Goal: Task Accomplishment & Management: Manage account settings

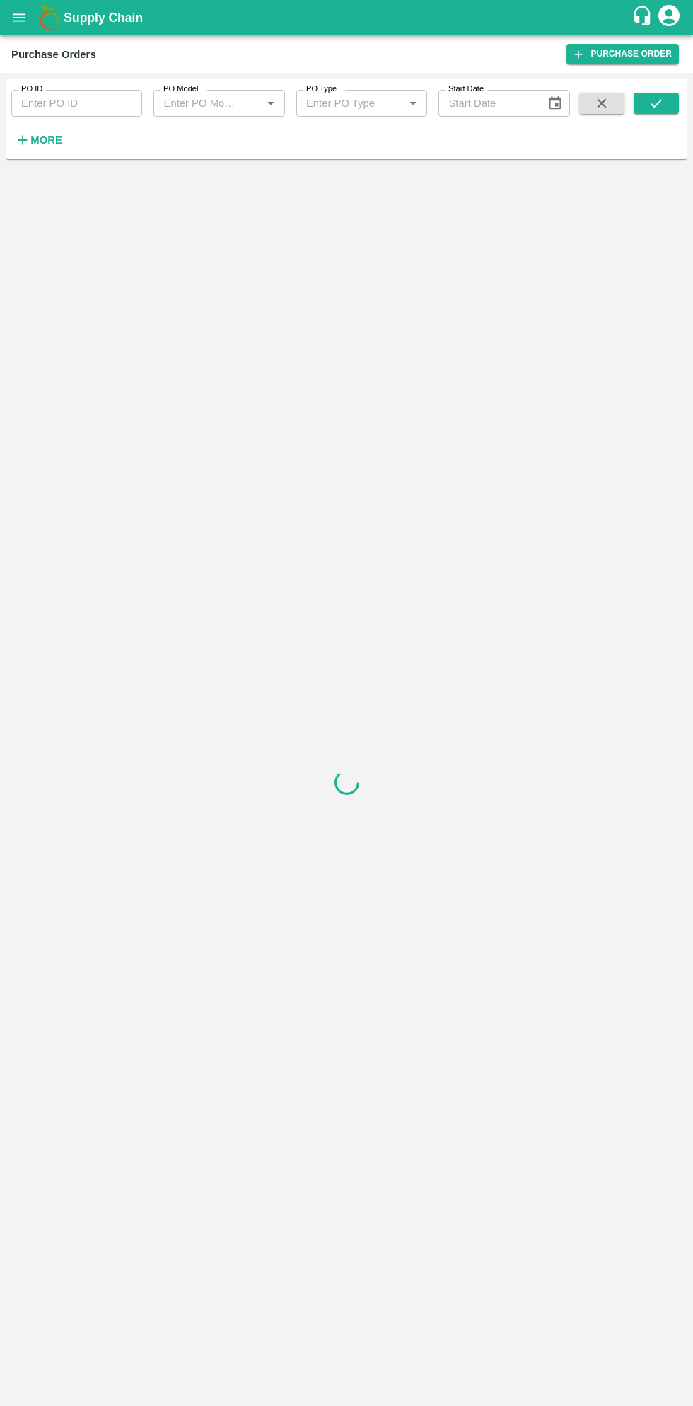
click at [55, 148] on h6 "More" at bounding box center [46, 140] width 32 height 18
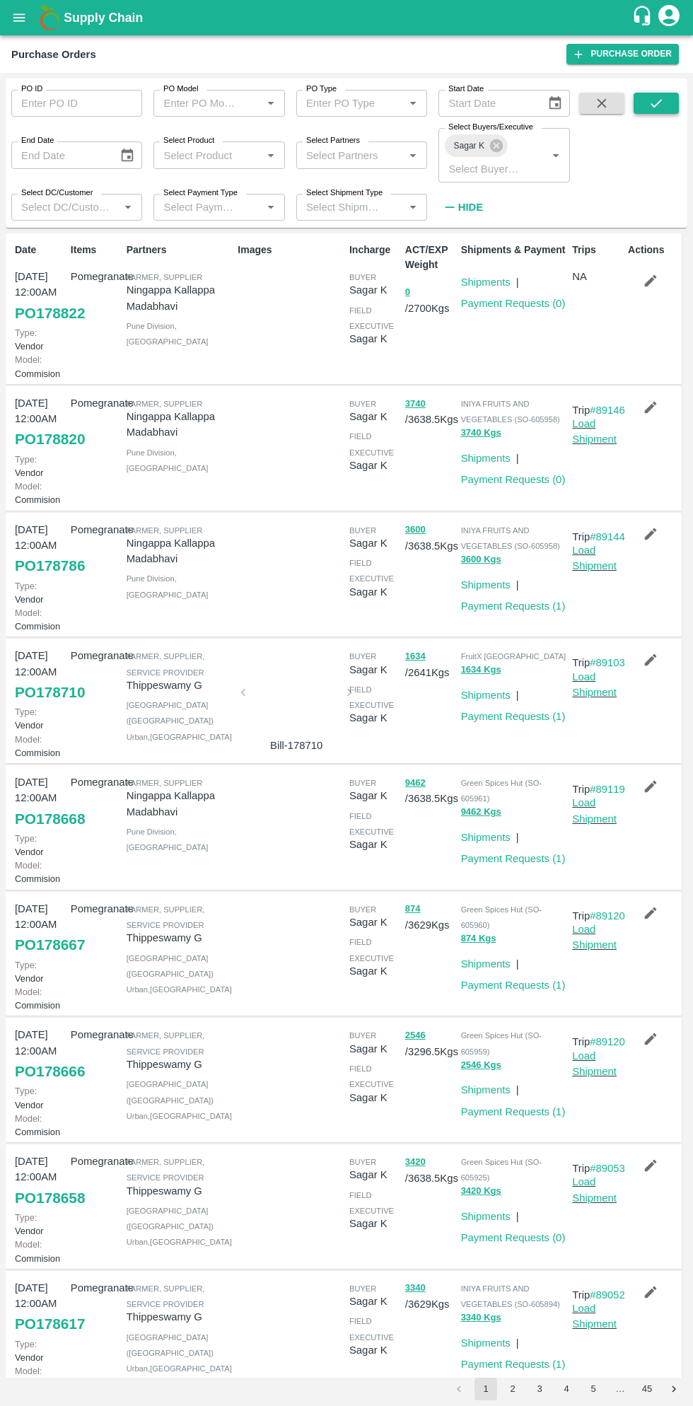
click at [651, 99] on icon "submit" at bounding box center [657, 103] width 16 height 16
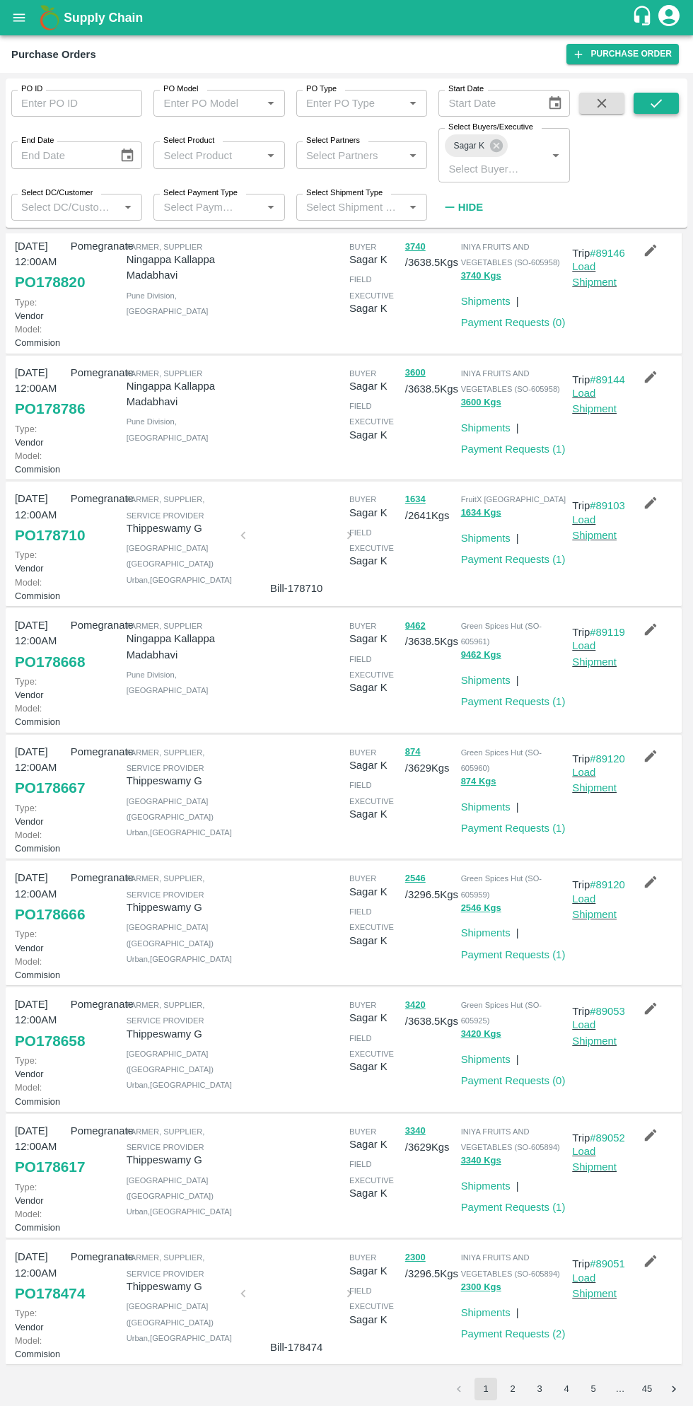
scroll to position [273, 0]
click at [59, 1054] on link "PO 178658" at bounding box center [50, 1040] width 70 height 25
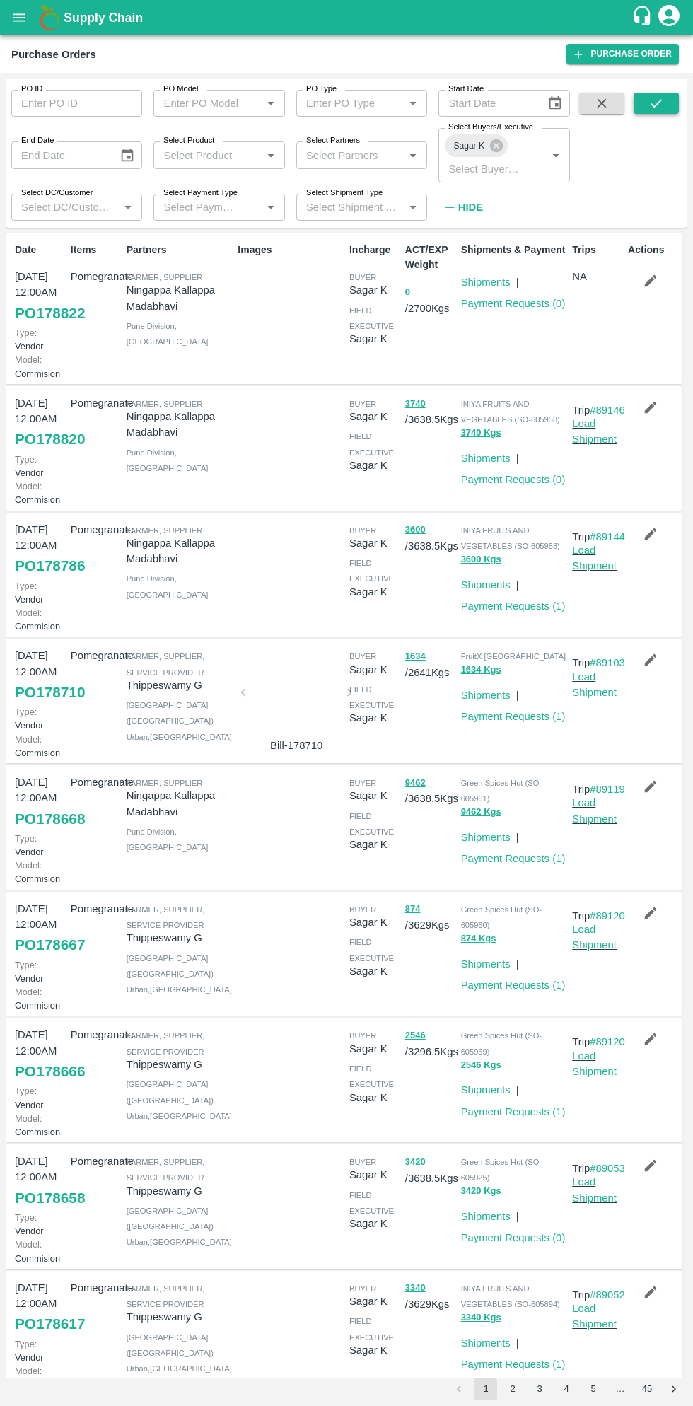
click at [660, 109] on icon "submit" at bounding box center [657, 103] width 16 height 16
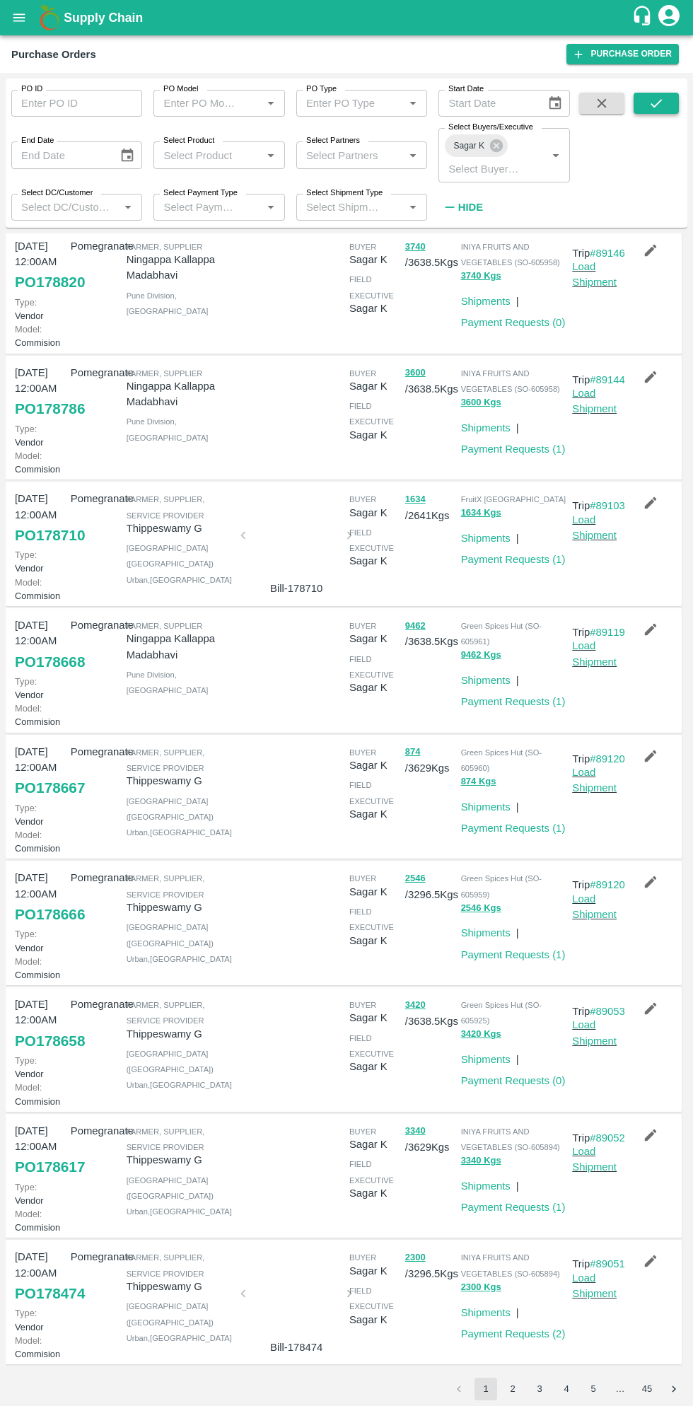
scroll to position [406, 0]
click at [49, 902] on link "PO 178666" at bounding box center [50, 914] width 70 height 25
click at [61, 775] on link "PO 178667" at bounding box center [50, 787] width 70 height 25
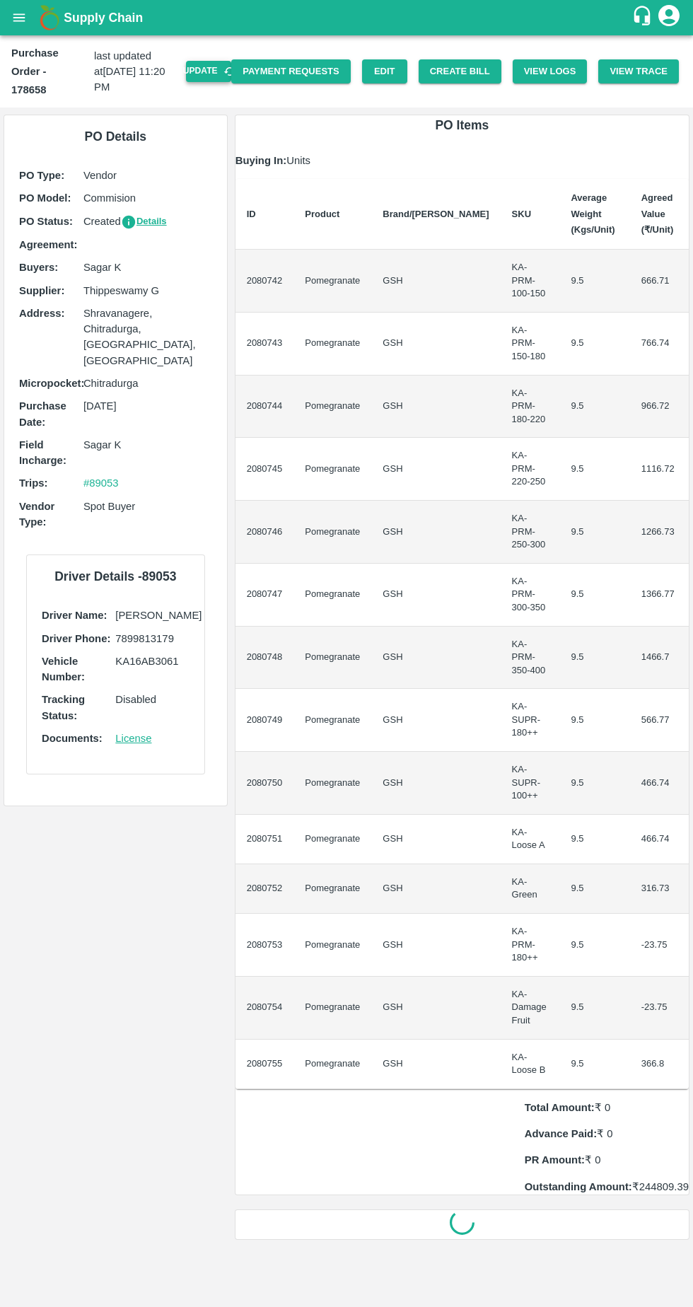
click at [231, 66] on button "Update" at bounding box center [208, 71] width 45 height 21
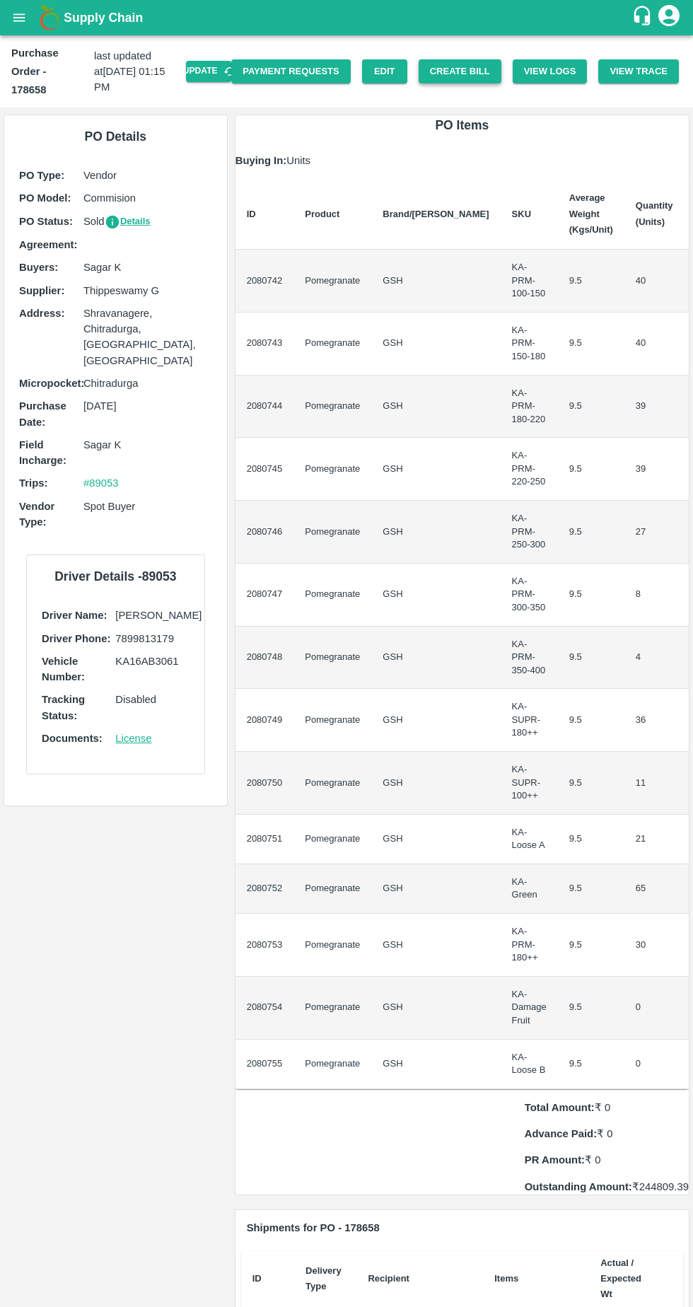
click at [482, 66] on button "Create Bill" at bounding box center [460, 71] width 83 height 25
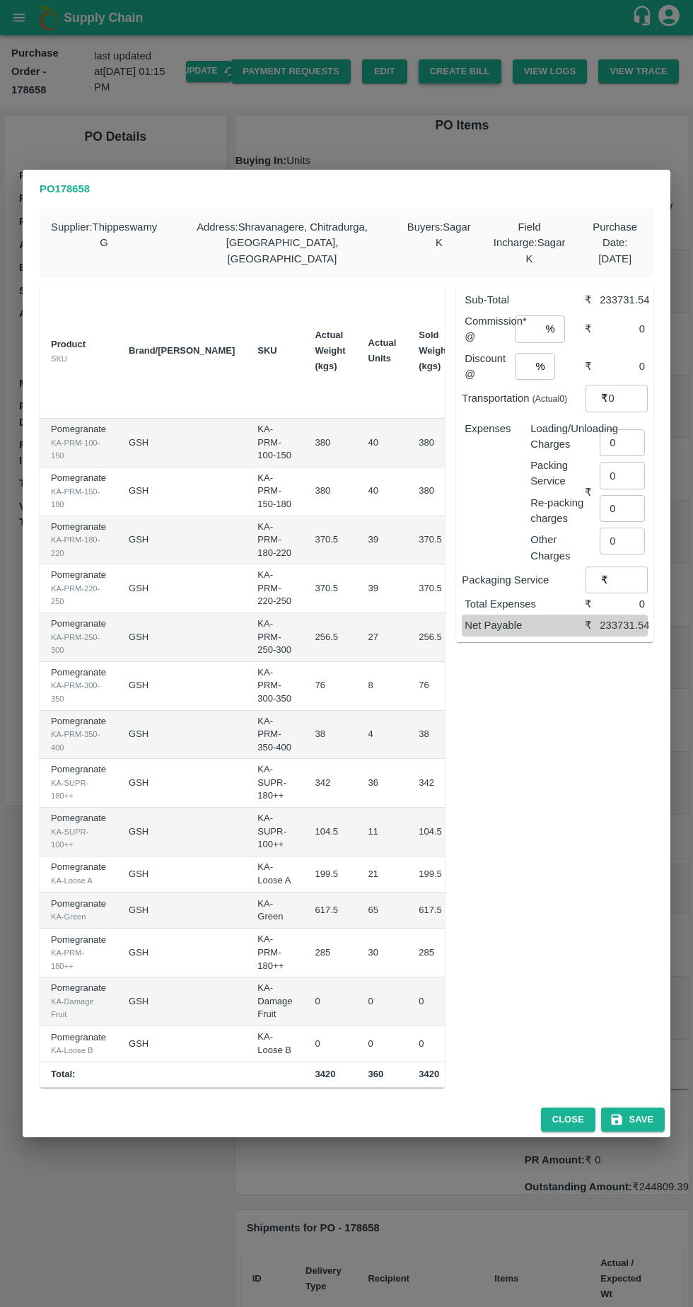
type input "643.2449999999999"
type input "743.28"
type input "793.25"
type input "843.3149999999999"
type input "943.2550000000001"
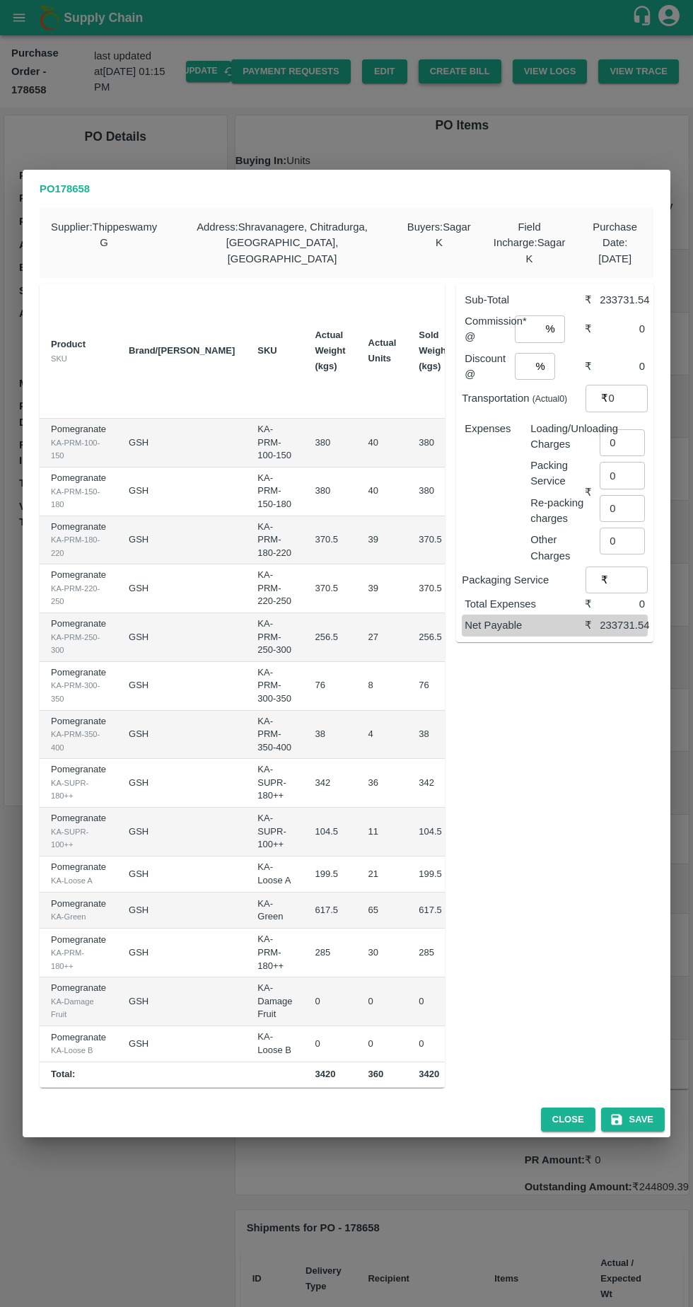
type input "1043.29"
type input "1143.325"
type input "543.305"
type input "443.27"
type input "393.3"
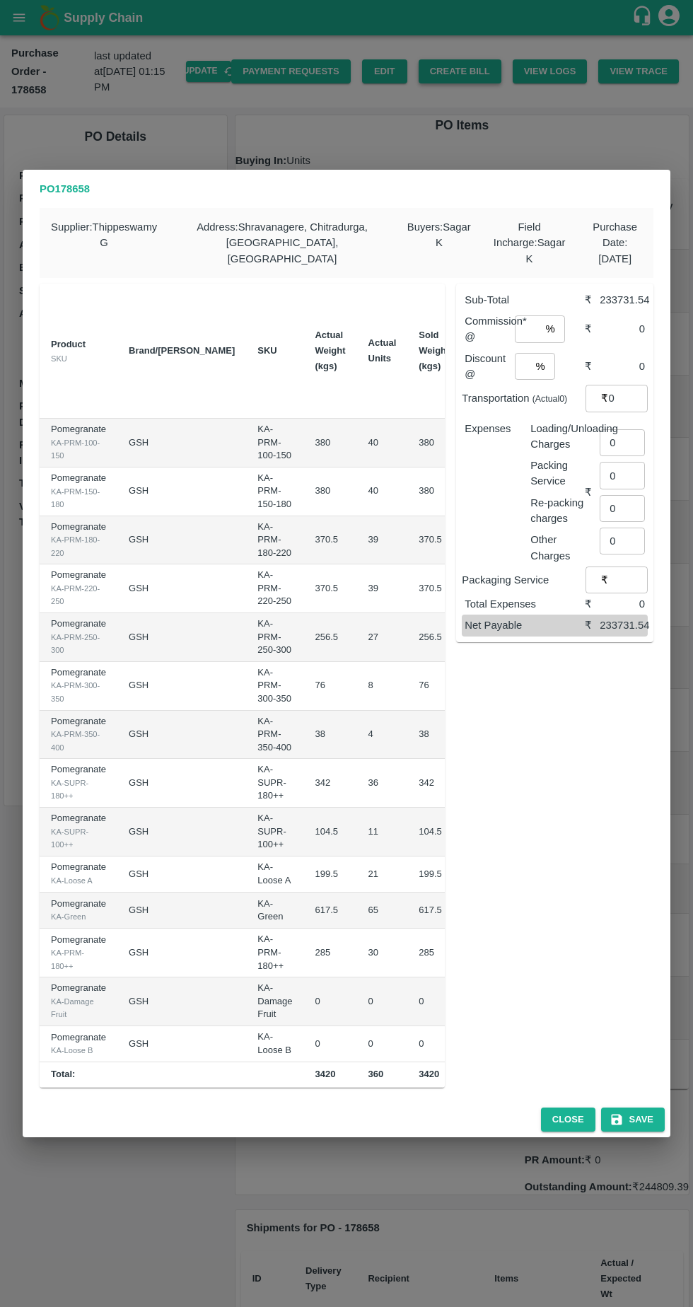
type input "393.3"
type input "593.275"
type input "0"
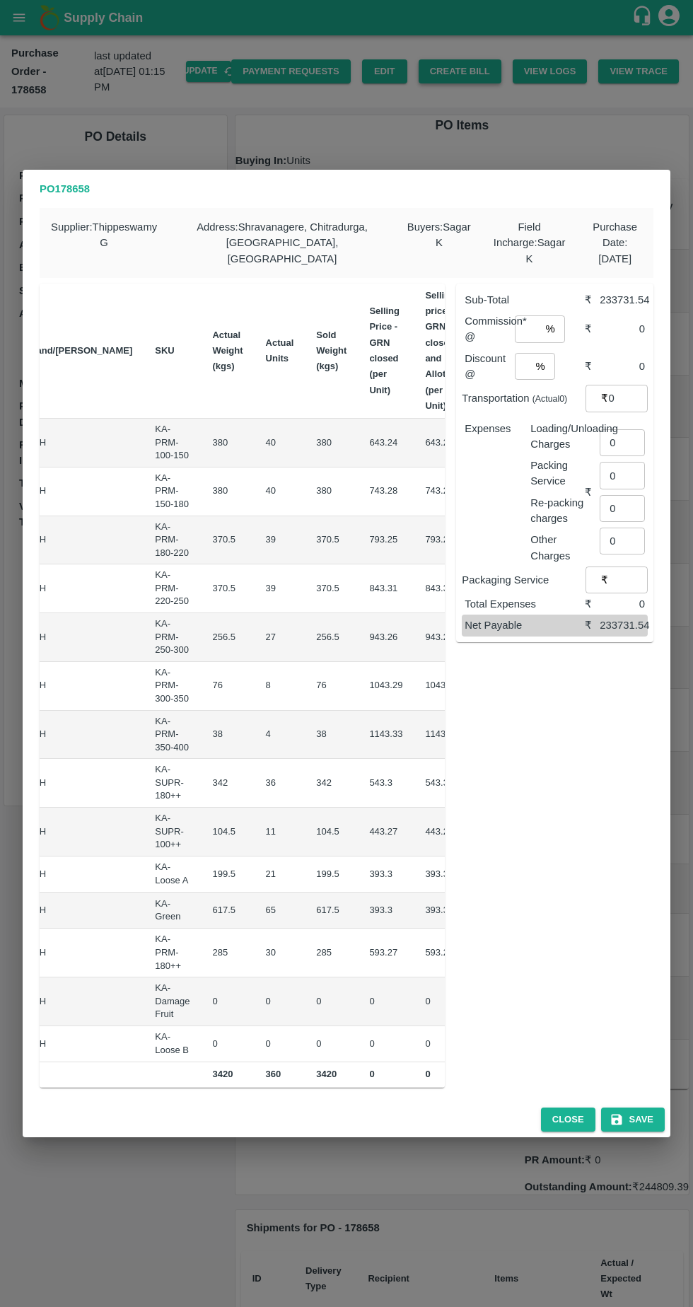
scroll to position [0, 206]
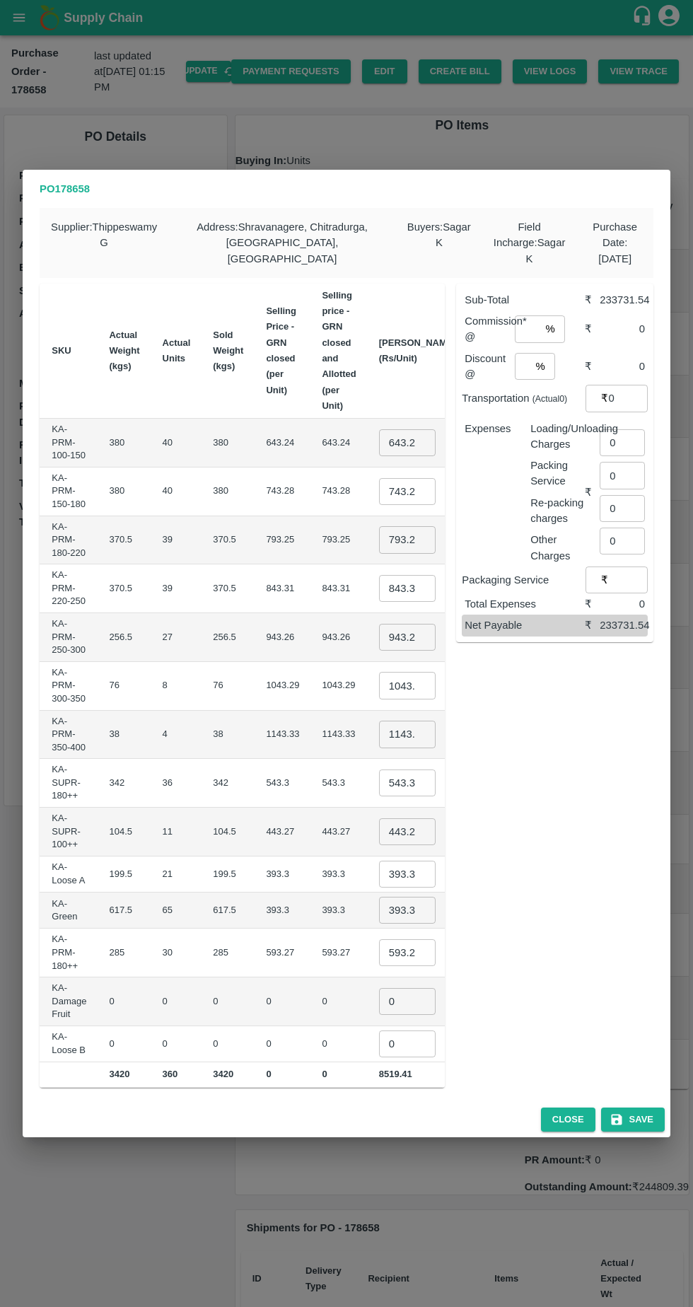
click at [379, 431] on input "643.2449999999999" at bounding box center [407, 442] width 57 height 27
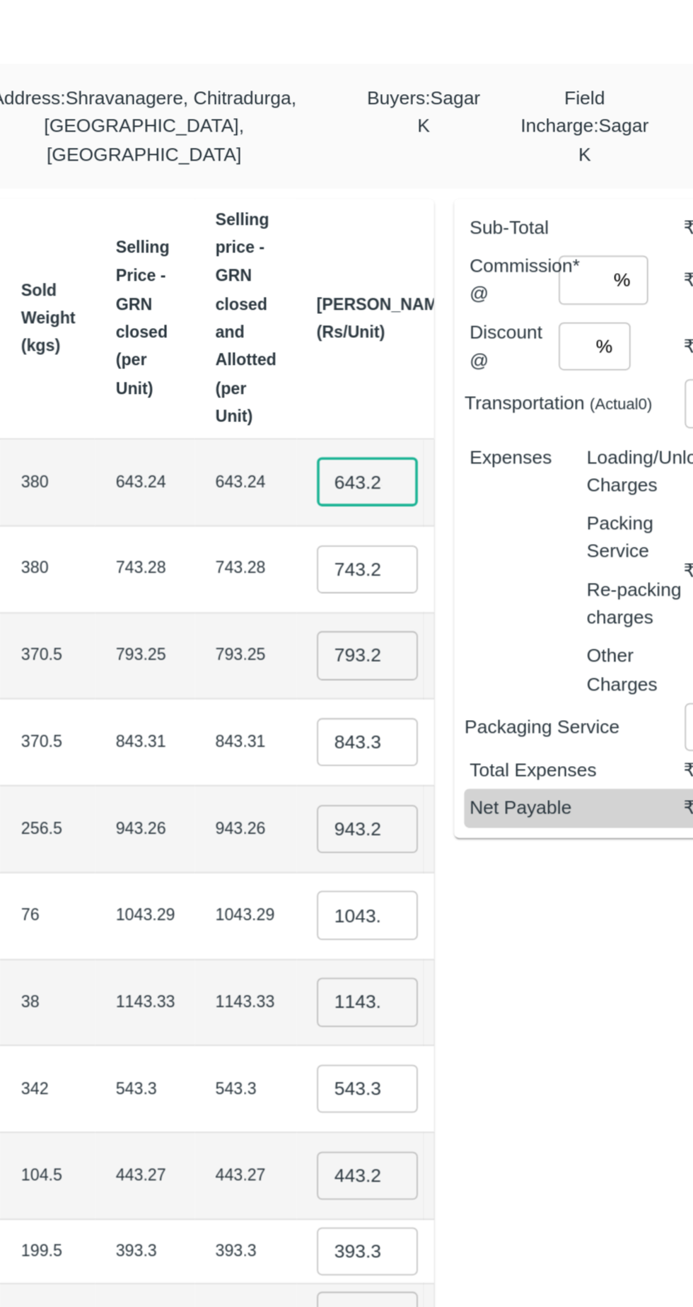
scroll to position [0, 67]
type input "6"
click at [379, 436] on input "50" at bounding box center [407, 442] width 57 height 27
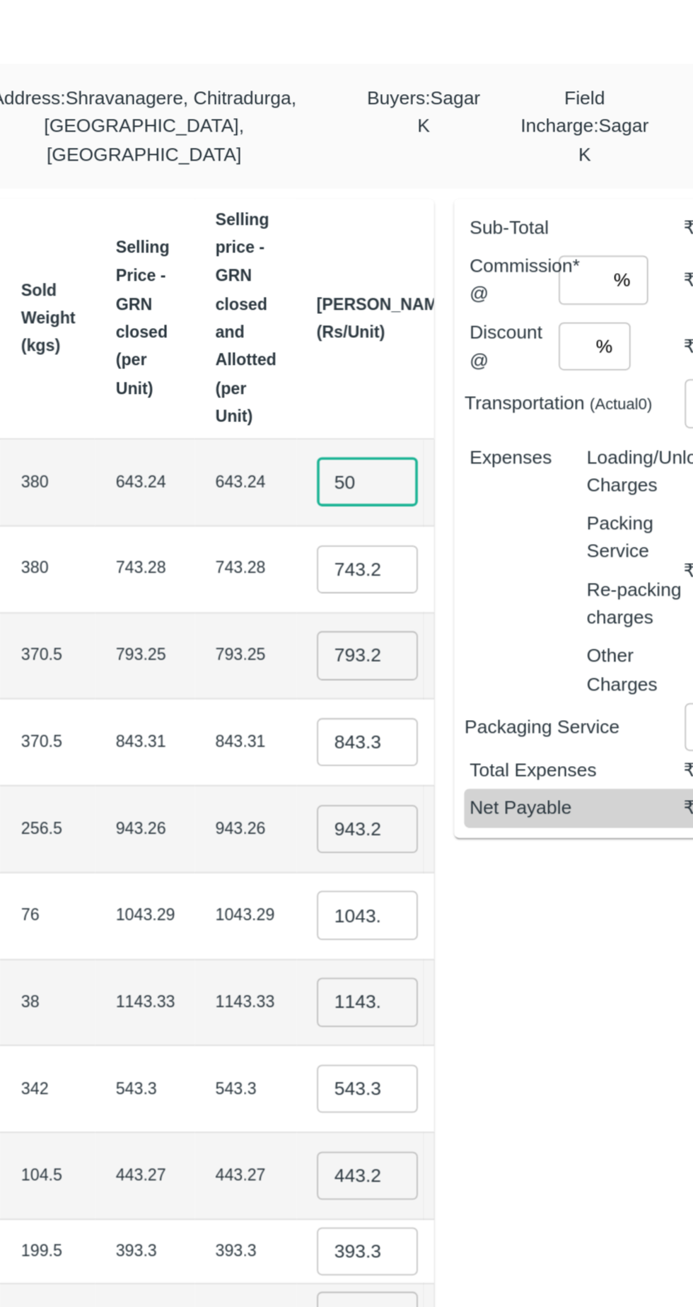
type input "5"
type input "750"
type input "7"
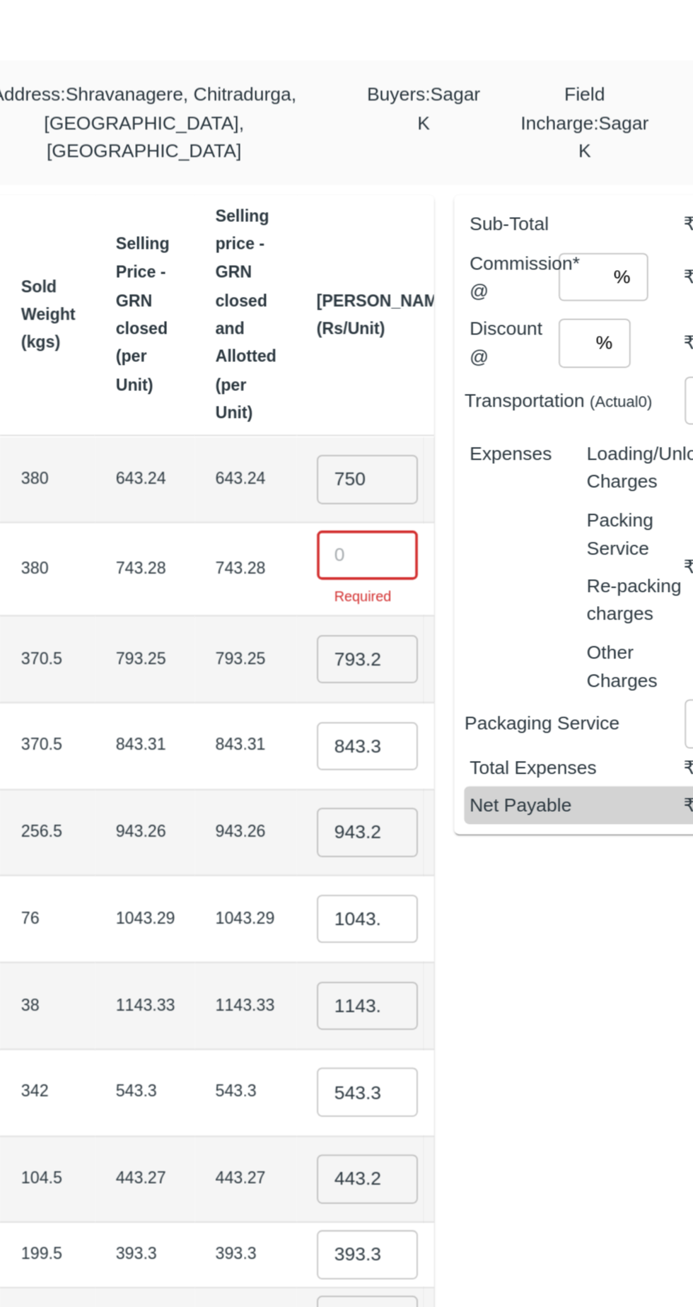
scroll to position [0, 0]
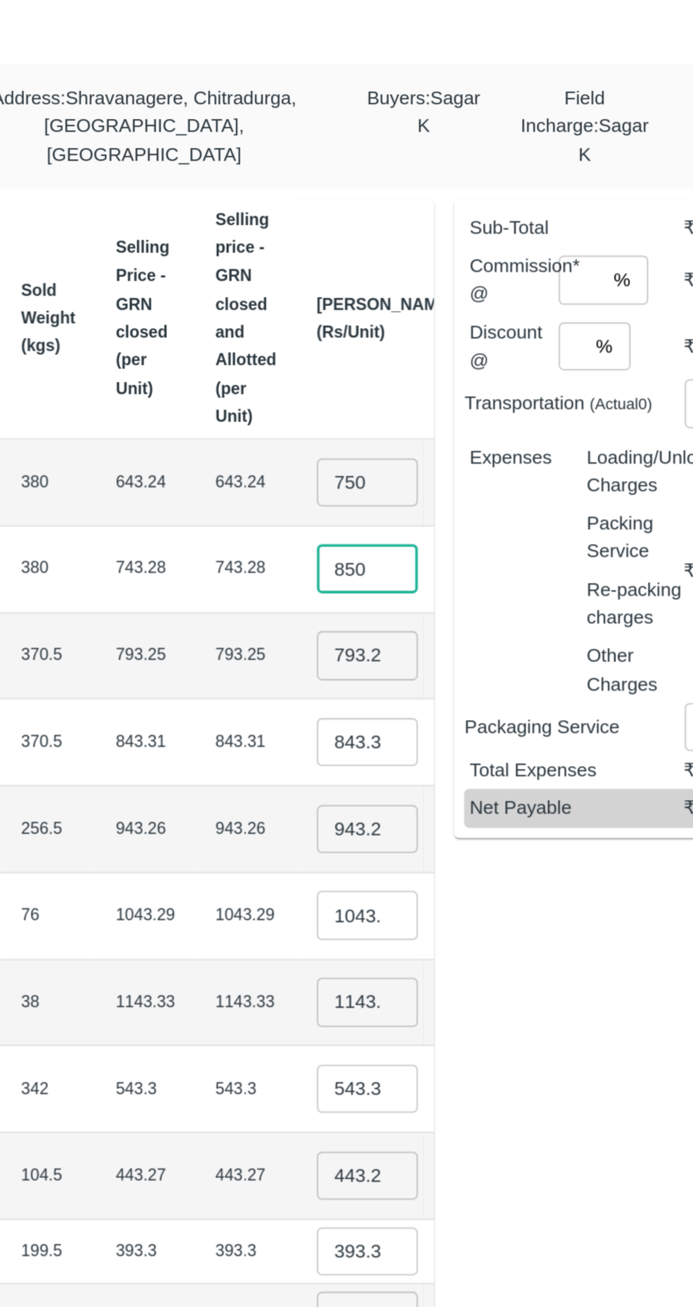
type input "850"
type input "7"
type input "950"
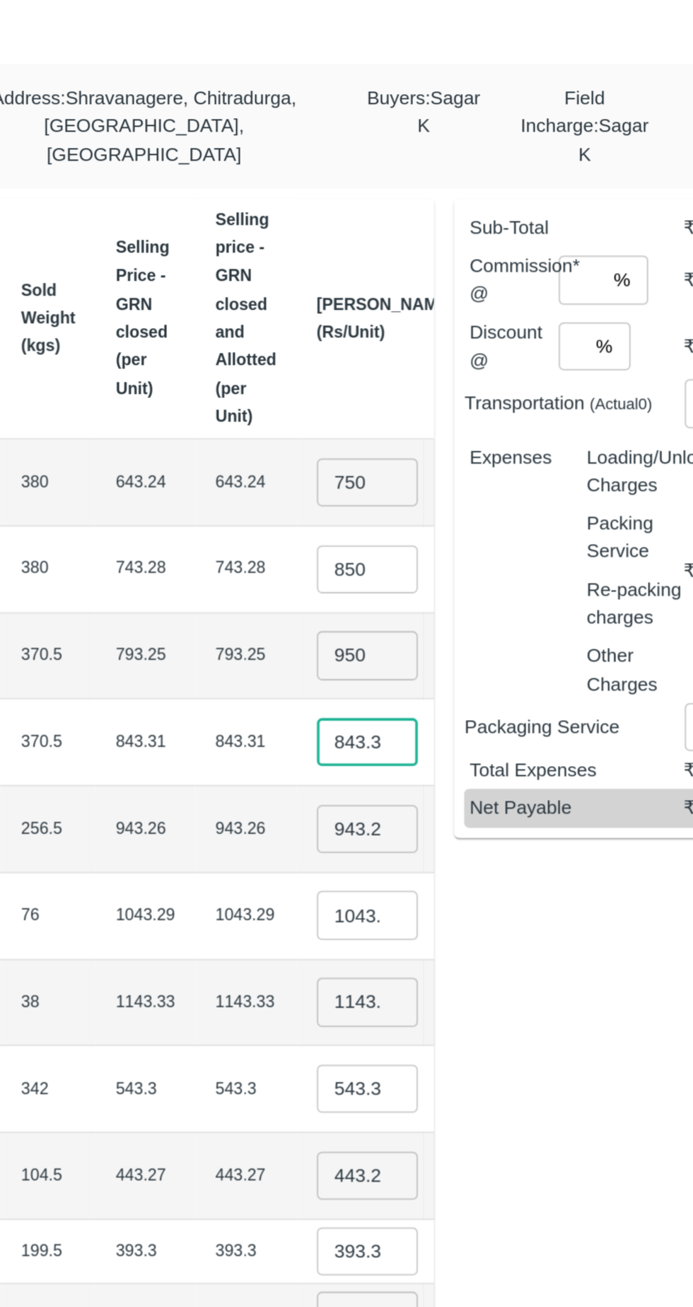
scroll to position [0, 67]
type input "8"
type input "1050"
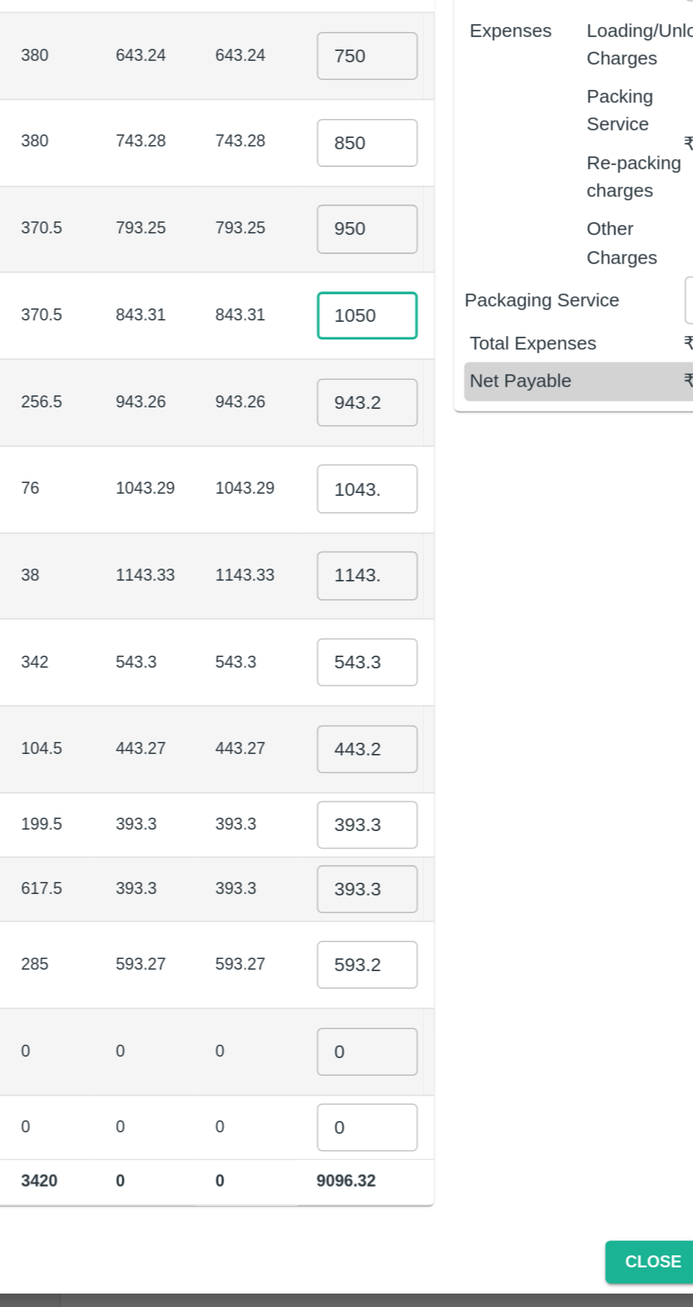
scroll to position [0, 67]
type input "9"
type input "1"
type input "1100"
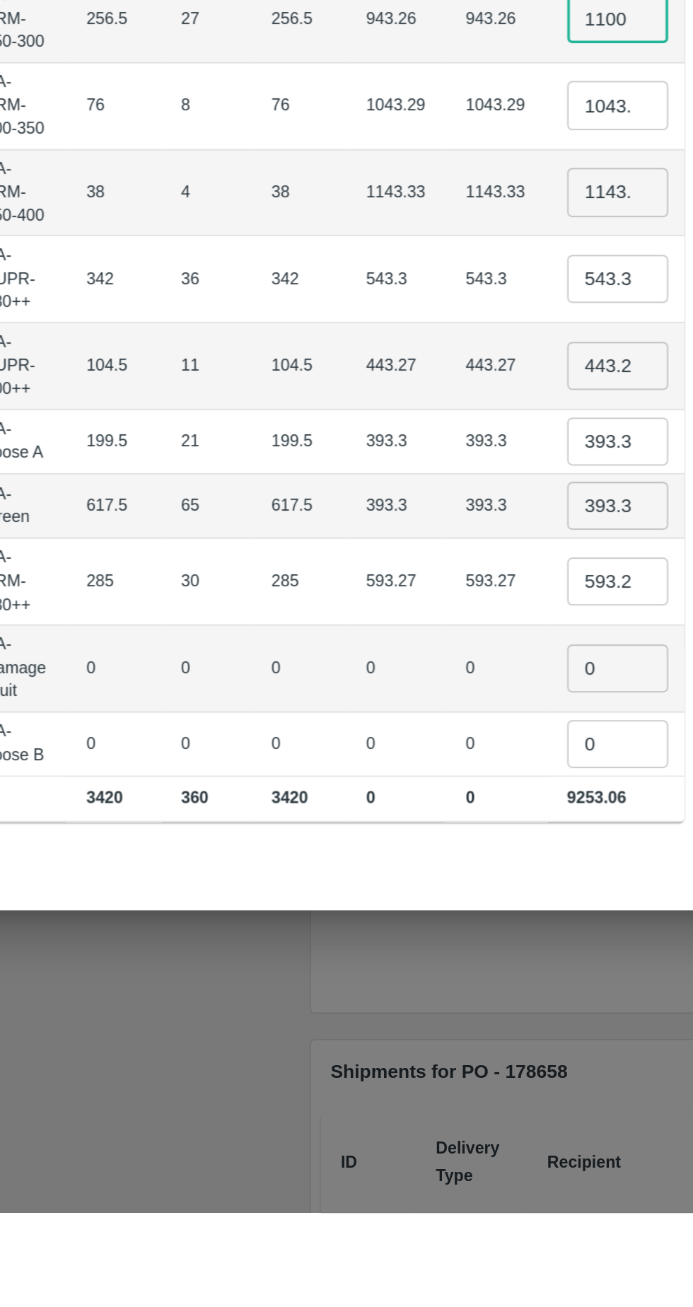
scroll to position [0, 206]
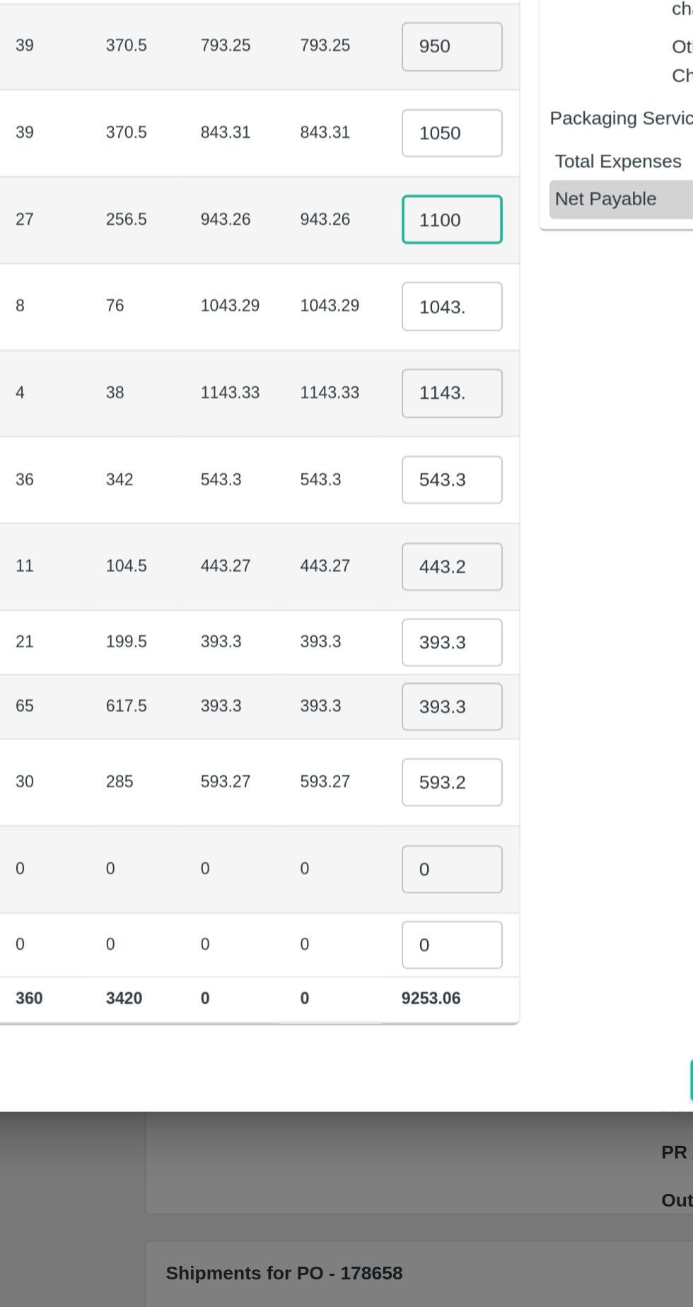
click at [379, 677] on input "1043.29" at bounding box center [407, 685] width 57 height 27
type input "1"
type input "1200"
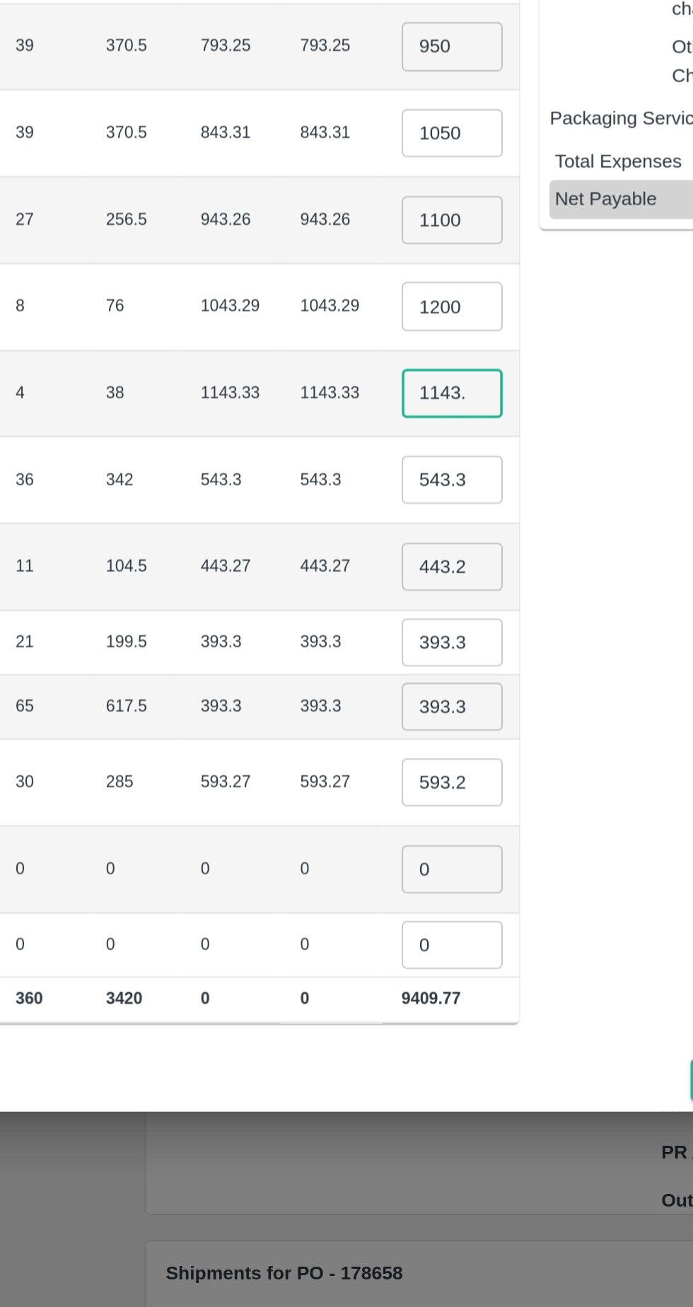
scroll to position [0, 14]
type input "1"
type input "1200"
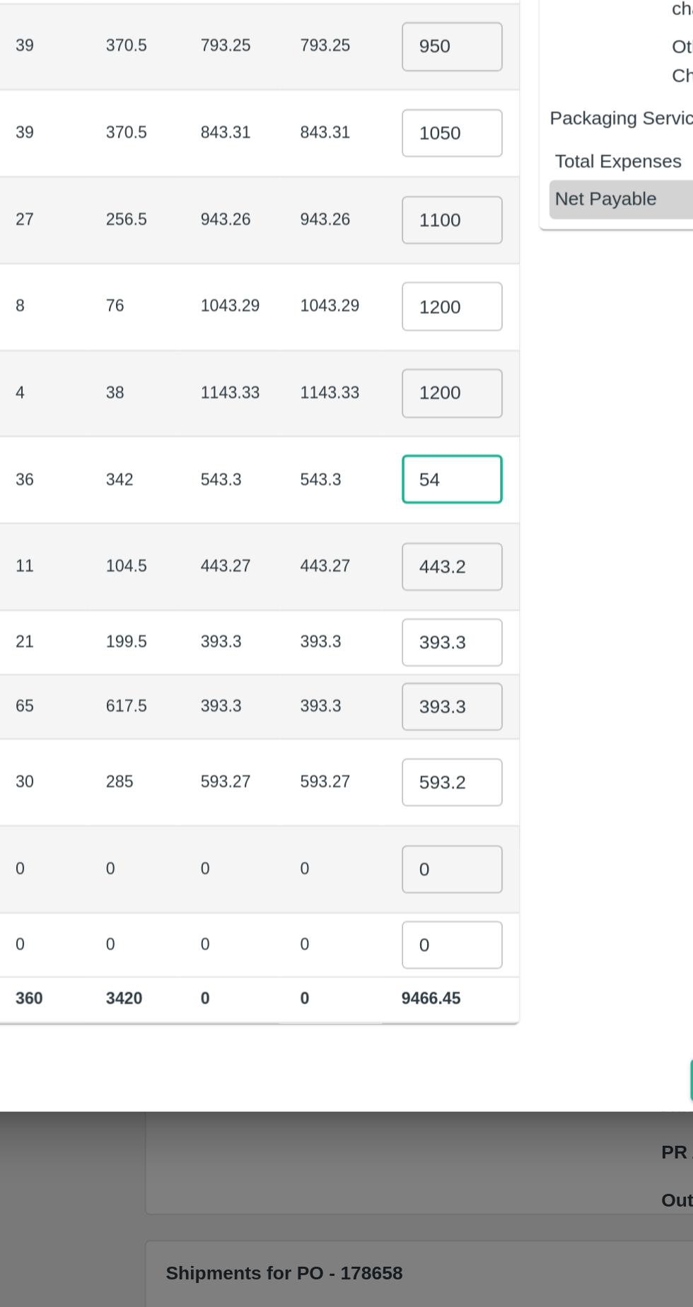
type input "5"
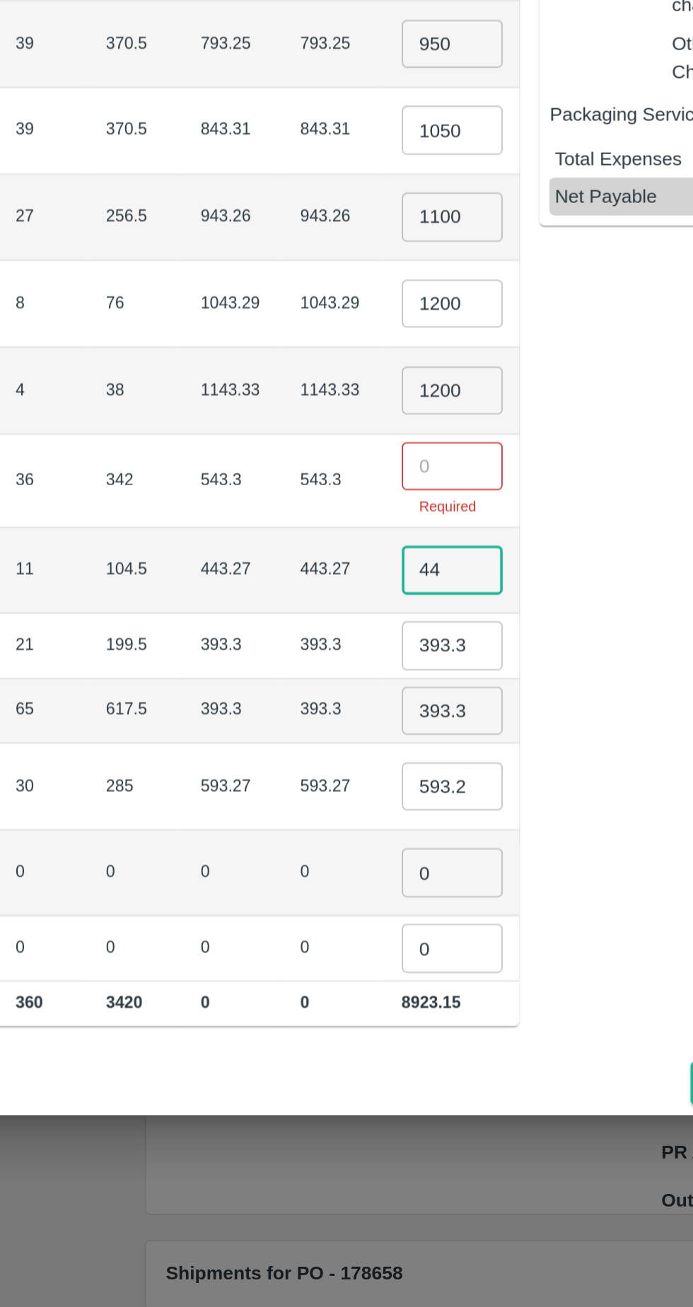
type input "4"
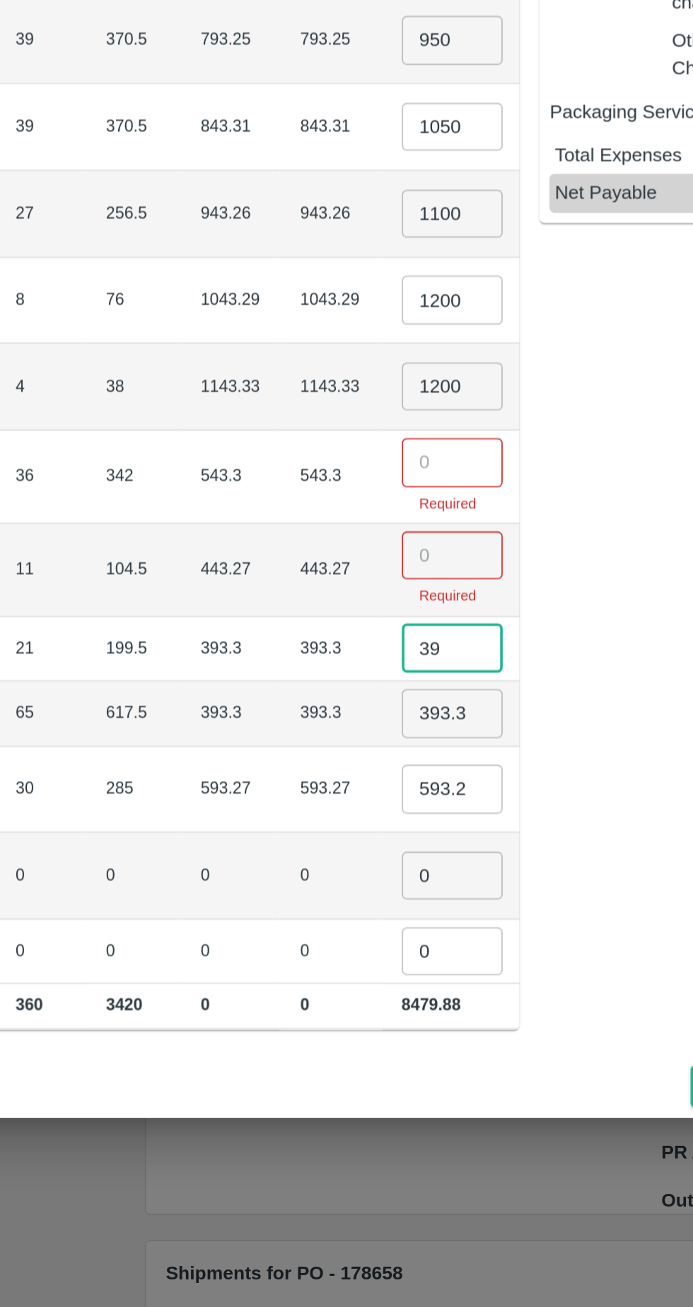
type input "3"
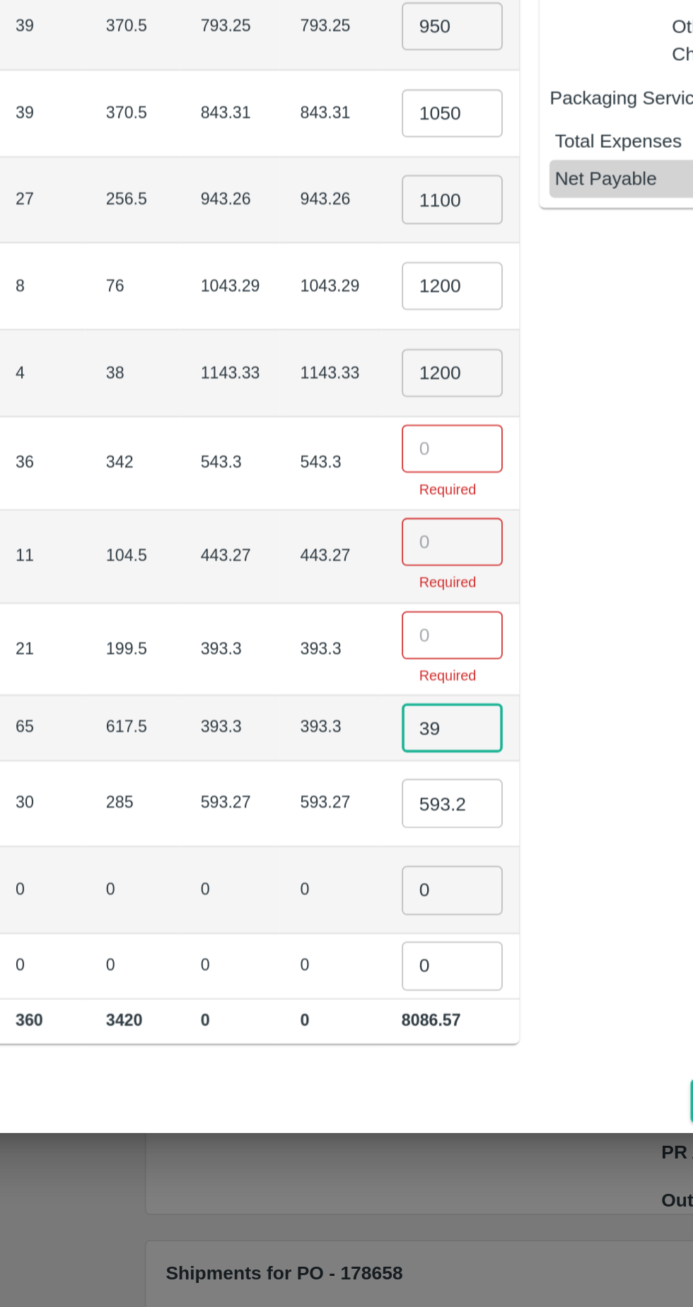
type input "3"
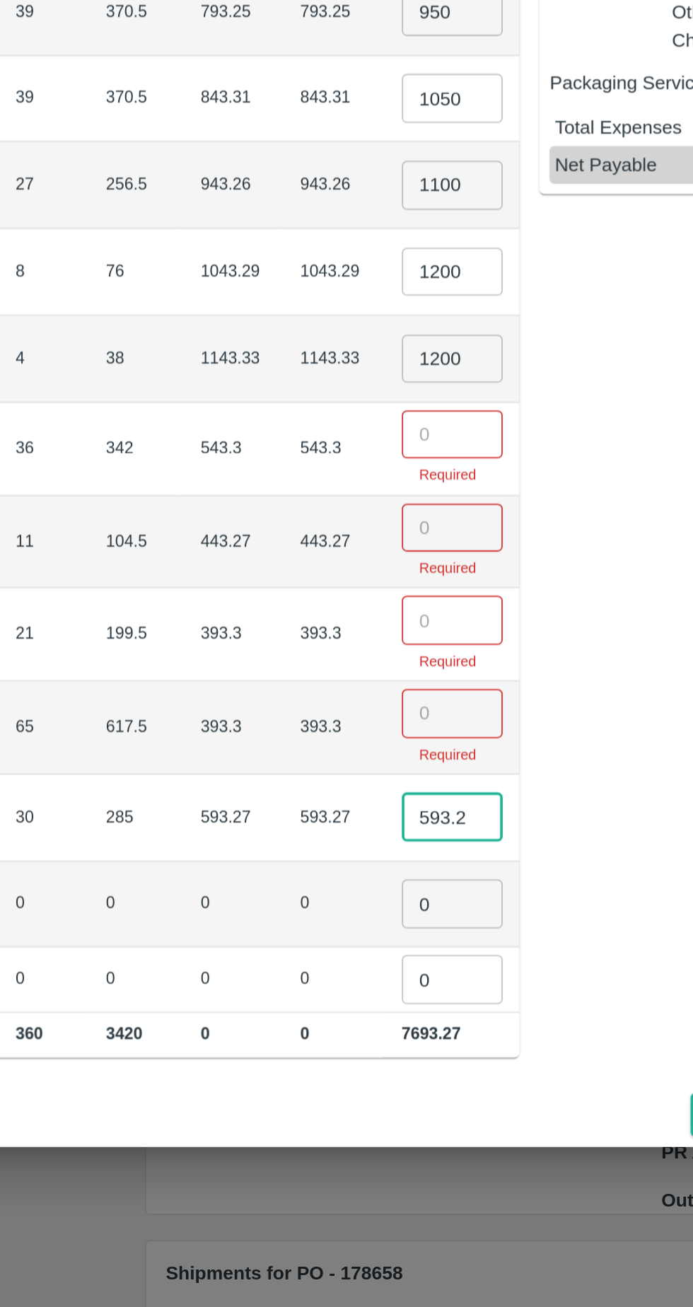
scroll to position [0, 7]
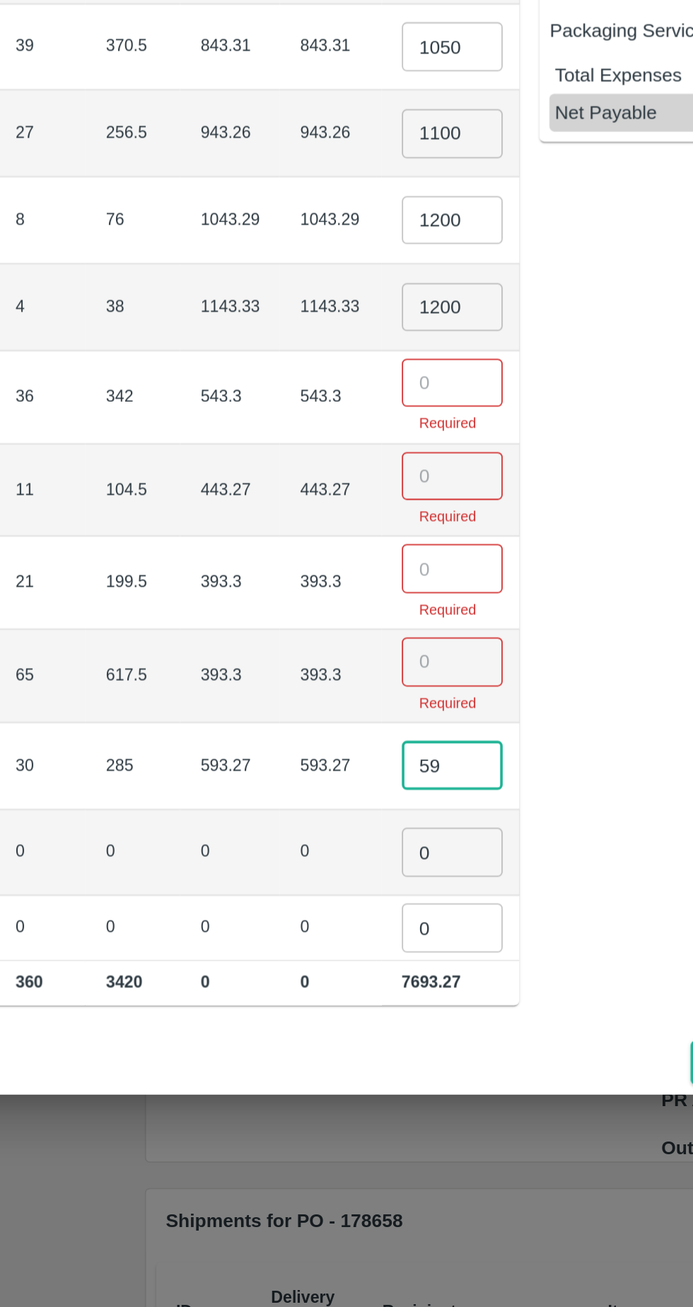
type input "5"
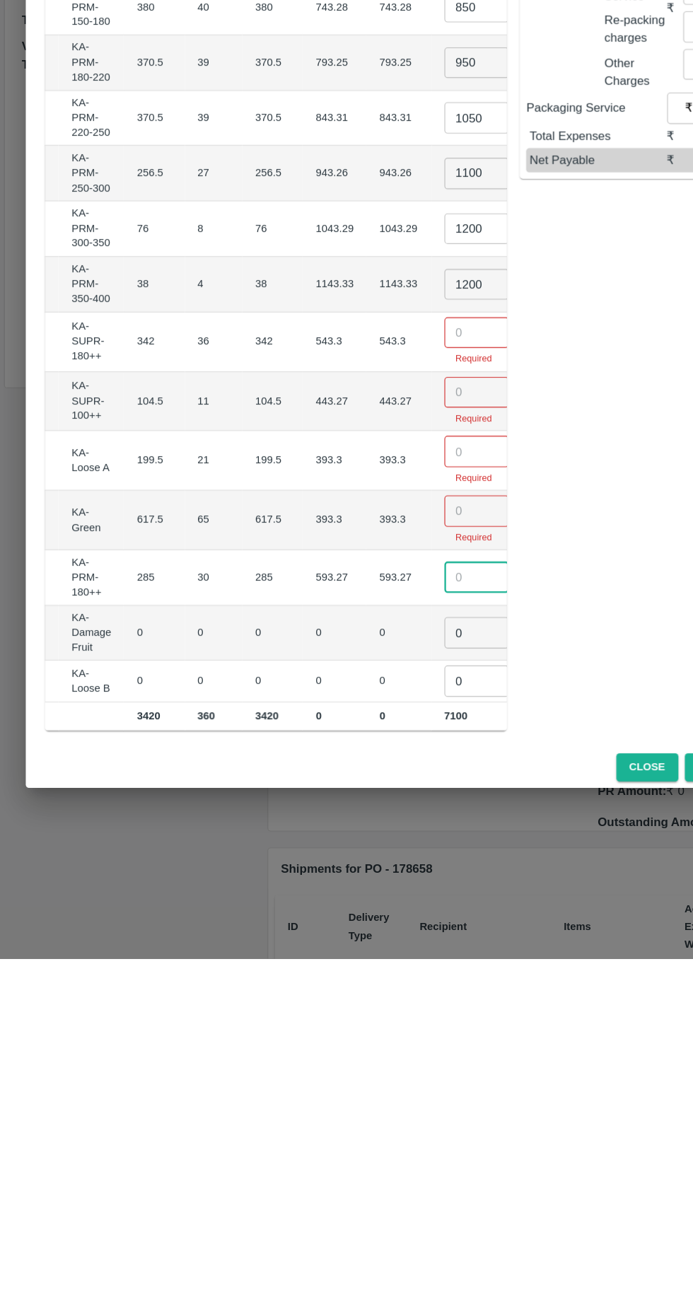
click at [390, 751] on input "number" at bounding box center [418, 757] width 57 height 27
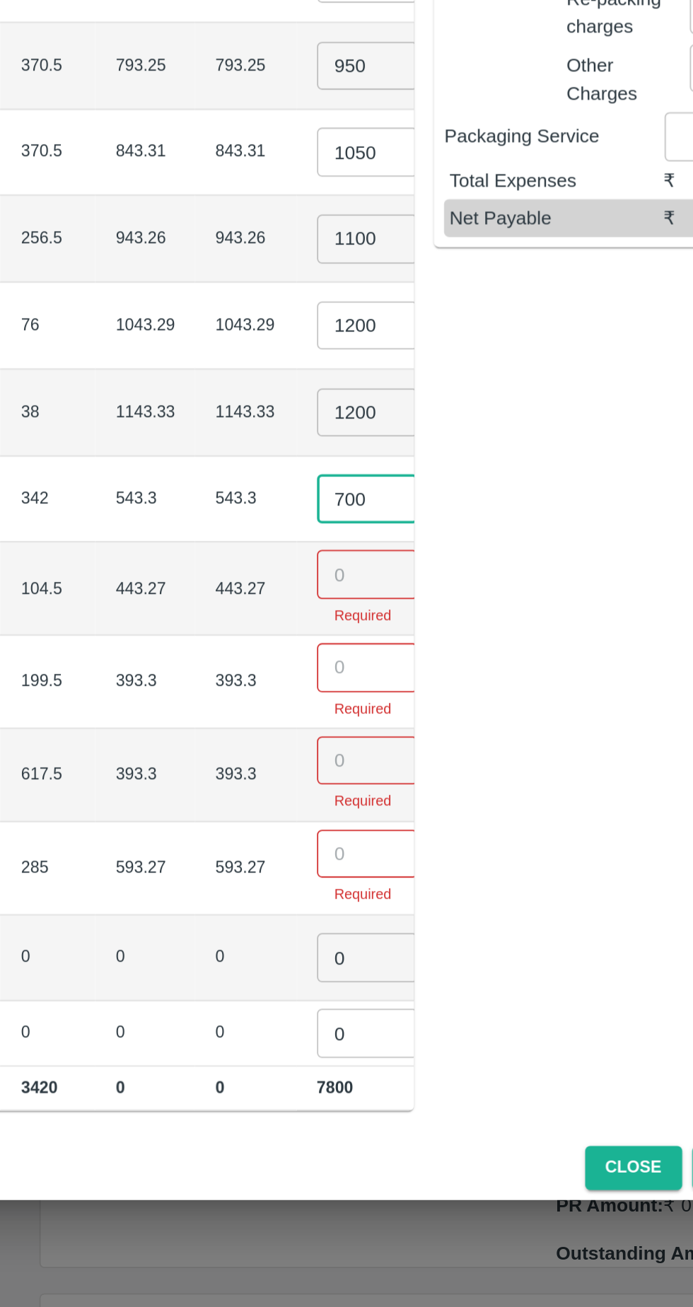
type input "700"
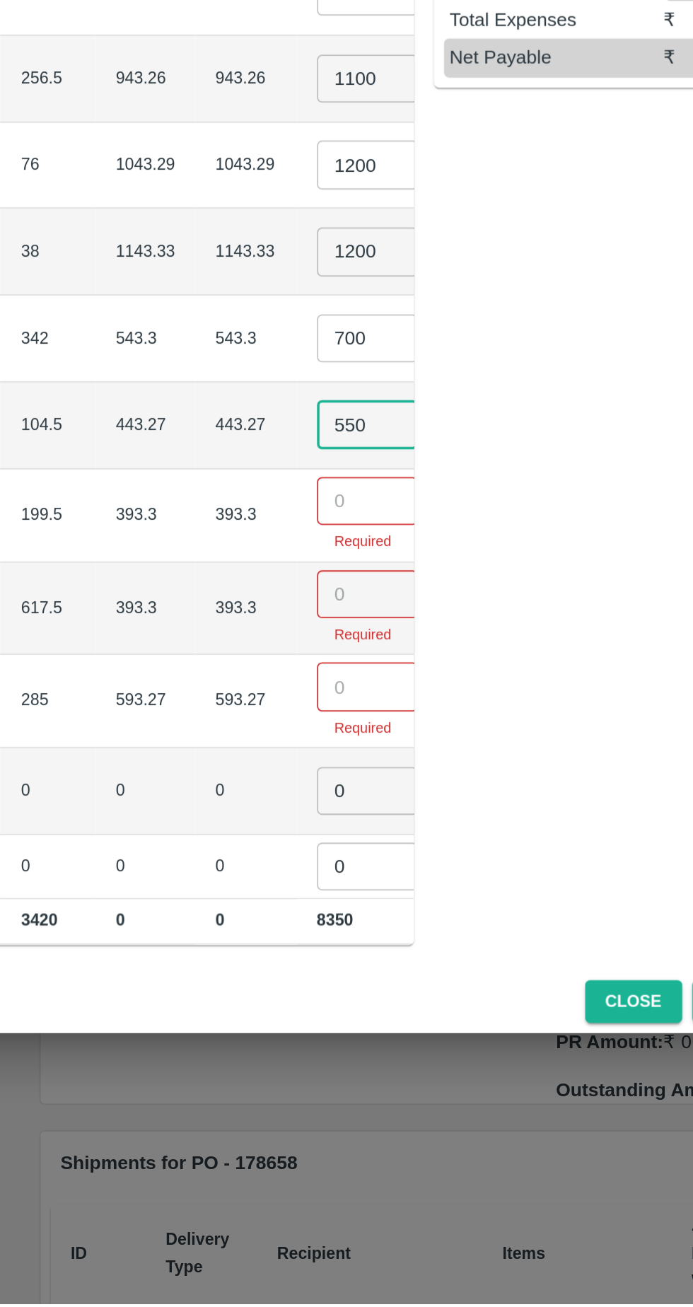
type input "550"
click at [390, 849] on input "number" at bounding box center [418, 856] width 57 height 27
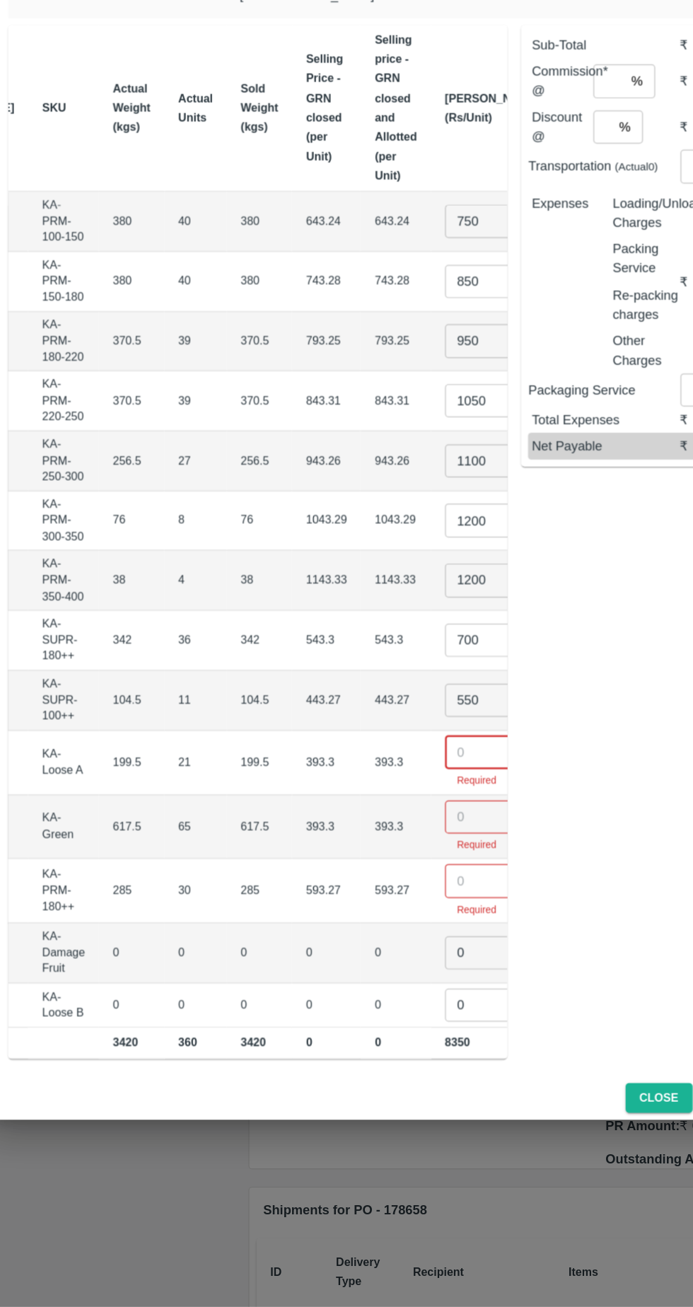
scroll to position [0, 0]
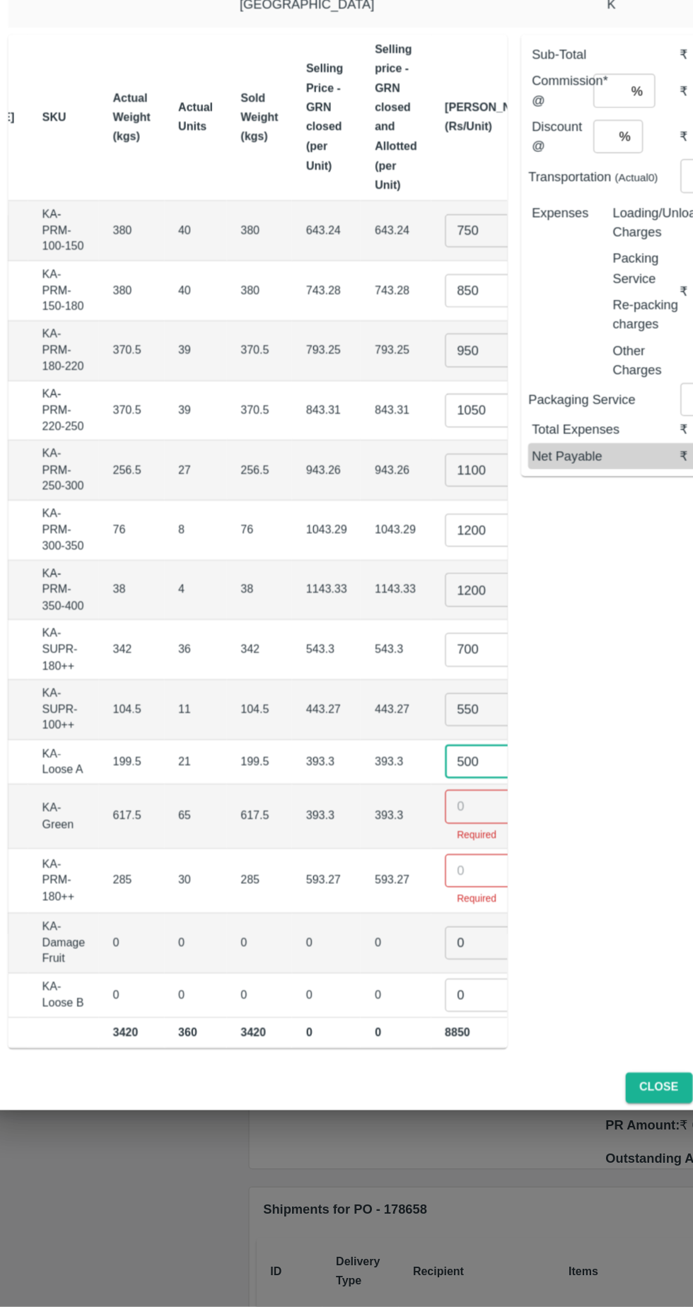
type input "500"
type input "8"
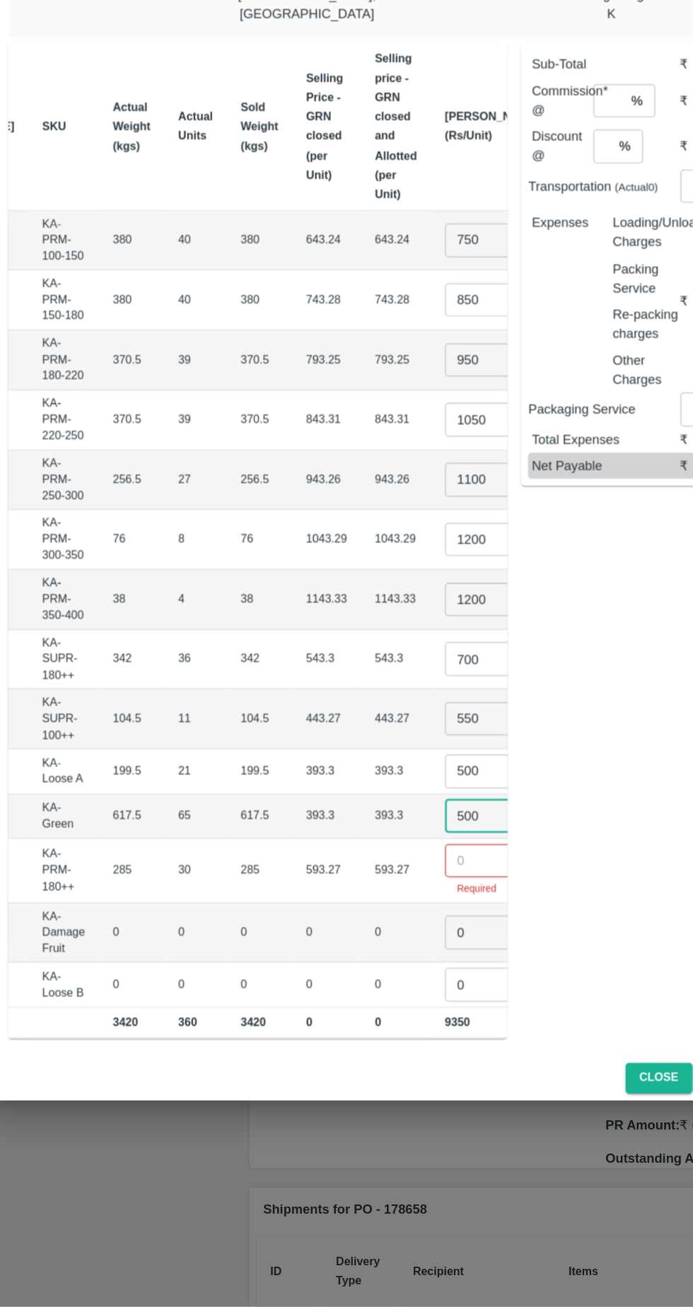
type input "500"
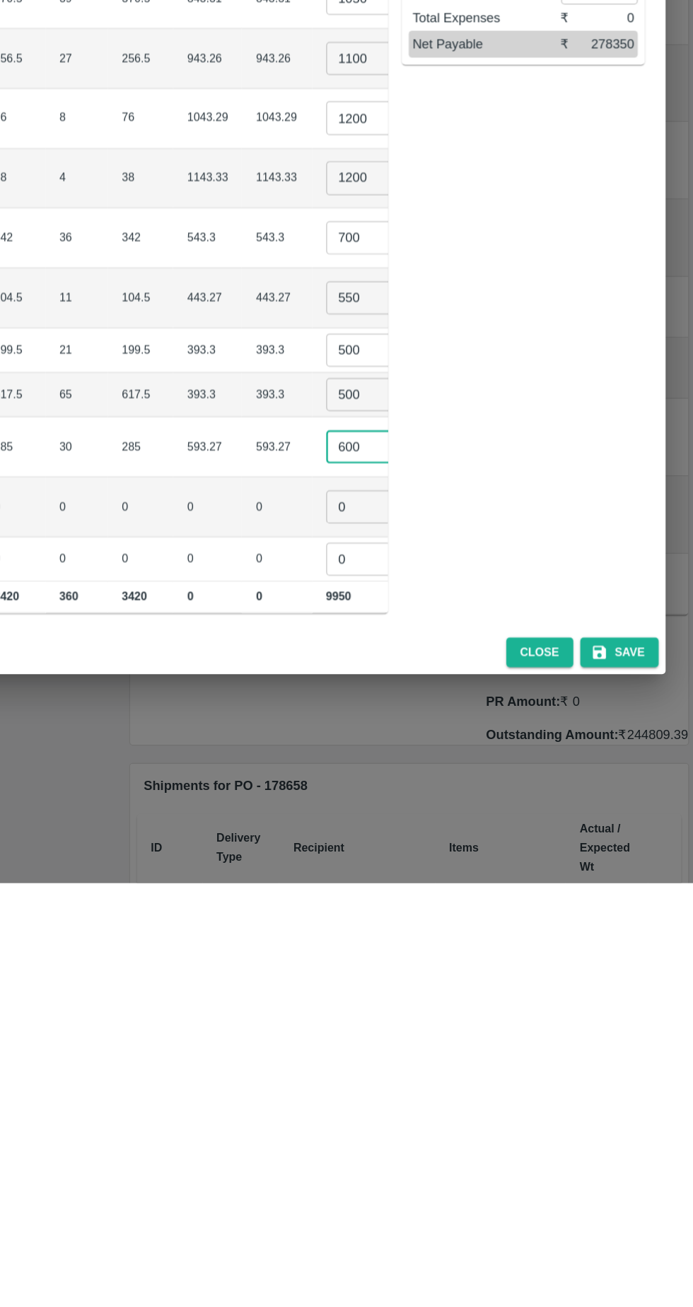
type input "600"
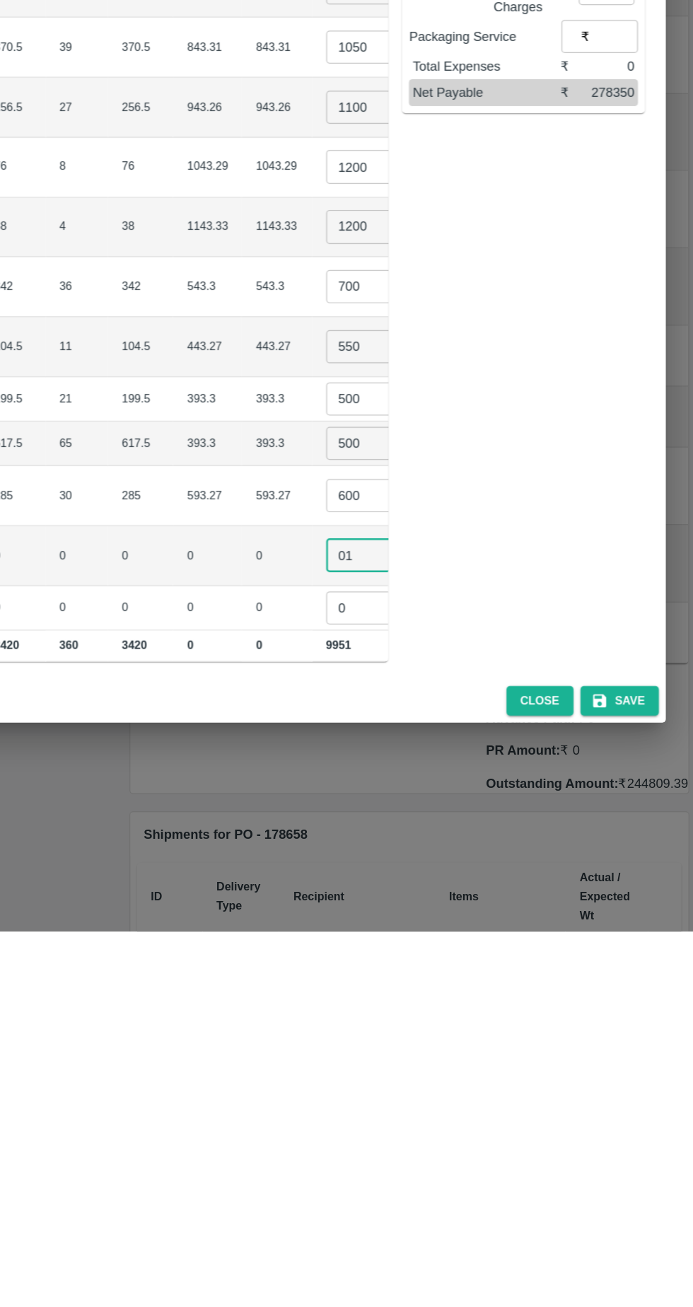
type input "01"
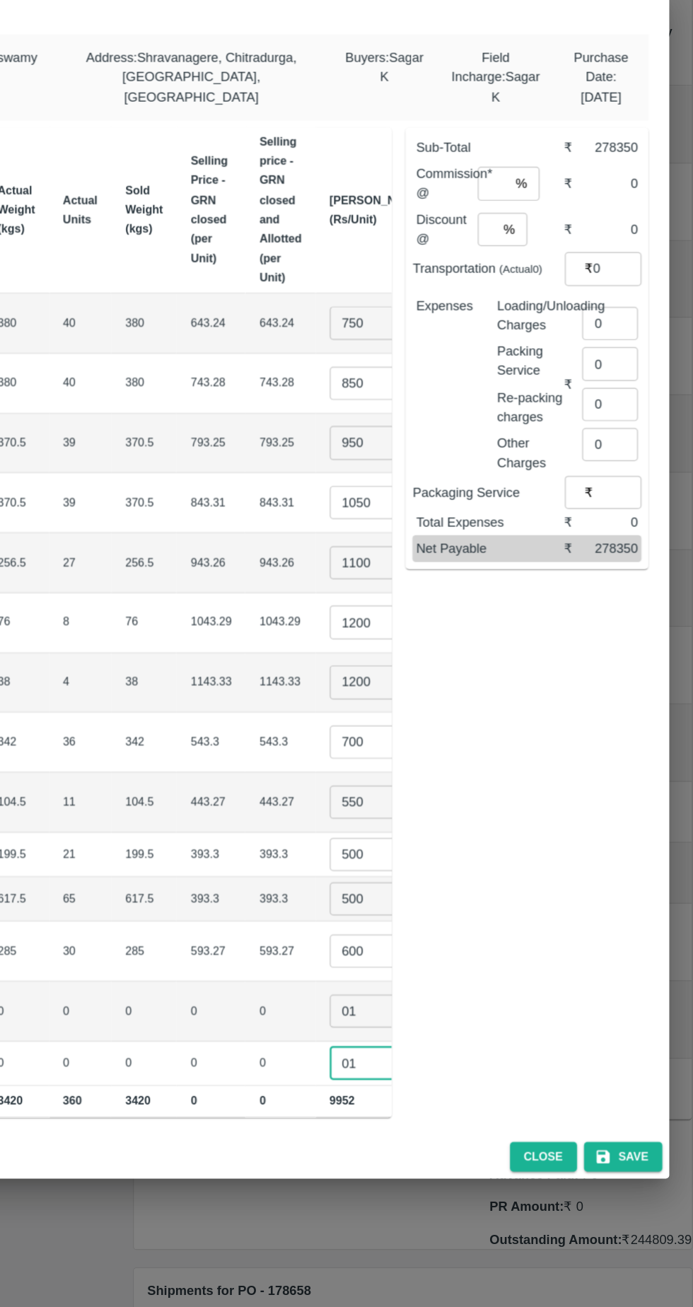
type input "01"
click at [535, 323] on input "number" at bounding box center [527, 328] width 25 height 27
type input "6"
click at [528, 357] on input "number" at bounding box center [522, 366] width 15 height 27
type input "0"
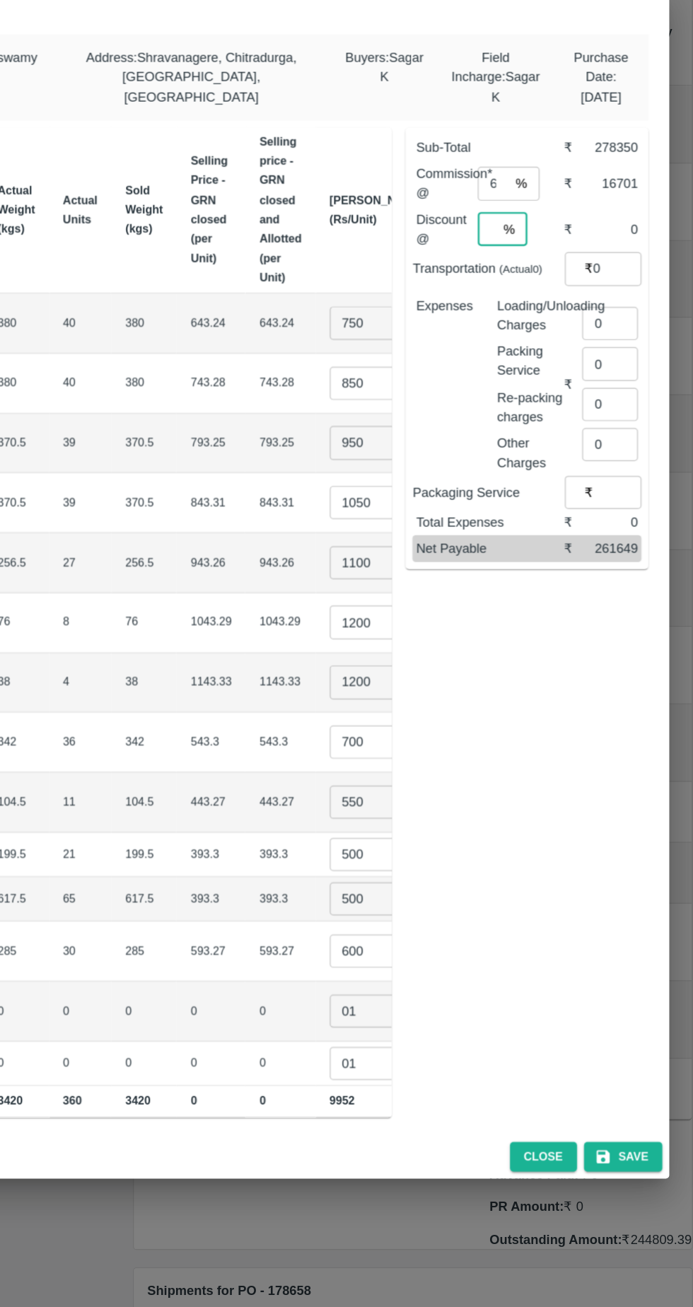
click at [623, 433] on input "0" at bounding box center [622, 442] width 45 height 27
type input "1800"
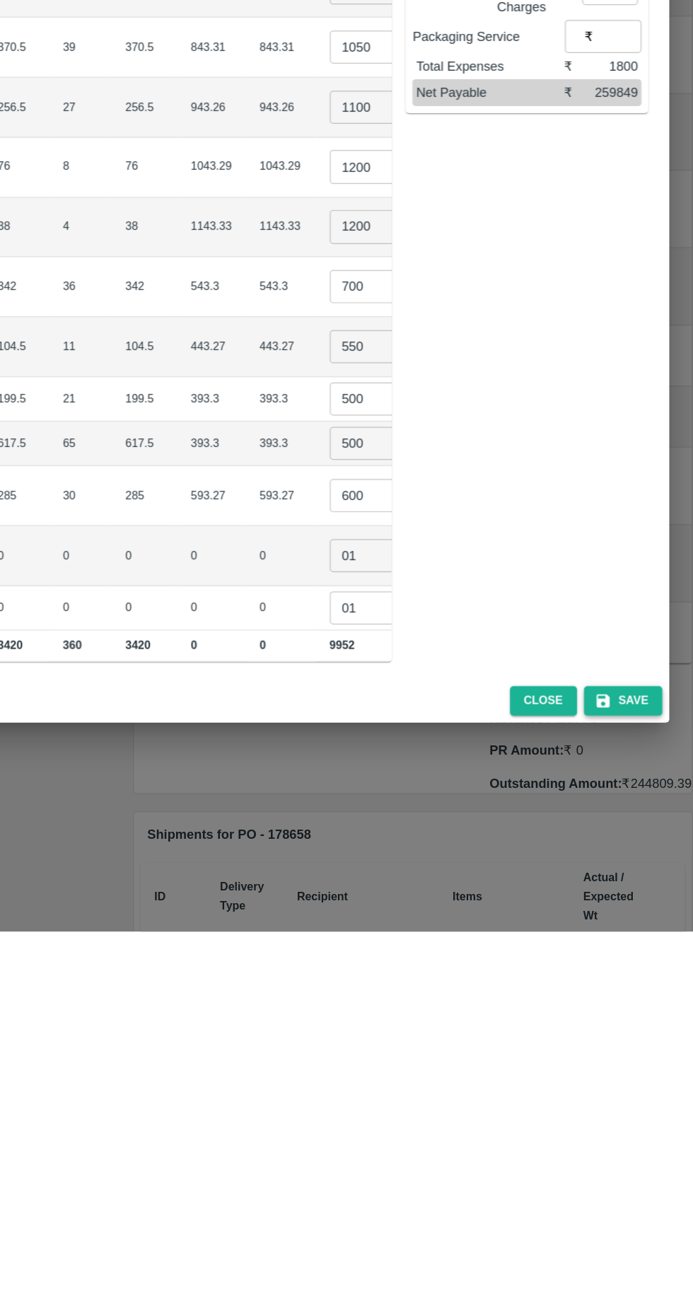
click at [644, 1113] on button "Save" at bounding box center [633, 1120] width 64 height 25
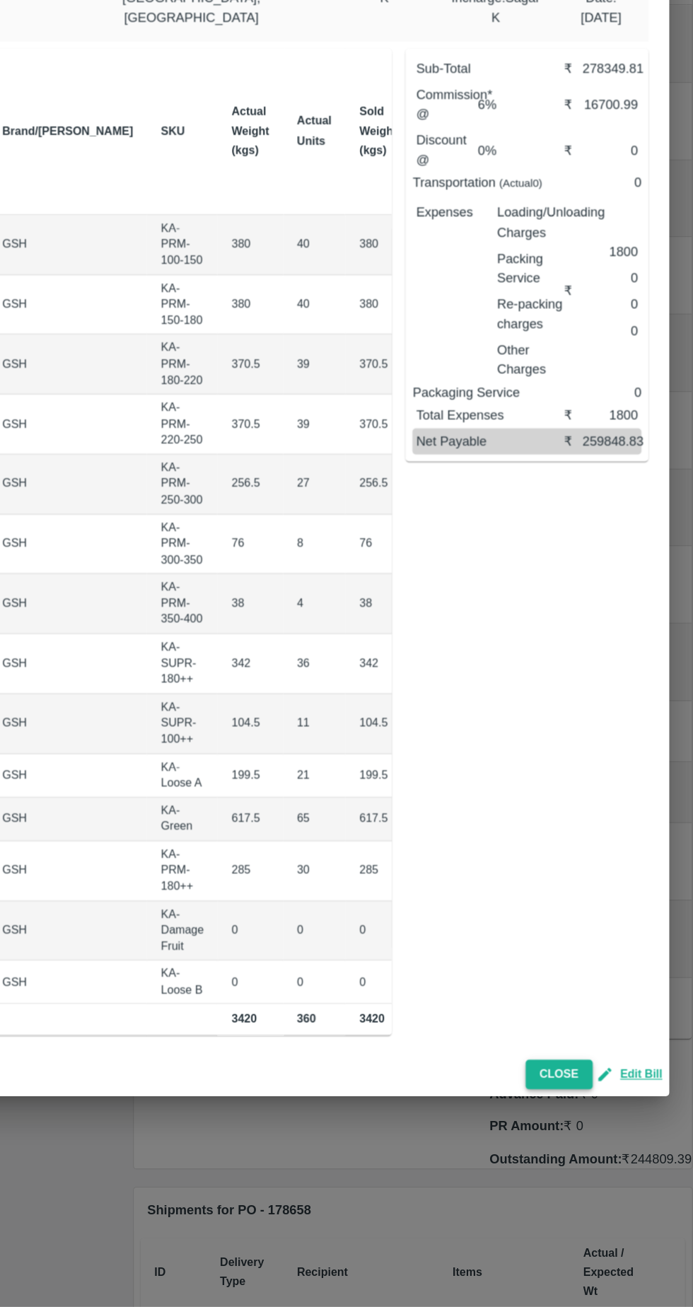
click at [594, 1121] on button "Close" at bounding box center [581, 1118] width 54 height 25
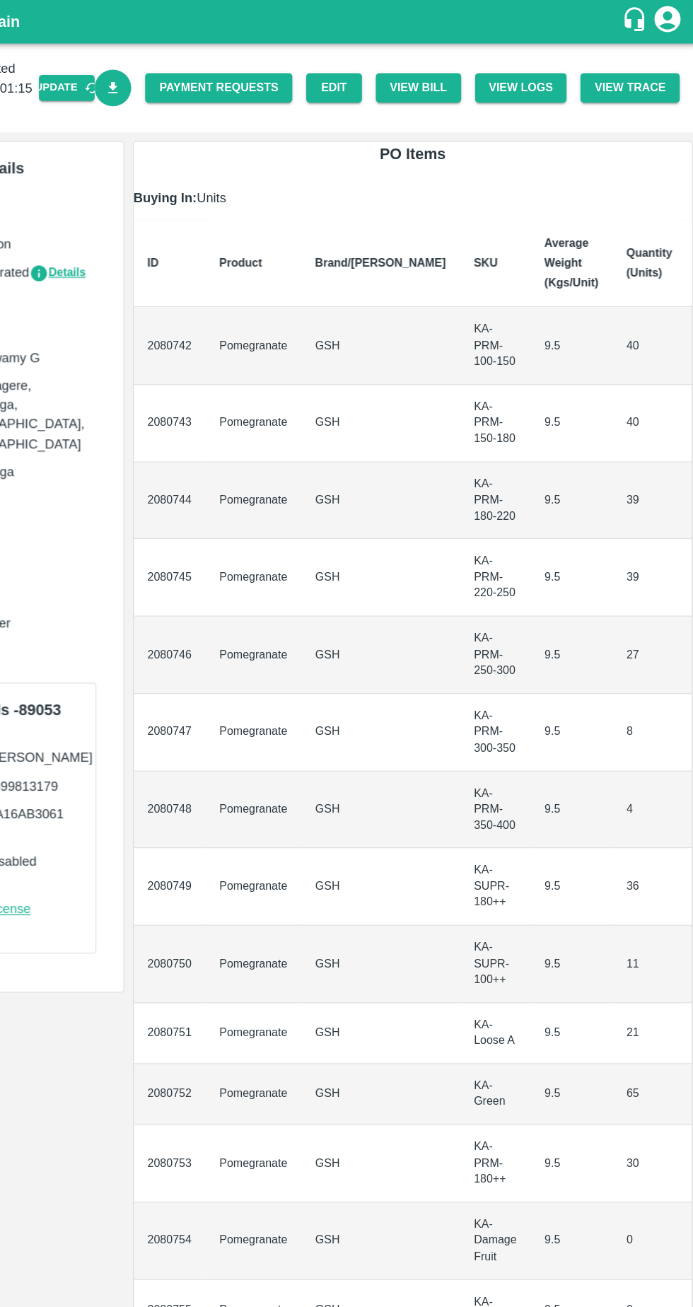
click at [223, 71] on icon "Download Bill" at bounding box center [219, 70] width 8 height 9
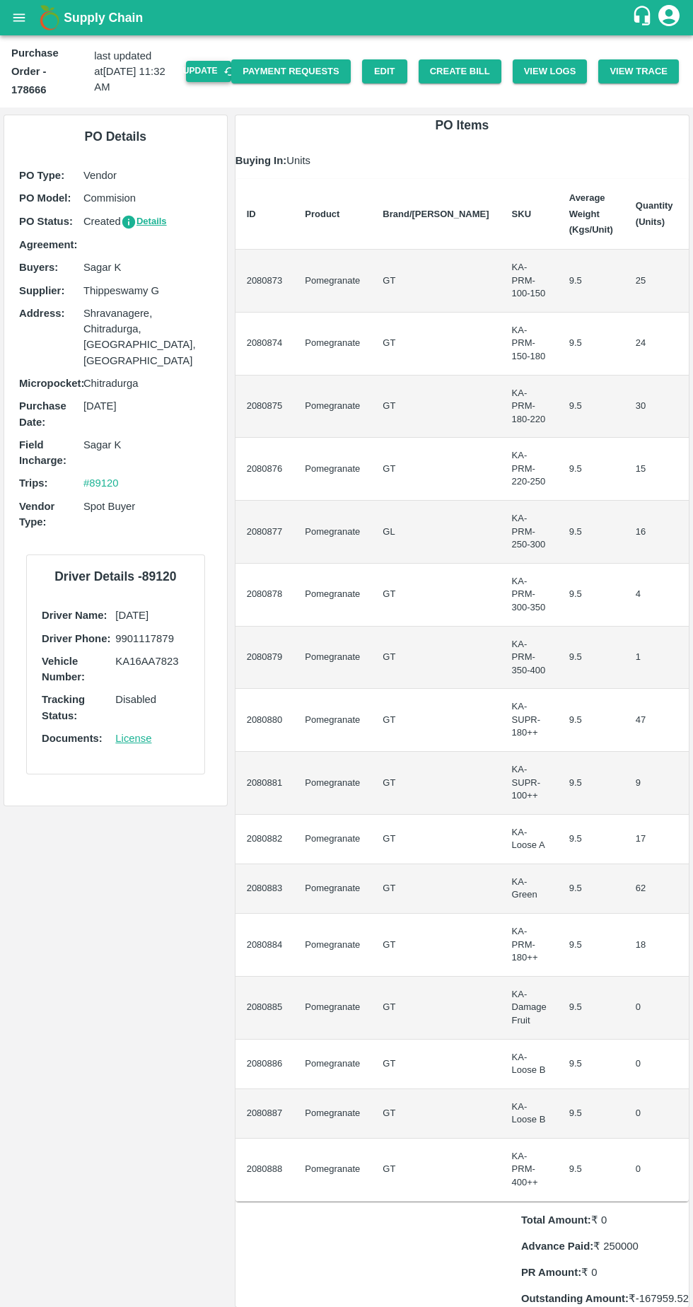
click at [227, 64] on button "Update" at bounding box center [208, 71] width 45 height 21
click at [470, 62] on button "Create Bill" at bounding box center [460, 71] width 83 height 25
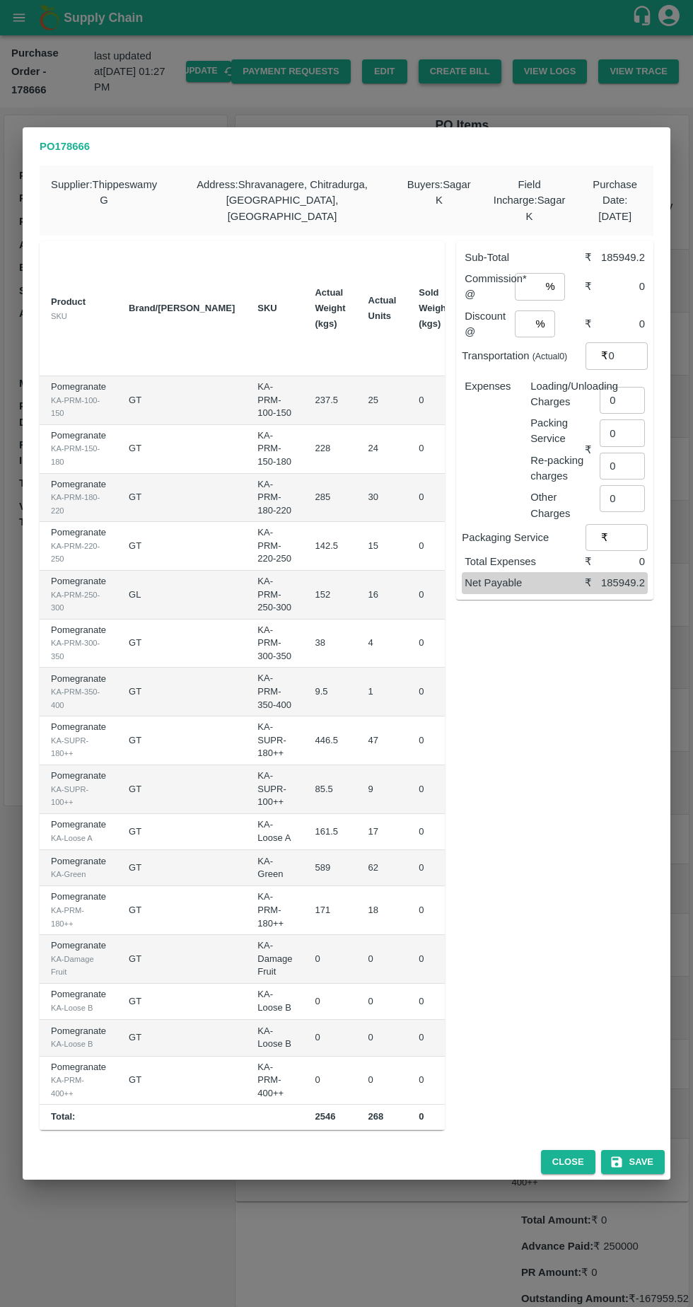
scroll to position [0, 199]
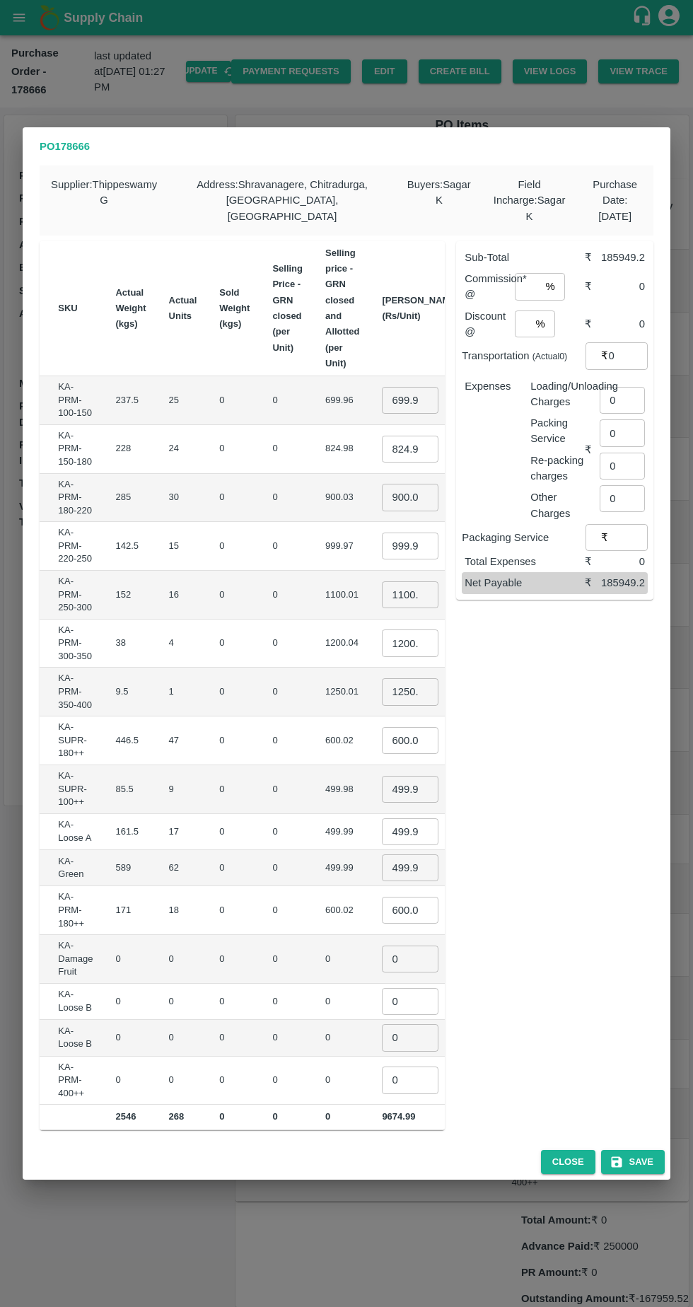
click at [382, 387] on input "699.96" at bounding box center [410, 400] width 57 height 27
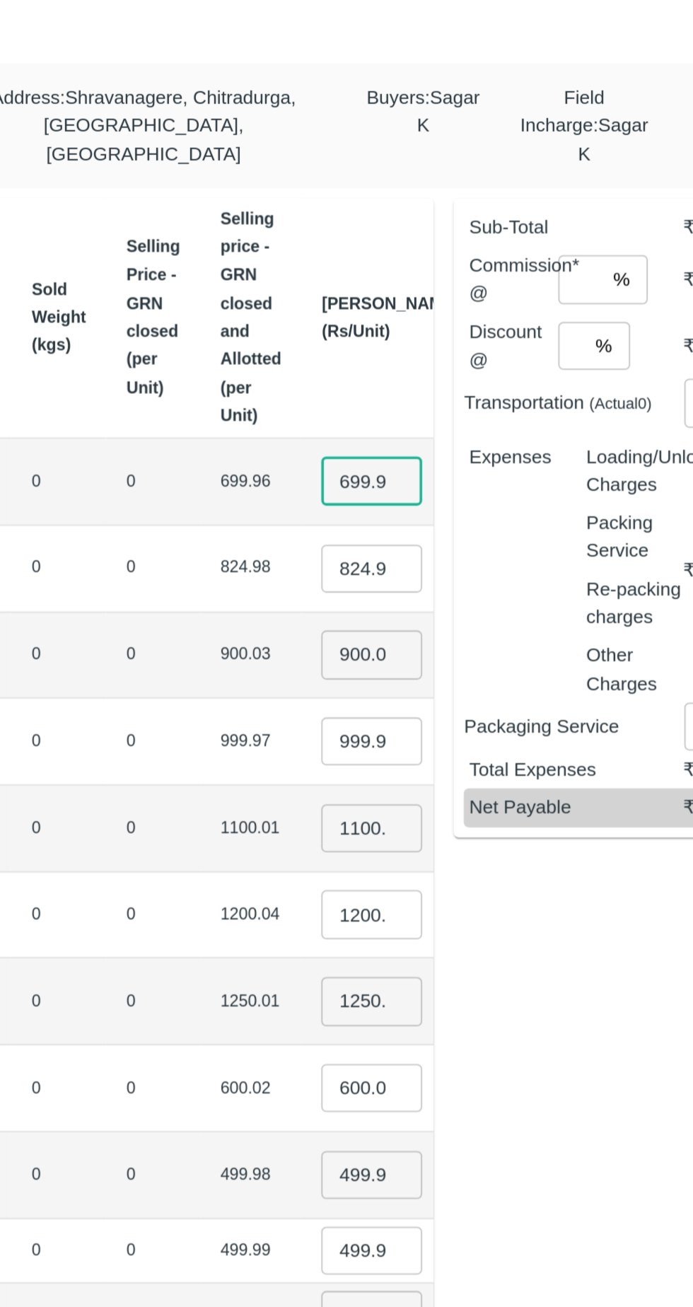
scroll to position [0, 2]
type input "6"
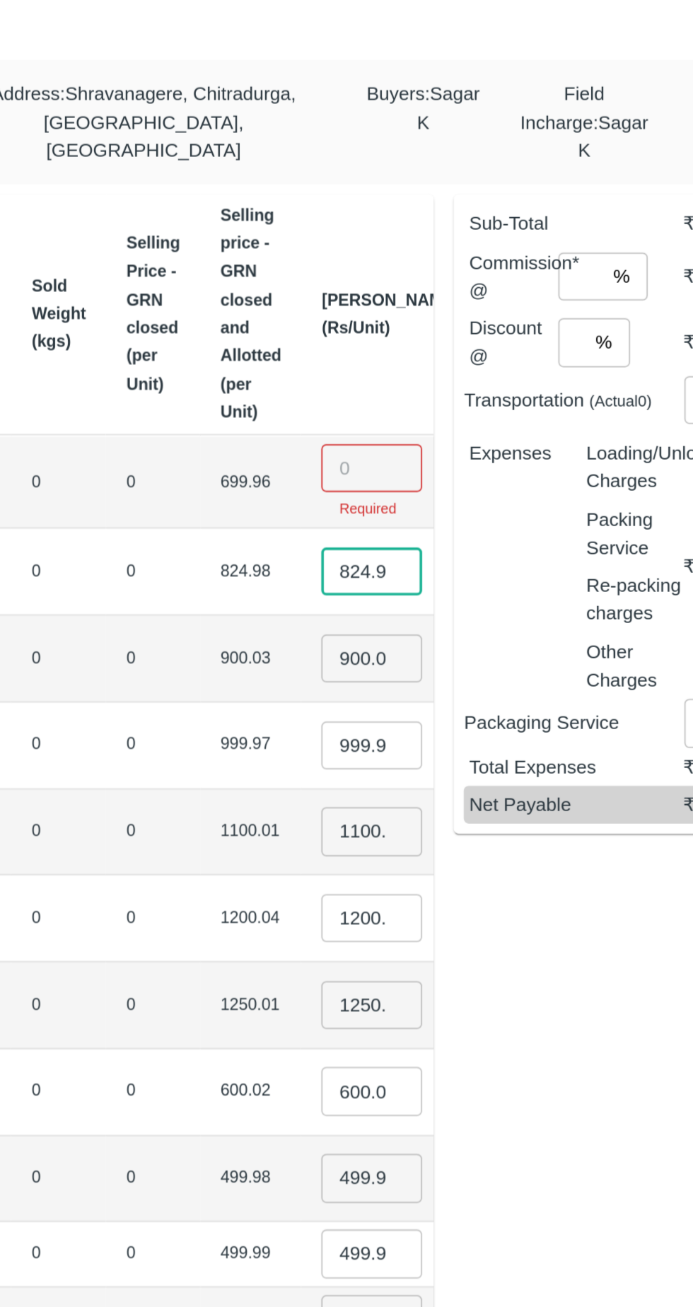
scroll to position [0, 1]
type input "8"
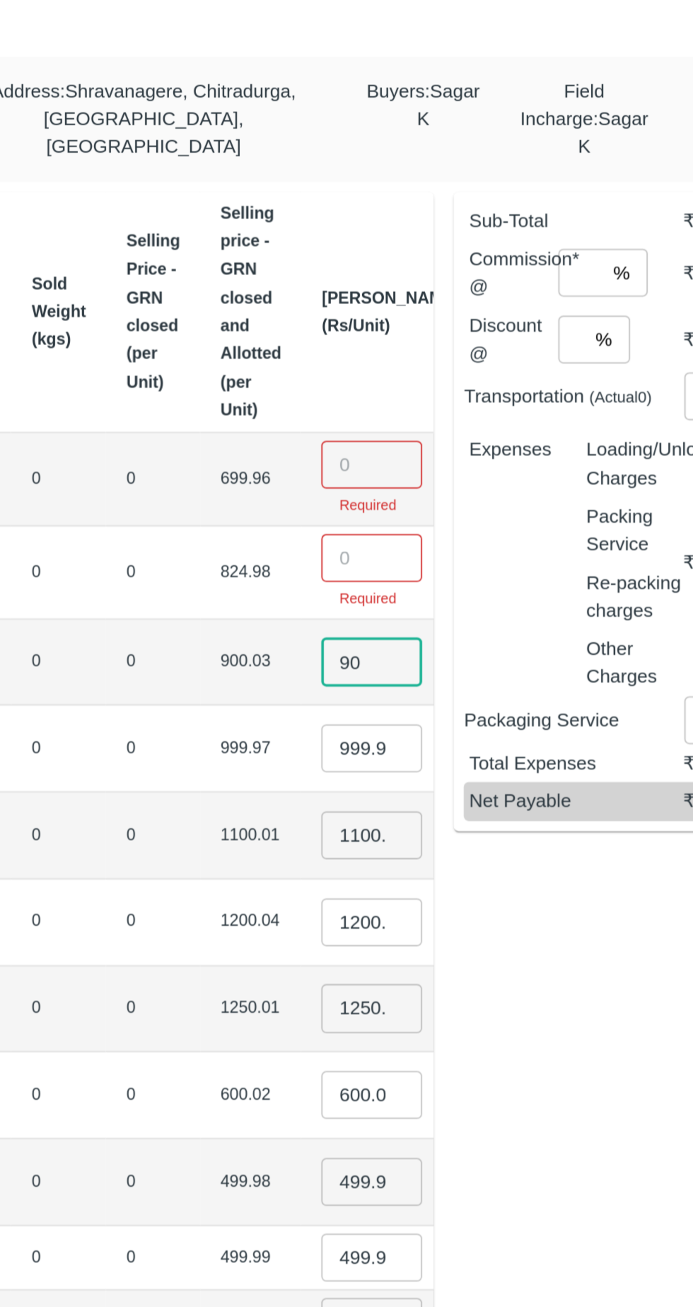
type input "9"
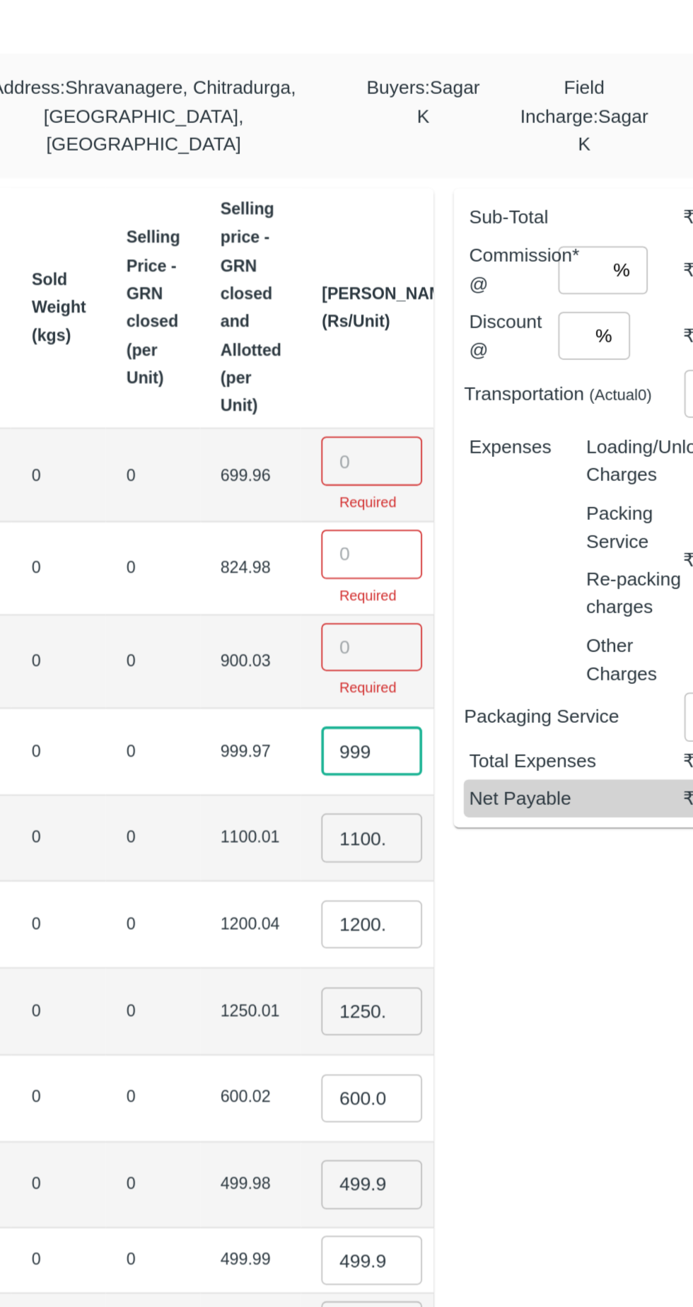
scroll to position [0, 0]
type input "9"
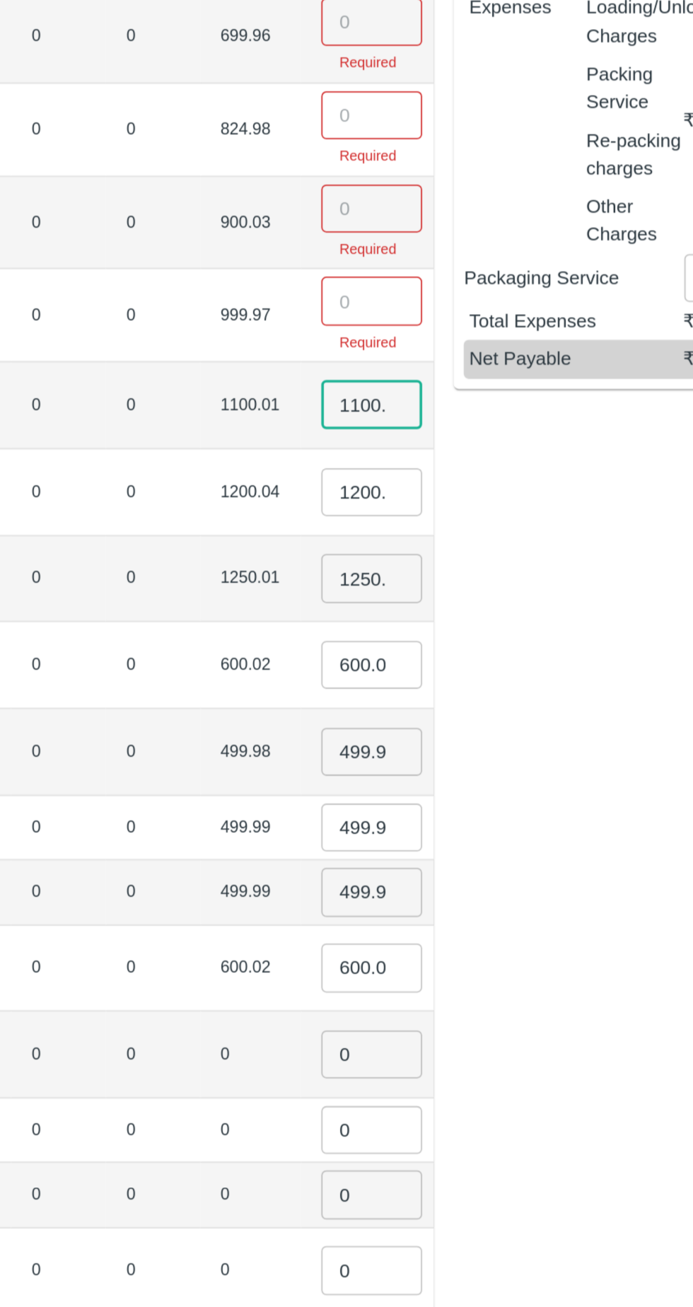
scroll to position [0, 13]
type input "1"
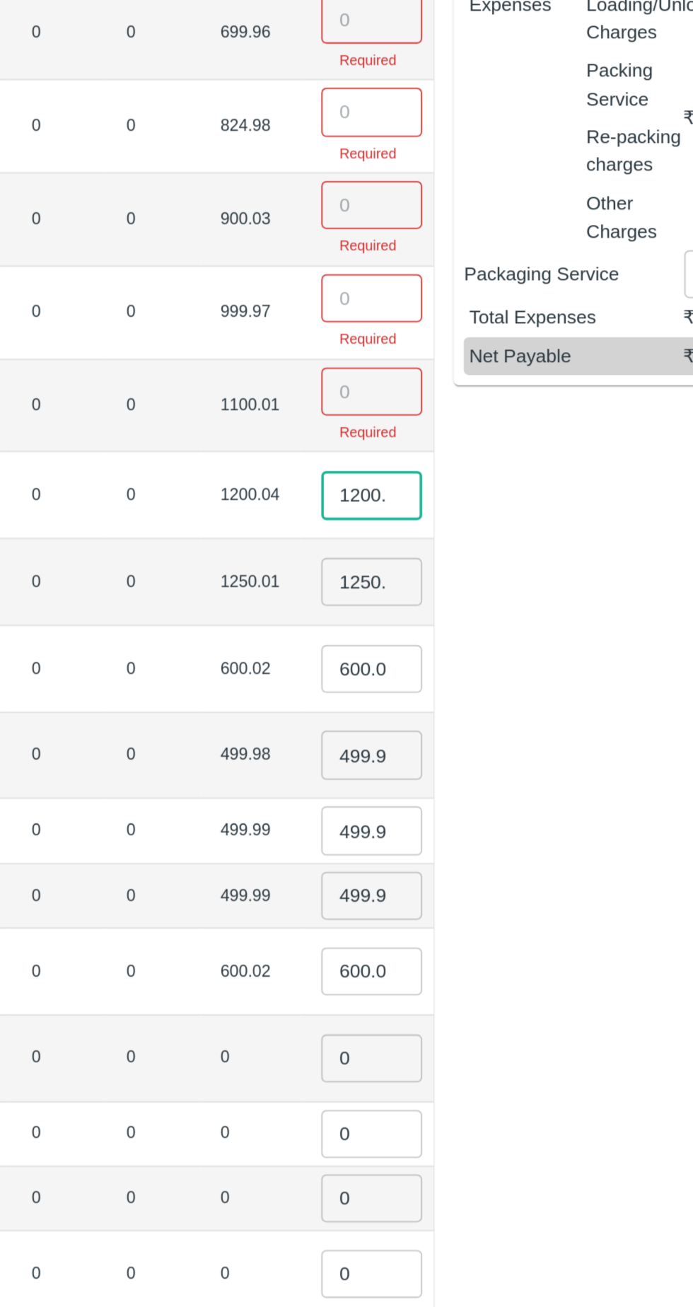
scroll to position [0, 7]
type input "1"
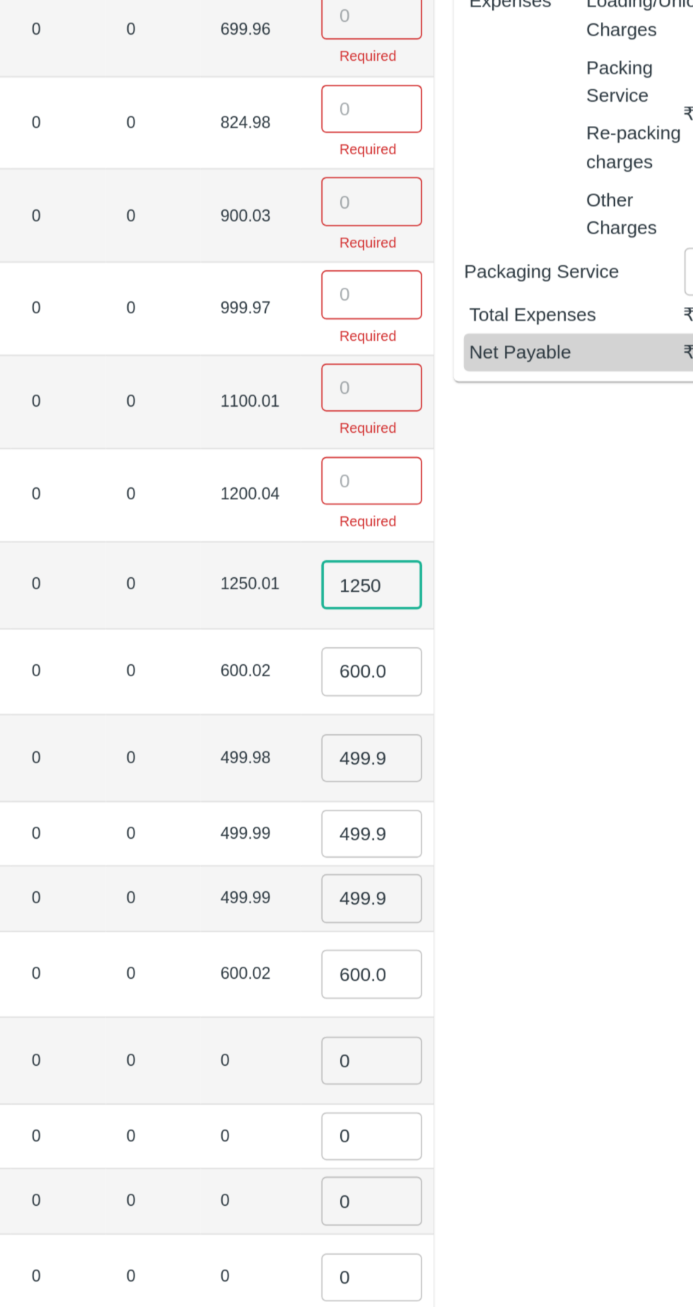
scroll to position [0, 0]
type input "1"
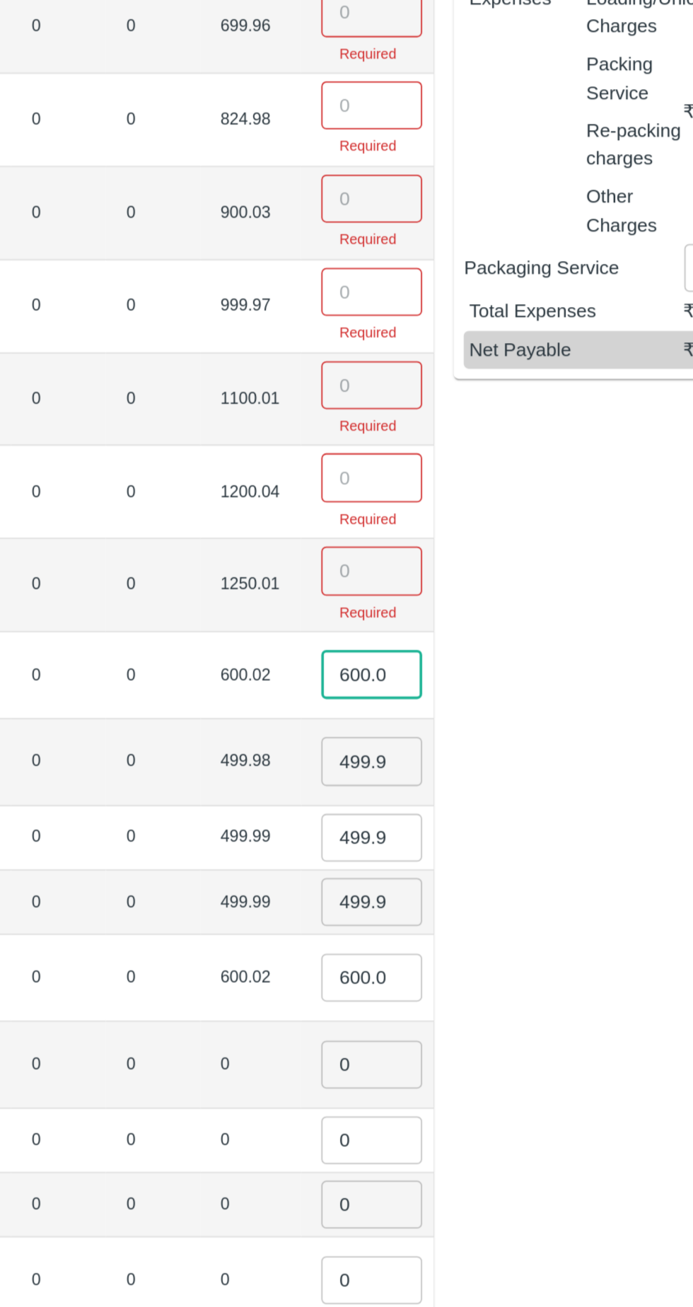
scroll to position [0, 1]
type input "6"
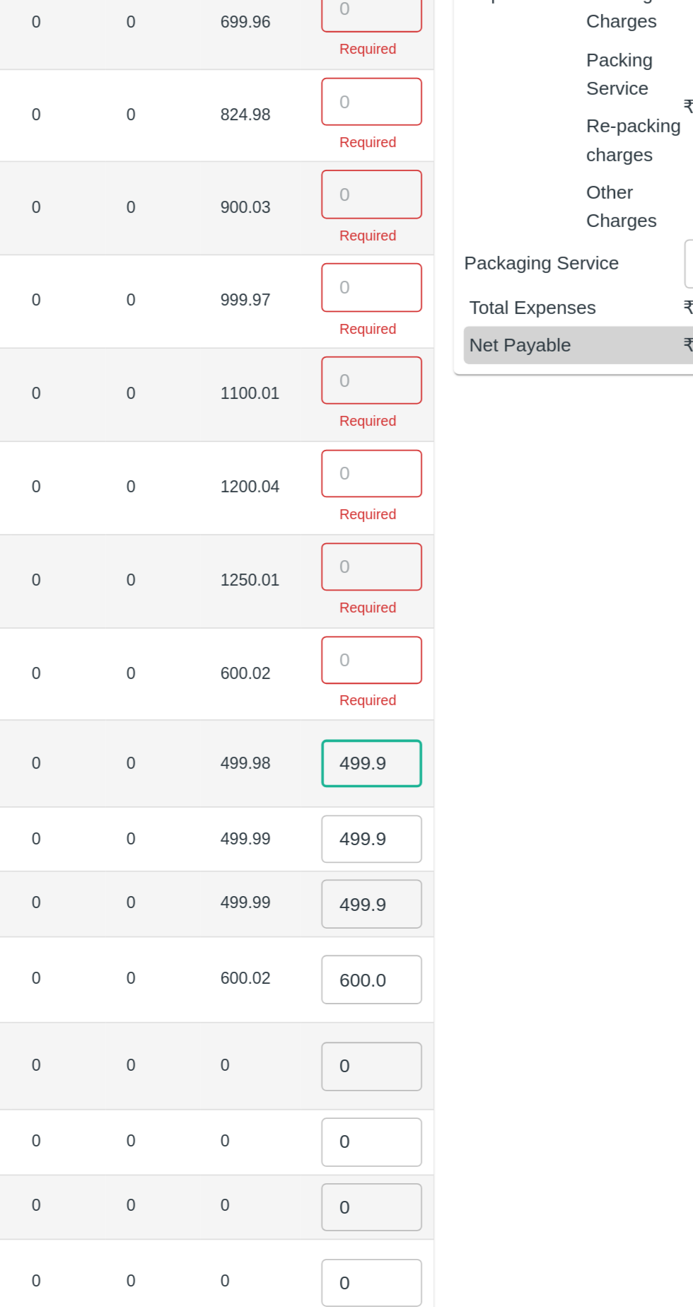
scroll to position [0, 72]
type input "4"
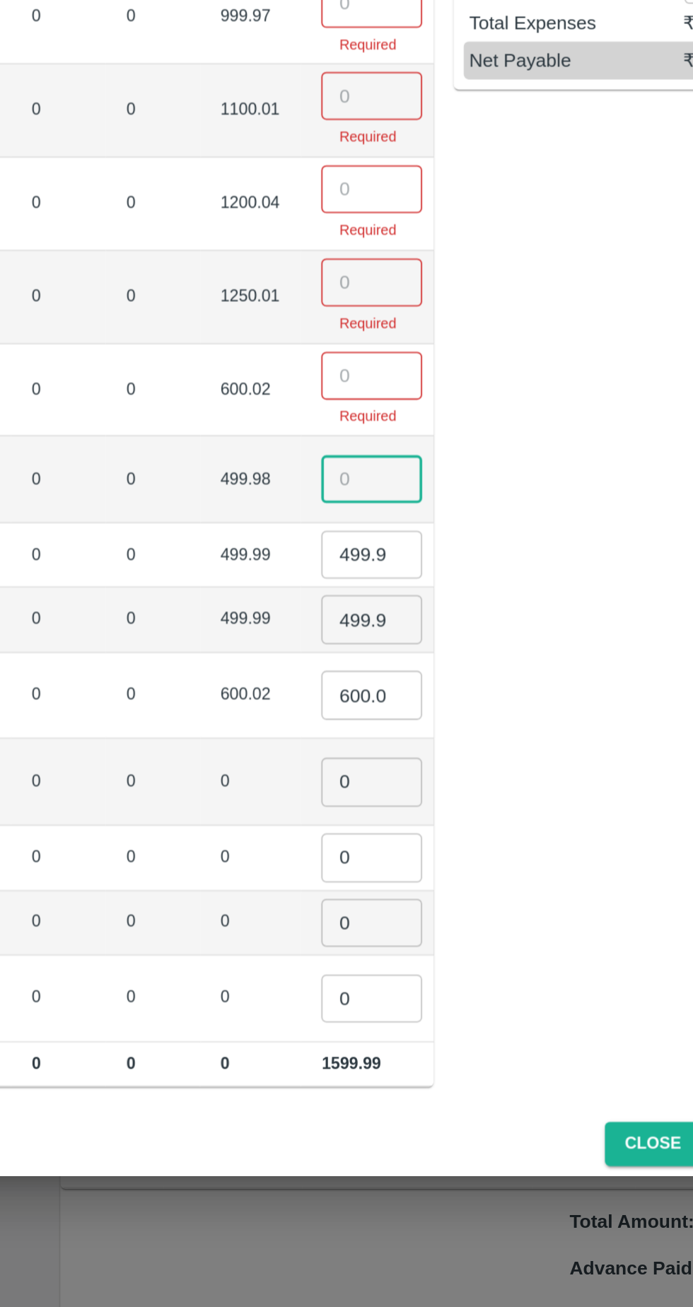
scroll to position [0, 7]
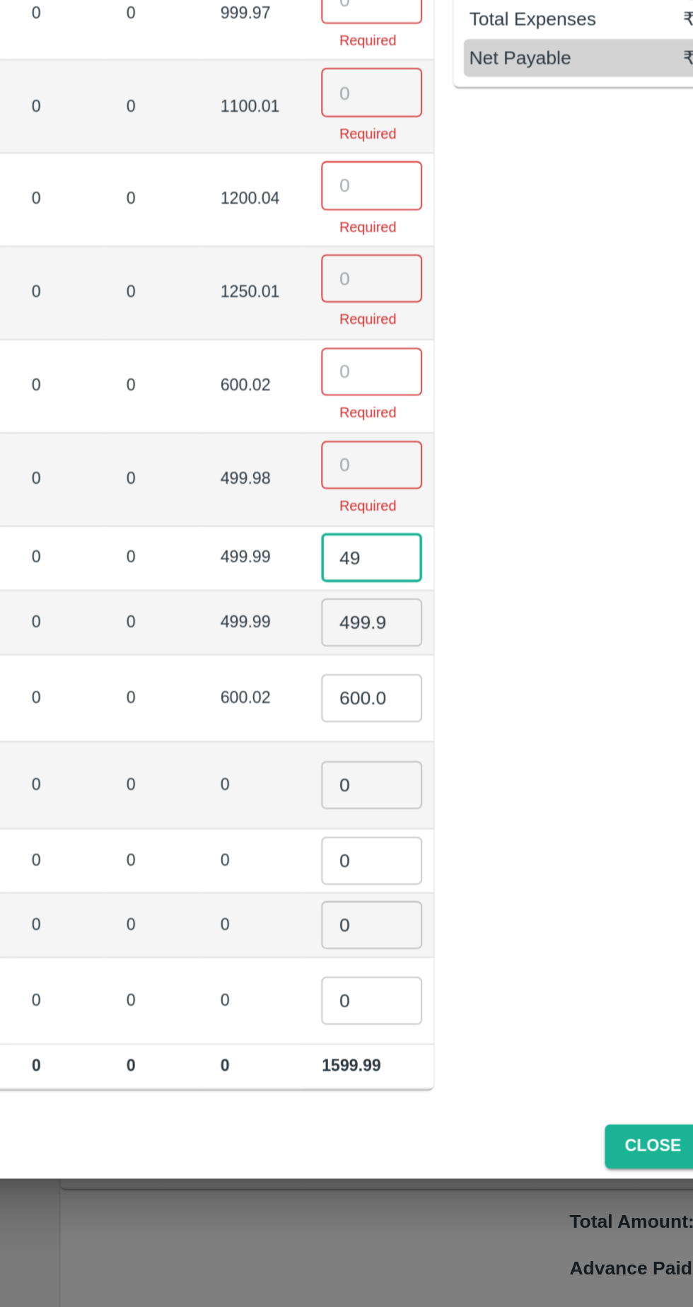
type input "4"
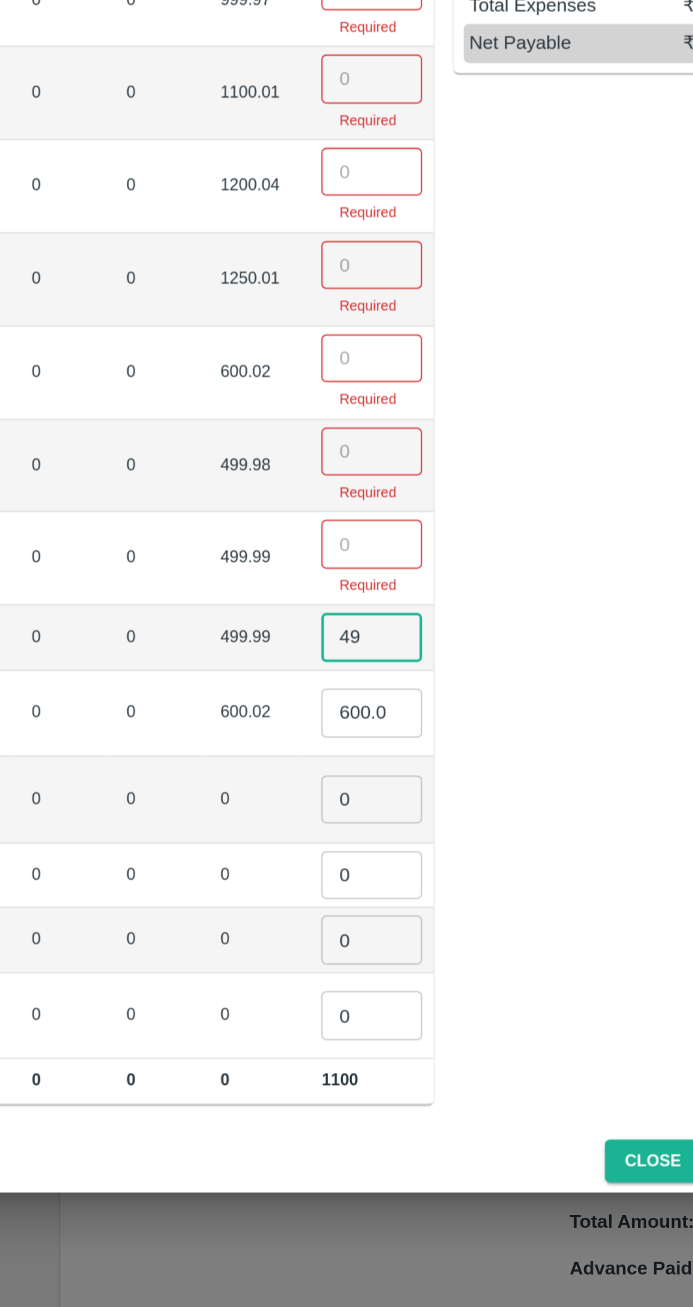
type input "4"
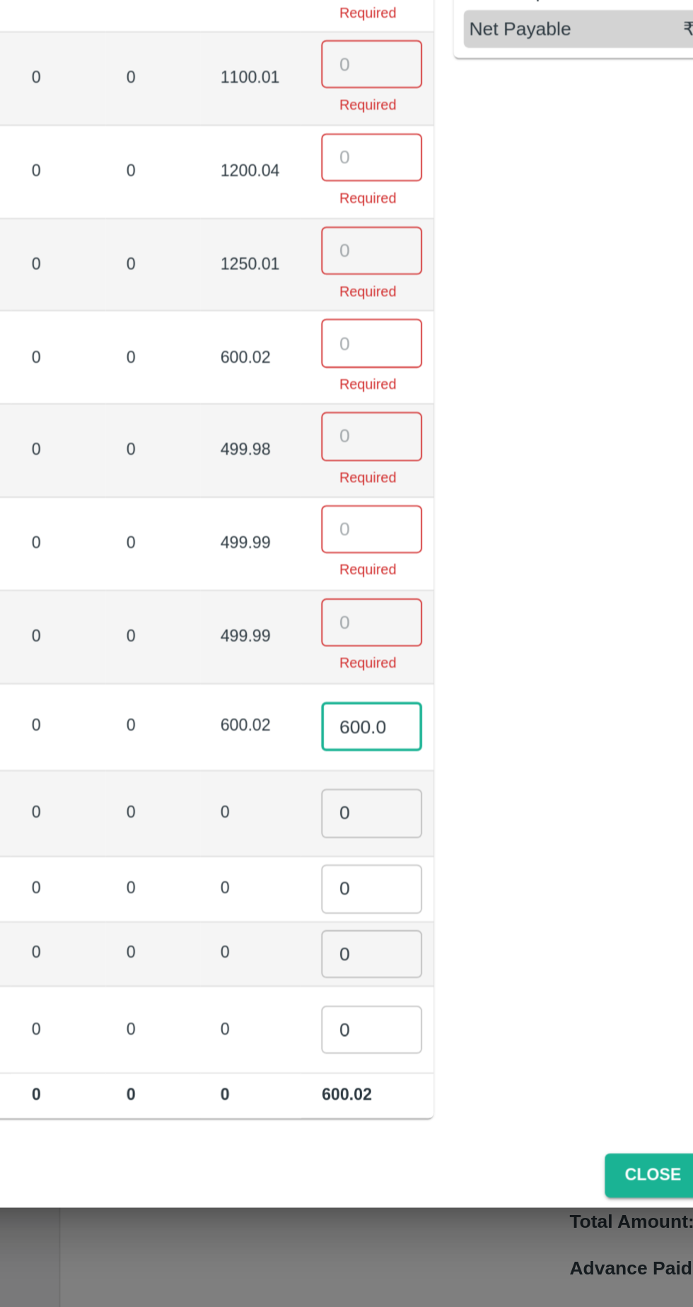
scroll to position [0, 66]
type input "6"
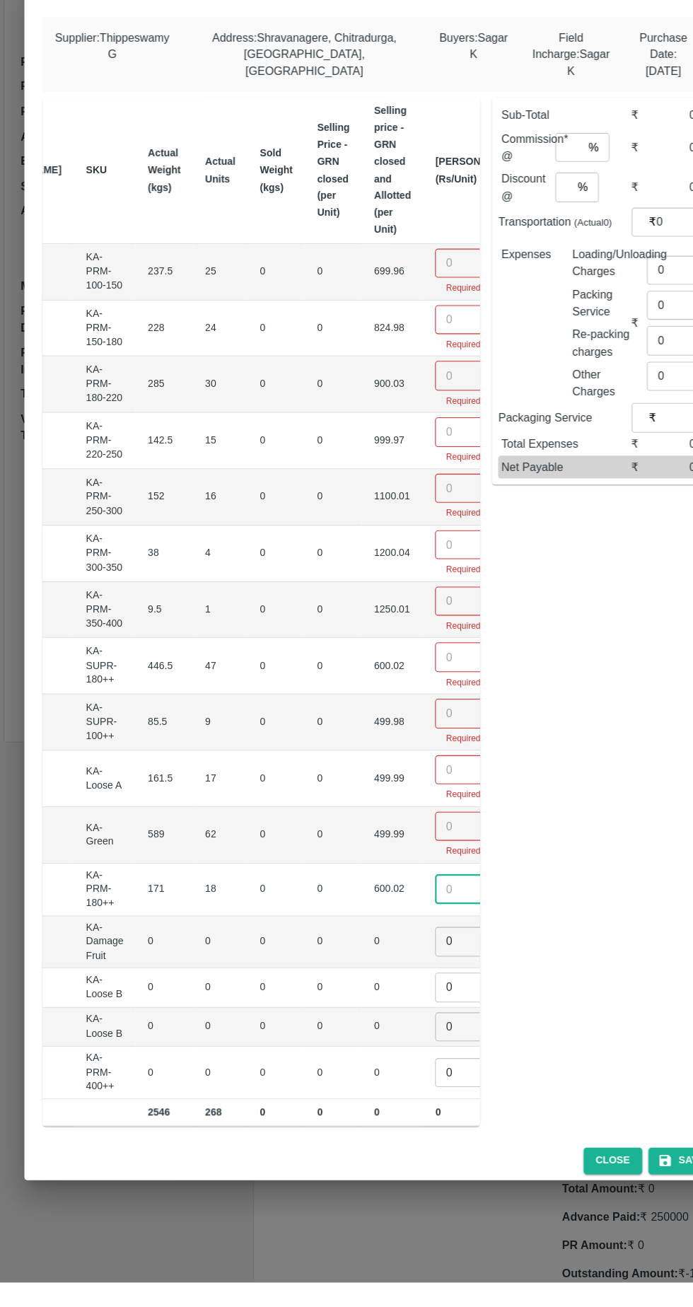
click at [403, 354] on input "number" at bounding box center [431, 362] width 57 height 27
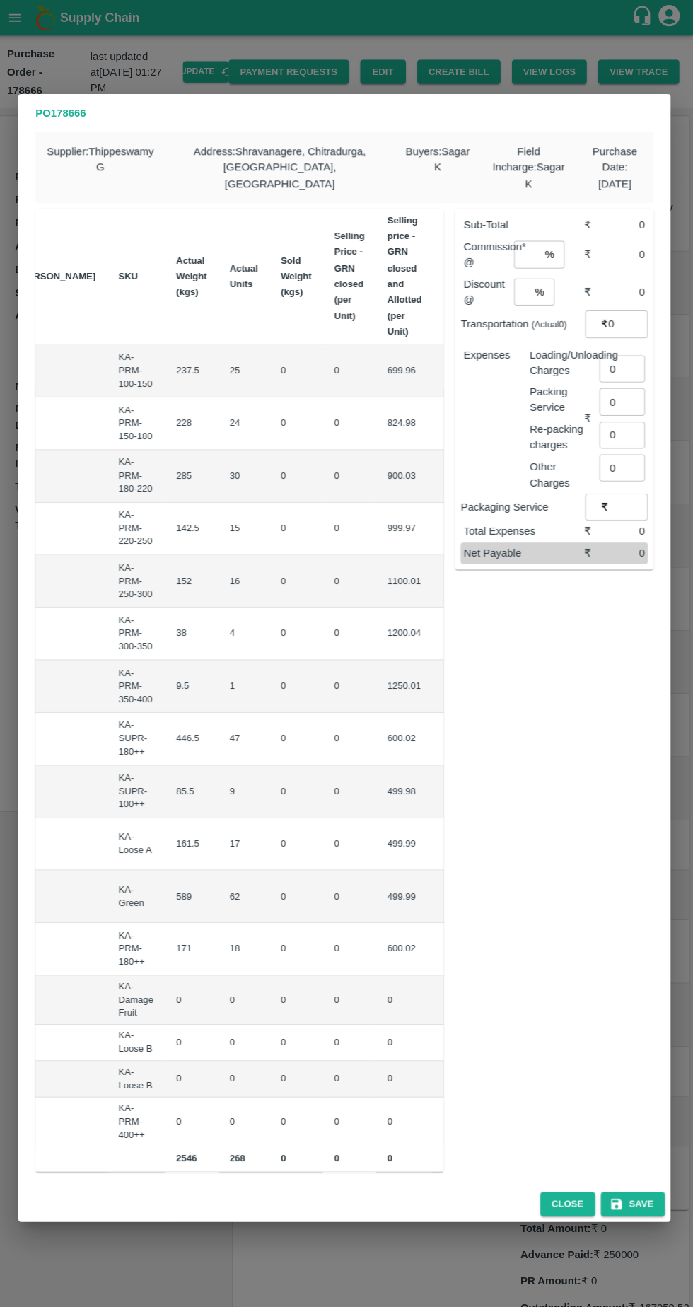
scroll to position [0, 0]
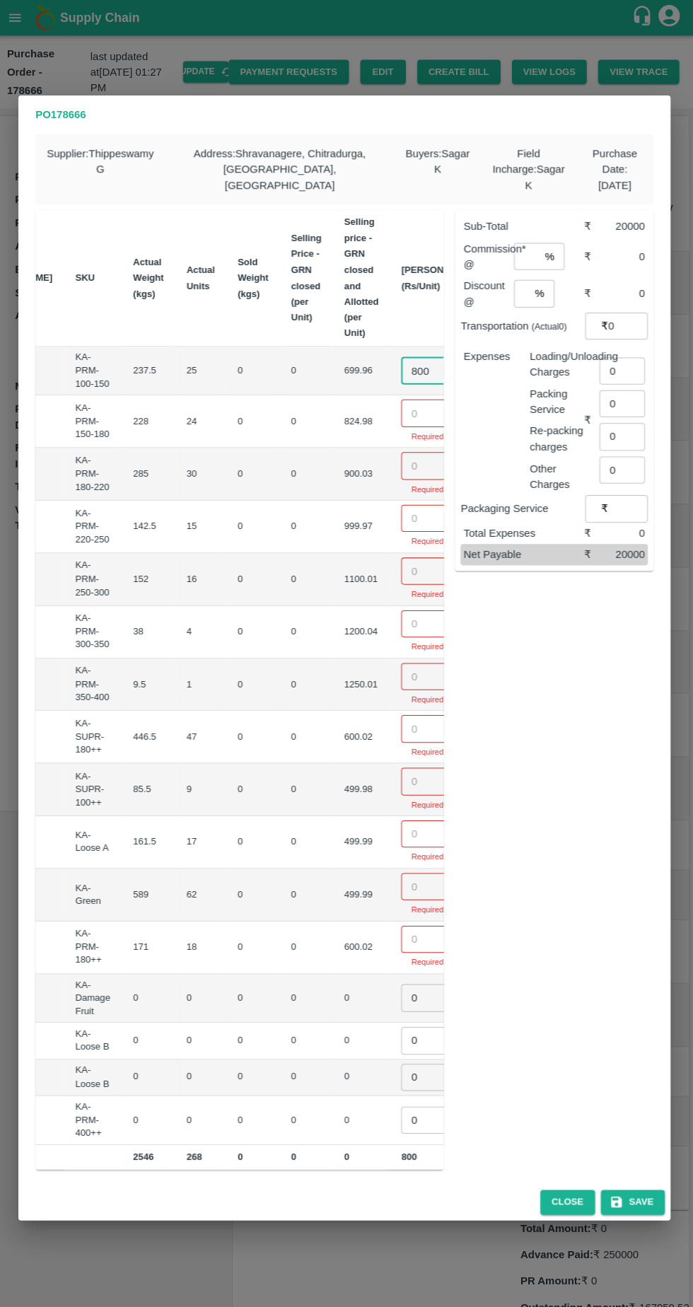
type input "800"
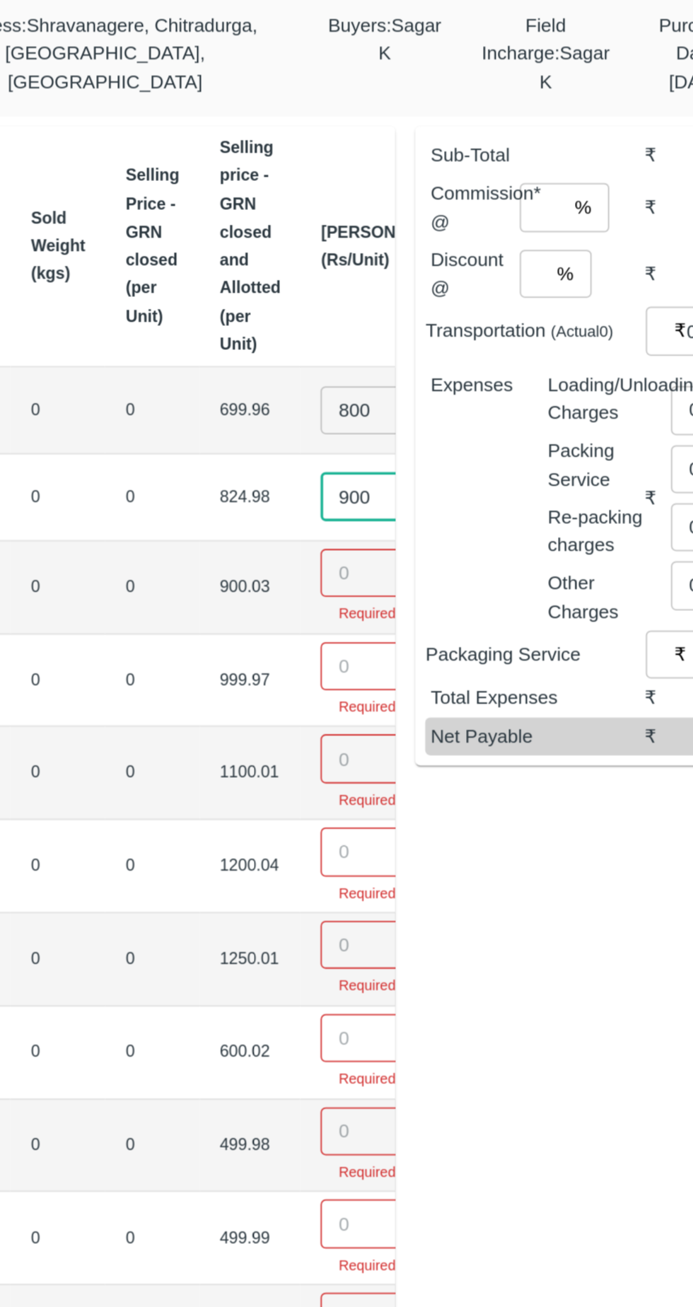
type input "900"
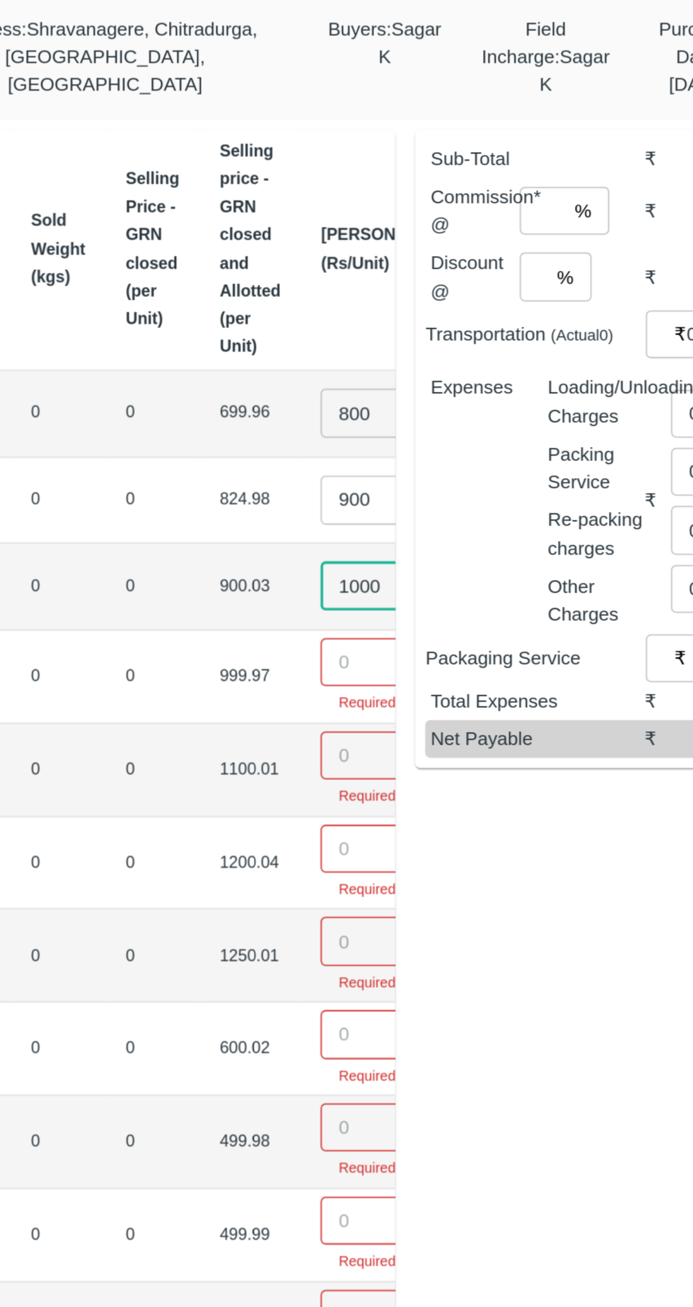
type input "1000"
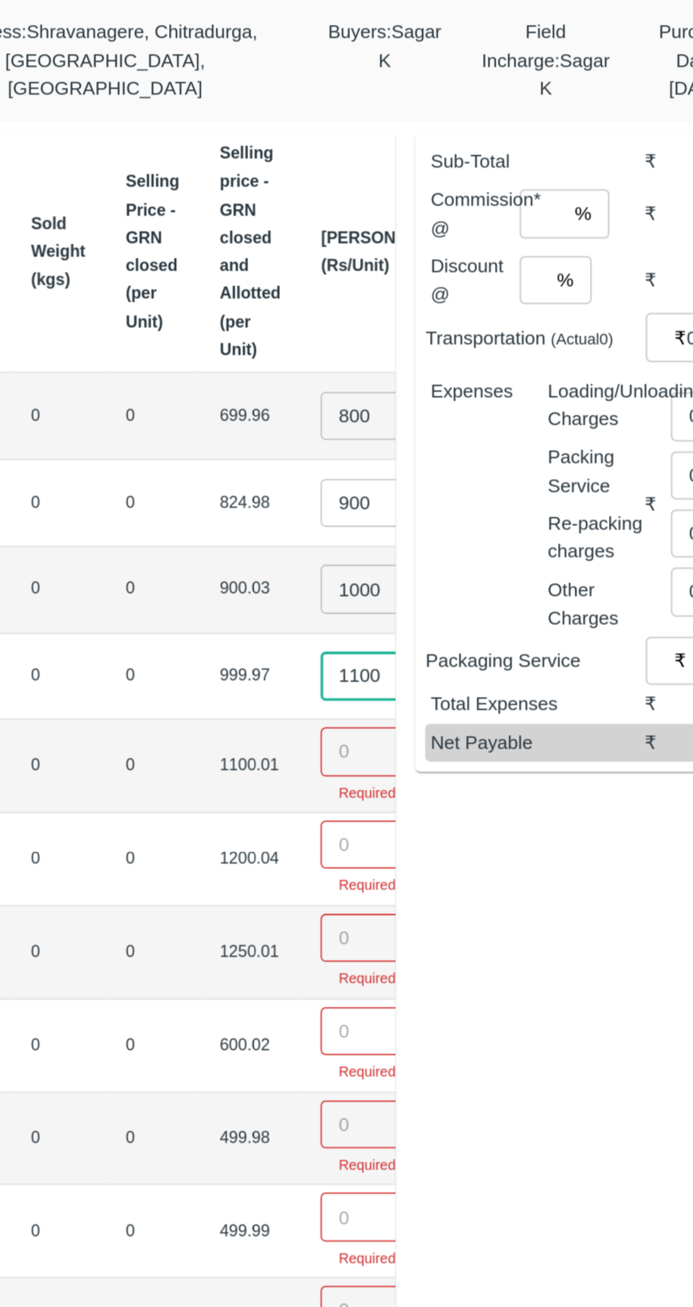
type input "1100"
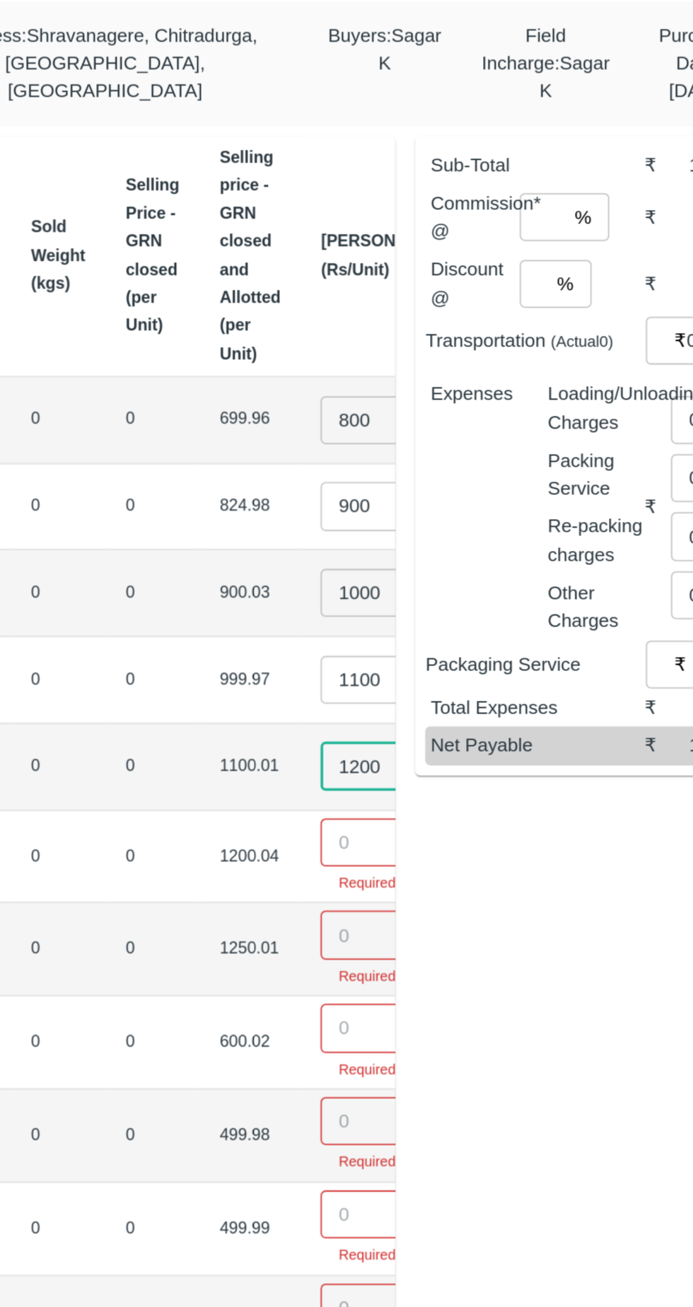
type input "1200"
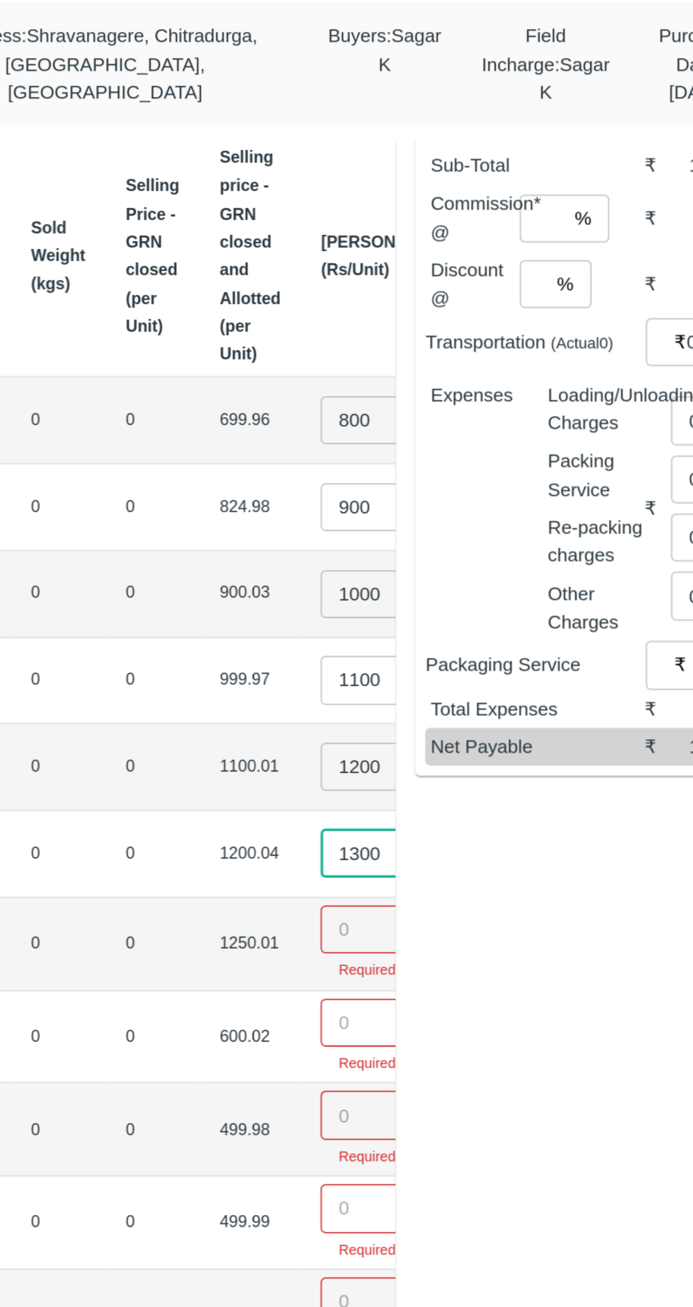
type input "1300"
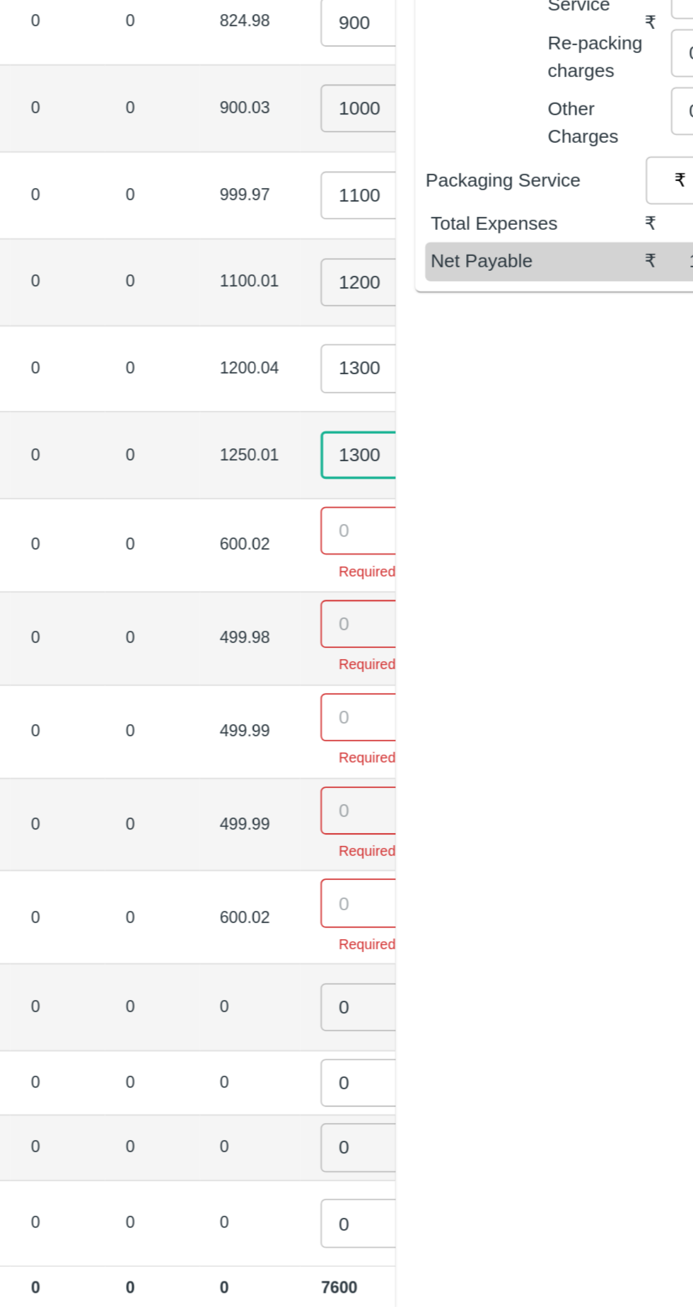
type input "1300"
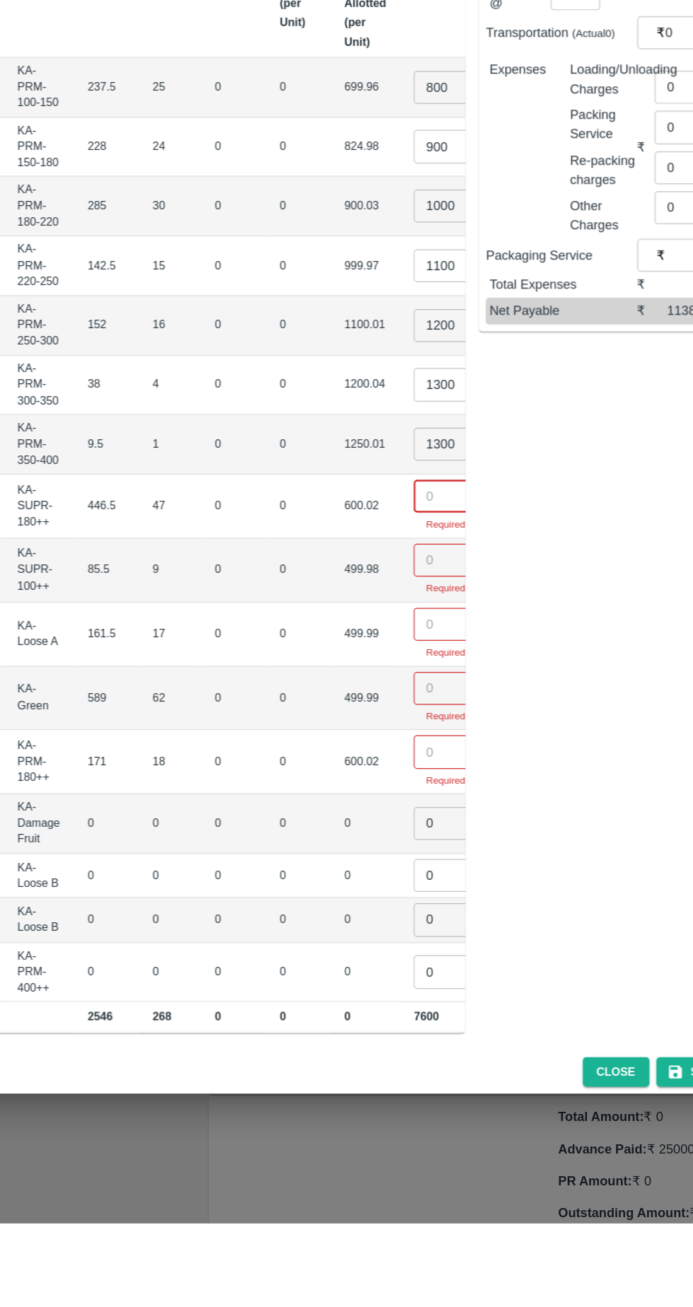
click at [403, 699] on input "number" at bounding box center [431, 712] width 57 height 27
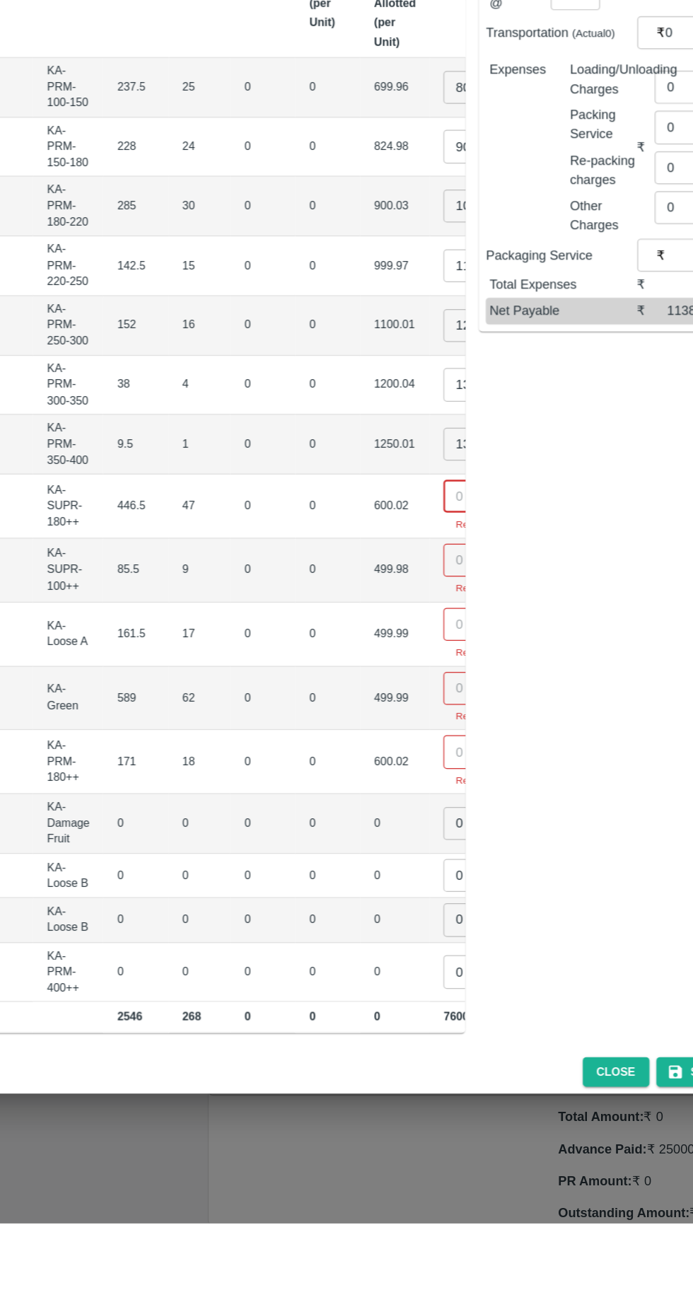
scroll to position [0, 158]
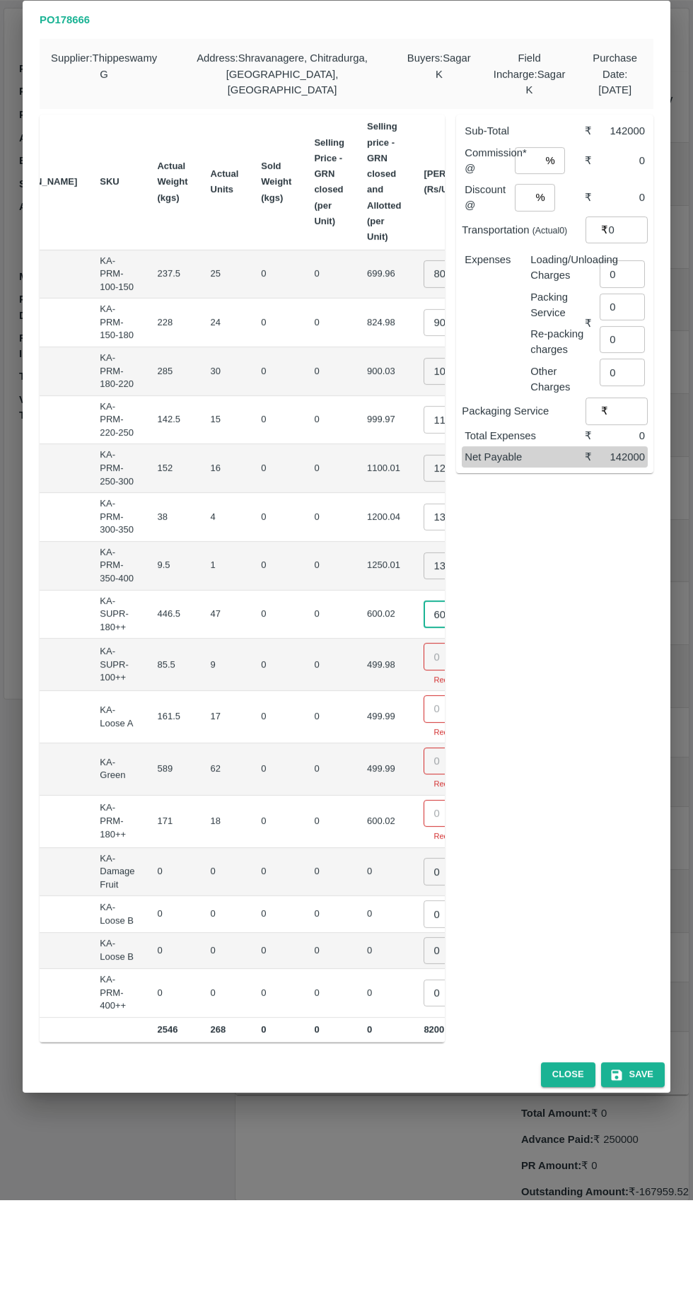
type input "600"
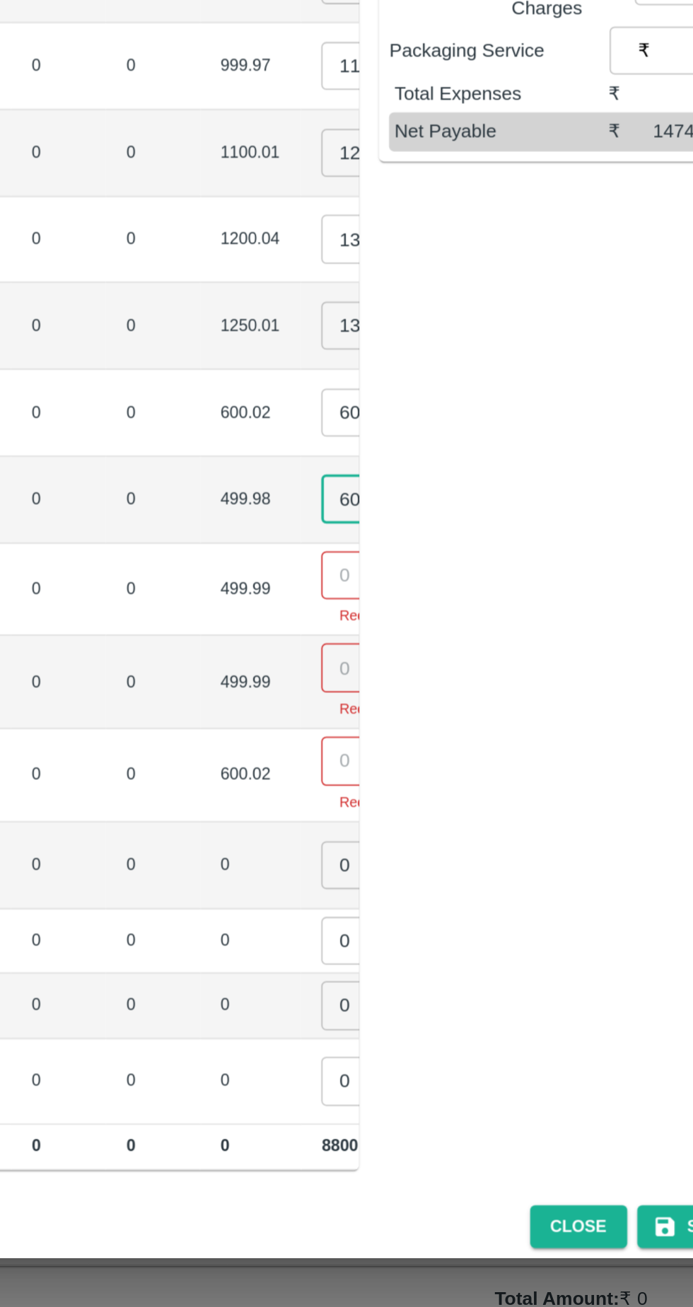
type input "600"
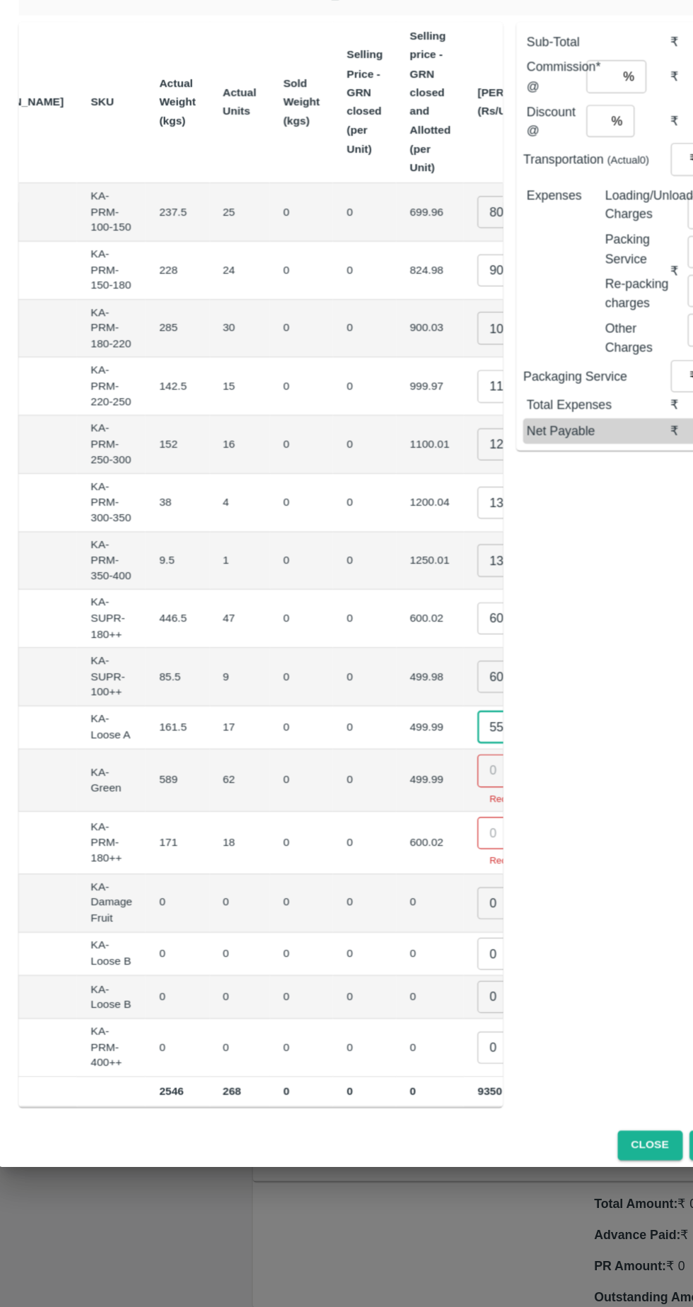
type input "550"
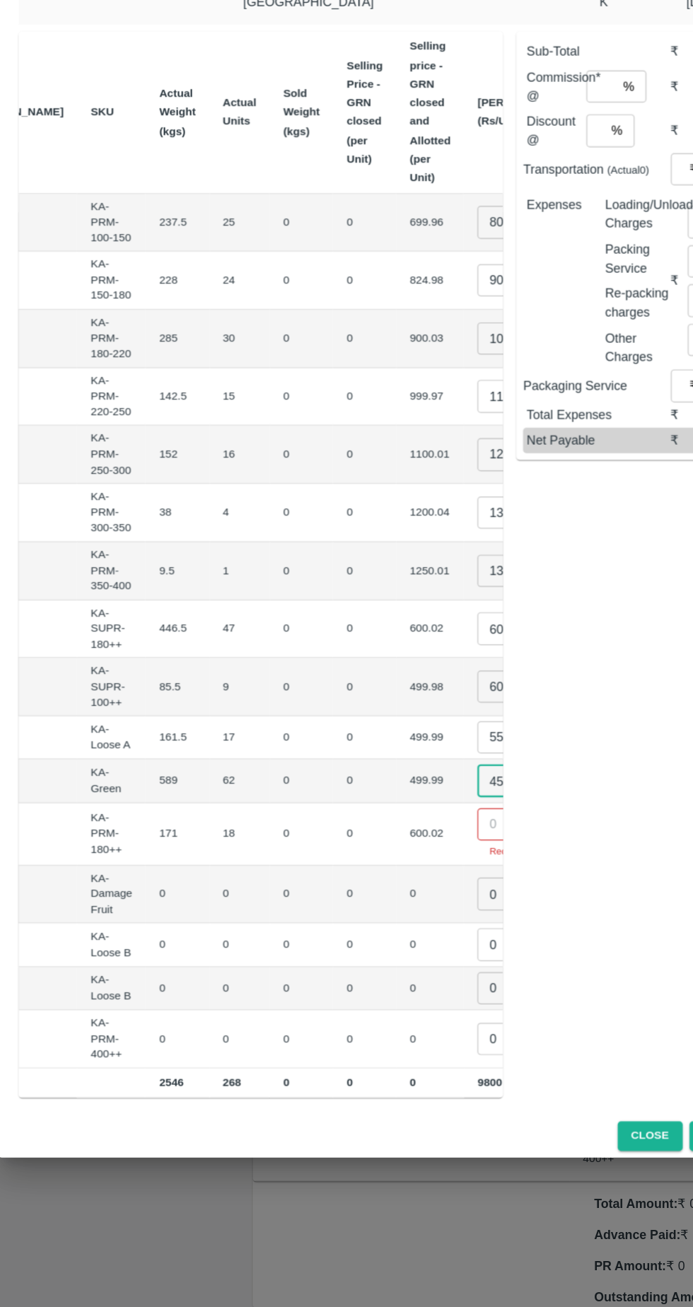
type input "450"
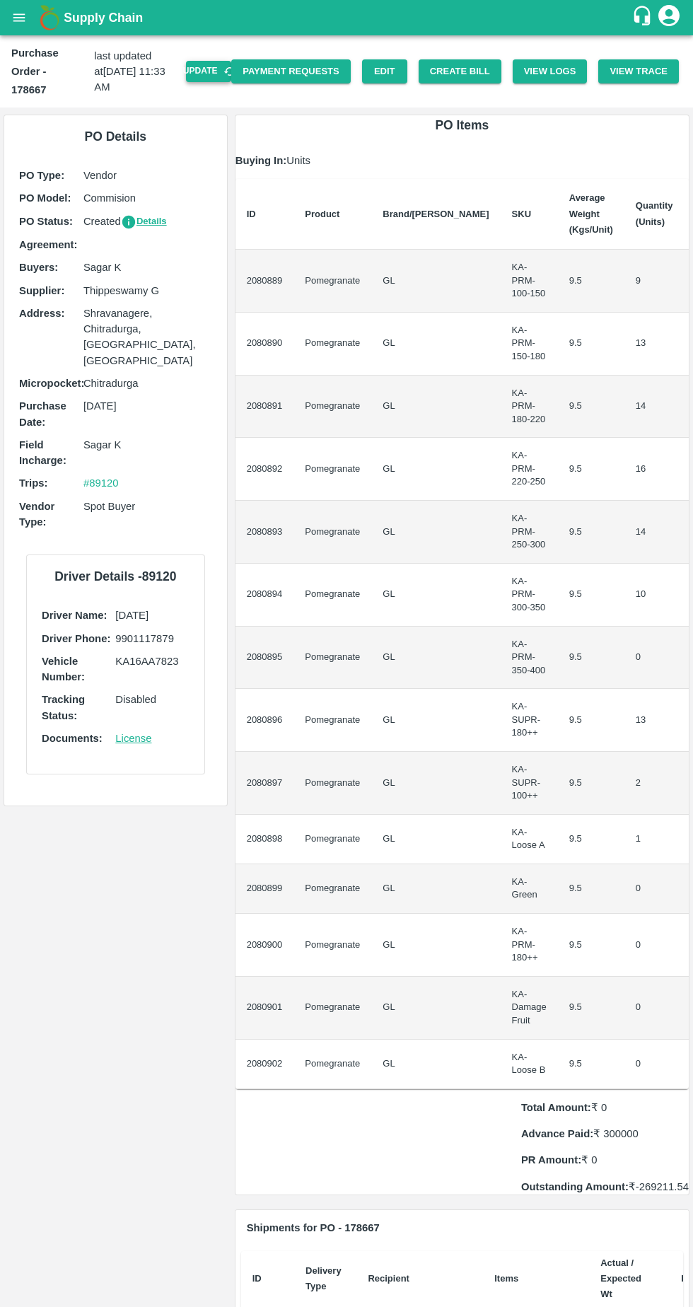
click at [231, 61] on button "Update" at bounding box center [208, 71] width 45 height 21
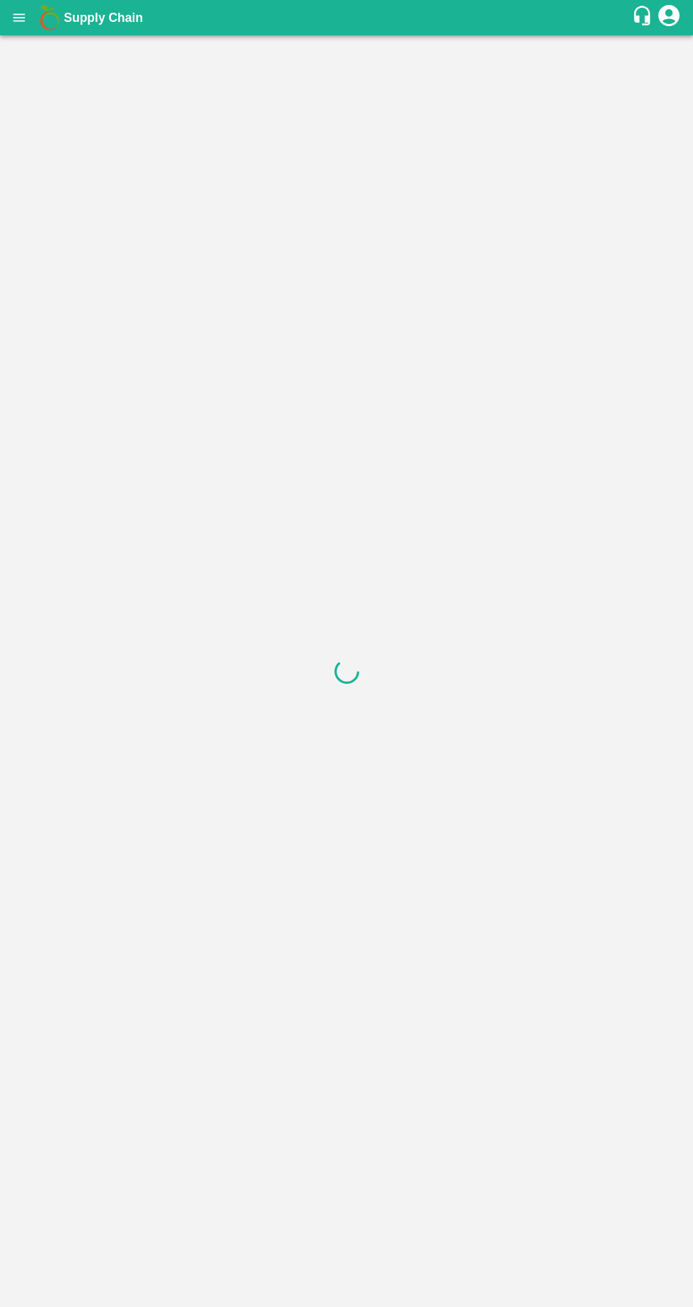
click at [482, 59] on div at bounding box center [346, 671] width 693 height 1272
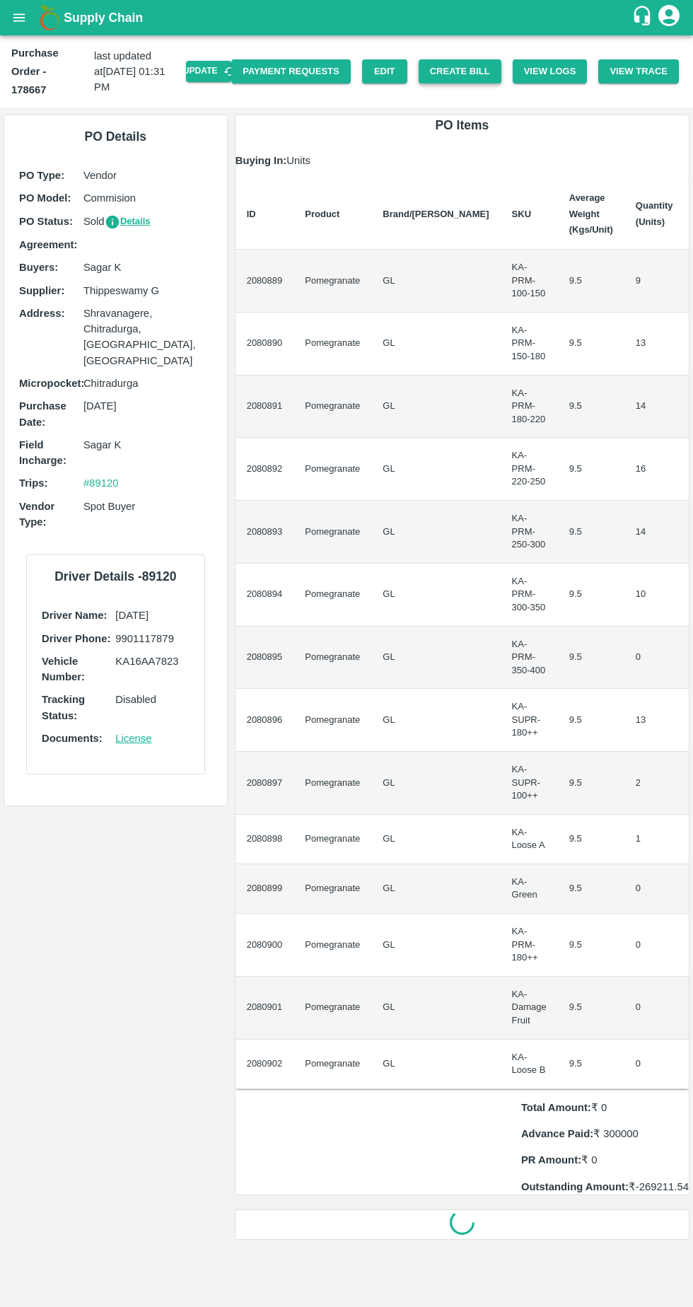
click at [477, 59] on button "Create Bill" at bounding box center [460, 71] width 83 height 25
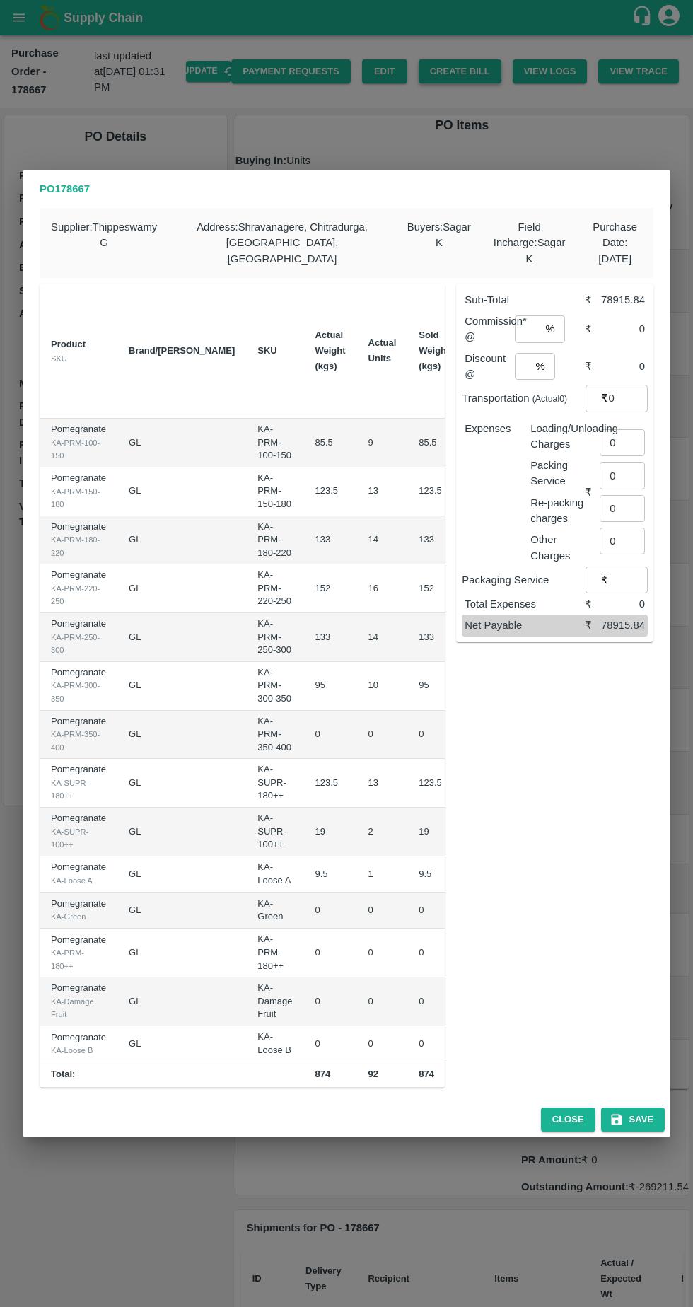
scroll to position [0, 206]
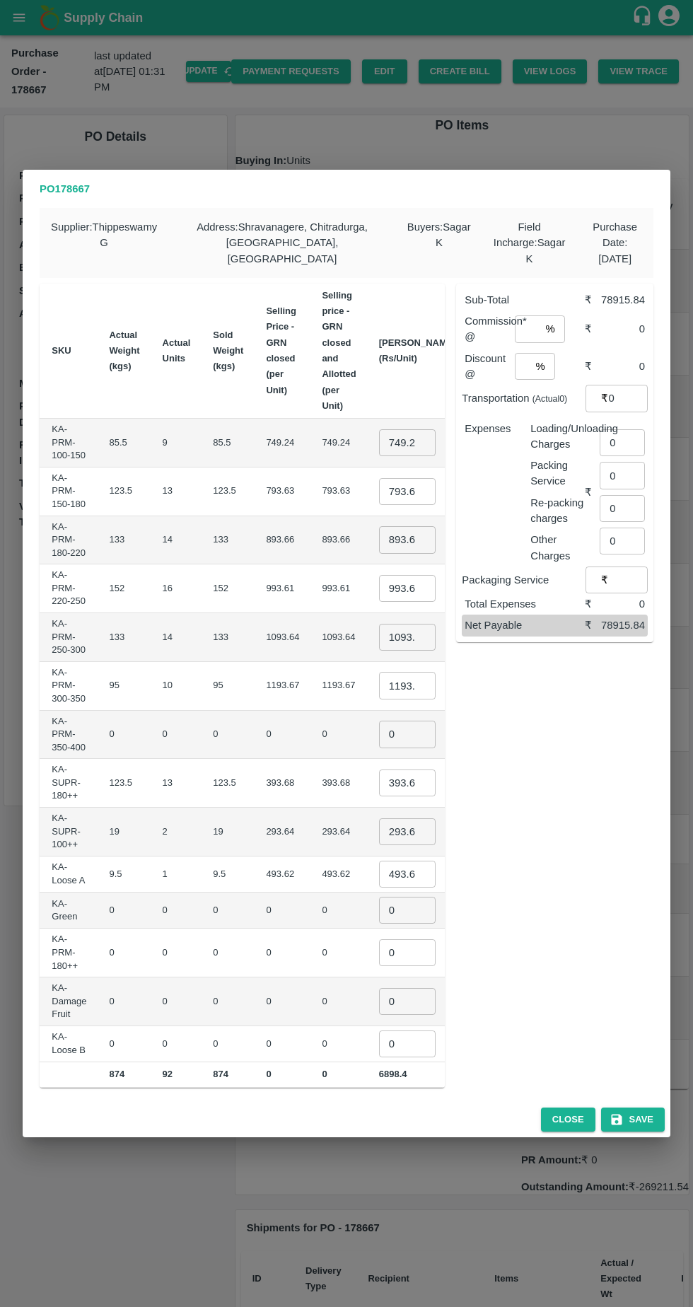
click at [379, 433] on input "749.2441" at bounding box center [407, 442] width 57 height 27
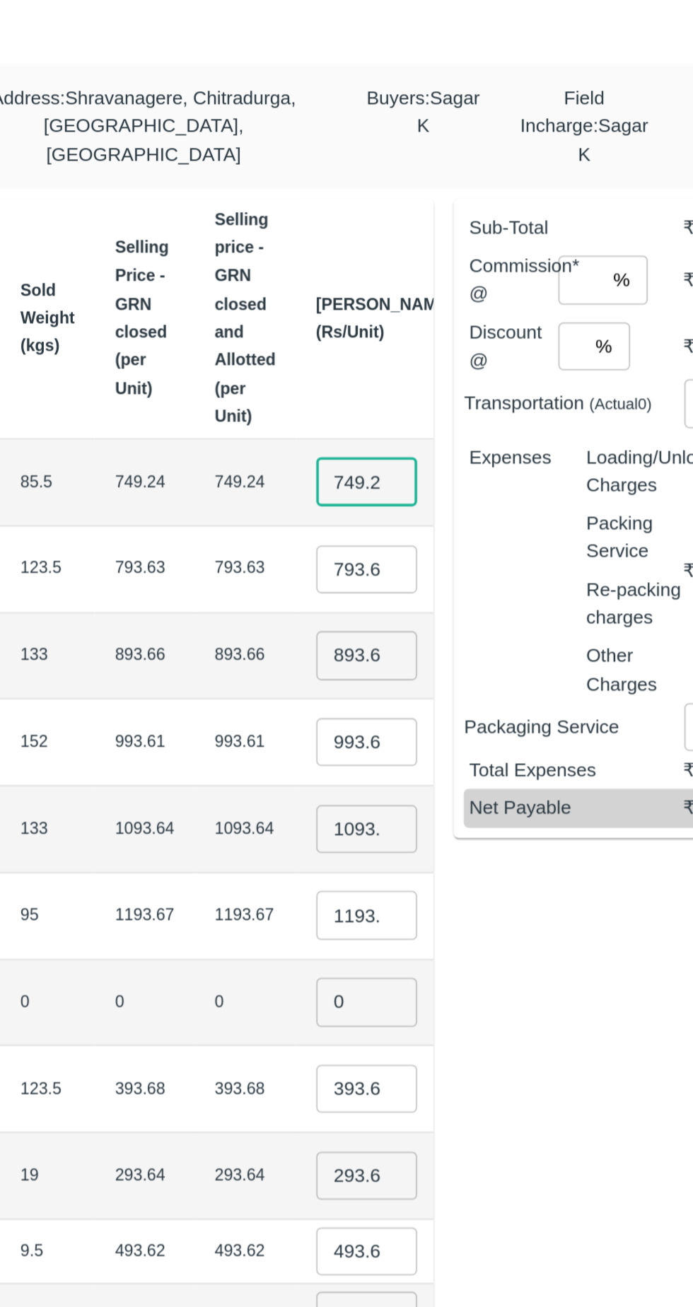
scroll to position [0, 14]
type input "7"
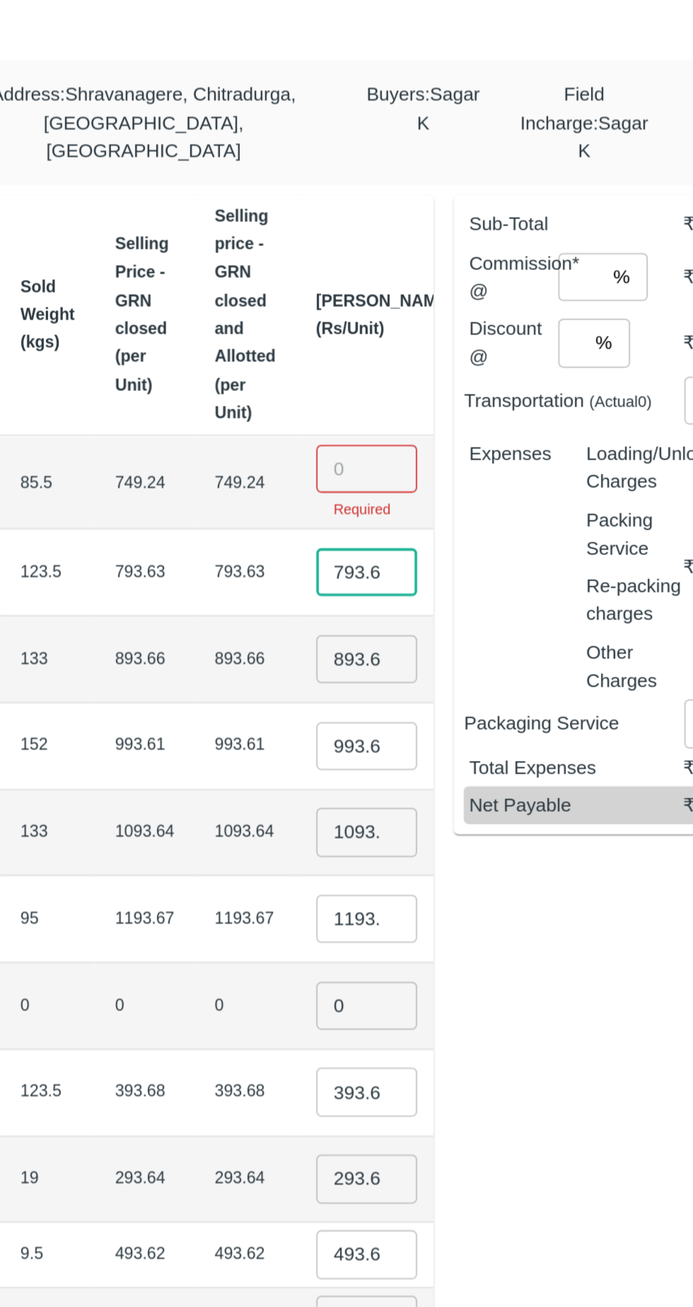
scroll to position [0, 66]
type input "7"
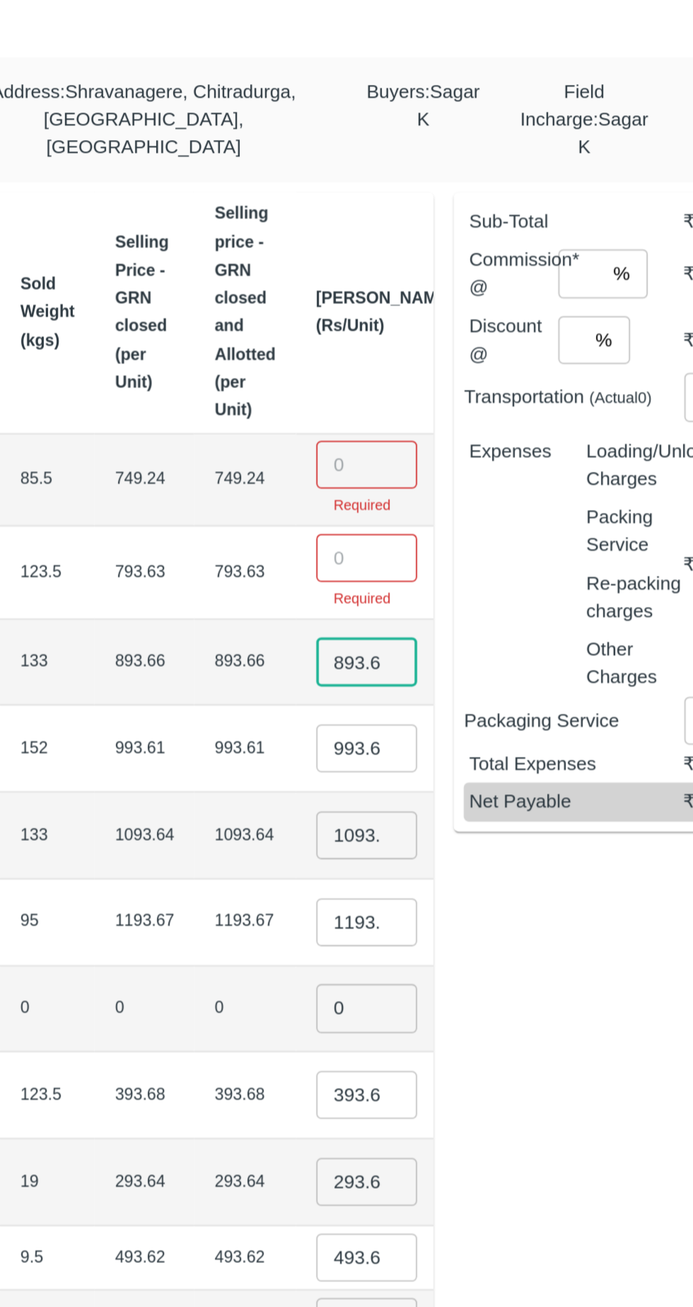
scroll to position [0, 7]
type input "8"
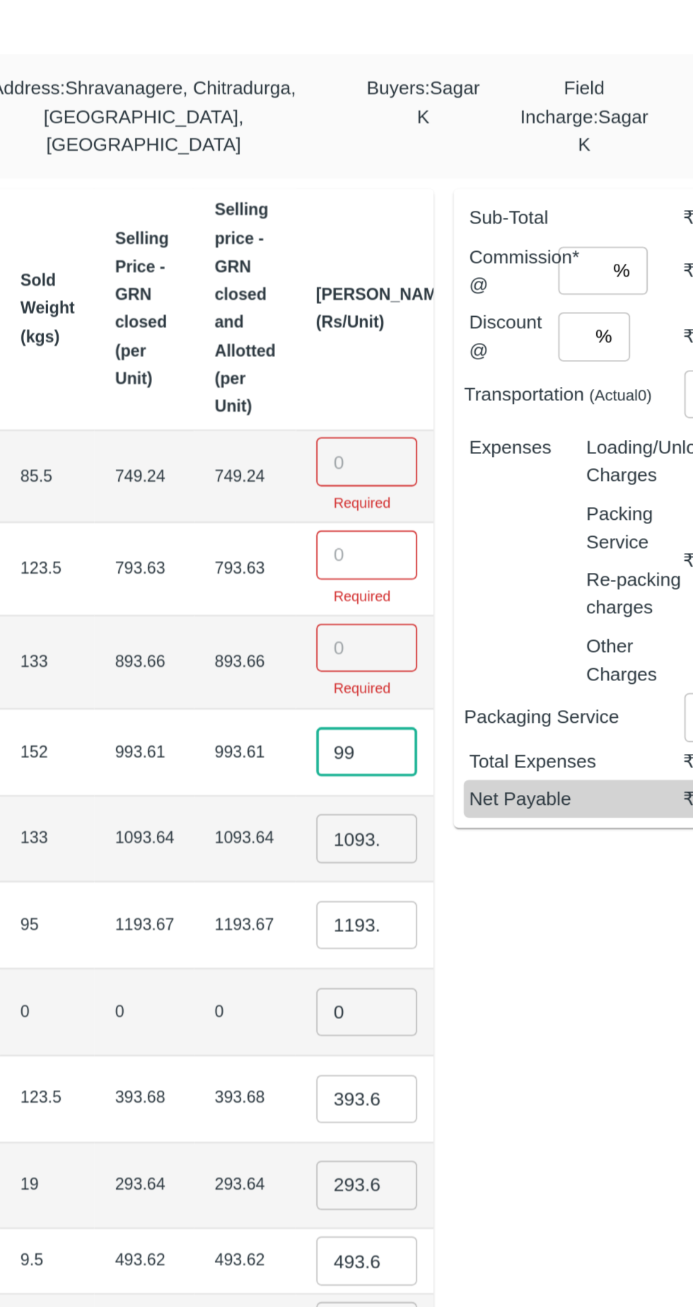
type input "9"
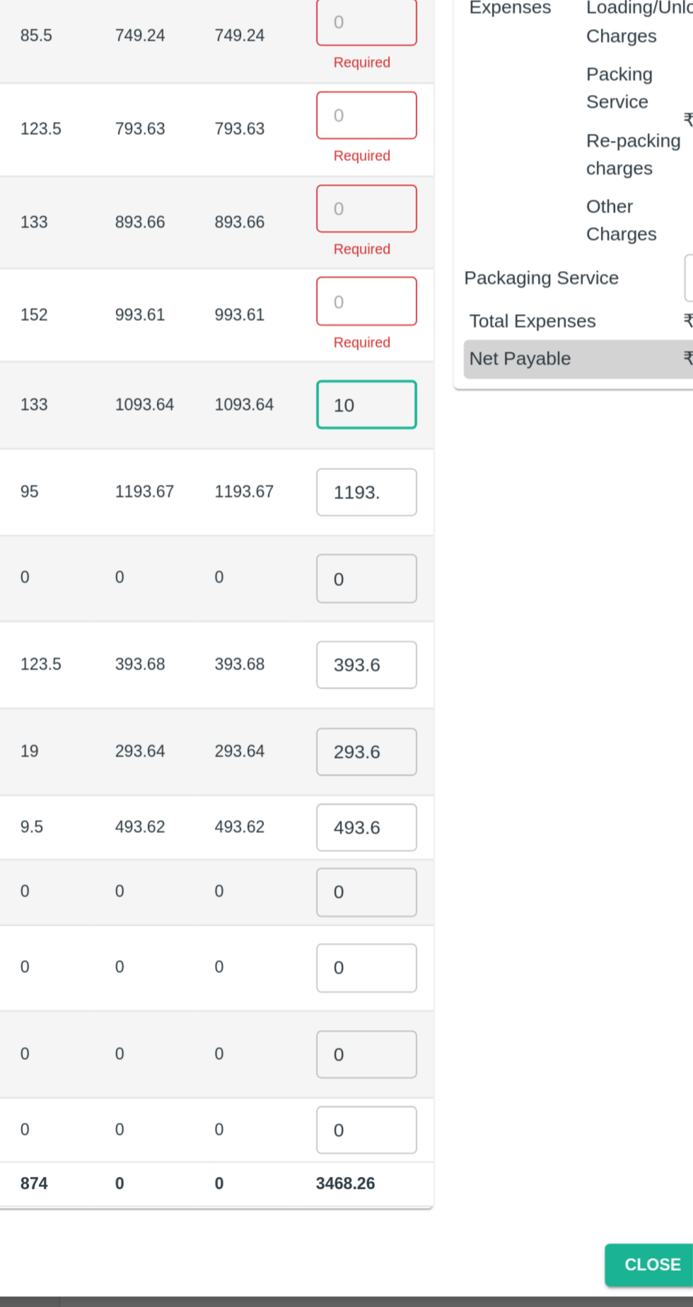
type input "1"
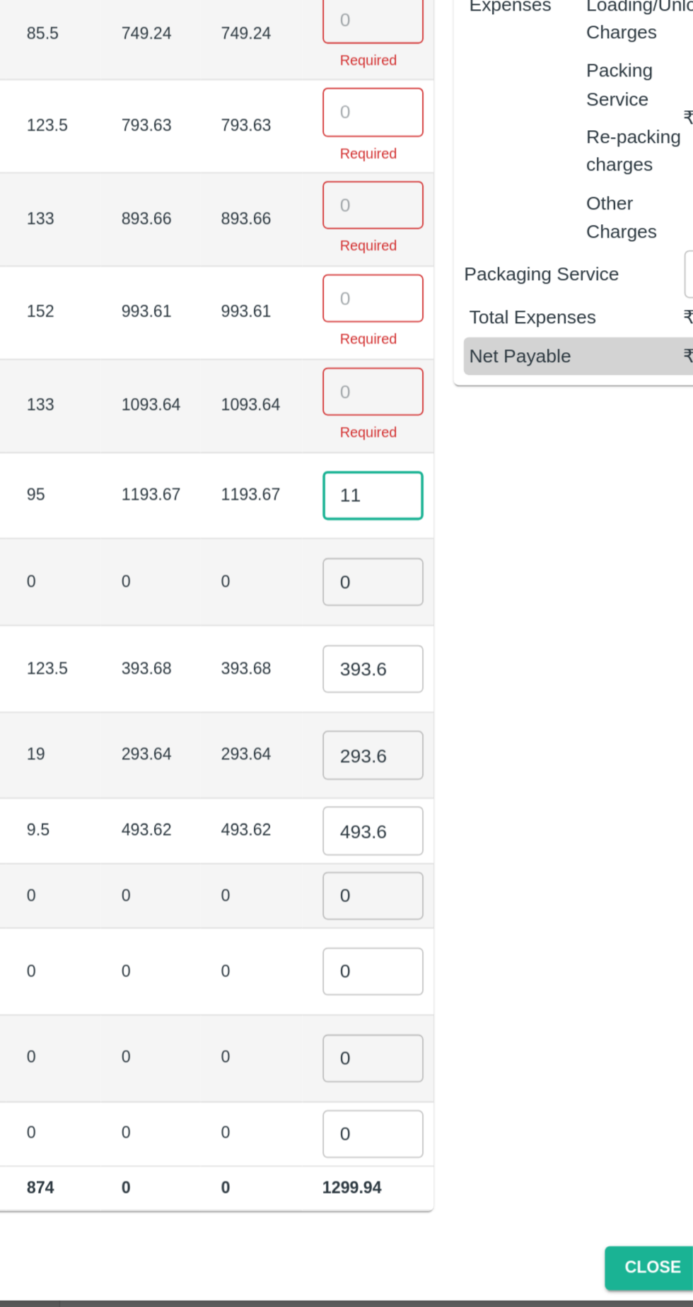
scroll to position [0, 202]
type input "1"
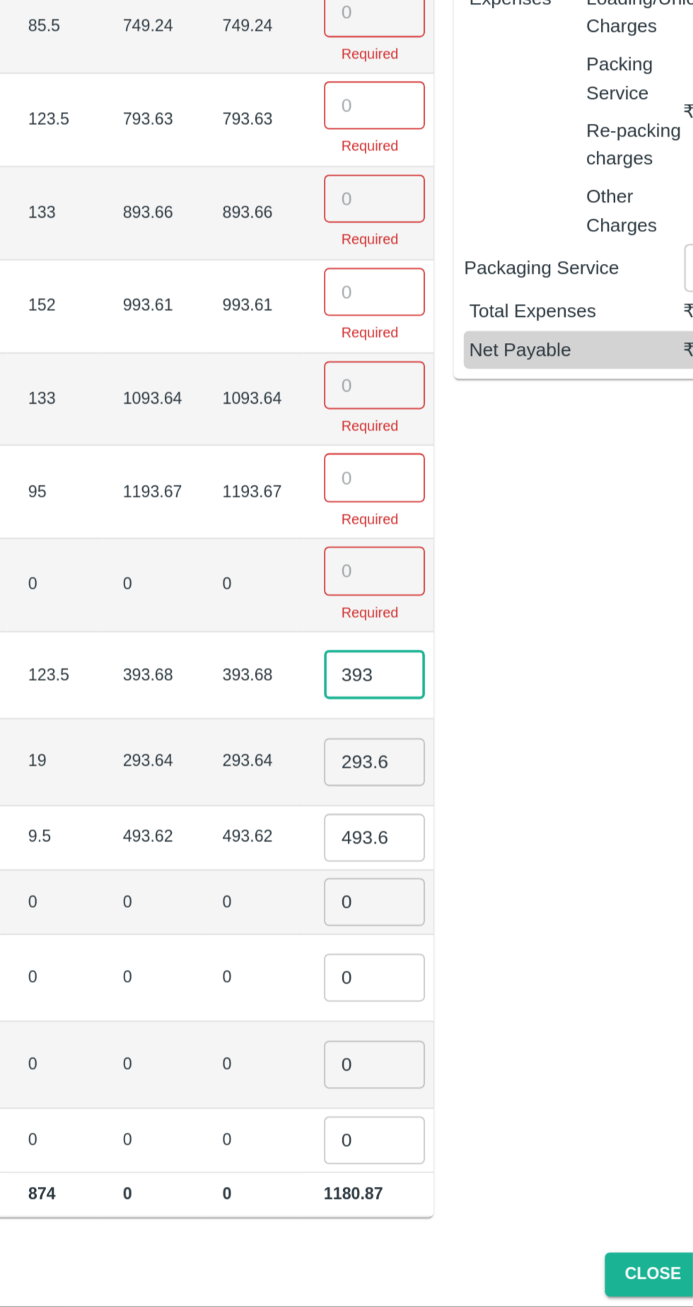
scroll to position [0, 197]
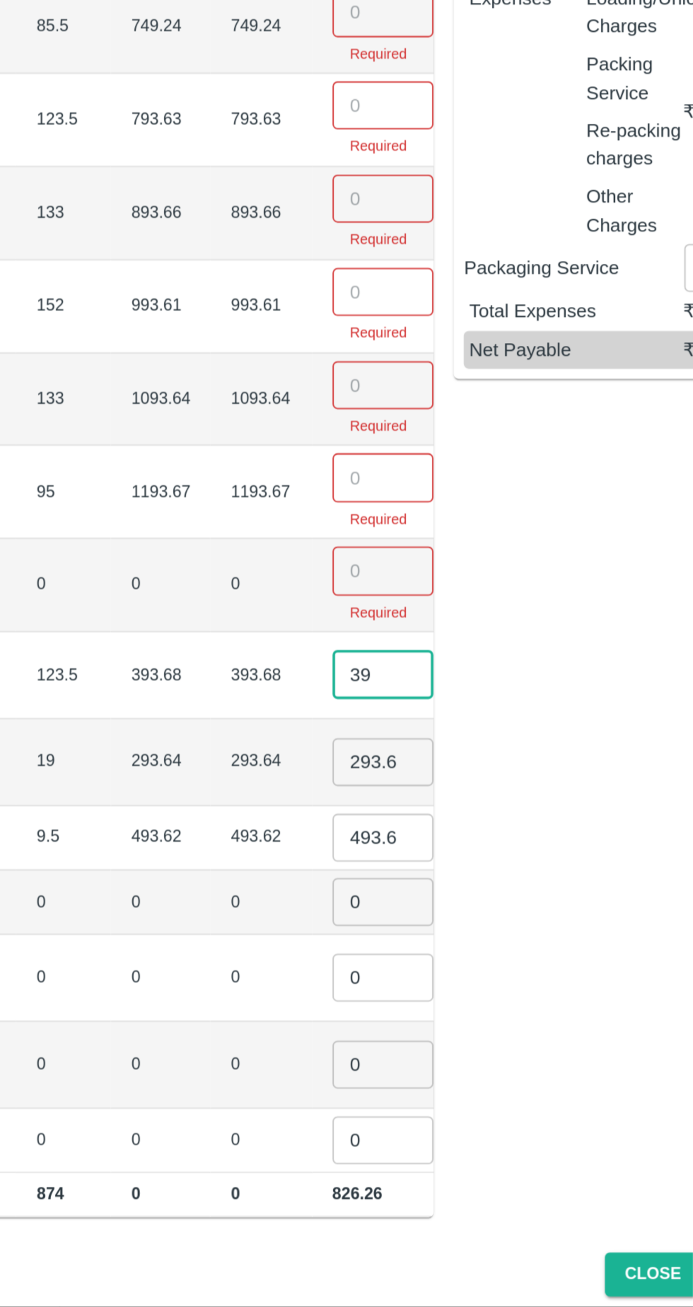
type input "3"
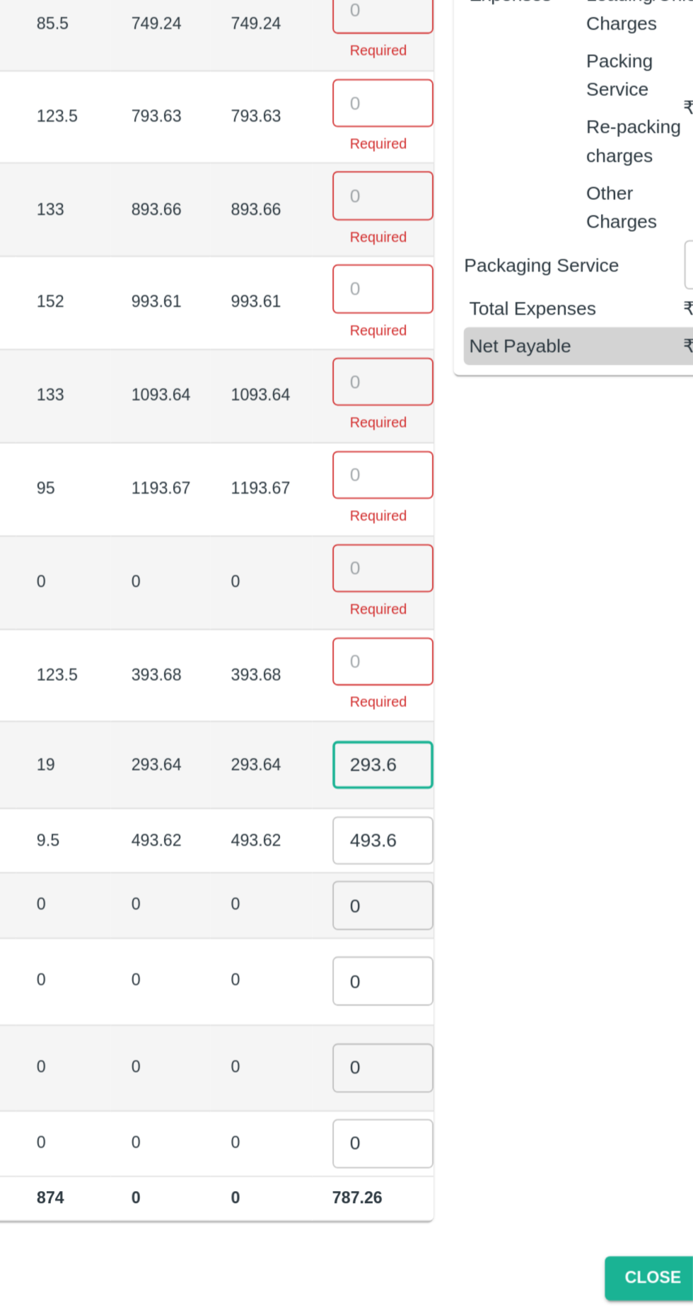
scroll to position [0, 7]
type input "2"
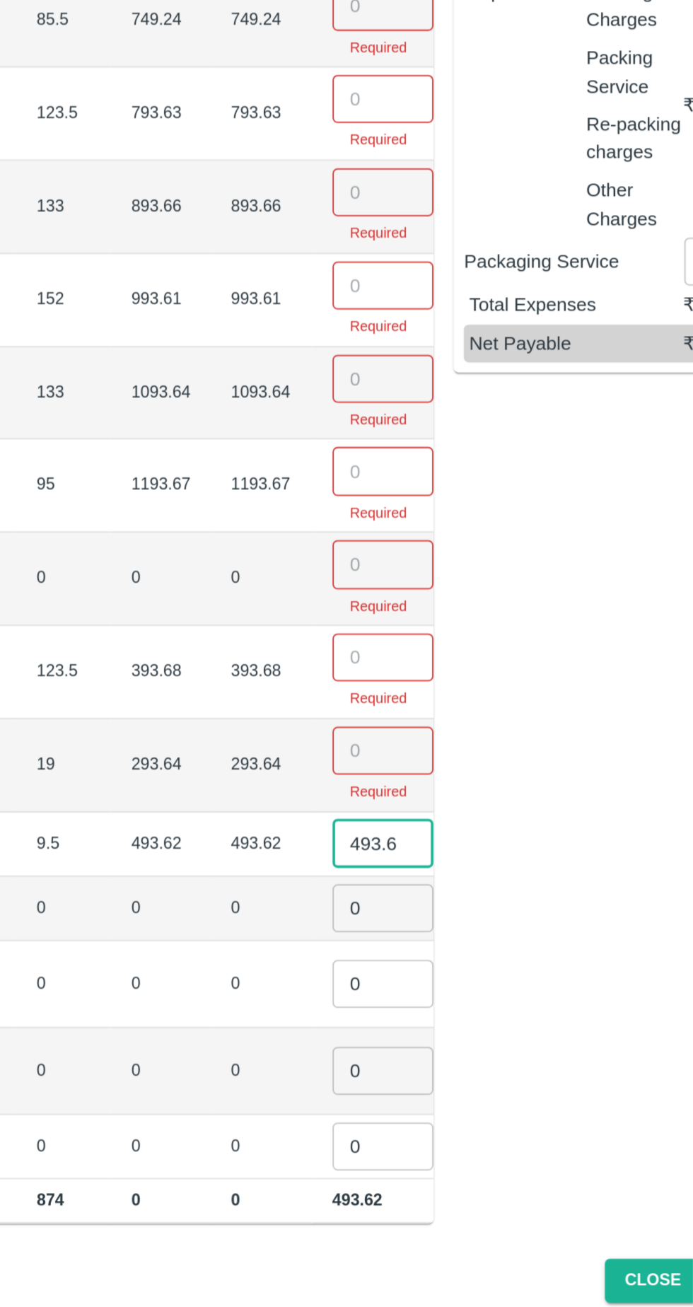
scroll to position [0, 1]
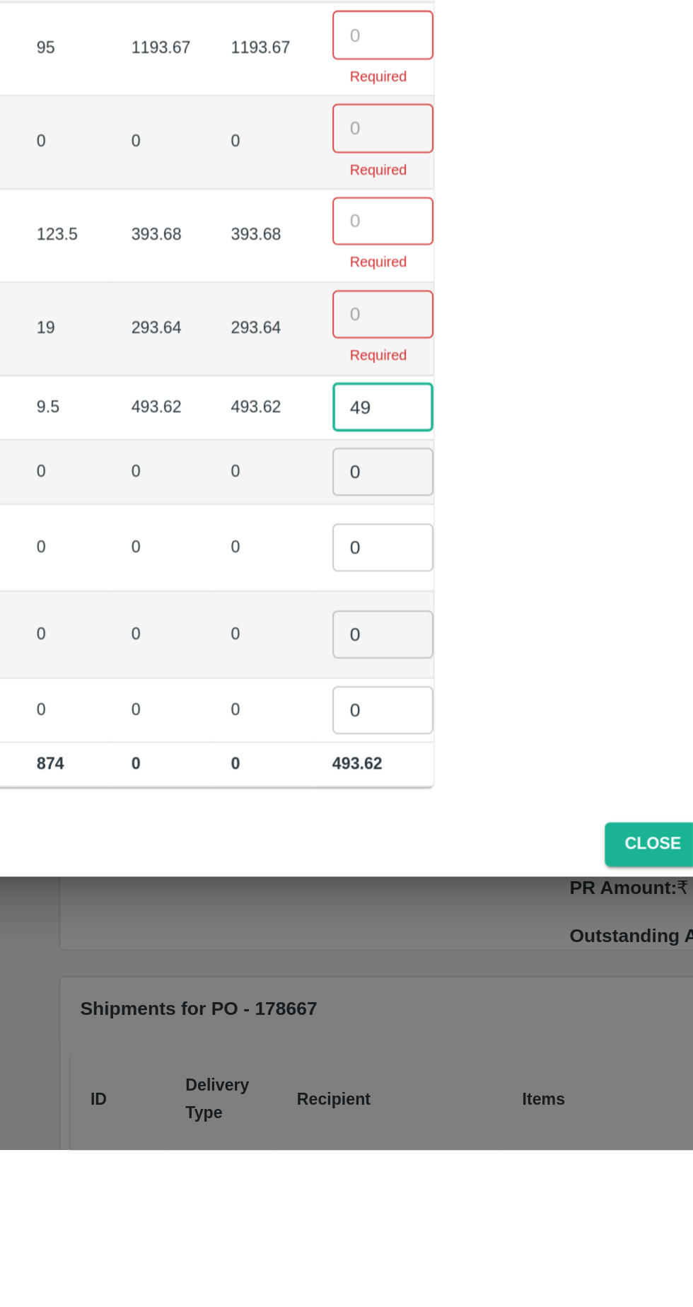
type input "4"
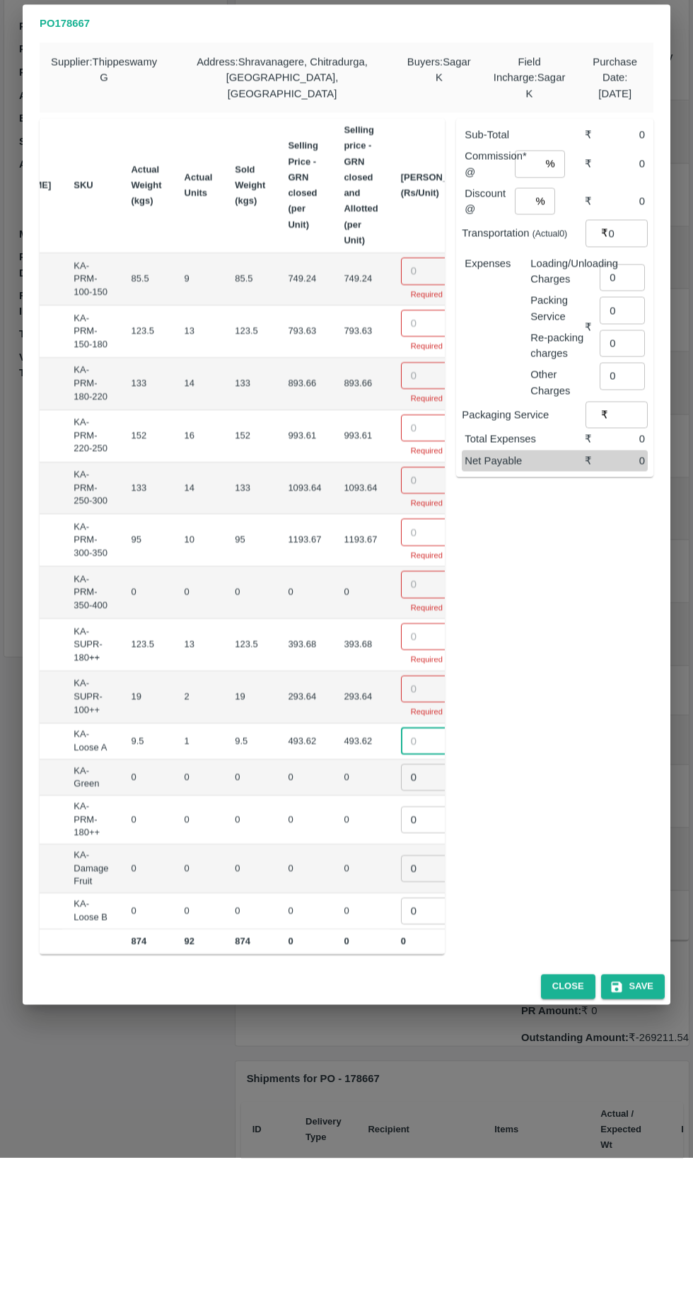
click at [401, 411] on input "number" at bounding box center [429, 420] width 57 height 27
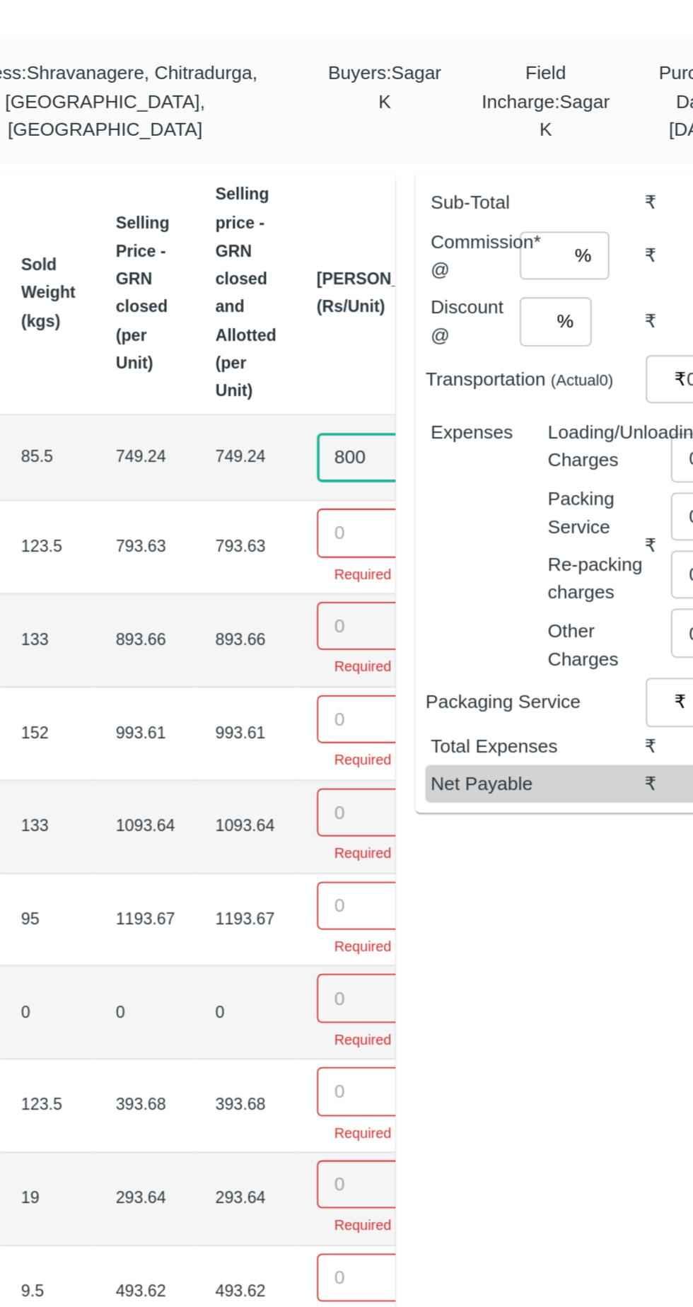
type input "800"
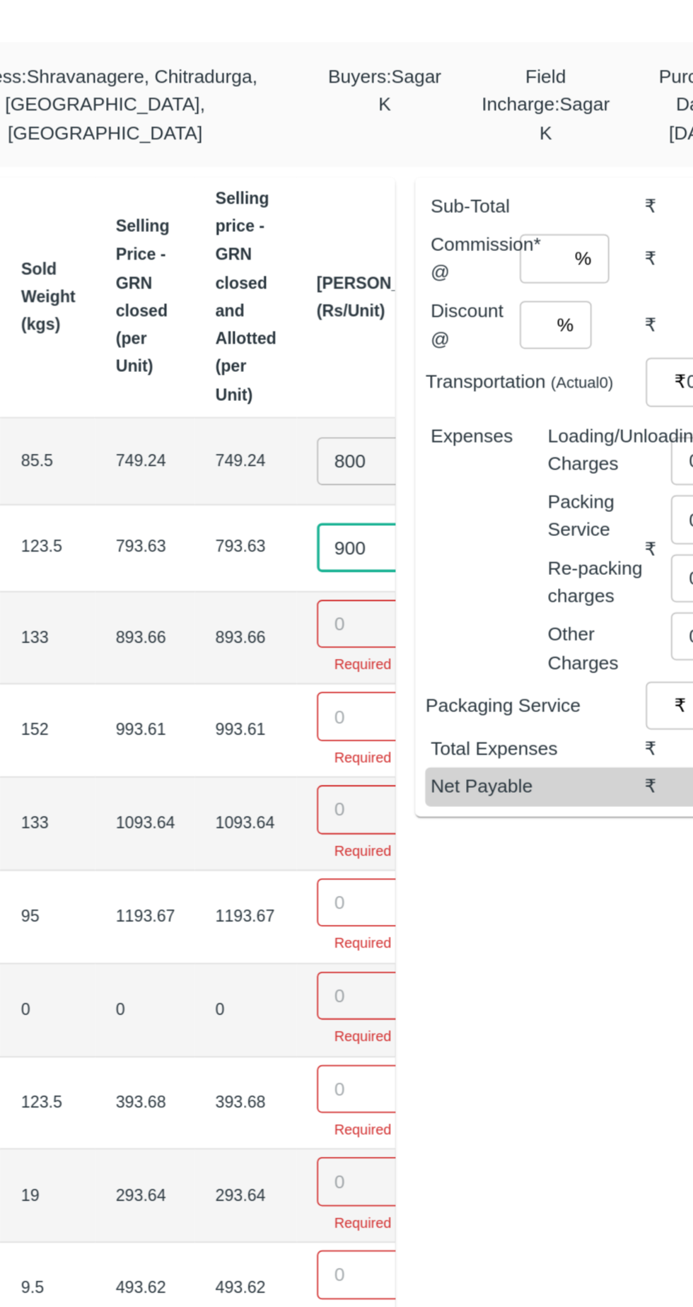
type input "900"
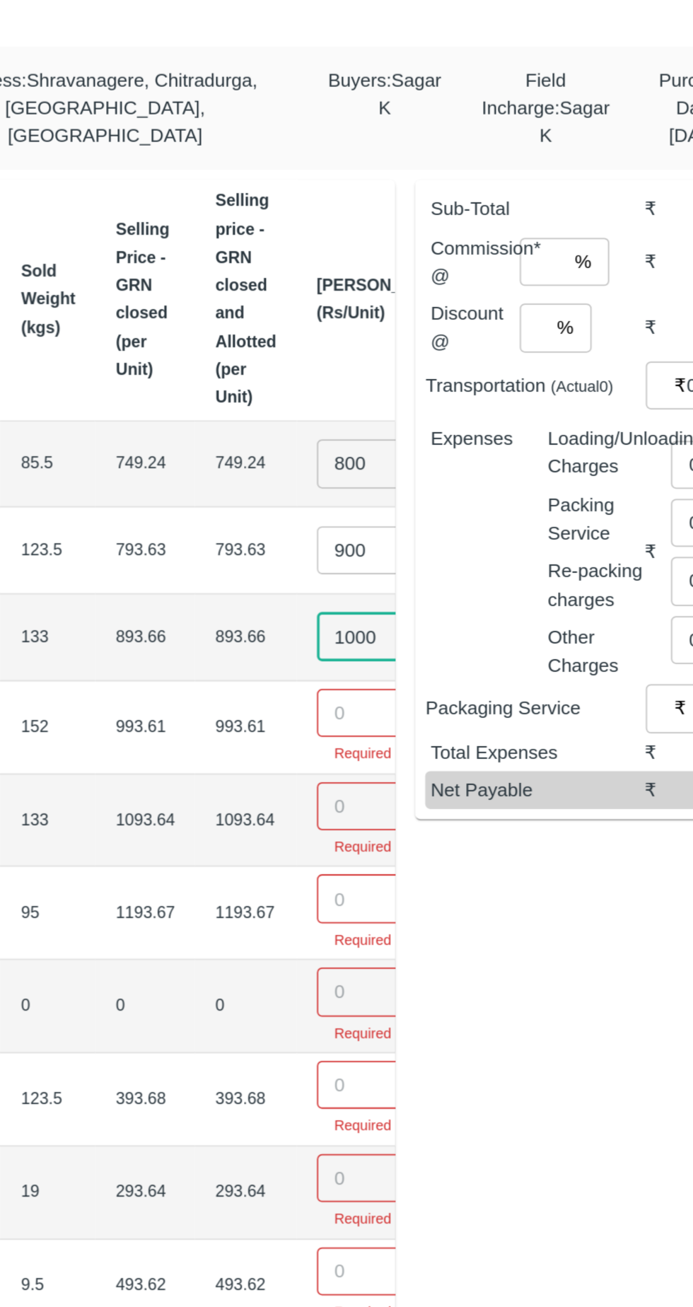
type input "1000"
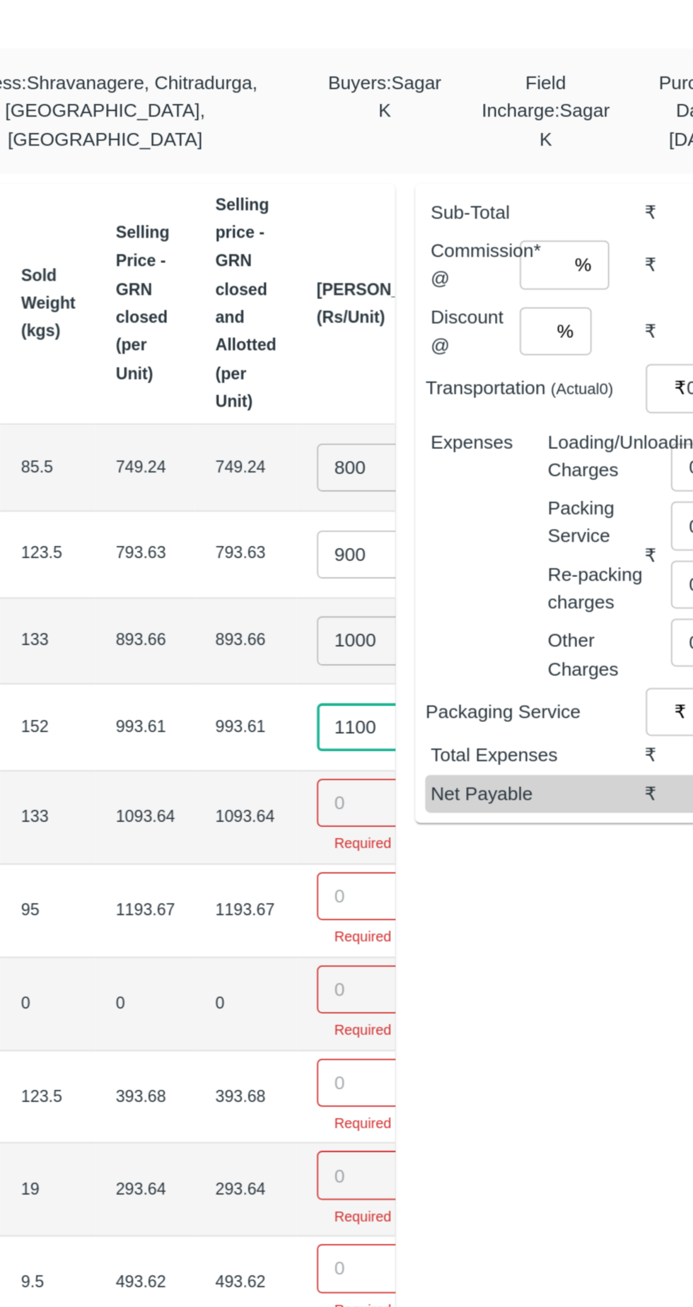
type input "1100"
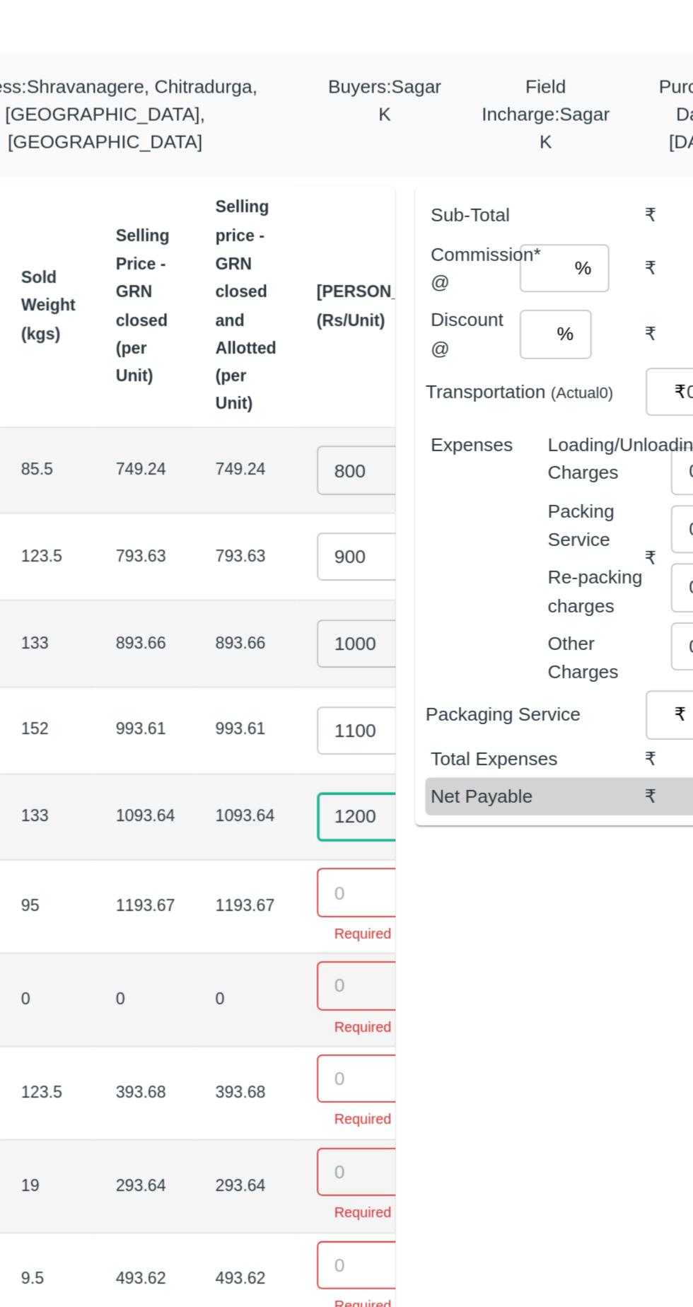
type input "1200"
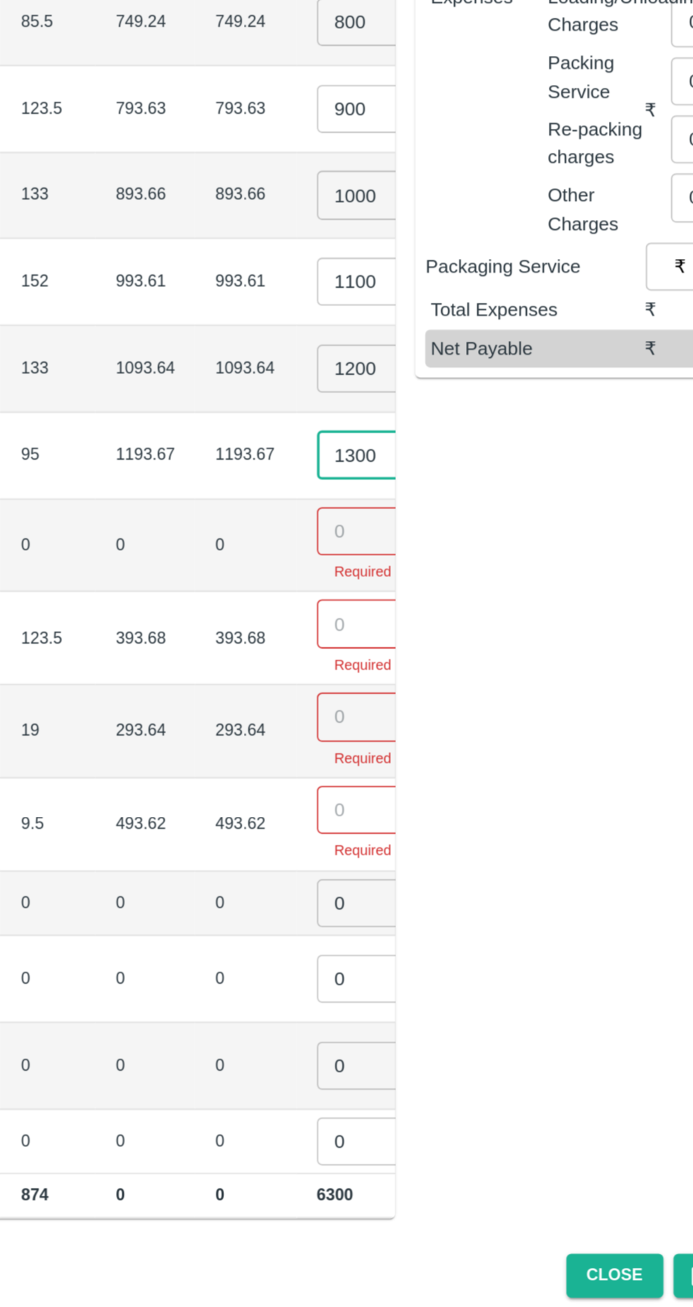
type input "1300"
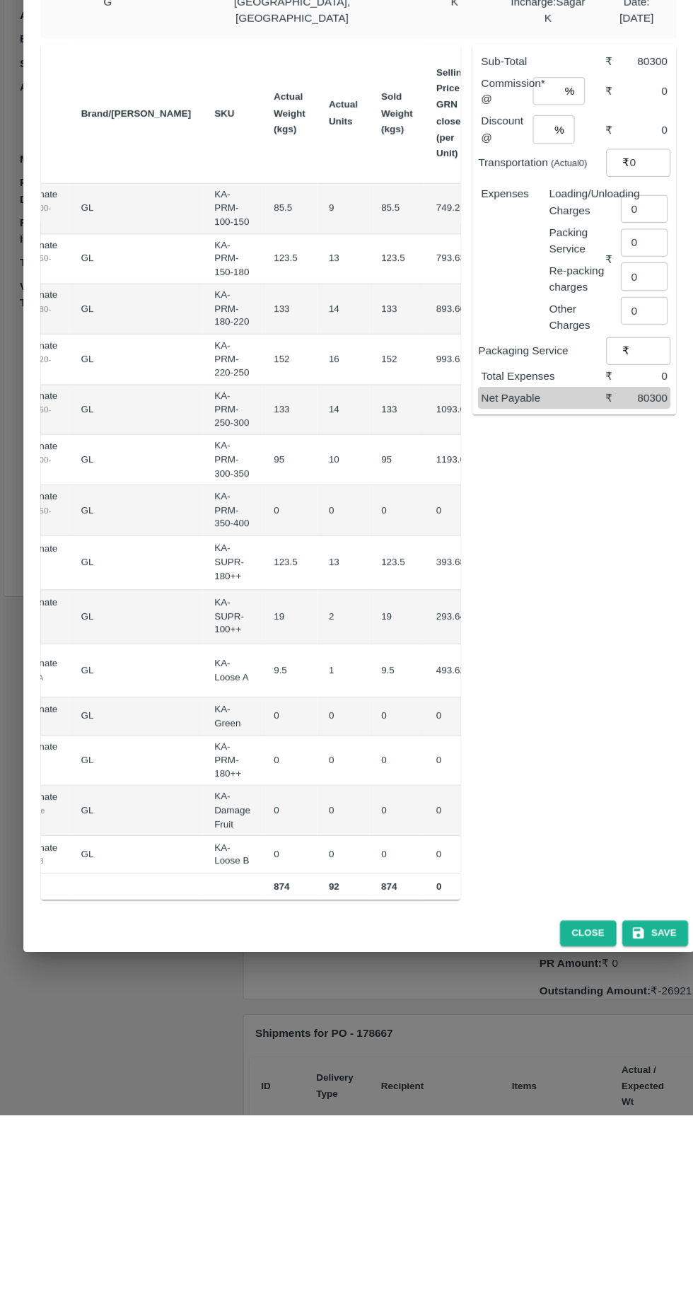
scroll to position [0, 0]
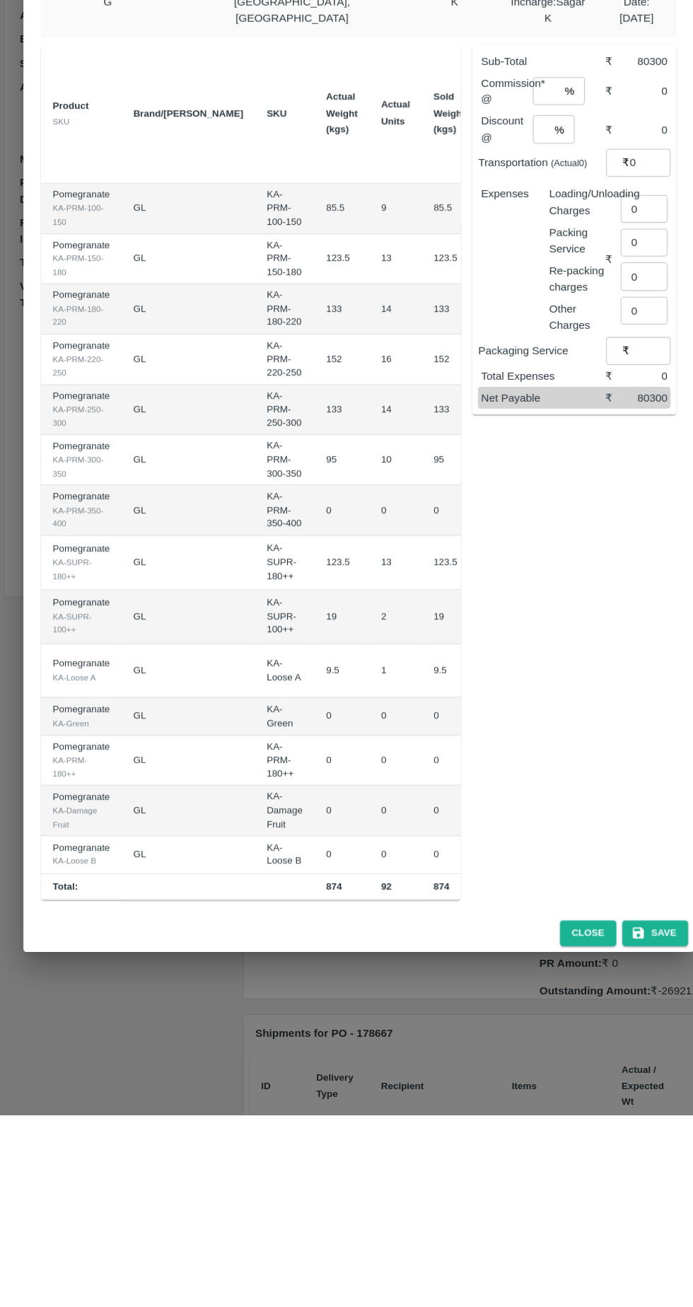
type input "1300"
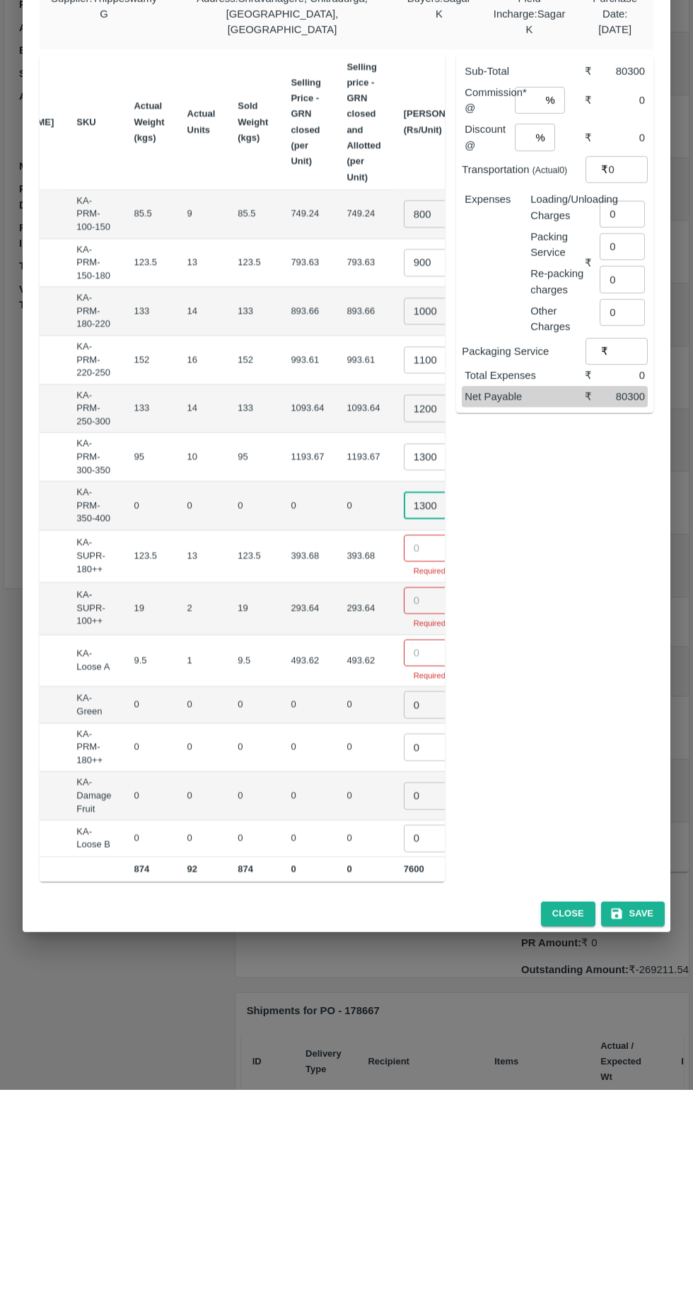
scroll to position [0, 194]
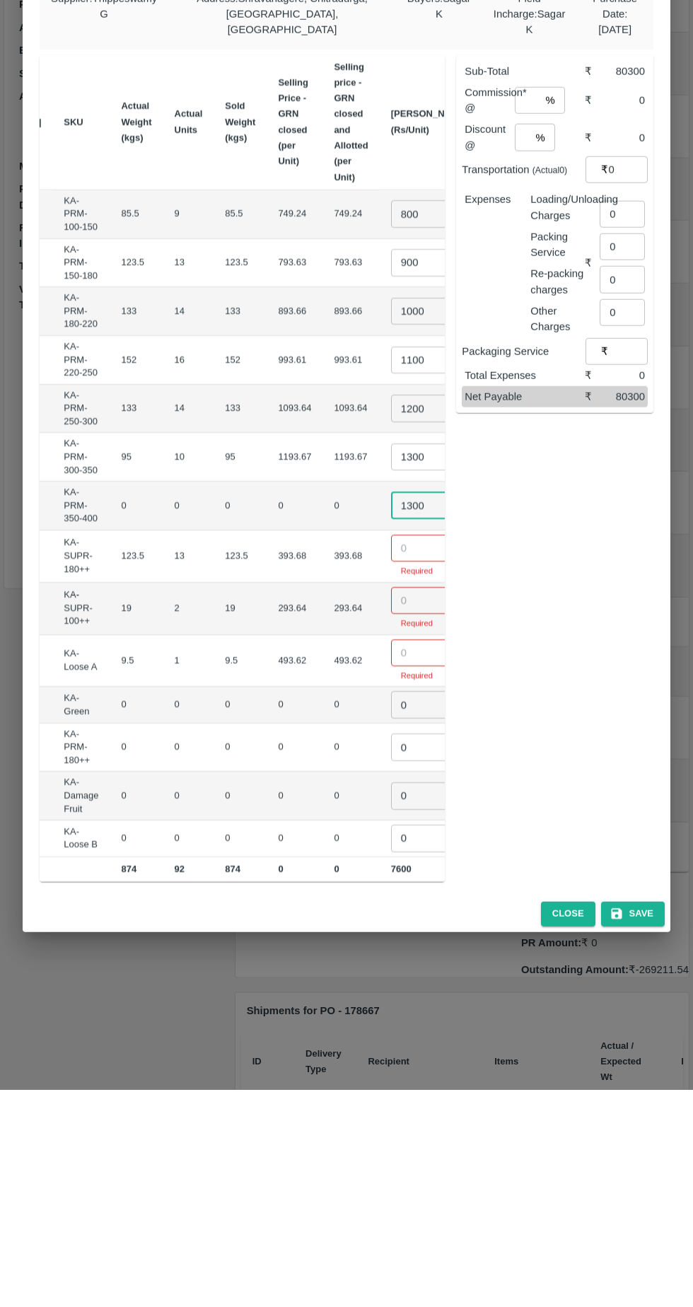
click at [391, 755] on input "number" at bounding box center [419, 765] width 57 height 27
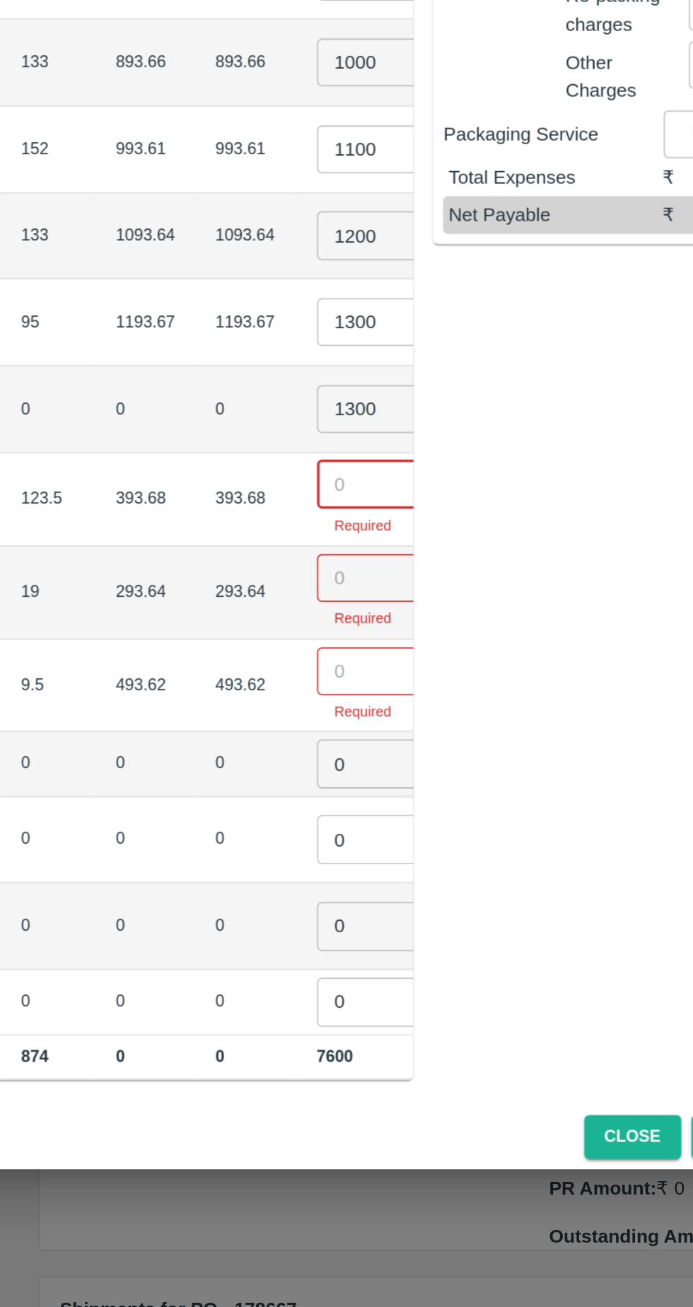
type input "4"
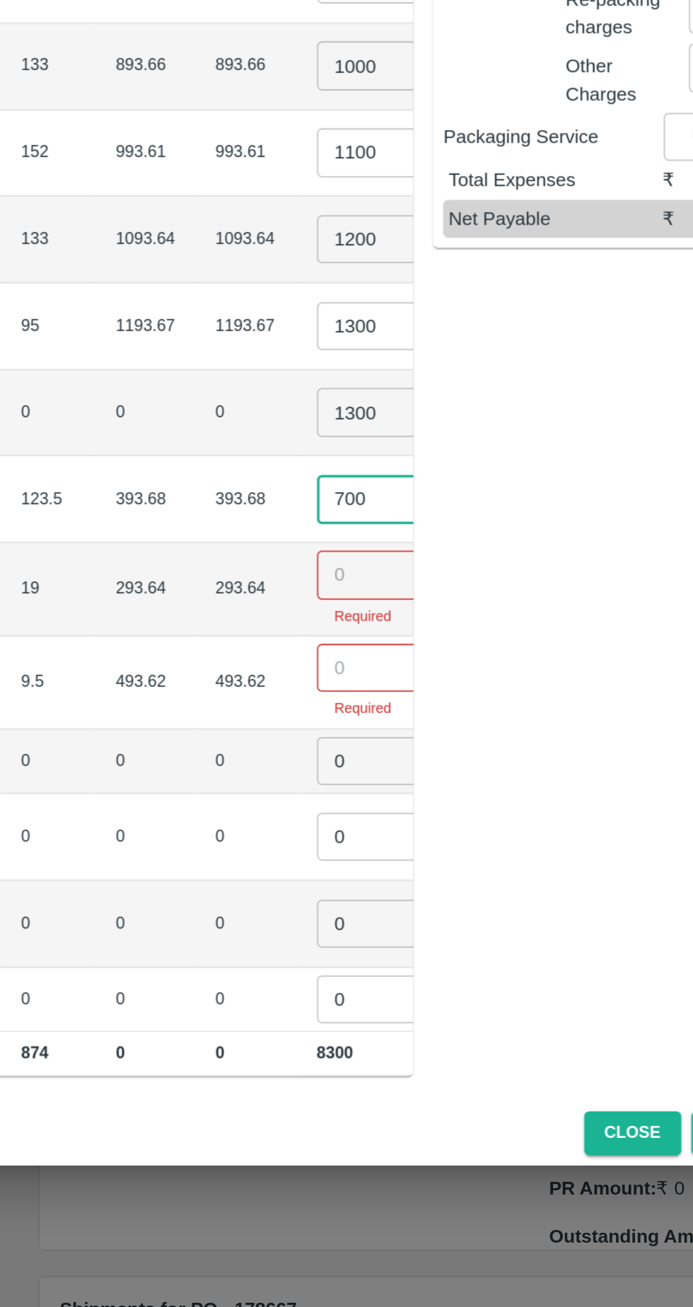
type input "700"
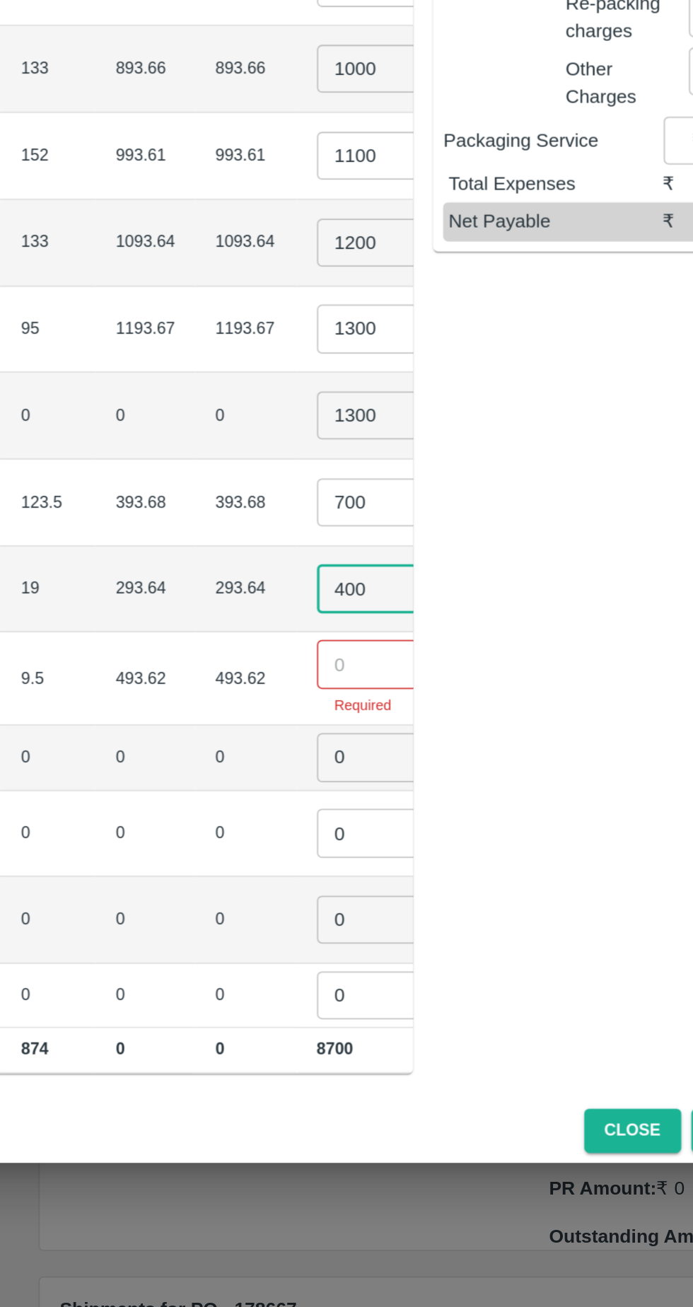
type input "400"
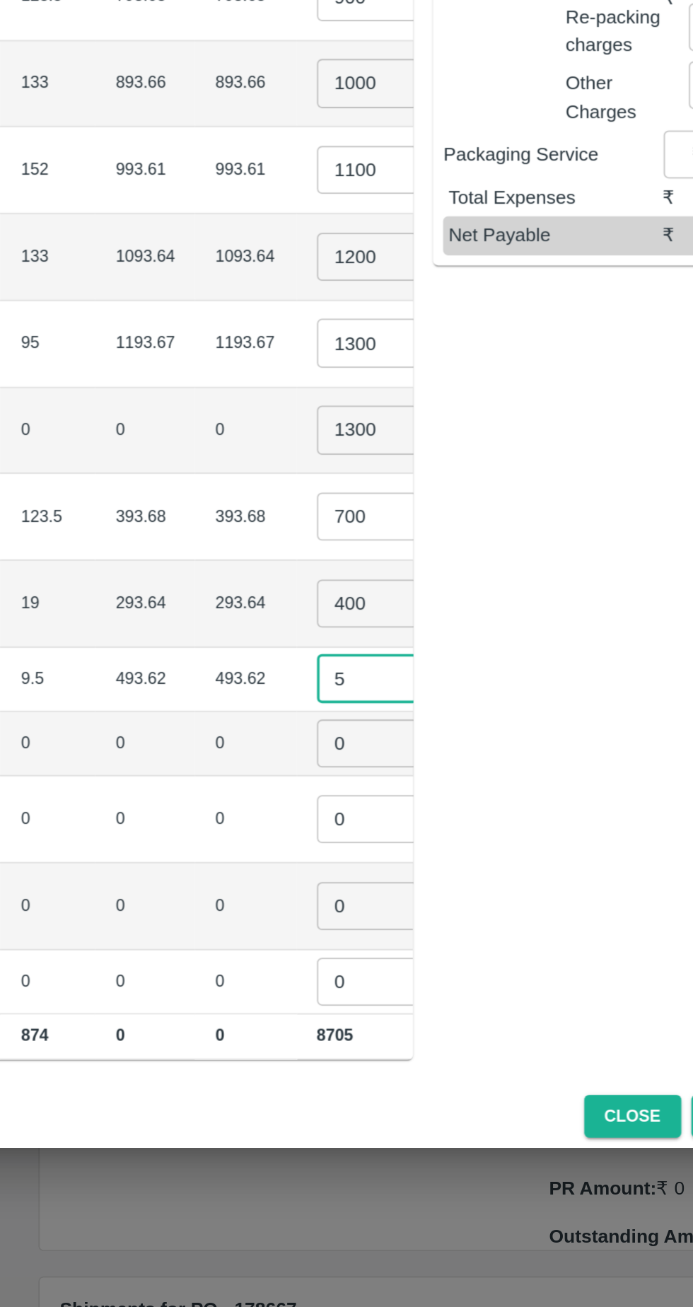
scroll to position [0, 193]
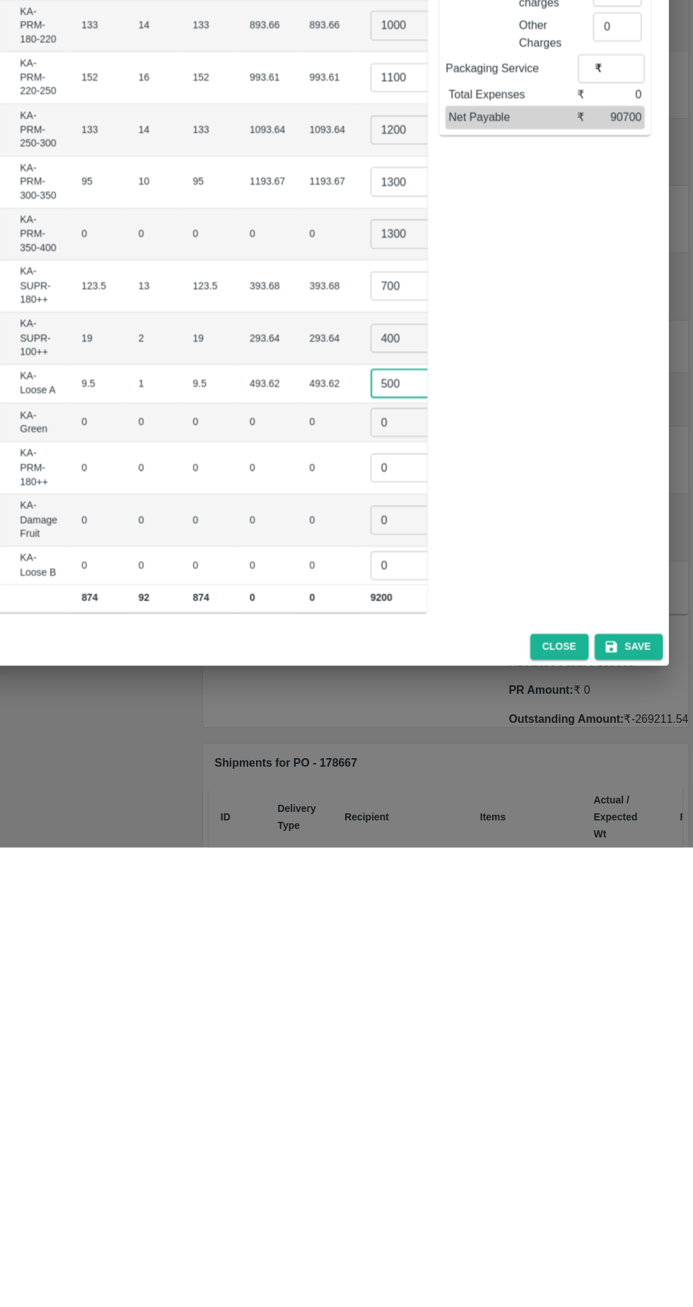
type input "500"
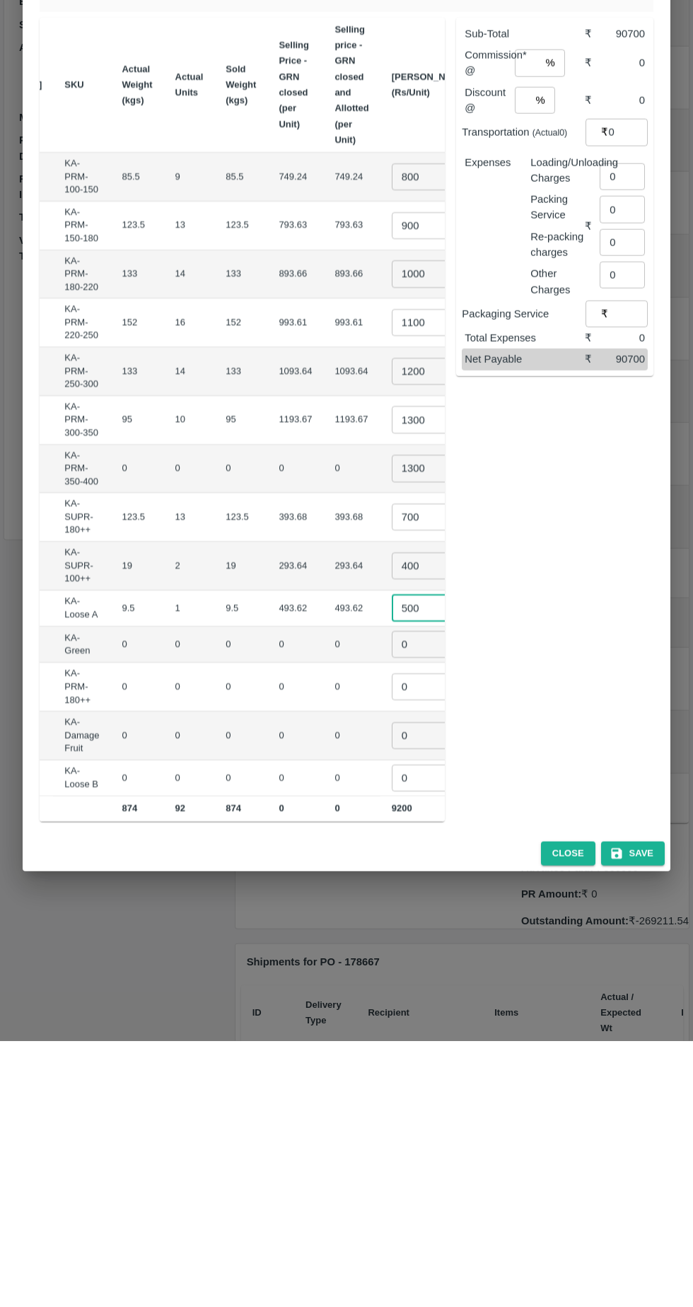
click at [392, 675] on input "1300" at bounding box center [420, 685] width 57 height 27
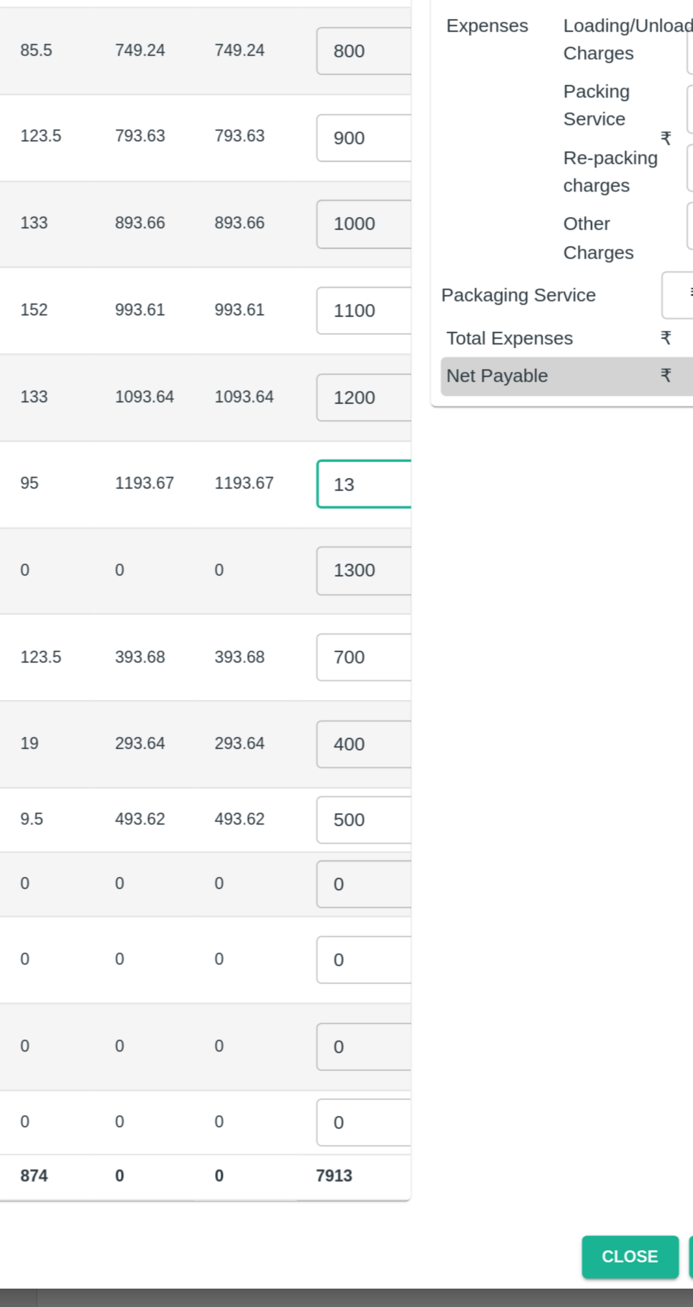
type input "1"
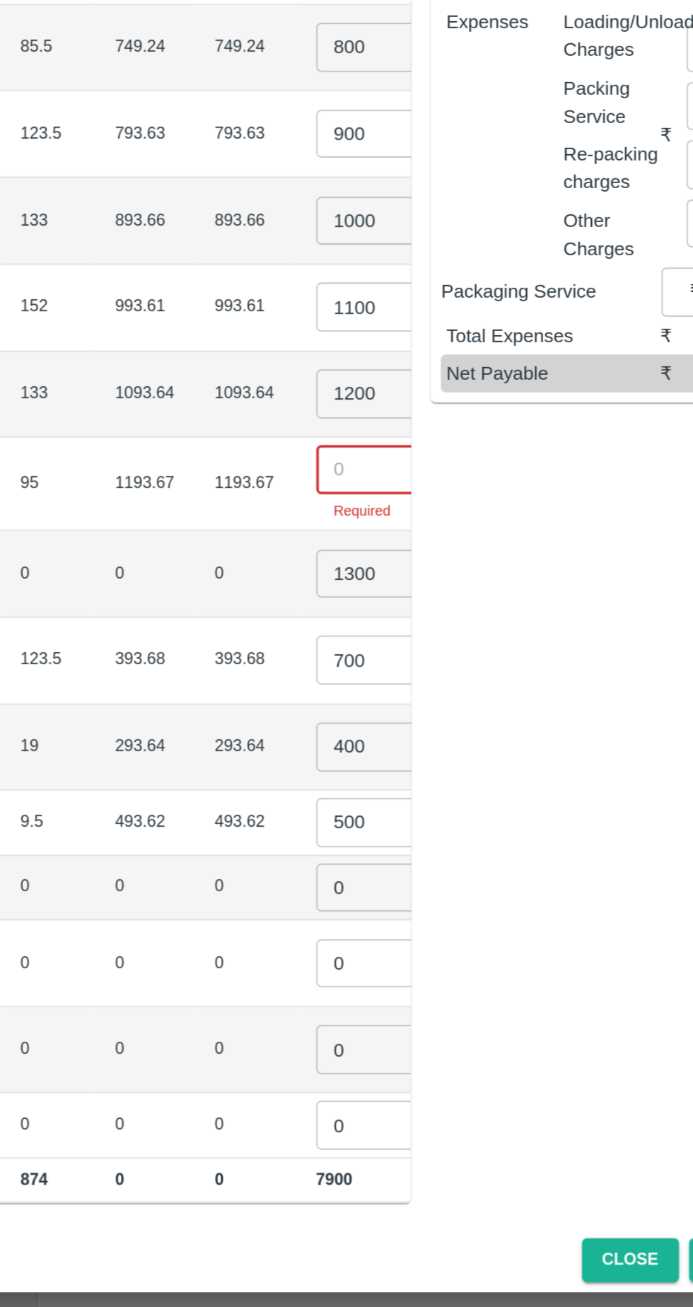
click at [392, 726] on input "1300" at bounding box center [420, 736] width 57 height 27
type input "1"
click at [392, 669] on input "number" at bounding box center [420, 677] width 57 height 27
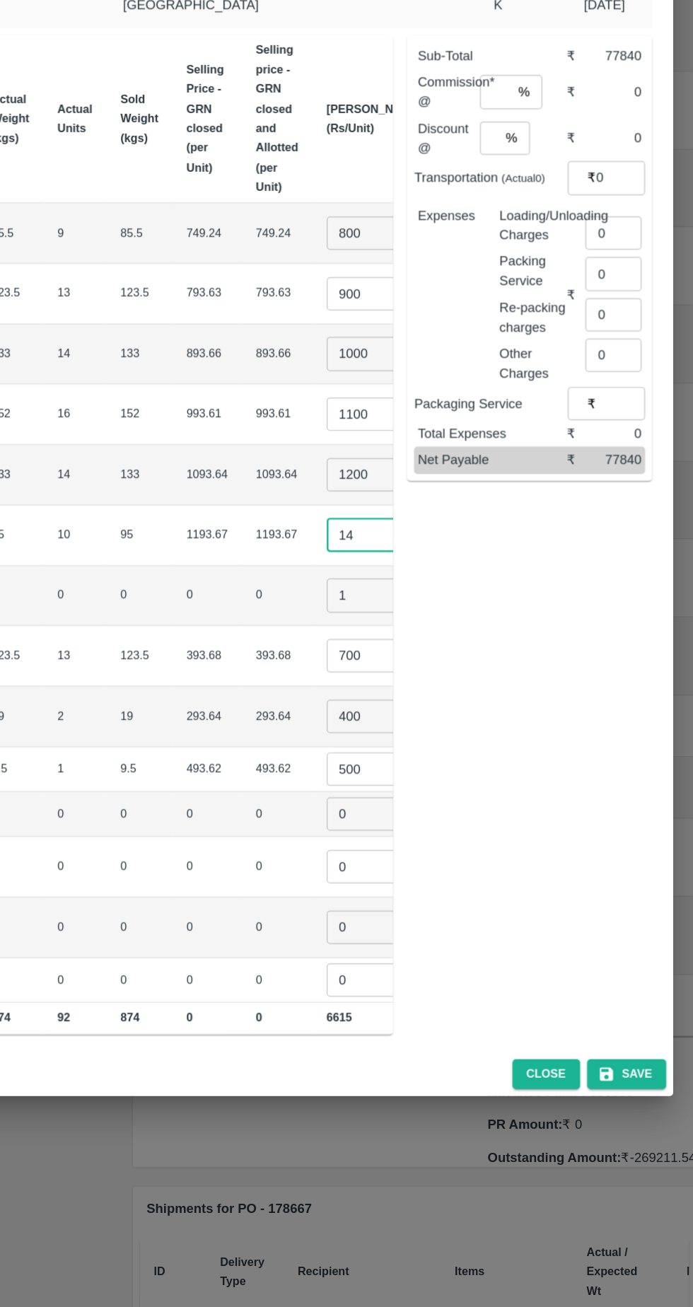
type input "1"
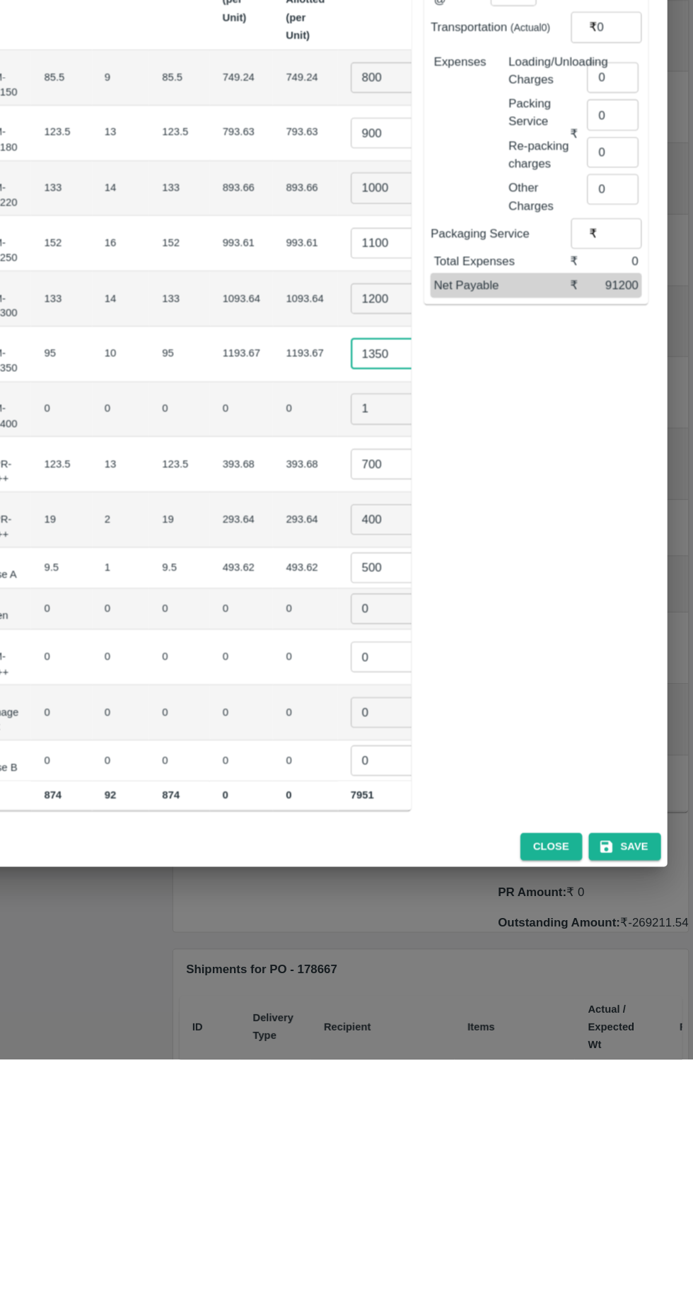
scroll to position [0, 0]
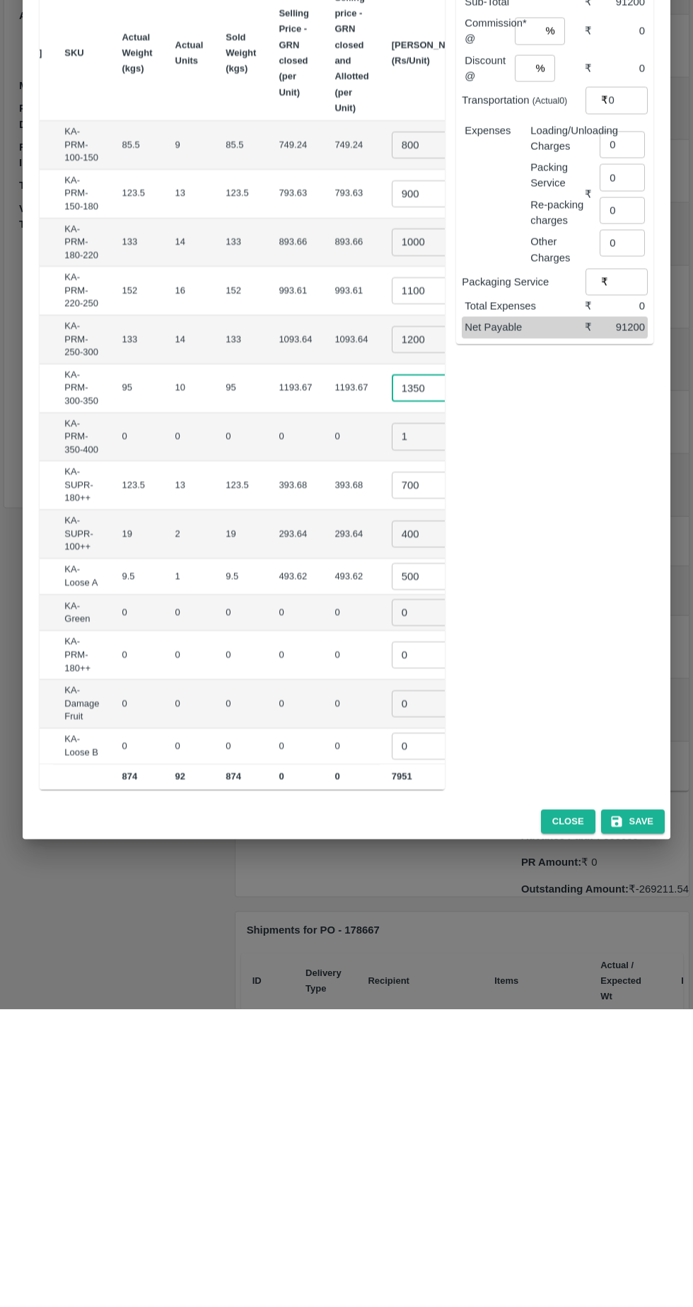
type input "1350"
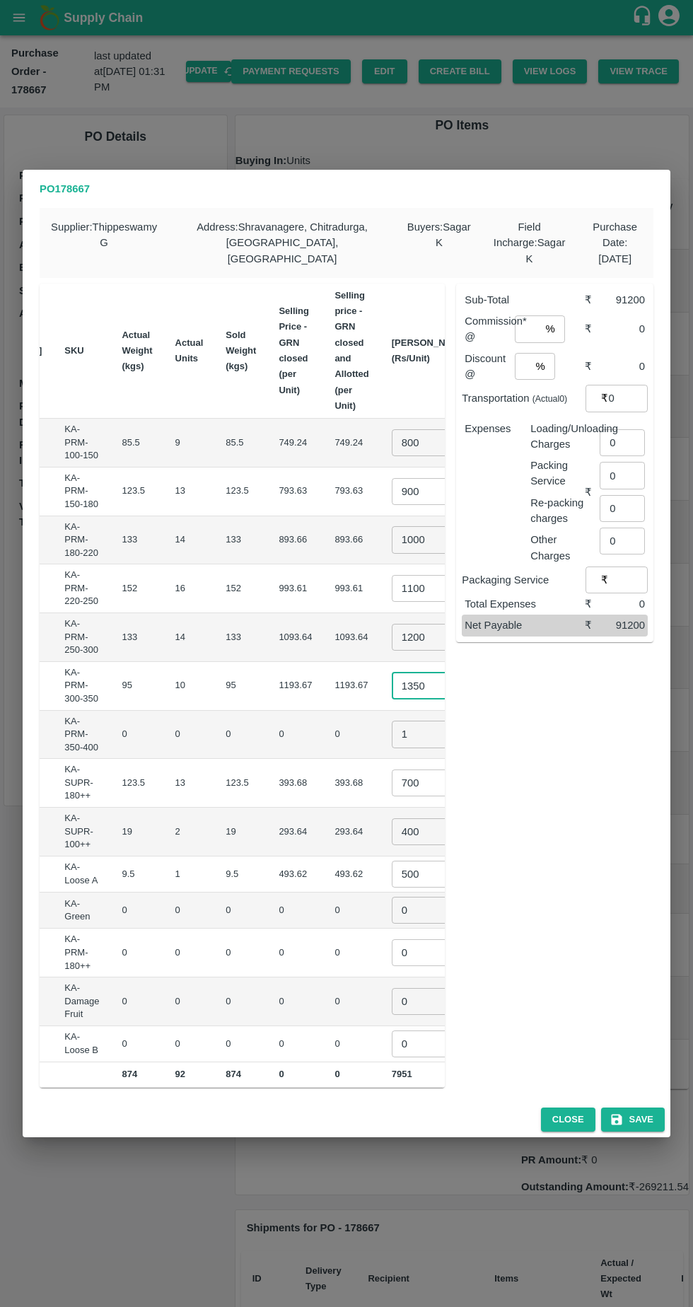
click at [528, 355] on input "number" at bounding box center [522, 366] width 15 height 27
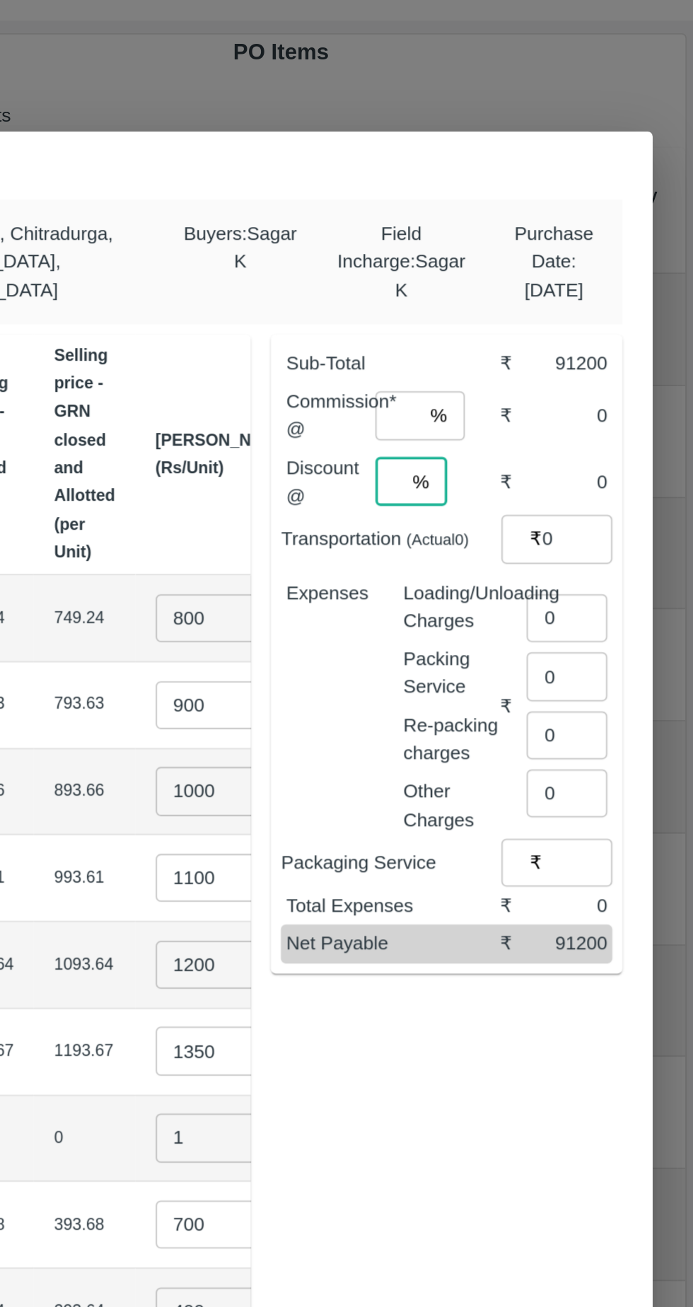
type input "6"
type input "0"
click at [535, 322] on input "number" at bounding box center [527, 328] width 25 height 27
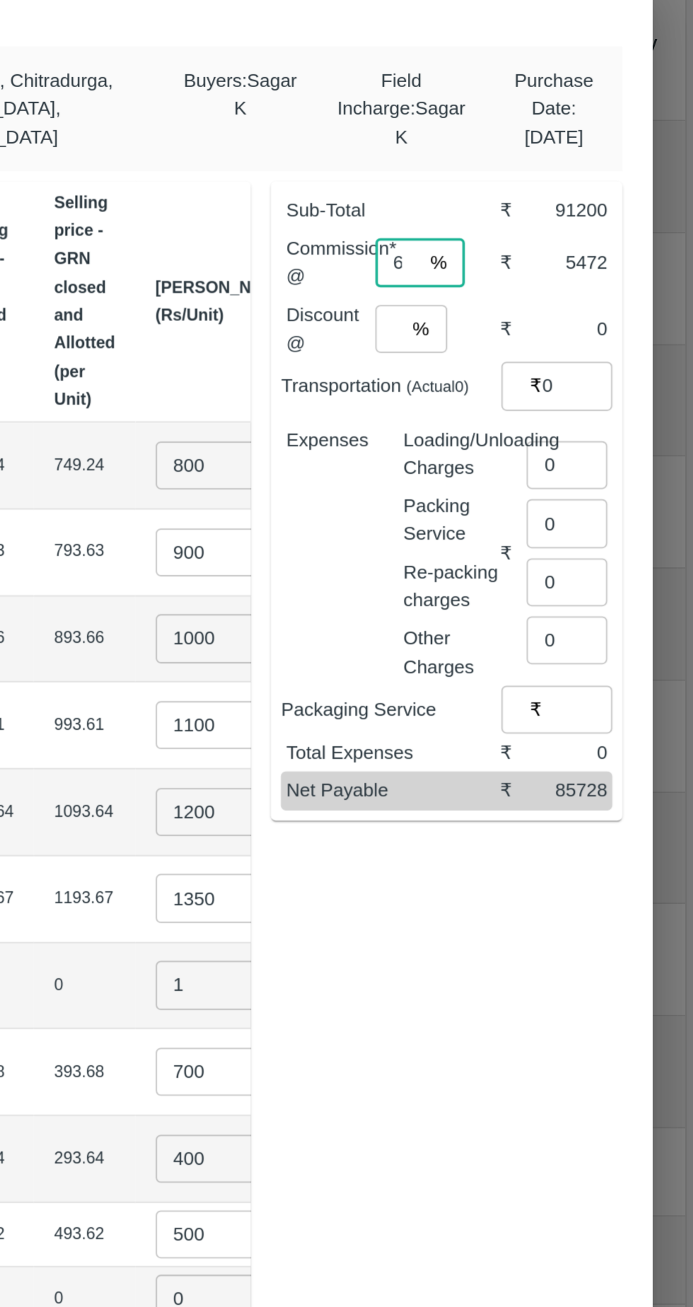
type input "6"
click at [625, 433] on input "0" at bounding box center [622, 442] width 45 height 27
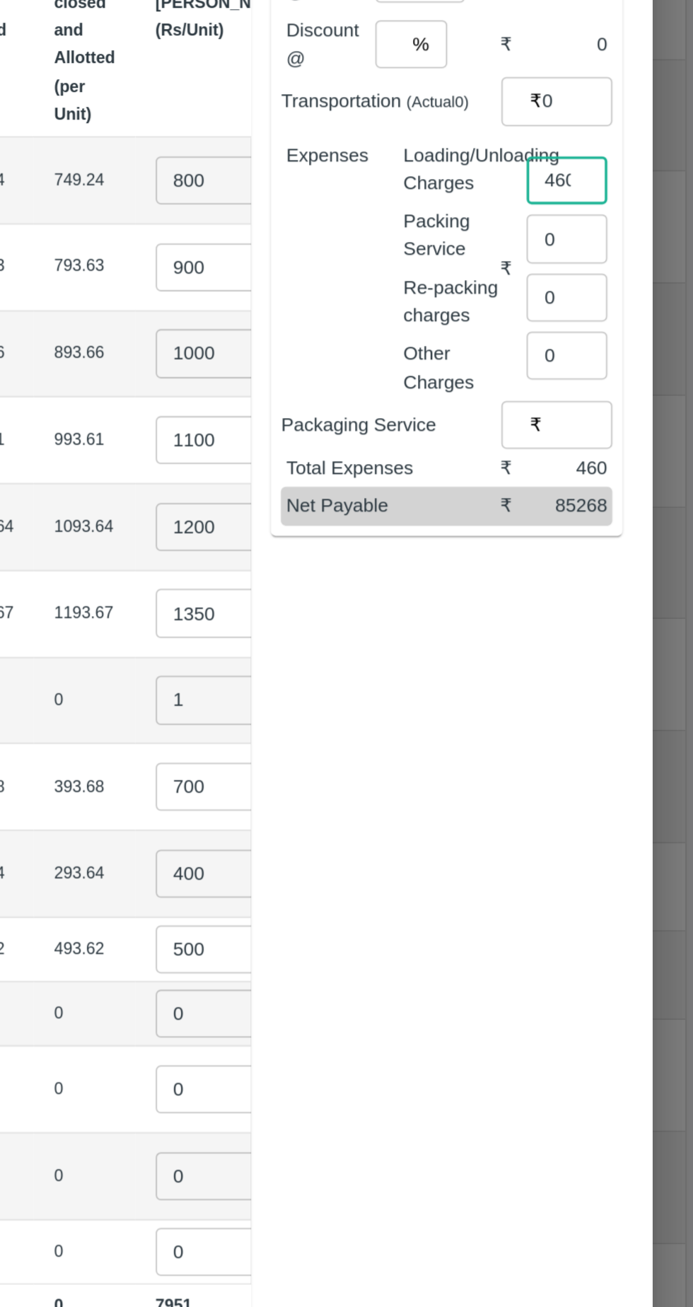
type input "460"
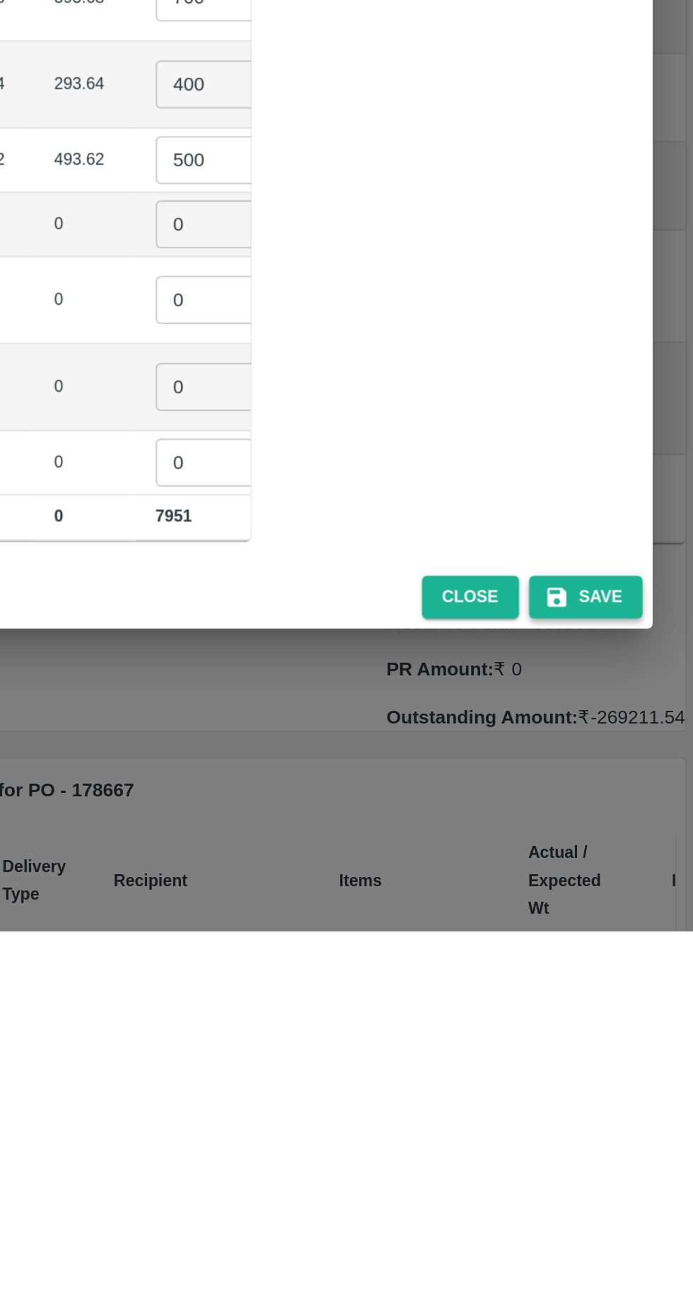
click at [644, 1113] on button "Save" at bounding box center [633, 1120] width 64 height 25
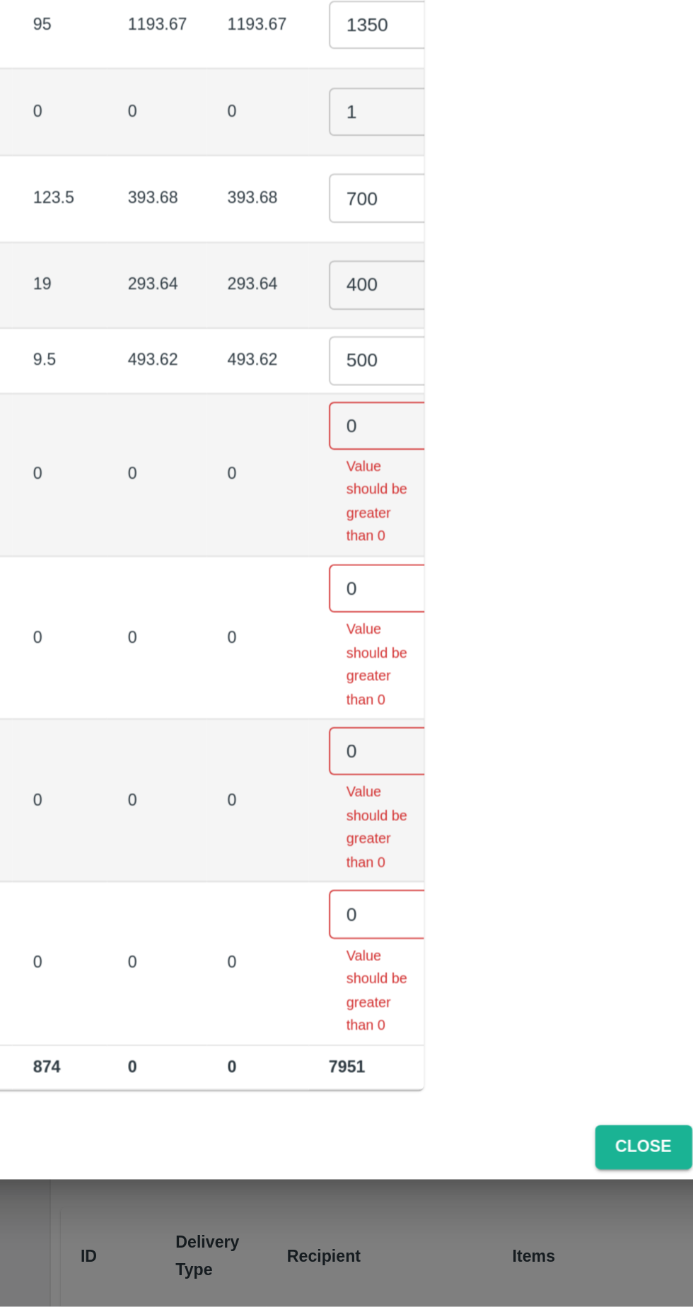
click at [392, 799] on input "0" at bounding box center [420, 812] width 57 height 27
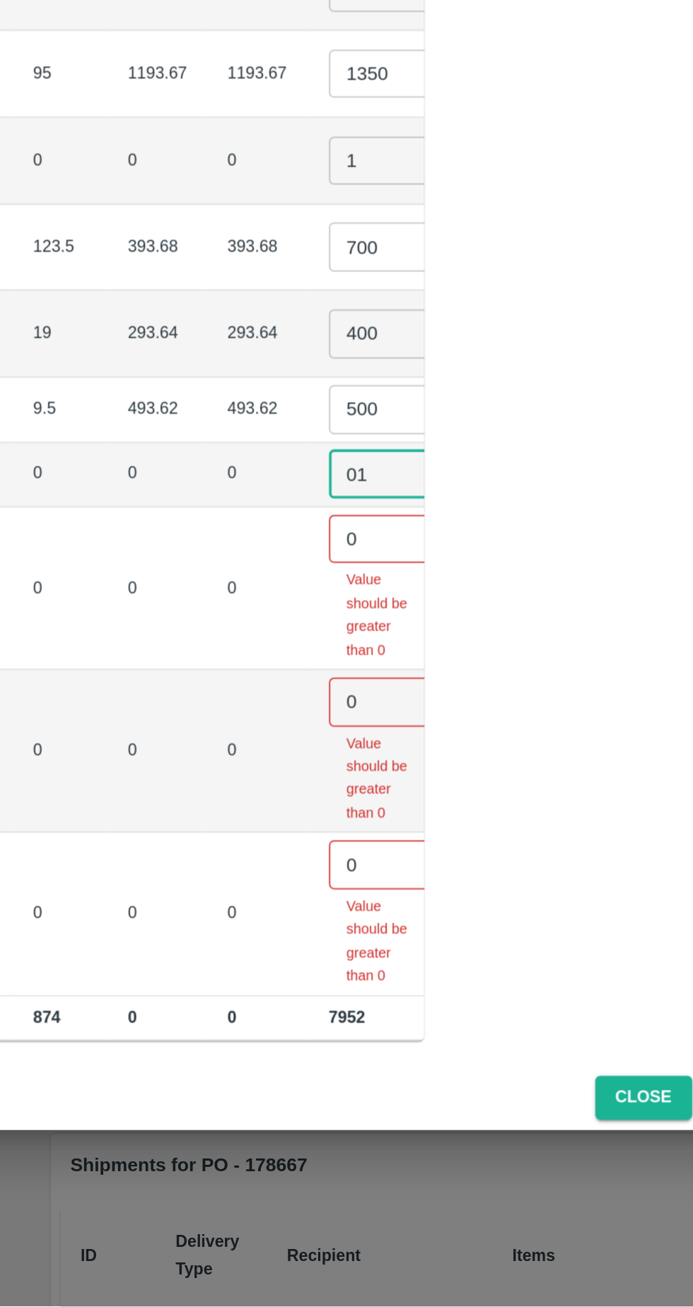
type input "01"
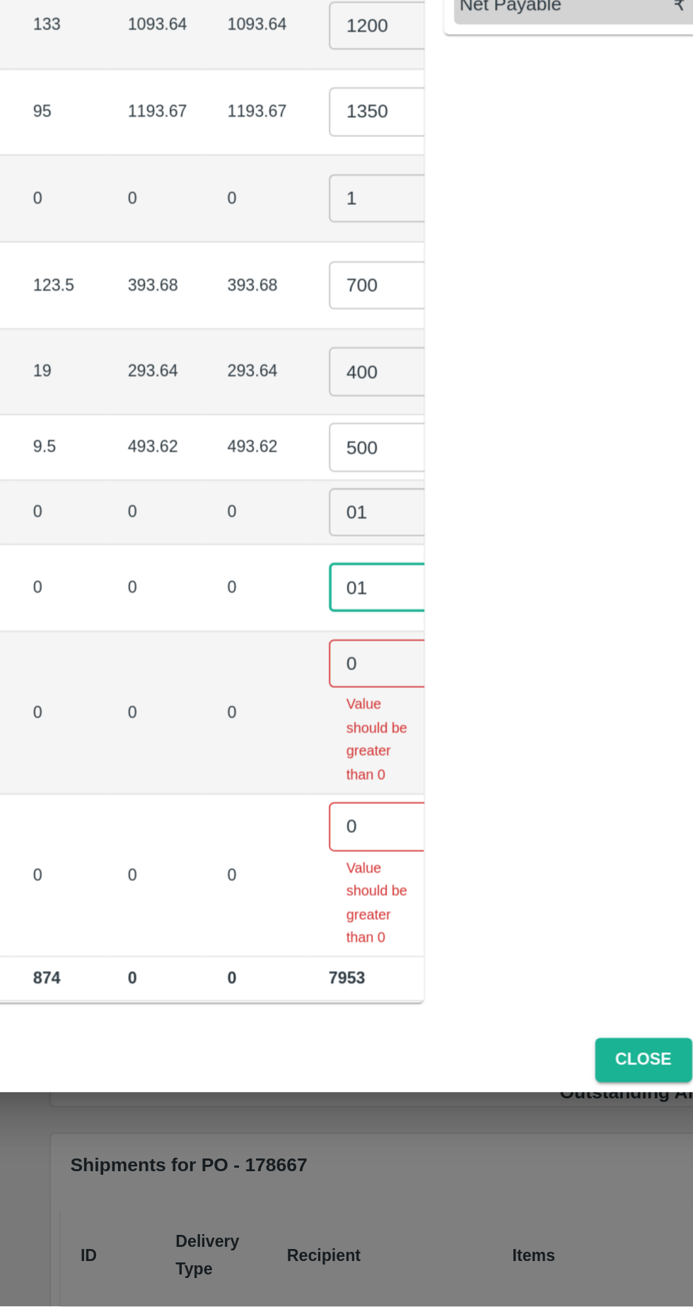
type input "01"
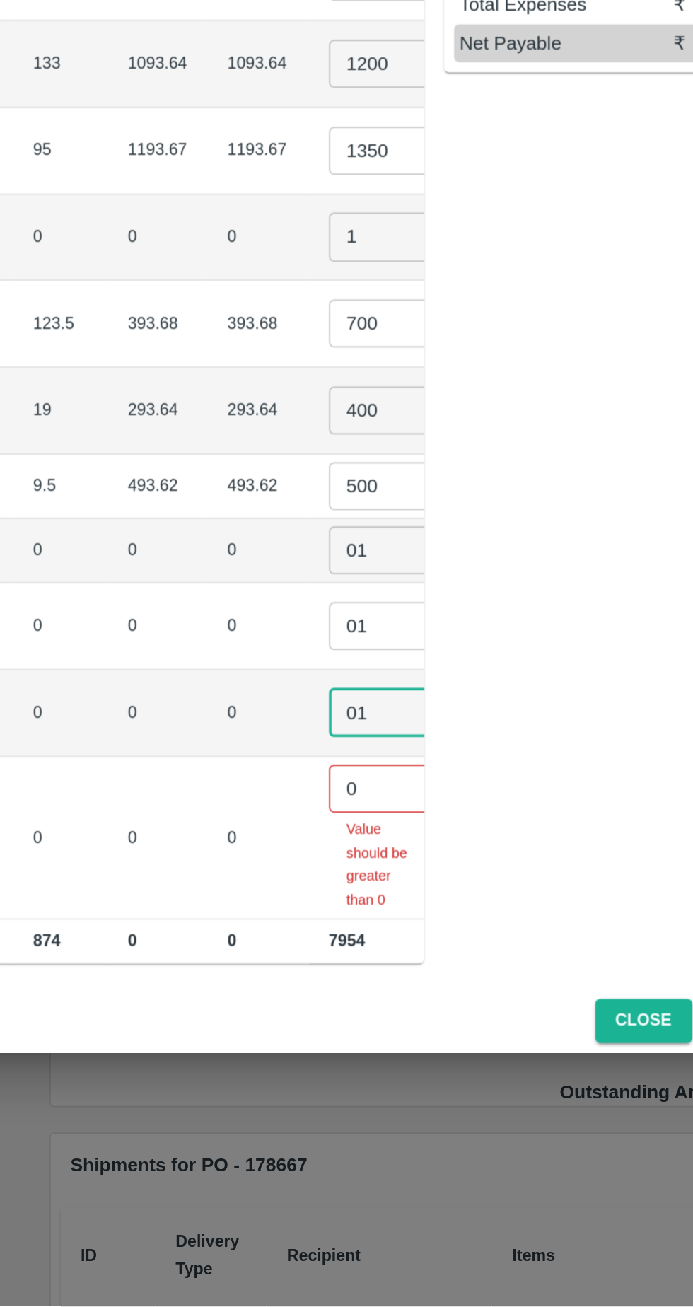
type input "01"
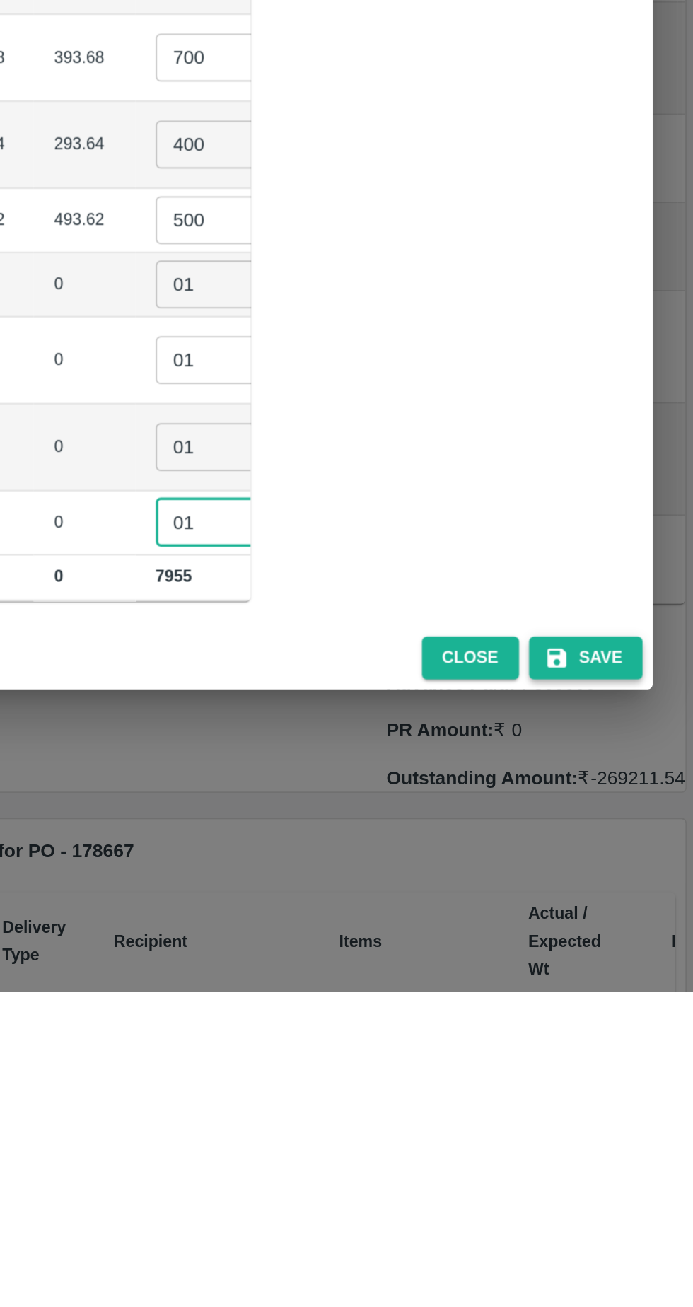
type input "01"
click at [639, 1116] on button "Save" at bounding box center [633, 1120] width 64 height 25
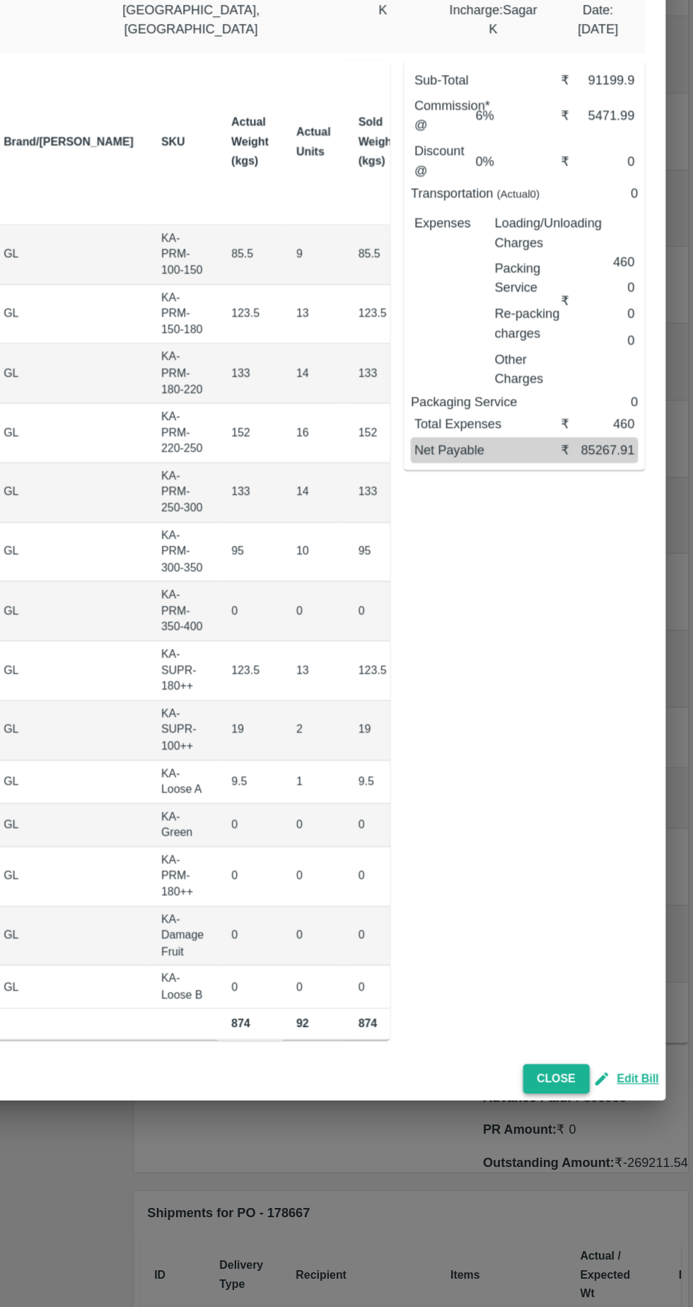
click at [585, 1112] on button "Close" at bounding box center [581, 1118] width 54 height 25
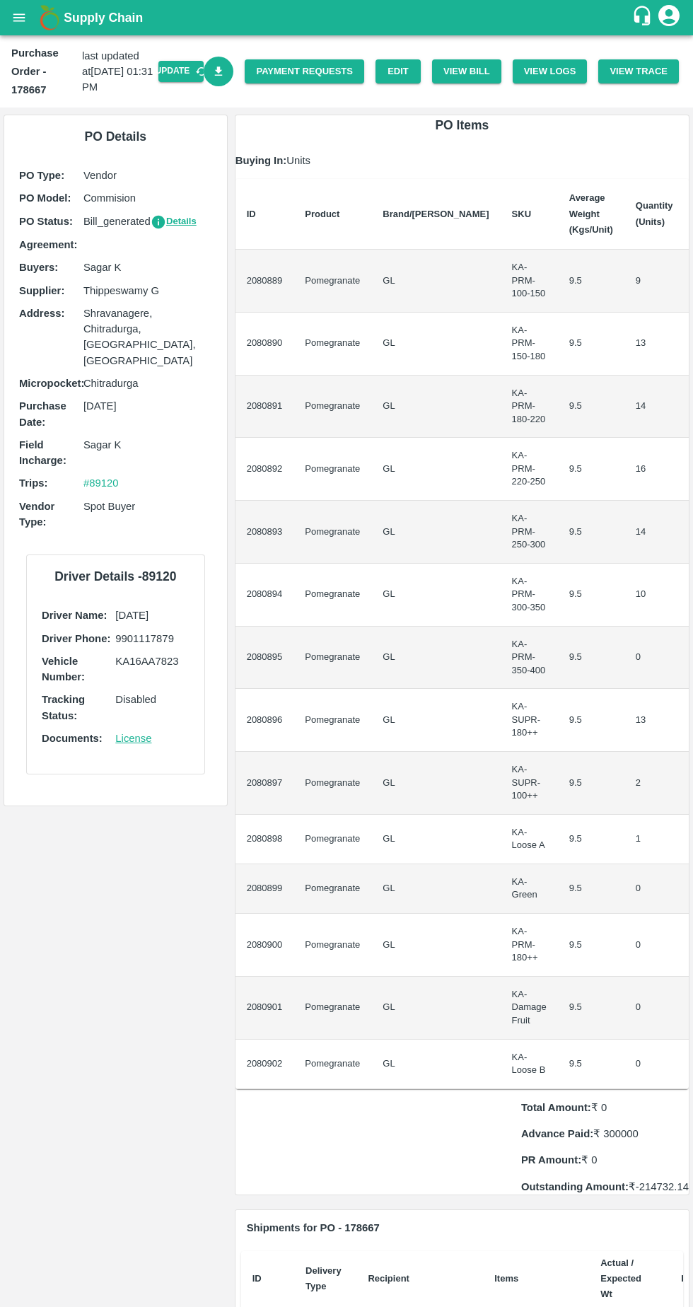
click at [226, 72] on icon "Download Bill" at bounding box center [218, 71] width 13 height 13
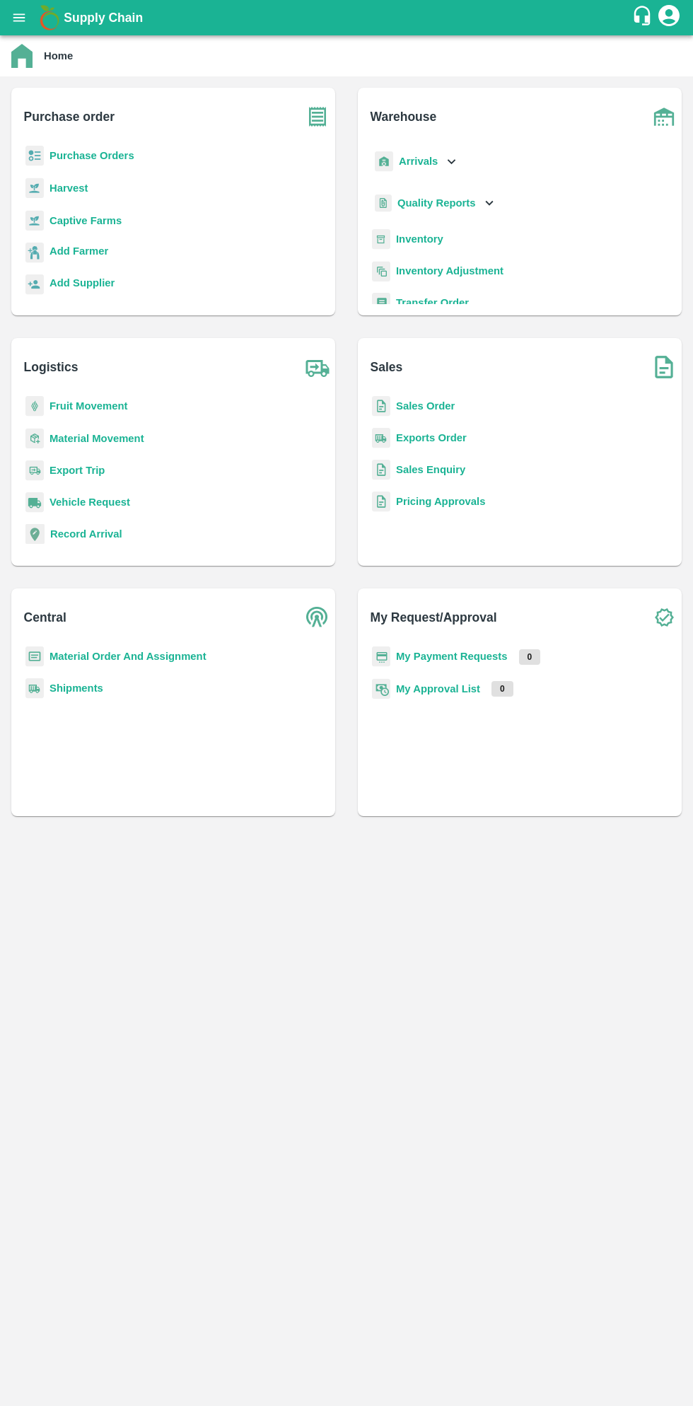
click at [103, 156] on b "Purchase Orders" at bounding box center [92, 155] width 85 height 11
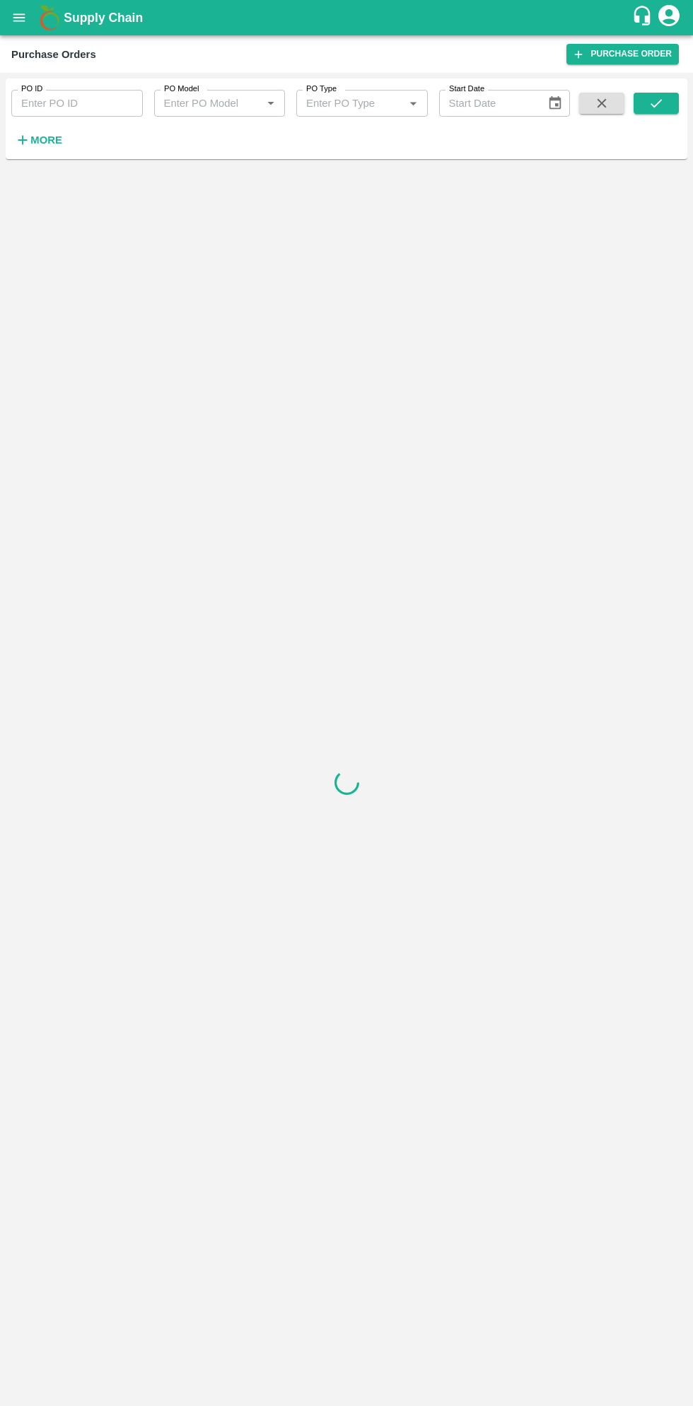
click at [52, 140] on strong "More" at bounding box center [46, 139] width 32 height 11
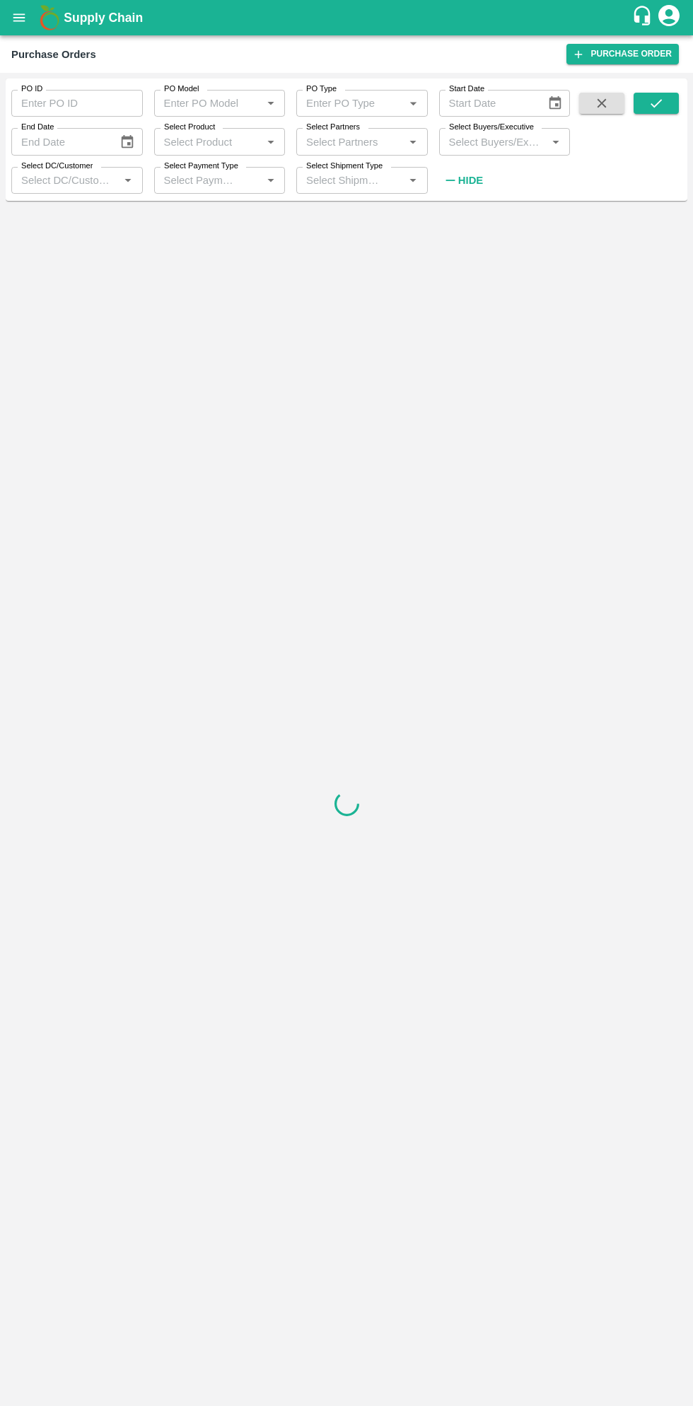
click at [489, 141] on input "Select Buyers/Executive" at bounding box center [493, 141] width 100 height 18
type input "sagar"
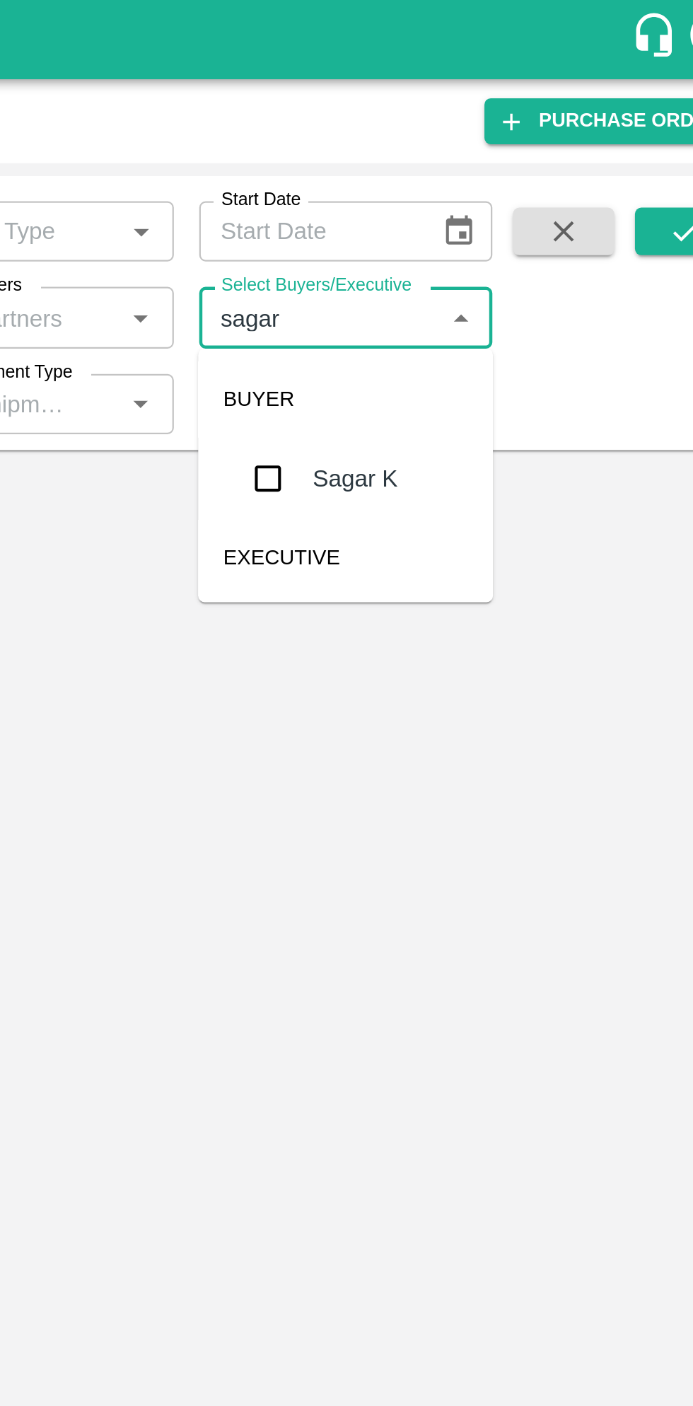
click at [472, 214] on input "checkbox" at bounding box center [469, 213] width 28 height 28
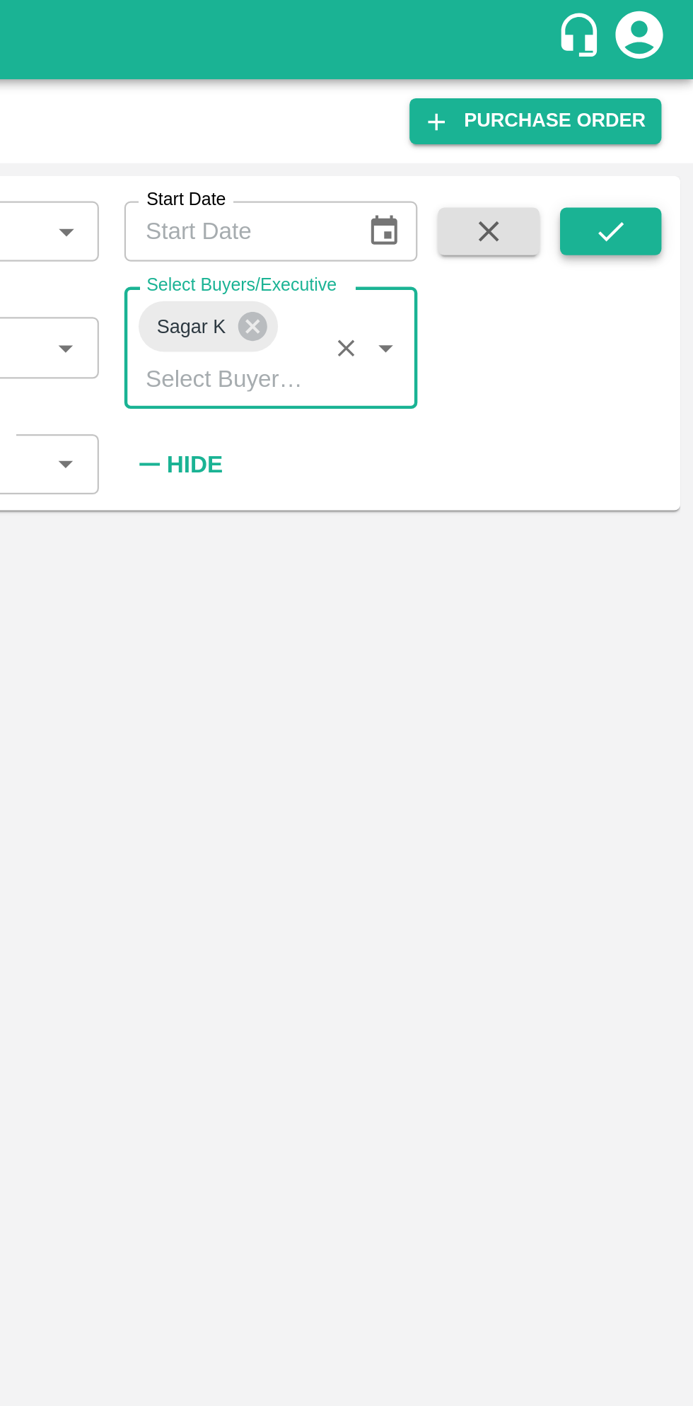
click at [664, 108] on button "submit" at bounding box center [656, 103] width 45 height 21
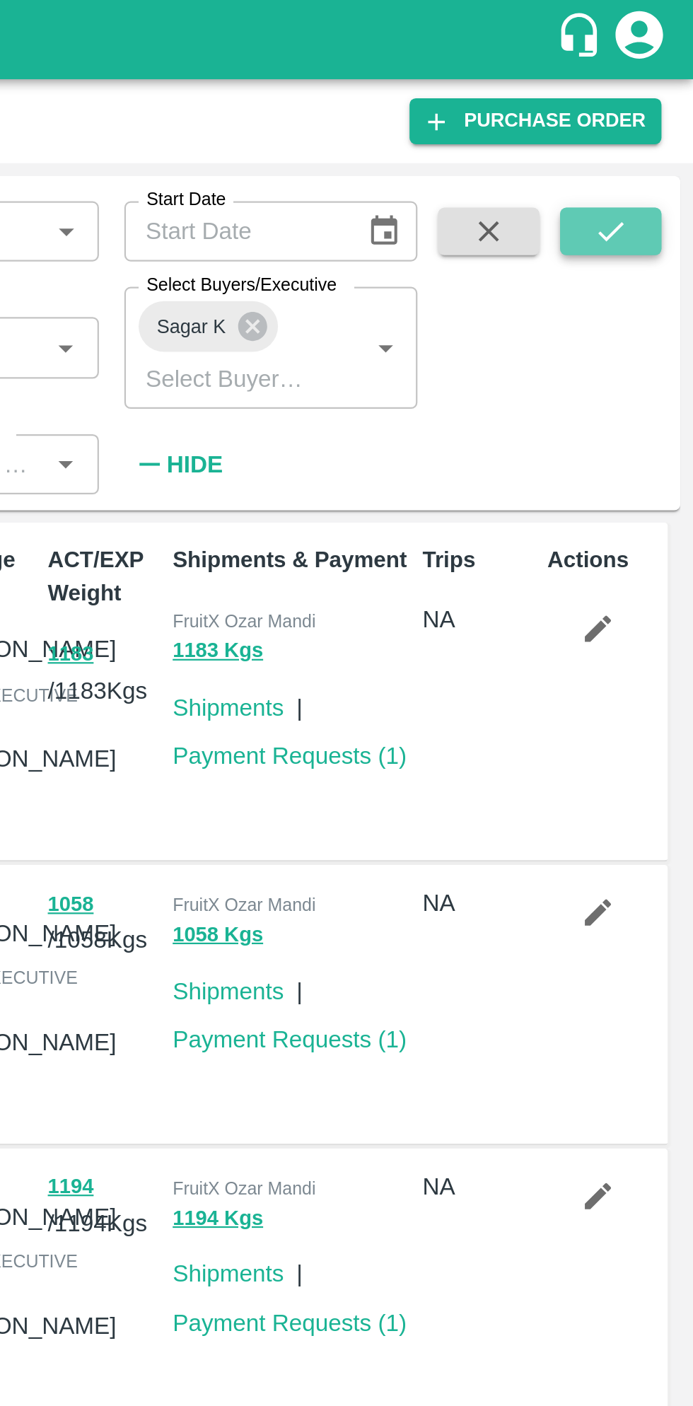
click at [662, 103] on icon "submit" at bounding box center [657, 103] width 16 height 16
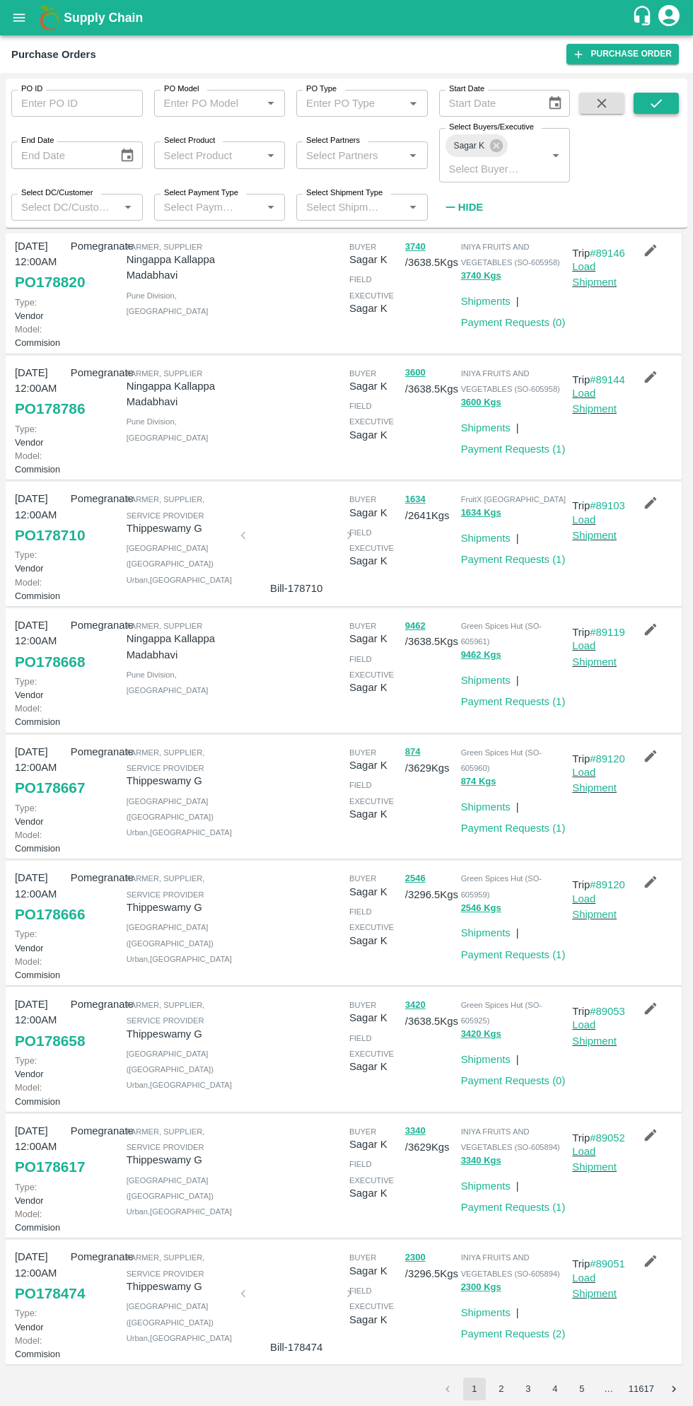
scroll to position [413, 0]
click at [555, 1075] on link "Payment Requests ( 0 )" at bounding box center [513, 1080] width 105 height 11
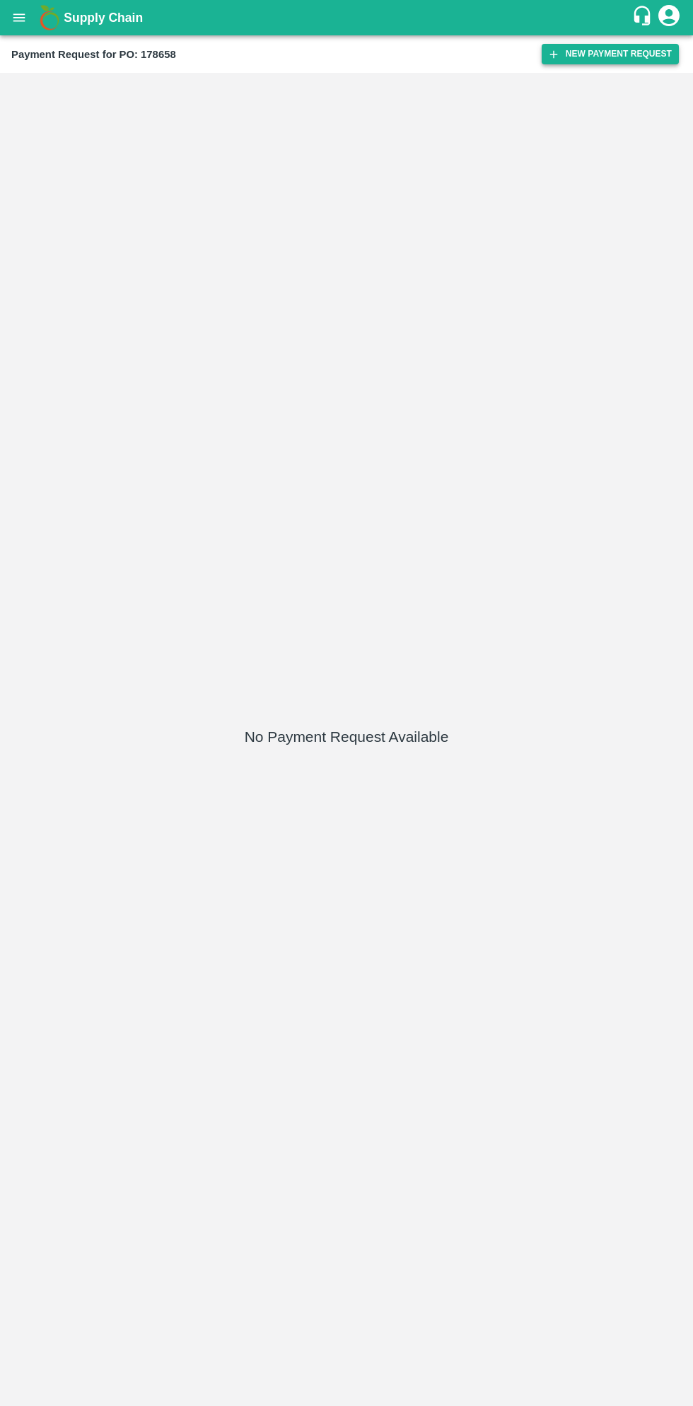
click at [610, 54] on button "New Payment Request" at bounding box center [610, 54] width 137 height 21
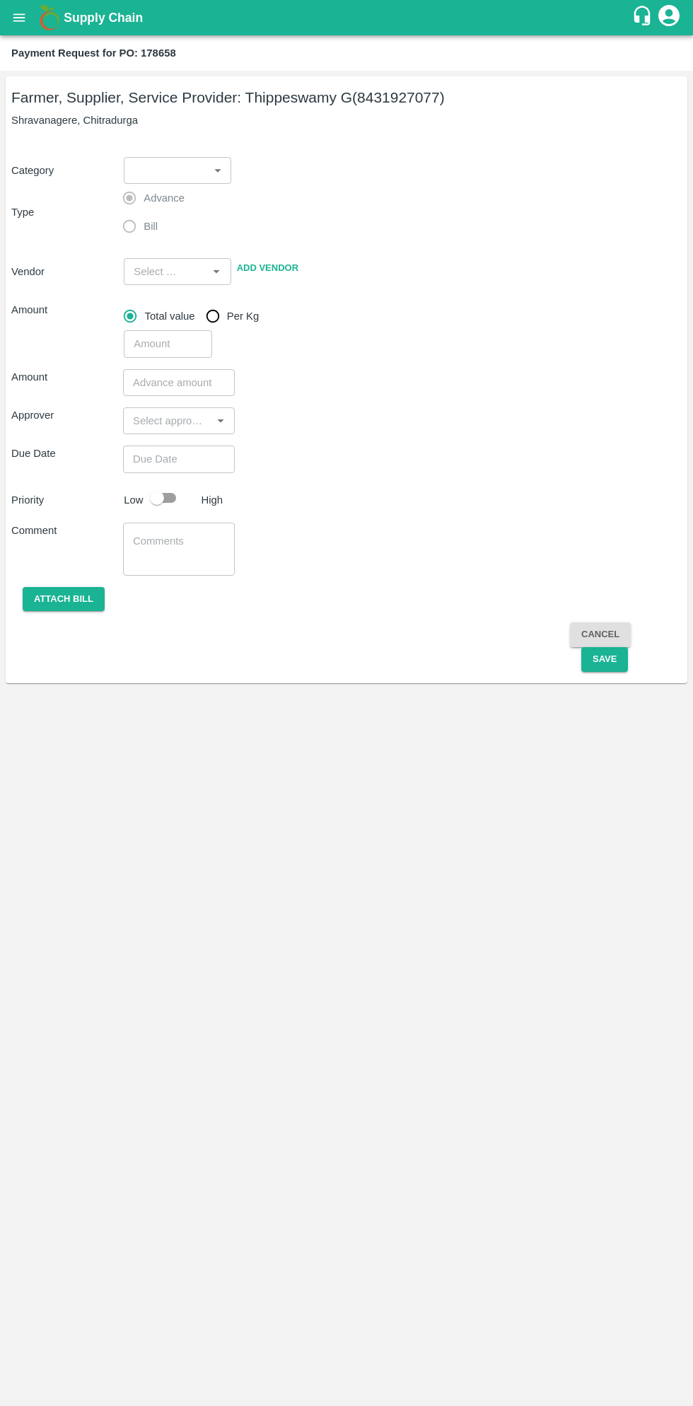
click at [170, 166] on body "Supply Chain Payment Request for PO: 178658 Farmer, Supplier, Service Provider:…" at bounding box center [346, 703] width 693 height 1406
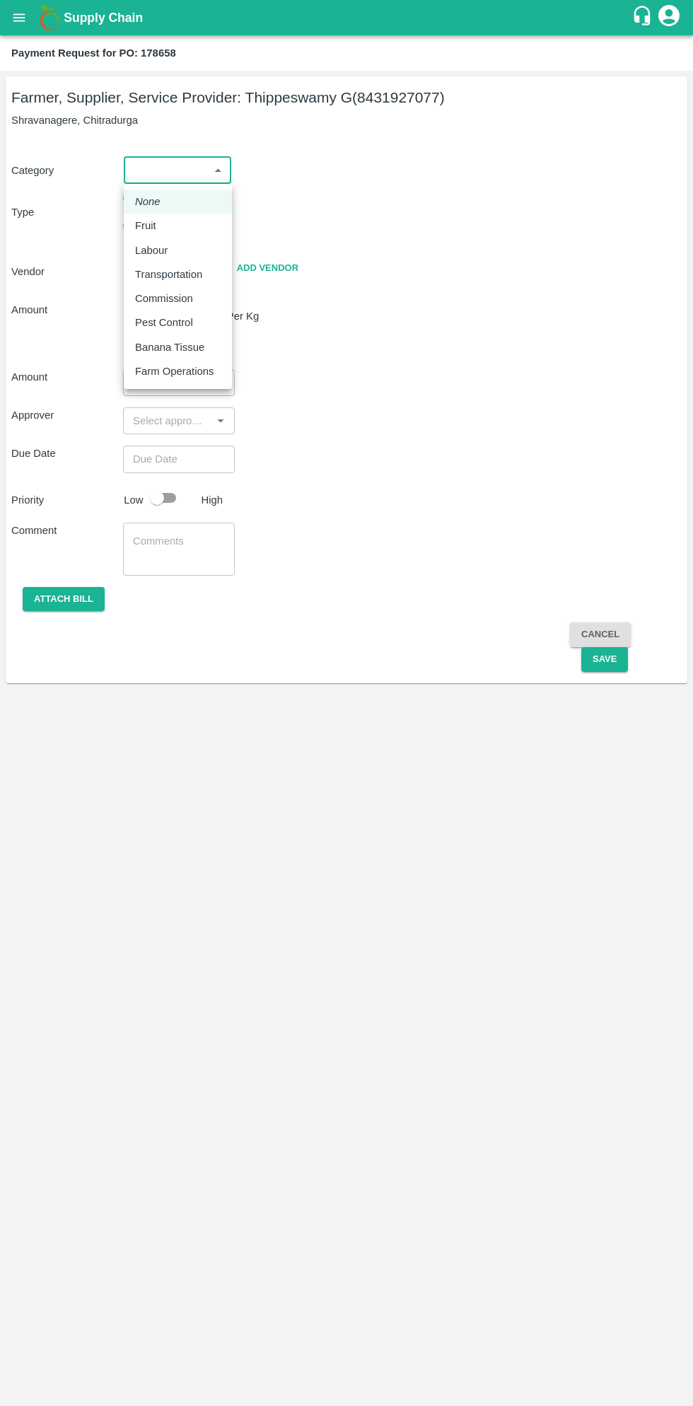
click at [151, 228] on p "Fruit" at bounding box center [145, 226] width 21 height 16
type input "1"
type input "[PERSON_NAME] G - 8431927077(Farmer, Supplier, Service Provider)"
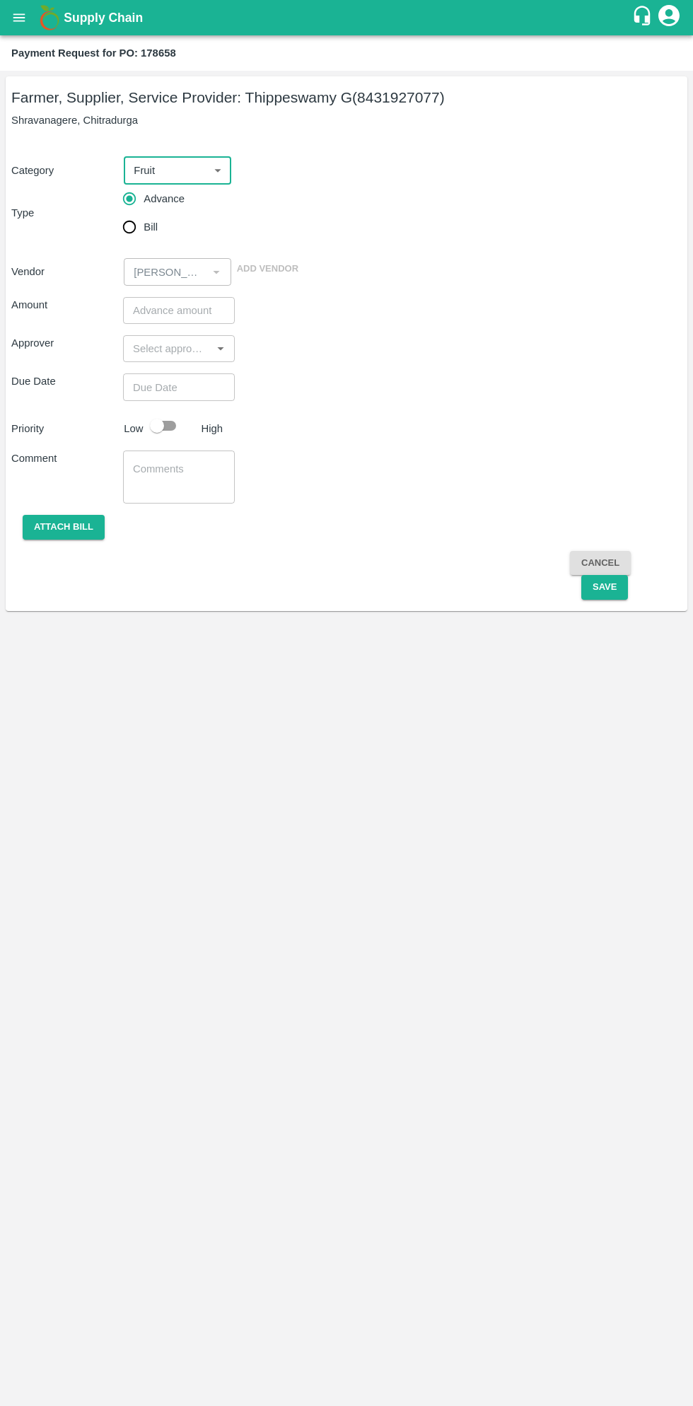
click at [137, 233] on input "Bill" at bounding box center [129, 227] width 28 height 28
radio input "true"
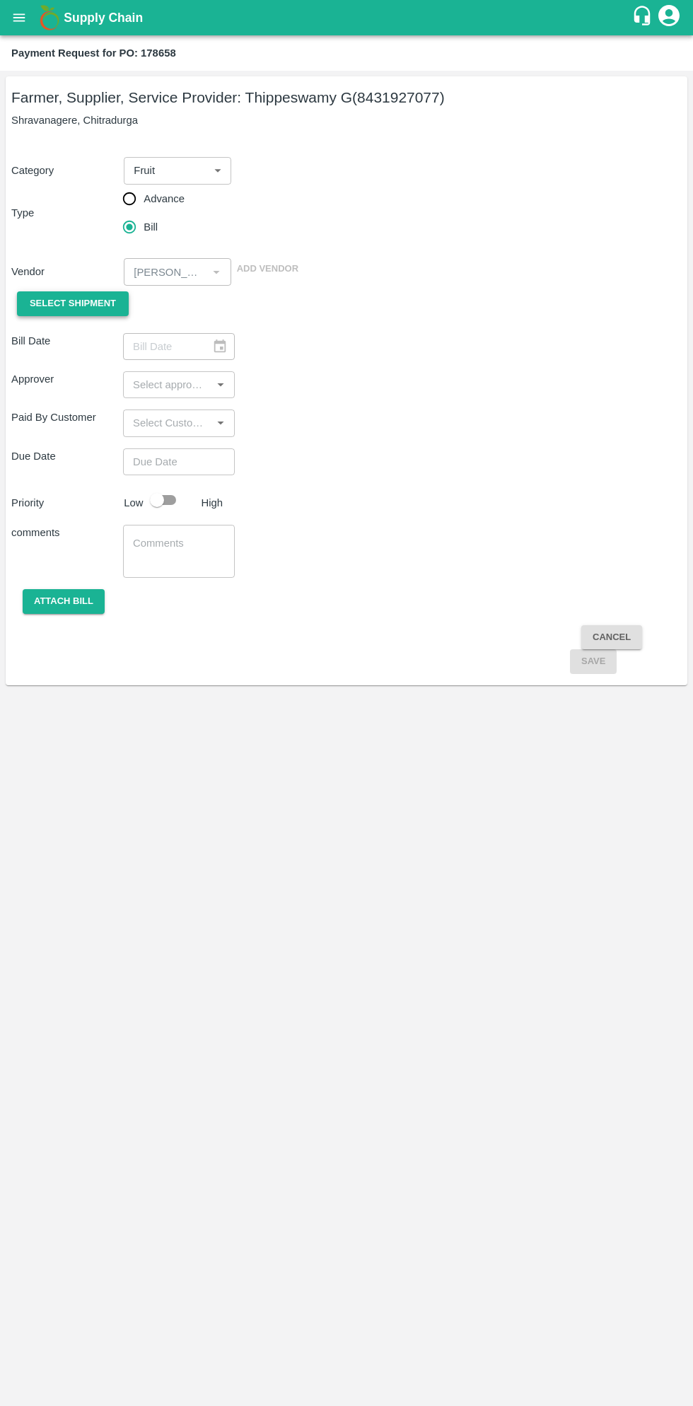
click at [86, 303] on span "Select Shipment" at bounding box center [73, 304] width 86 height 16
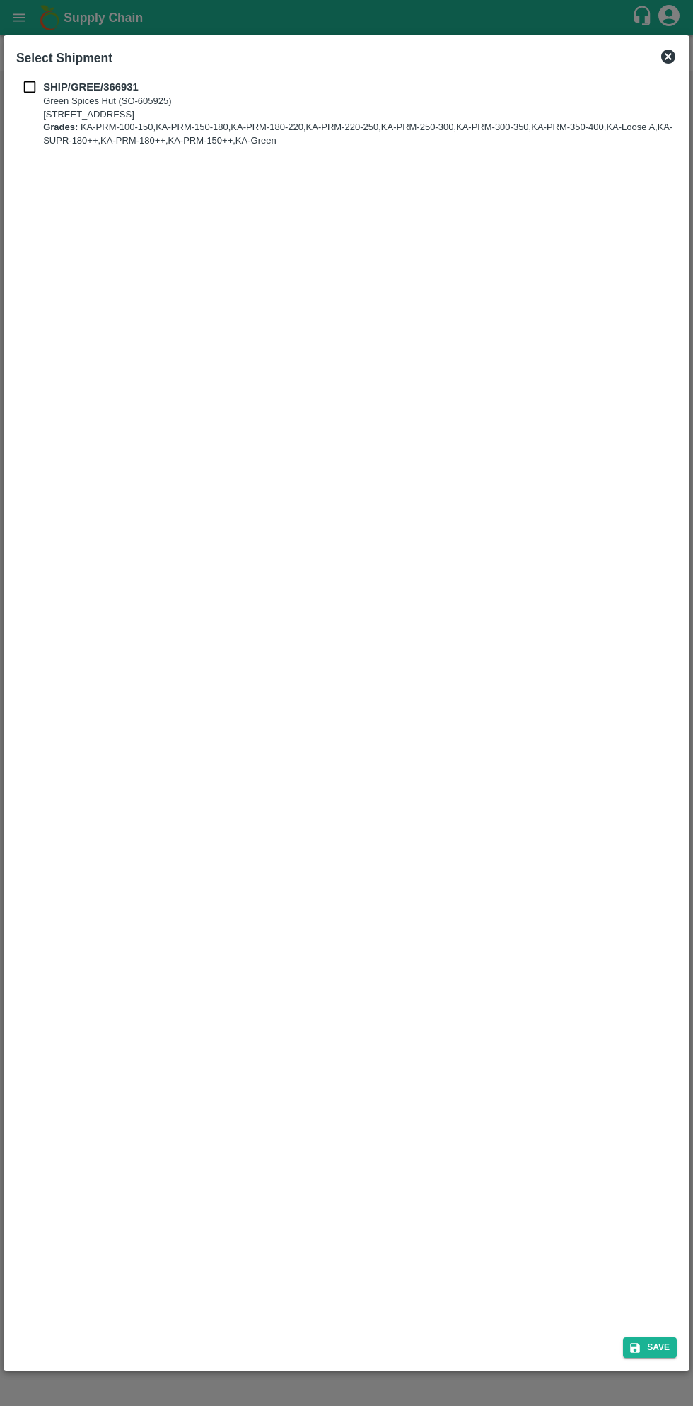
click at [48, 80] on p "SHIP/GREE/366931" at bounding box center [358, 87] width 631 height 16
checkbox input "true"
click at [659, 1347] on button "Save" at bounding box center [650, 1347] width 54 height 21
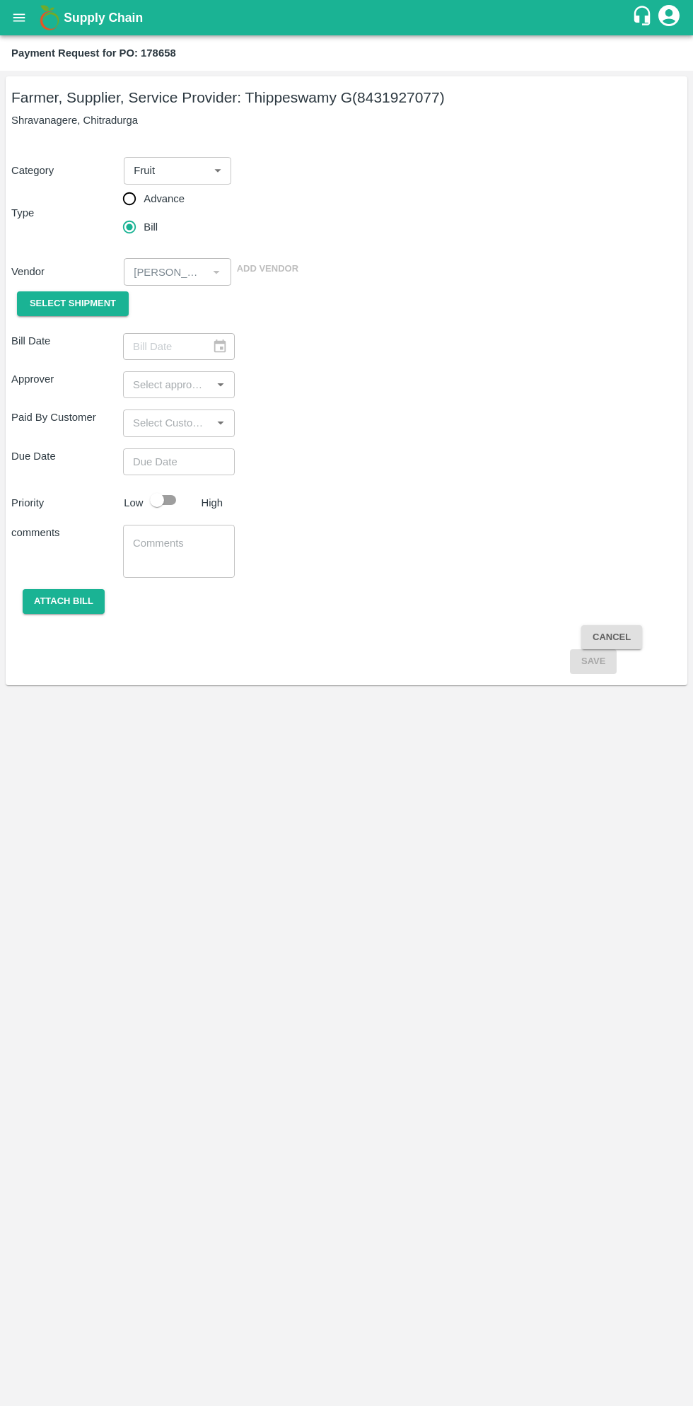
type input "[DATE]"
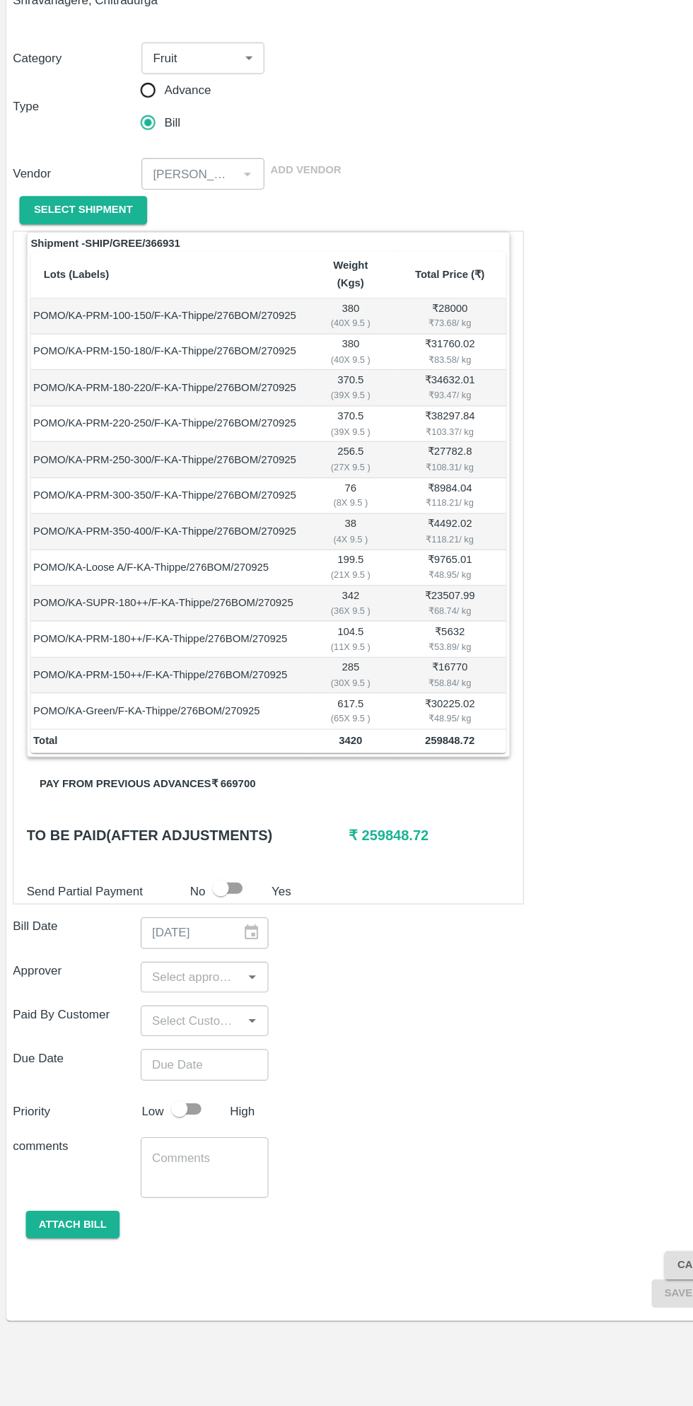
click at [197, 794] on button "Pay from previous advances ₹ 669700" at bounding box center [128, 806] width 211 height 25
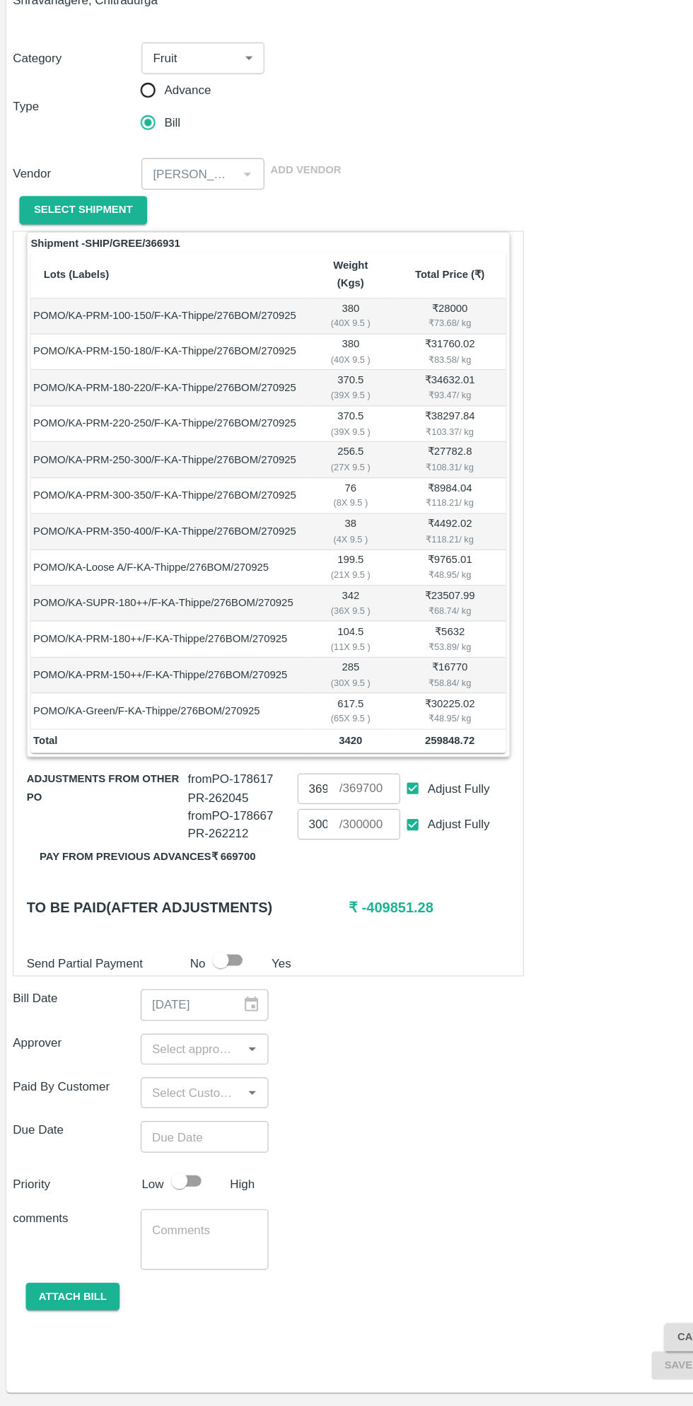
click at [366, 796] on input "Adjust Fully" at bounding box center [361, 809] width 26 height 26
checkbox input "false"
type input "0"
click at [292, 796] on input "0" at bounding box center [278, 809] width 37 height 27
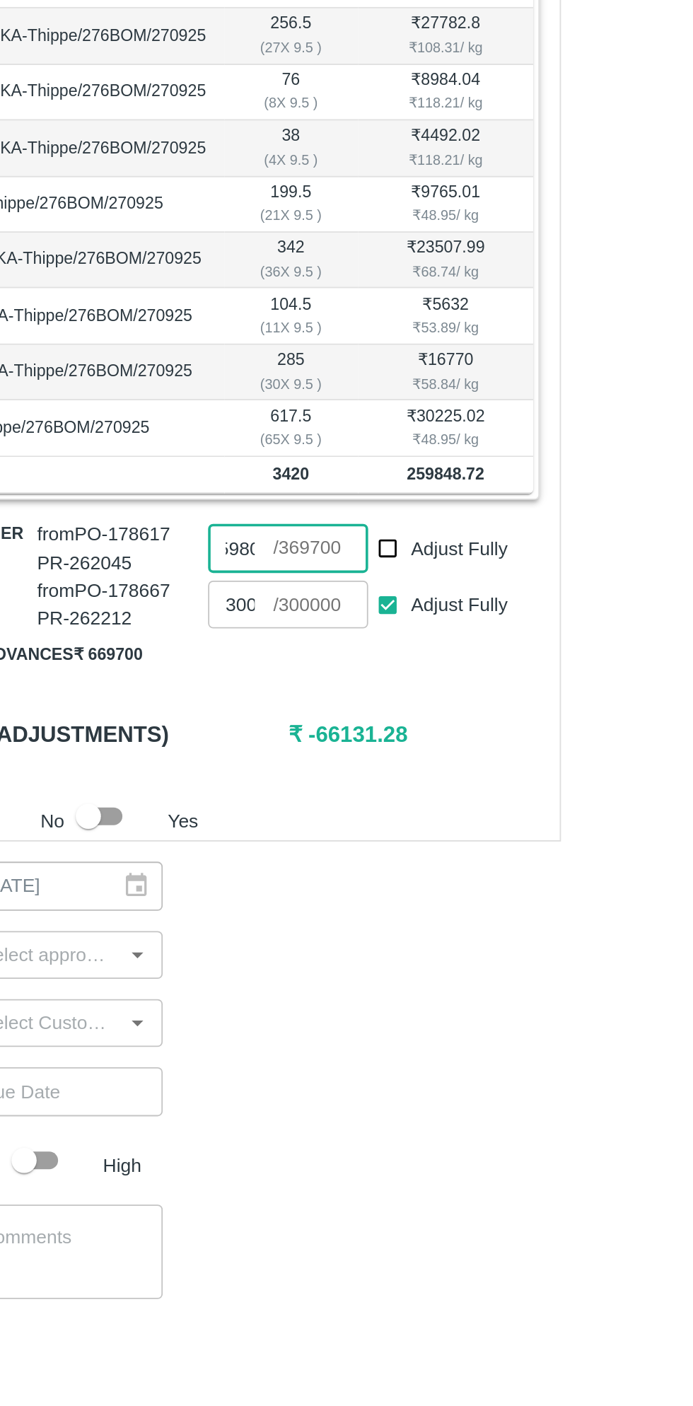
scroll to position [0, 4]
type input "2"
type input "259800"
click at [365, 828] on input "Adjust Fully" at bounding box center [361, 841] width 26 height 26
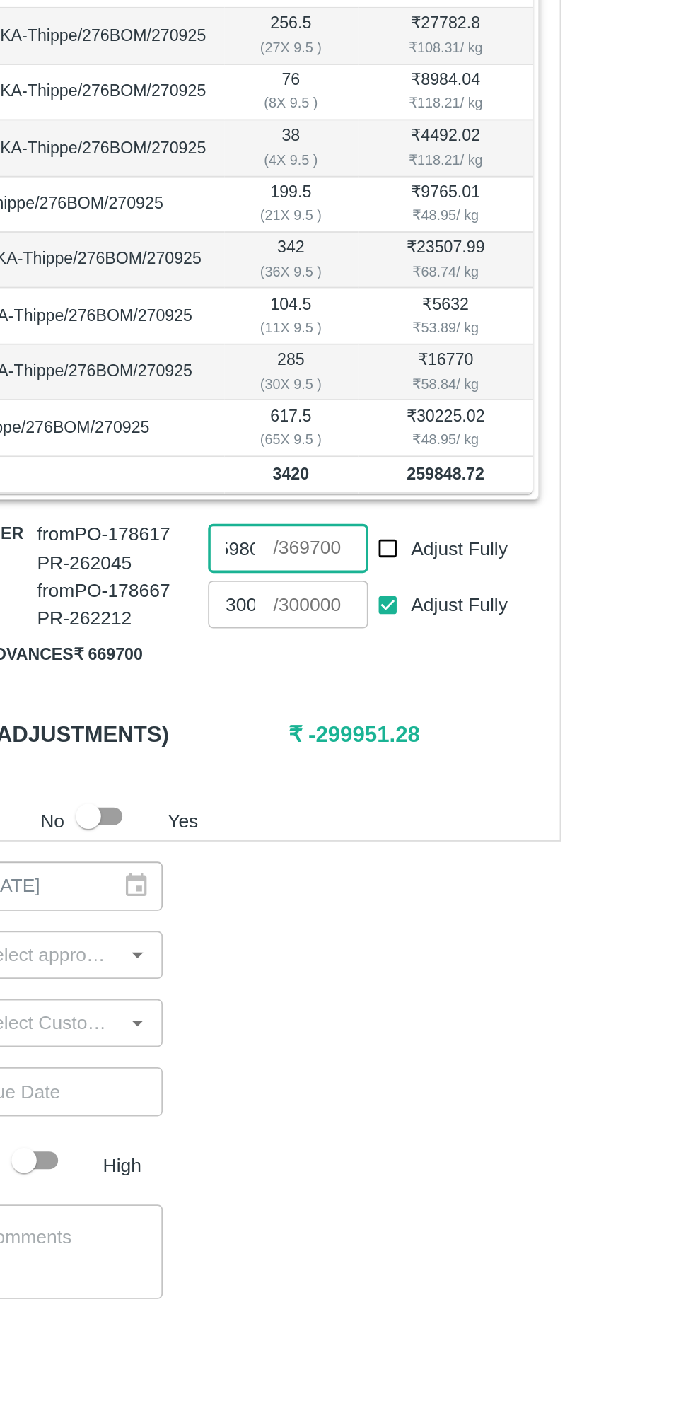
checkbox input "false"
type input "0"
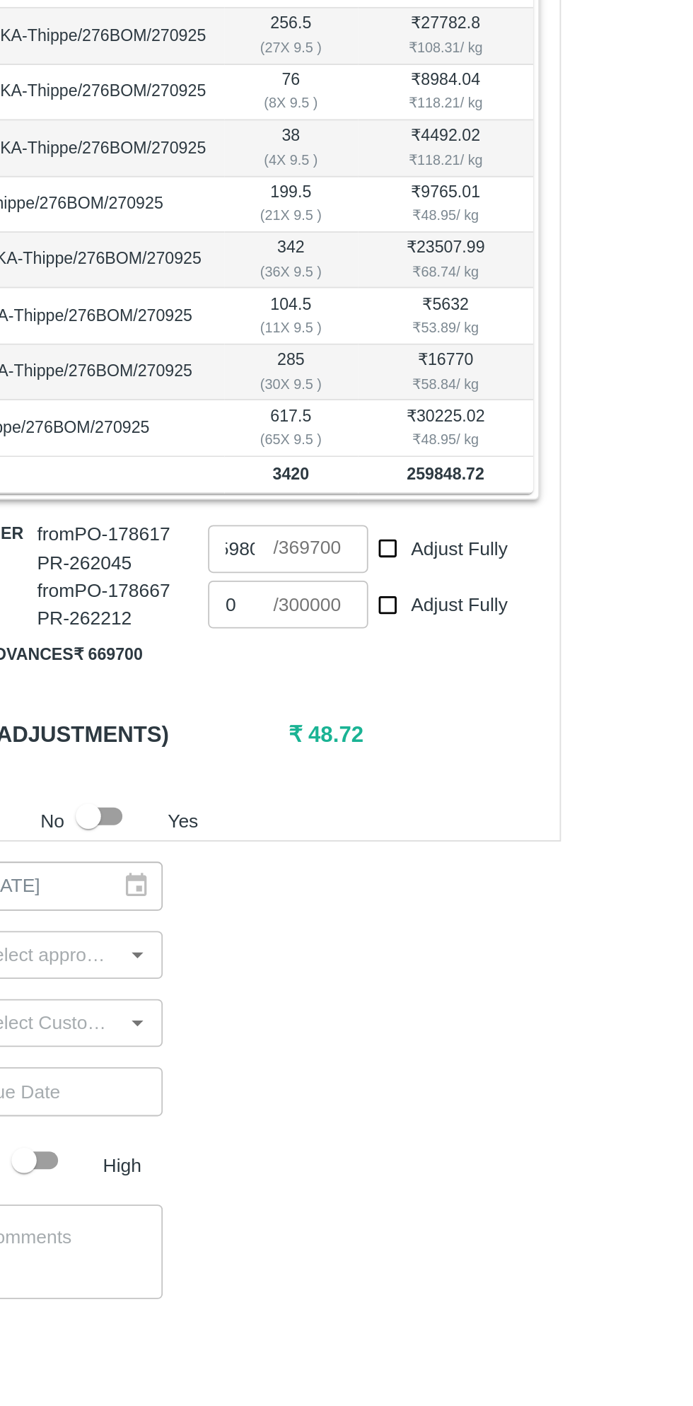
scroll to position [0, 0]
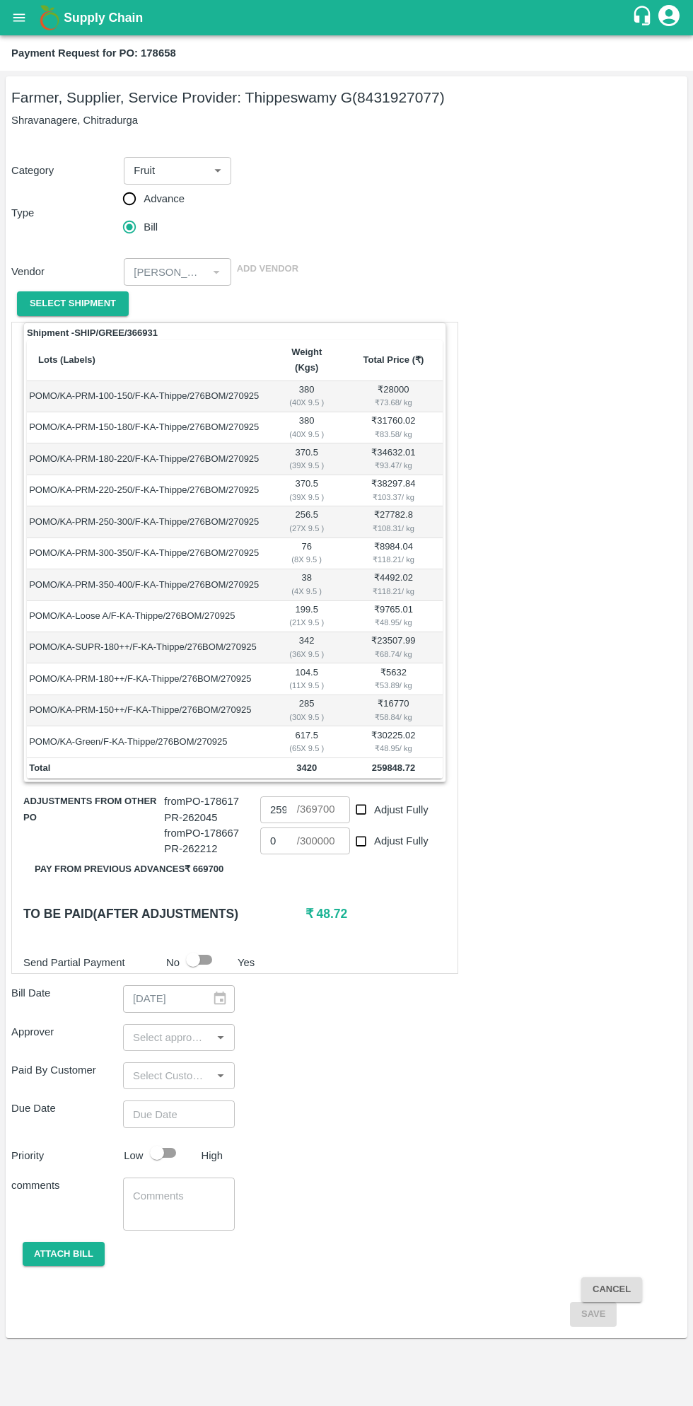
click at [155, 1028] on input "input" at bounding box center [167, 1037] width 80 height 18
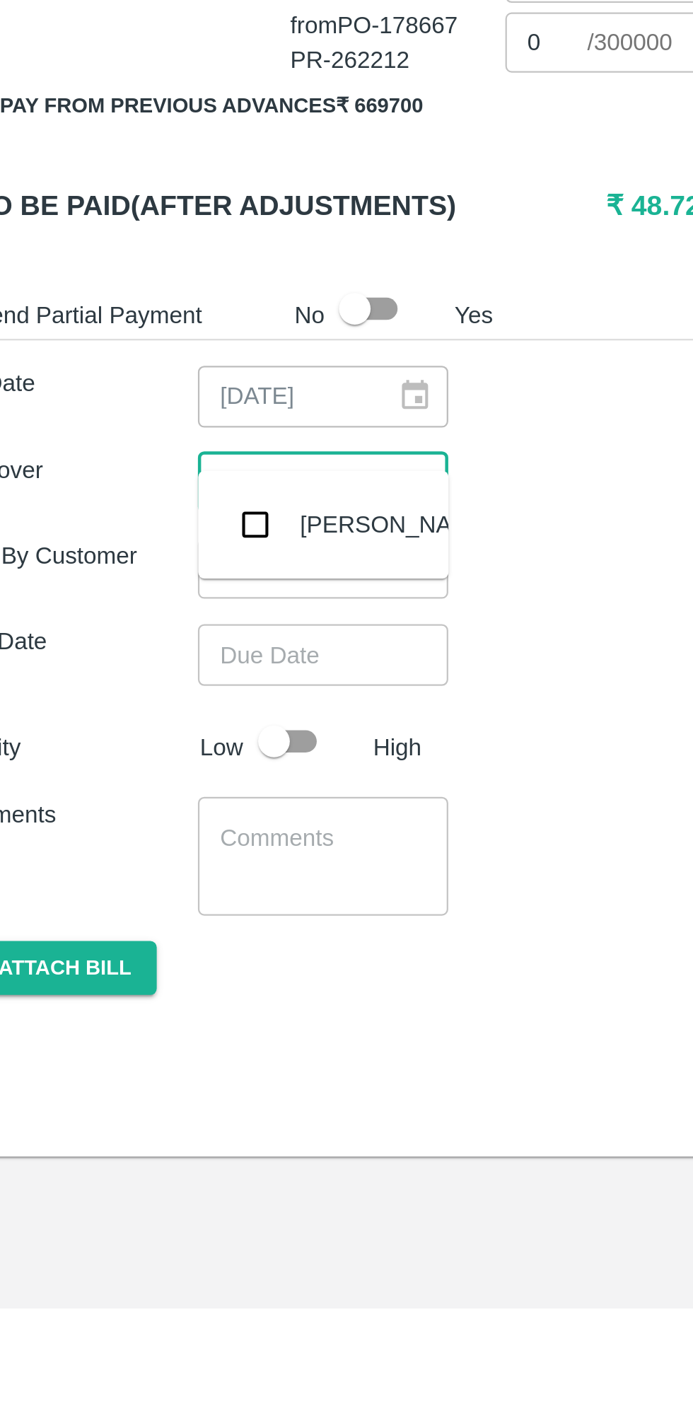
type input "muku"
click at [151, 1057] on input "checkbox" at bounding box center [148, 1056] width 28 height 28
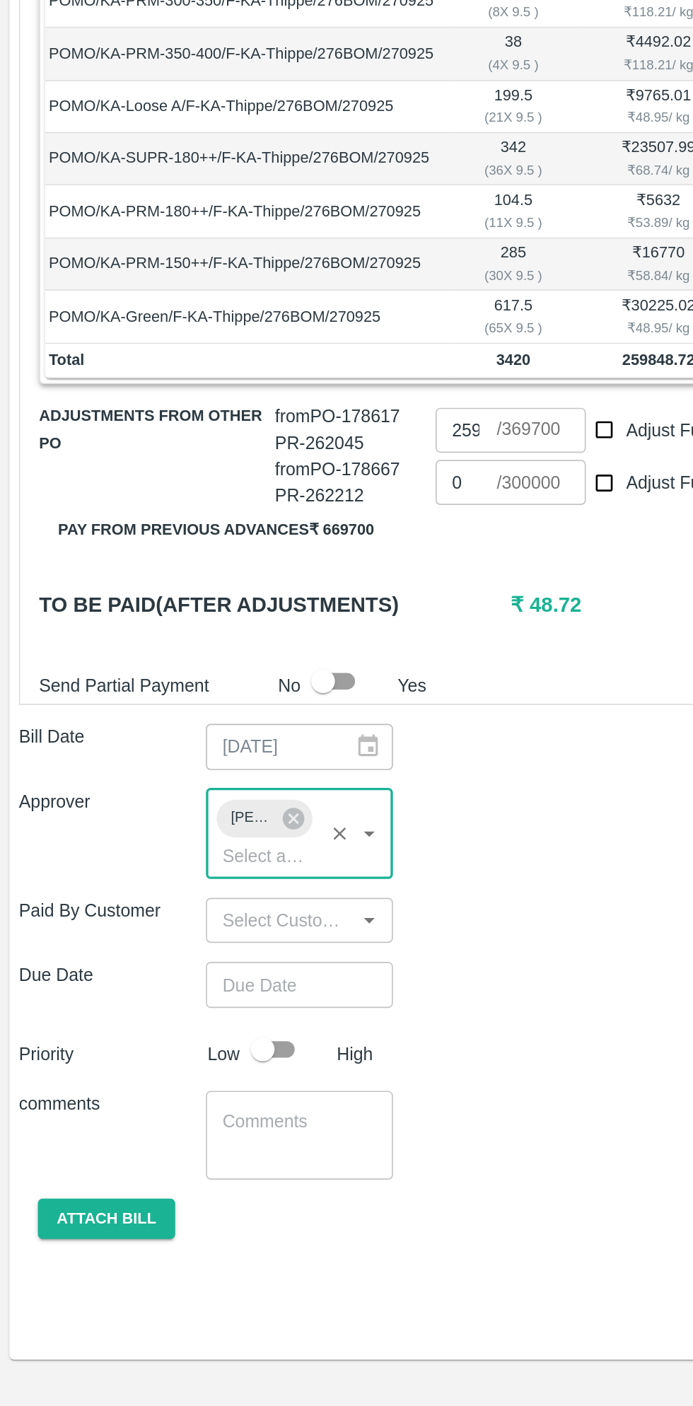
click at [188, 1127] on input "Choose date" at bounding box center [174, 1140] width 102 height 27
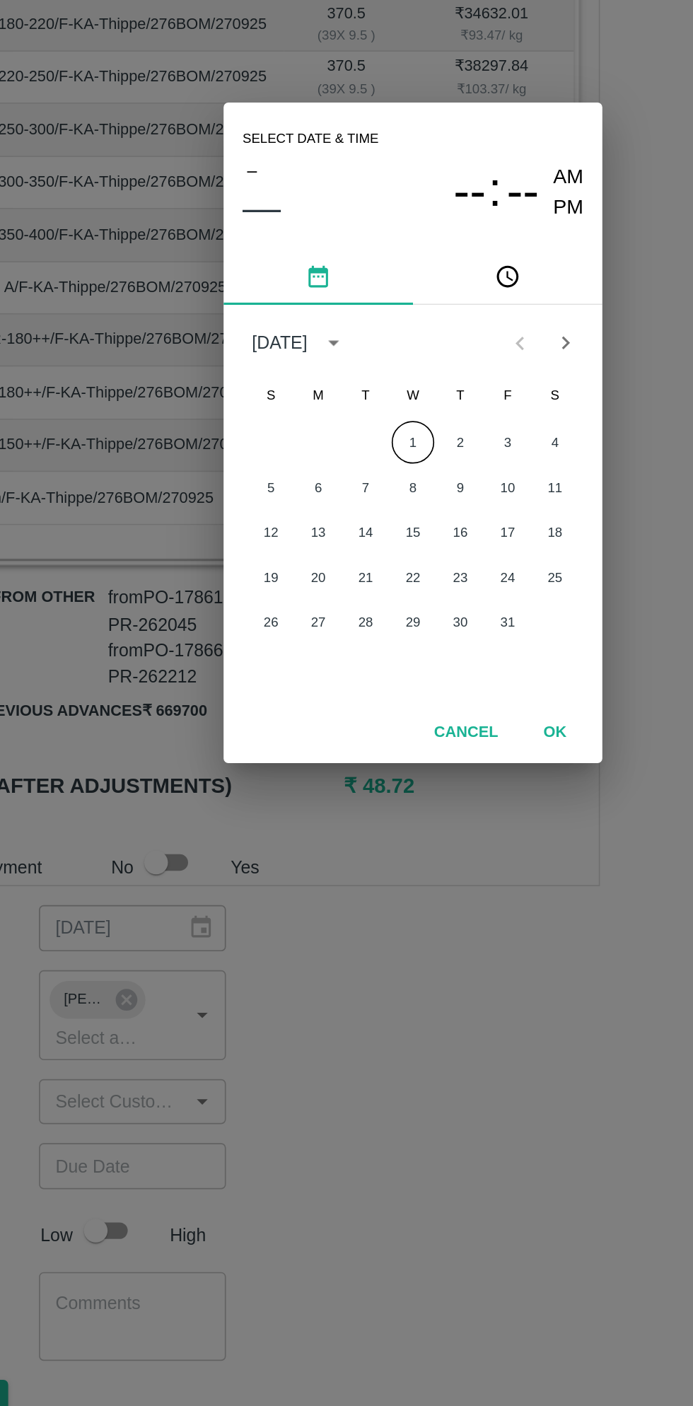
click at [346, 709] on button "1" at bounding box center [346, 708] width 25 height 25
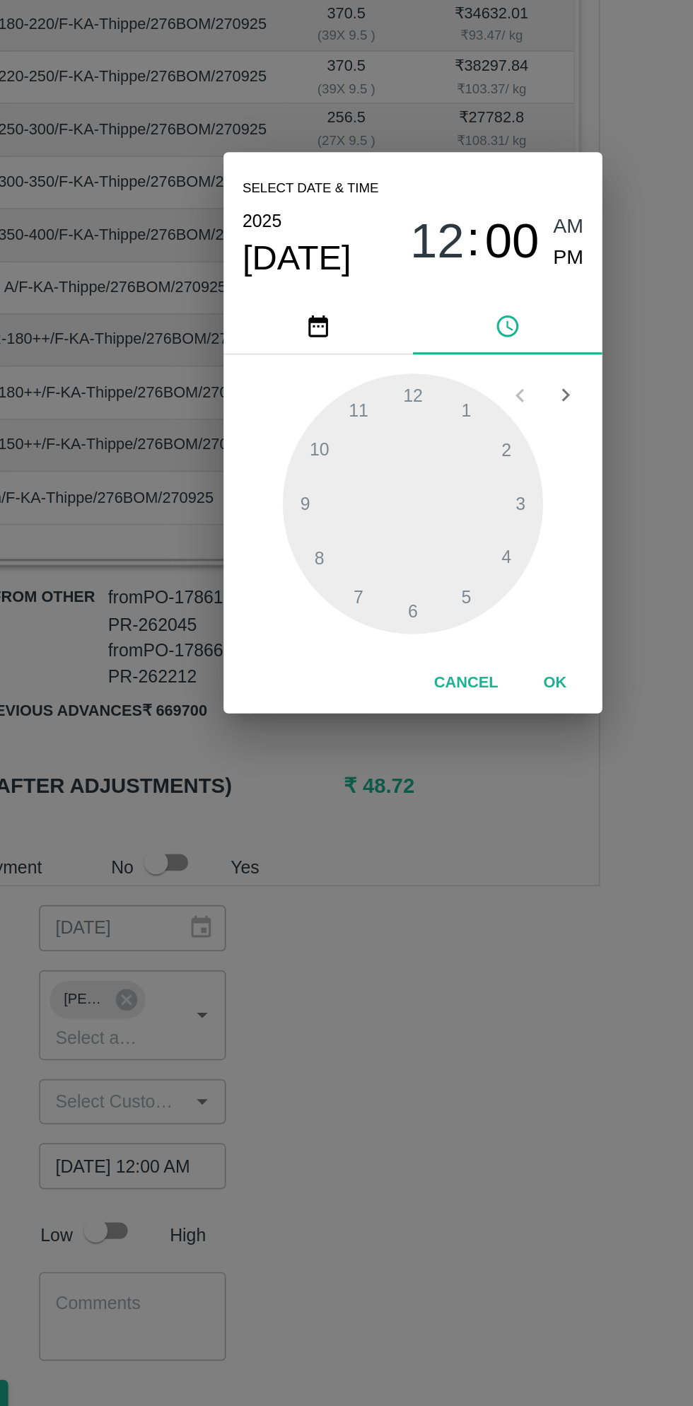
click at [441, 603] on span "PM" at bounding box center [440, 598] width 18 height 19
click at [379, 694] on div at bounding box center [347, 746] width 156 height 156
click at [310, 692] on div at bounding box center [347, 746] width 156 height 156
click at [314, 686] on div at bounding box center [347, 746] width 156 height 156
type input "01/10/2025 01:55 PM"
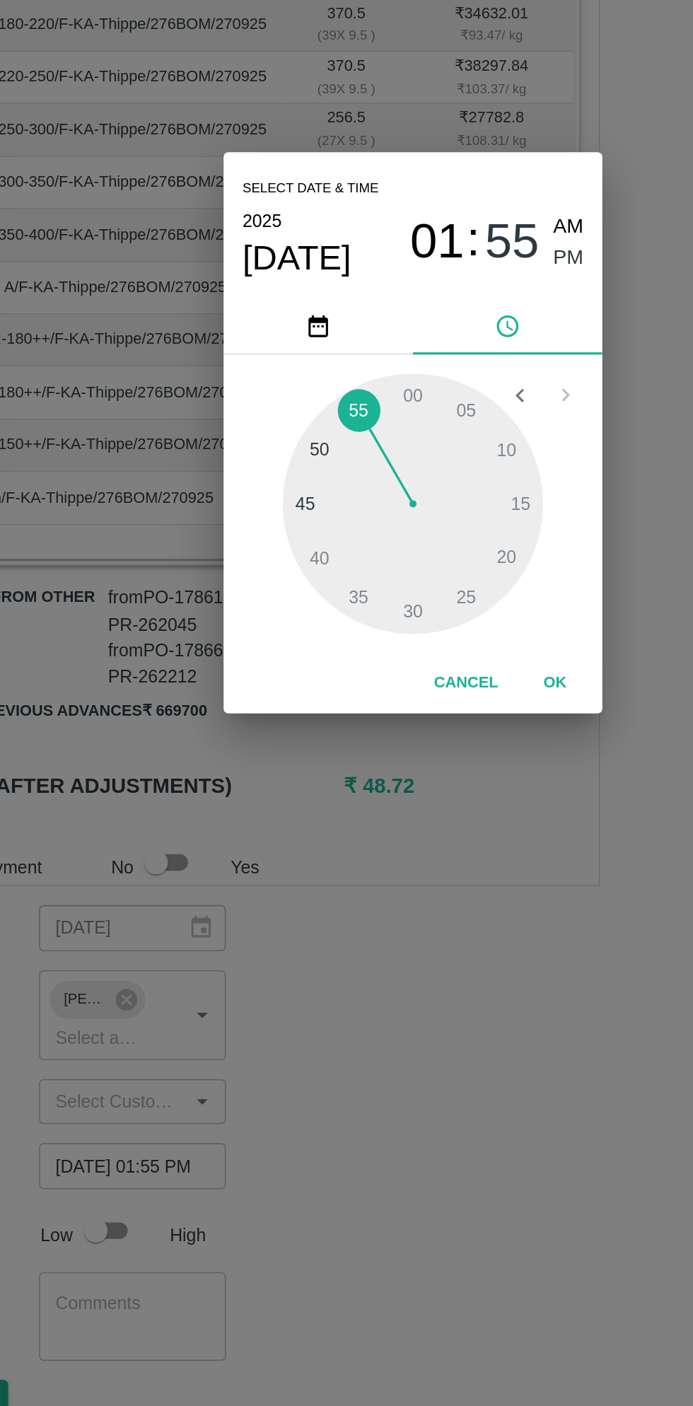
click at [431, 852] on button "OK" at bounding box center [431, 852] width 45 height 25
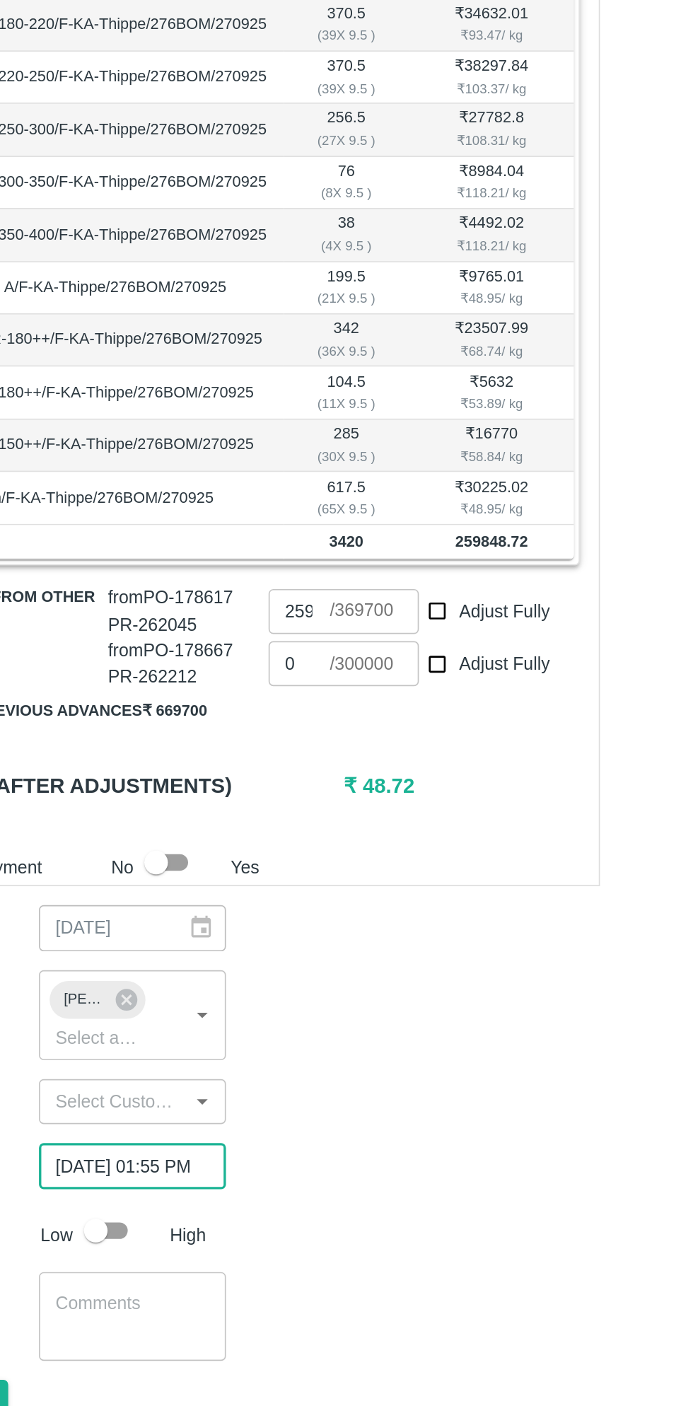
scroll to position [0, 11]
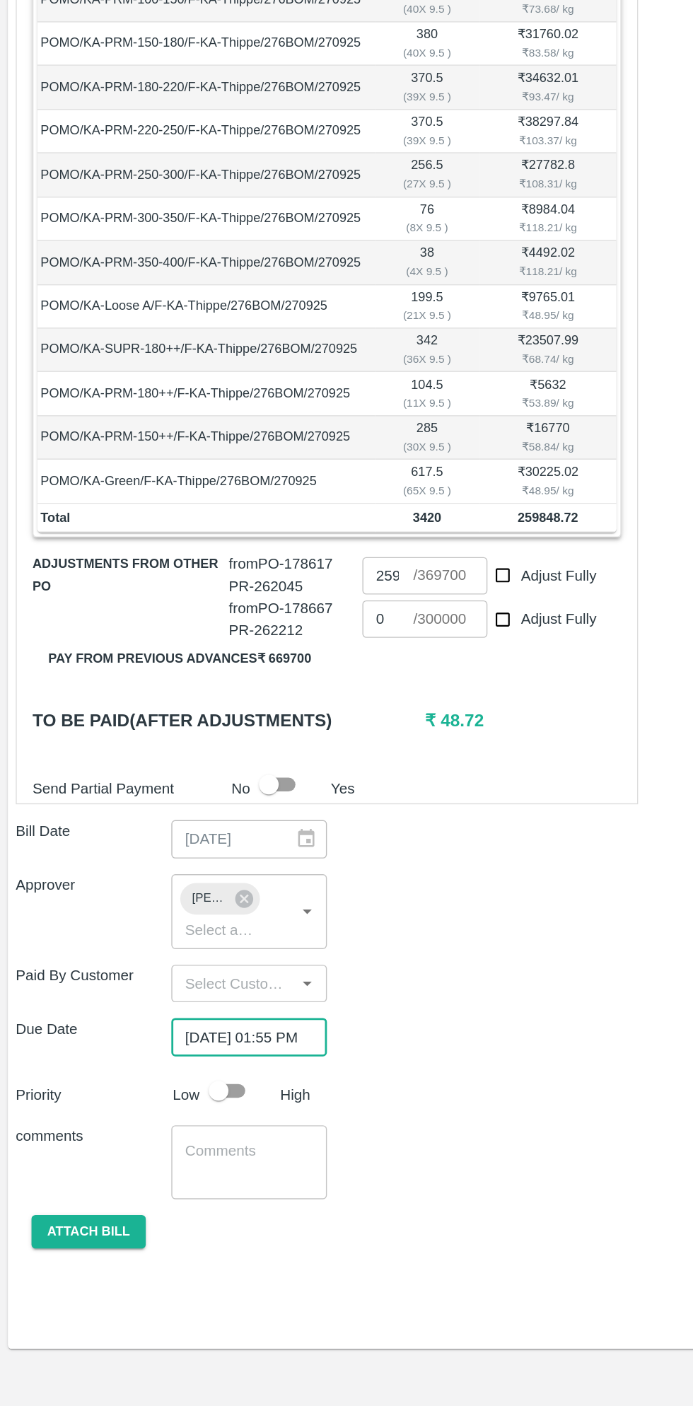
click at [166, 1166] on input "checkbox" at bounding box center [157, 1179] width 81 height 27
checkbox input "true"
click at [70, 1269] on button "Attach bill" at bounding box center [64, 1281] width 82 height 25
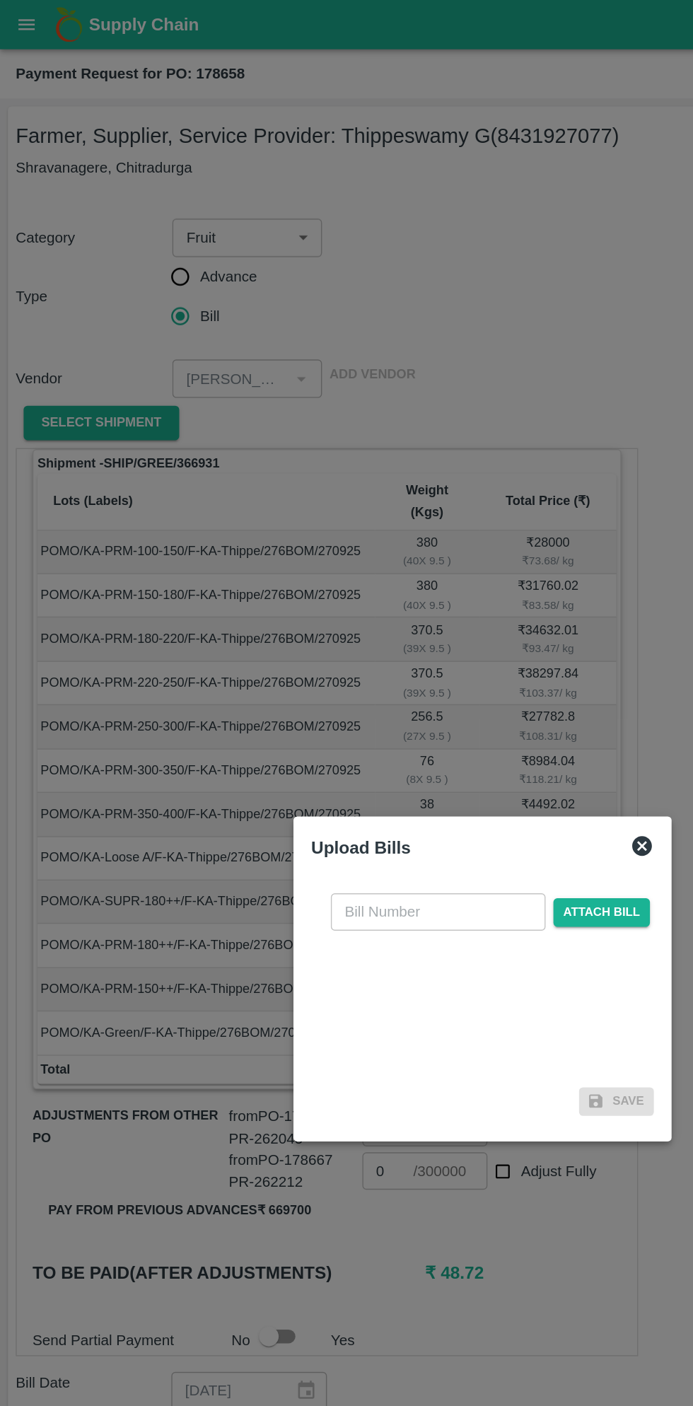
click at [310, 651] on input "text" at bounding box center [315, 654] width 154 height 27
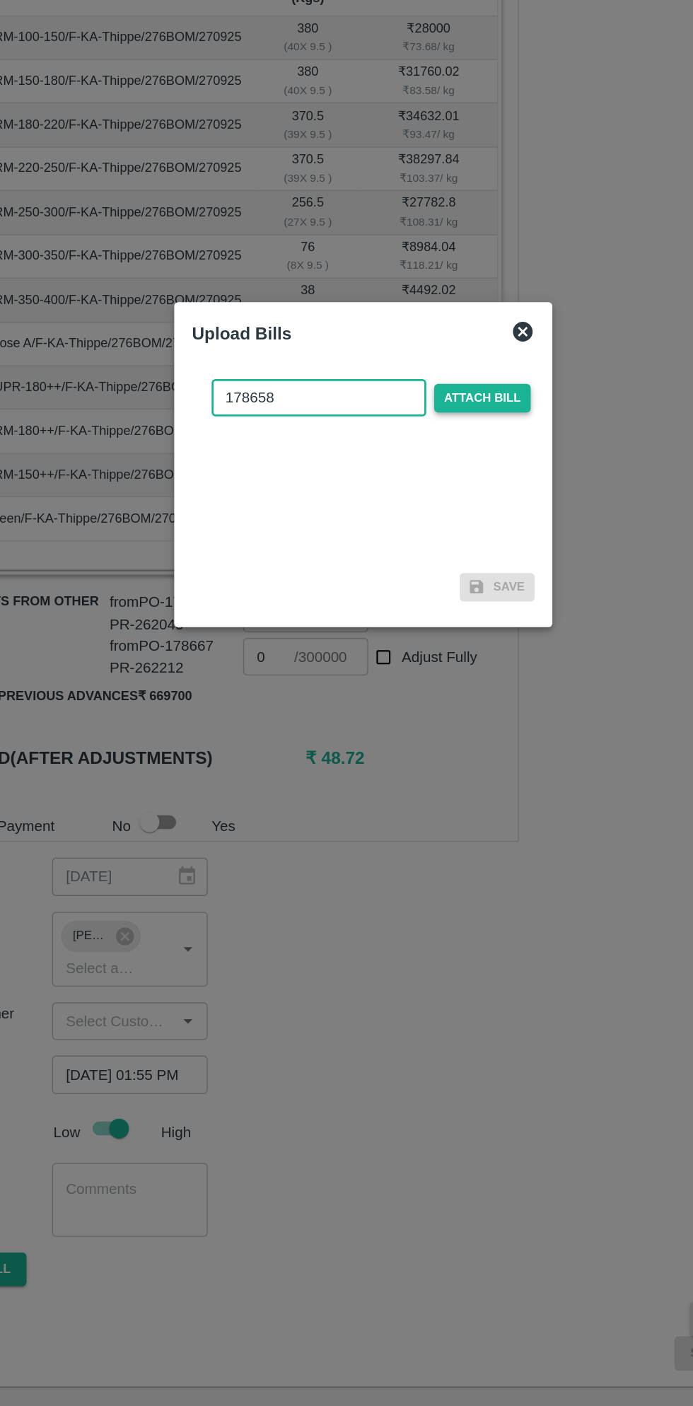
type input "178658"
click at [439, 655] on span "Attach bill" at bounding box center [431, 655] width 69 height 21
click at [0, 0] on input "Attach bill" at bounding box center [0, 0] width 0 height 0
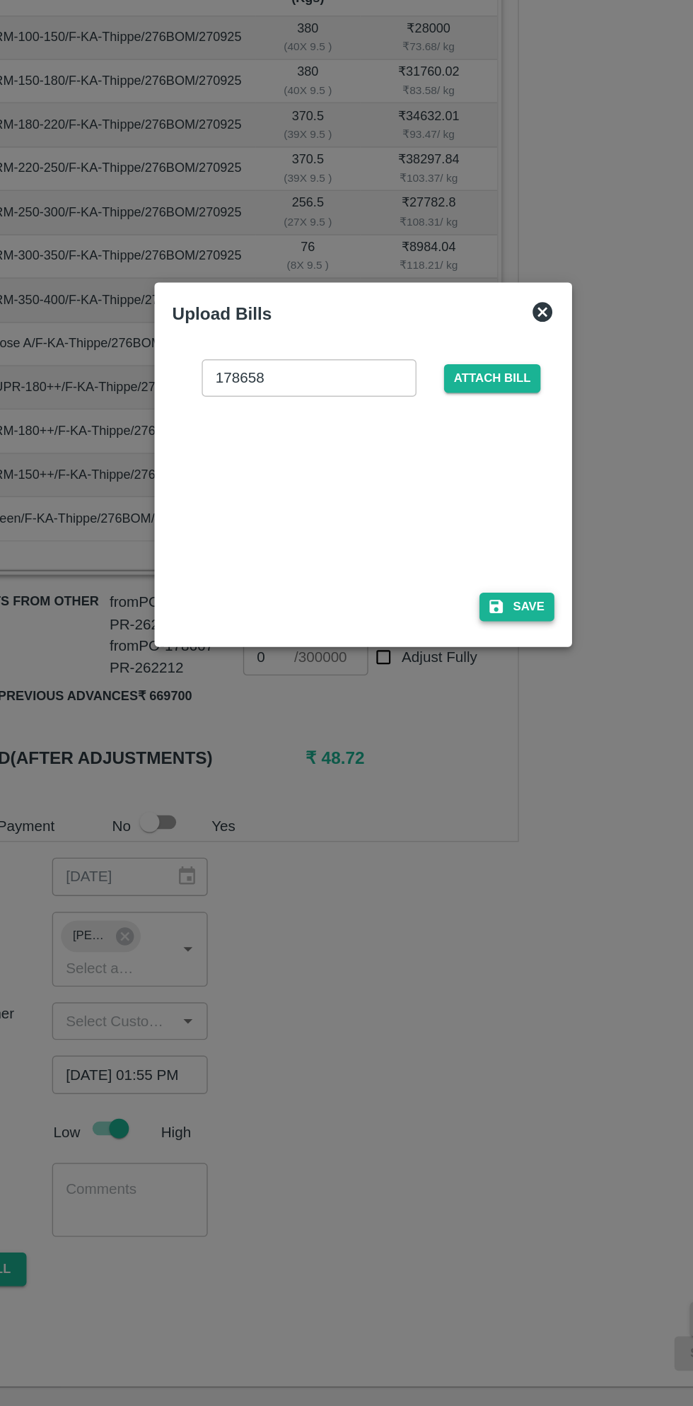
click at [470, 801] on button "Save" at bounding box center [457, 805] width 54 height 21
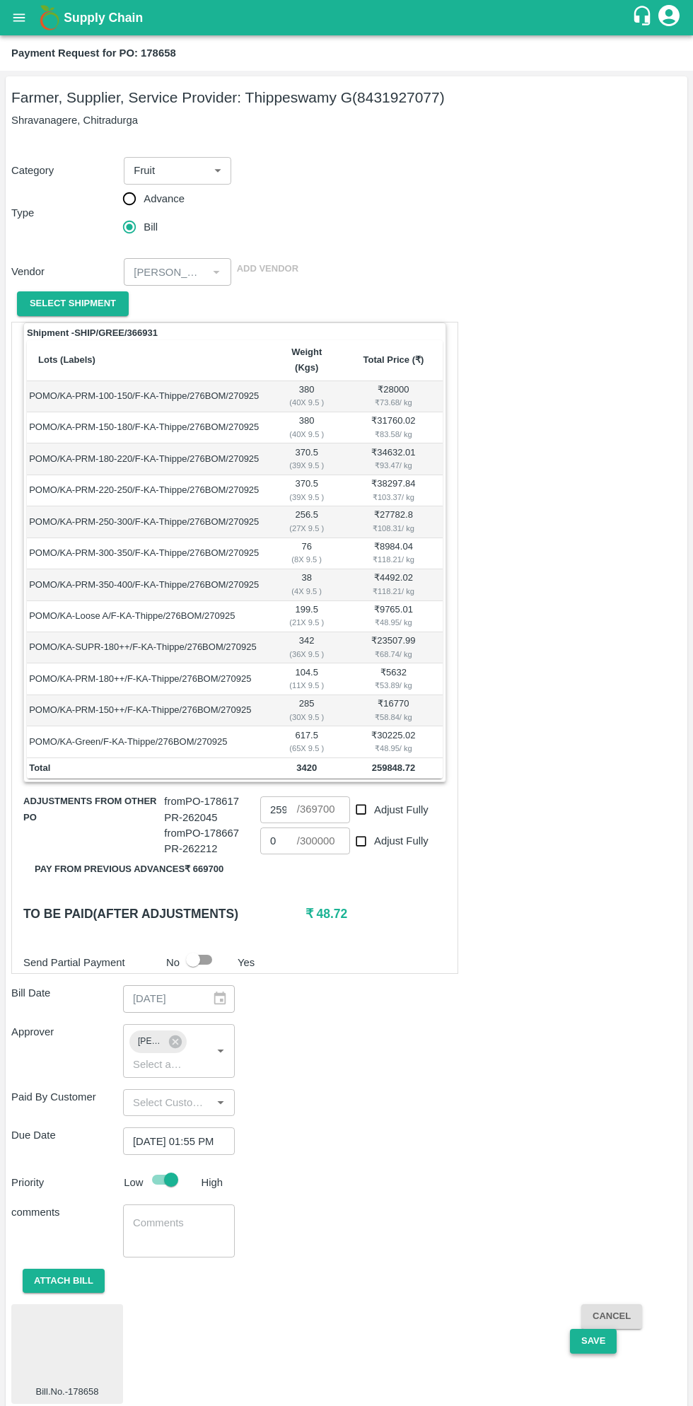
click at [610, 1329] on button "Save" at bounding box center [593, 1341] width 47 height 25
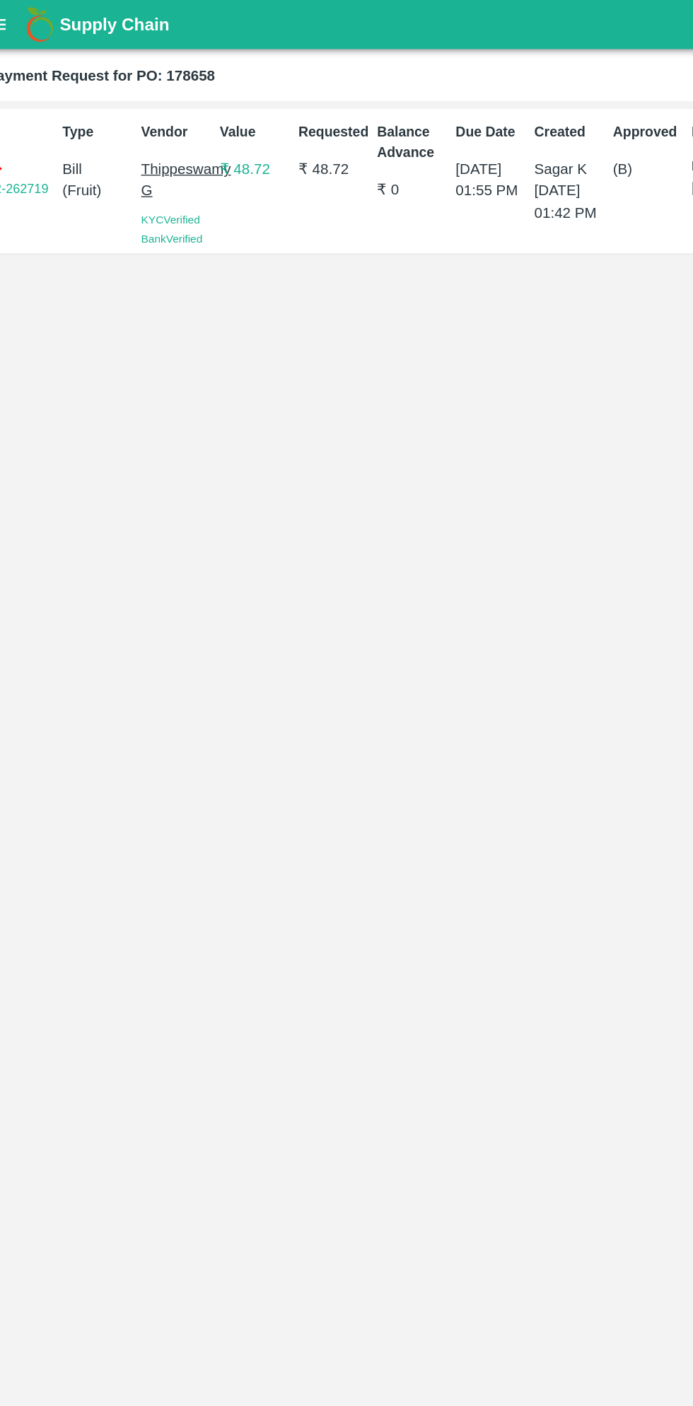
click at [35, 25] on div "Supply Chain" at bounding box center [346, 17] width 693 height 35
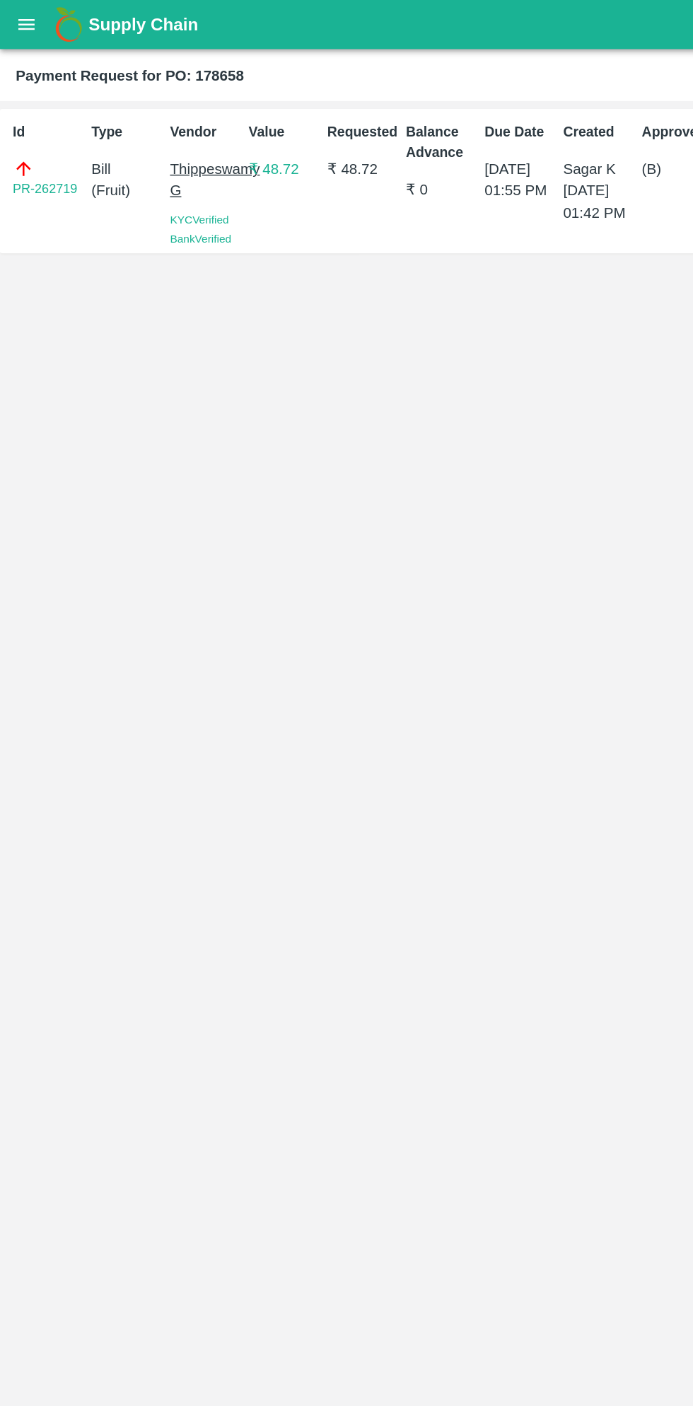
click at [26, 29] on button "open drawer" at bounding box center [19, 17] width 33 height 33
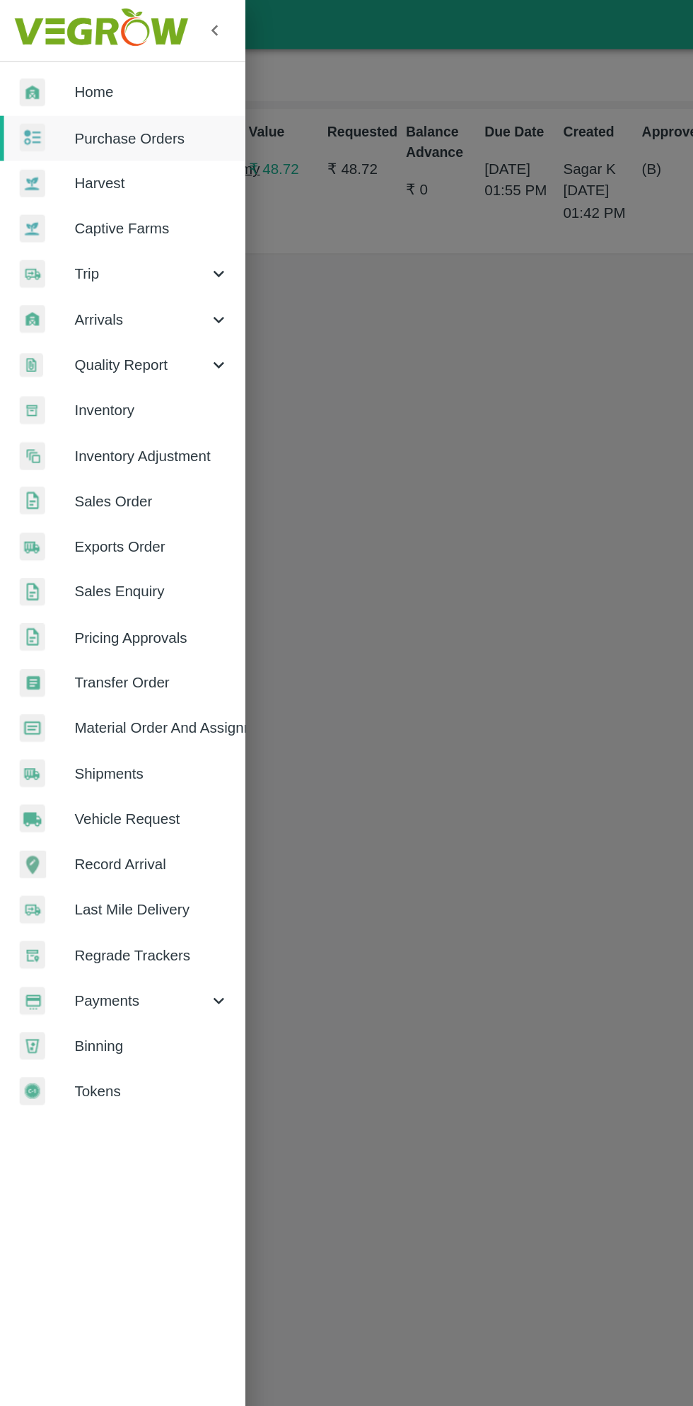
click at [126, 94] on span "Purchase Orders" at bounding box center [110, 100] width 112 height 16
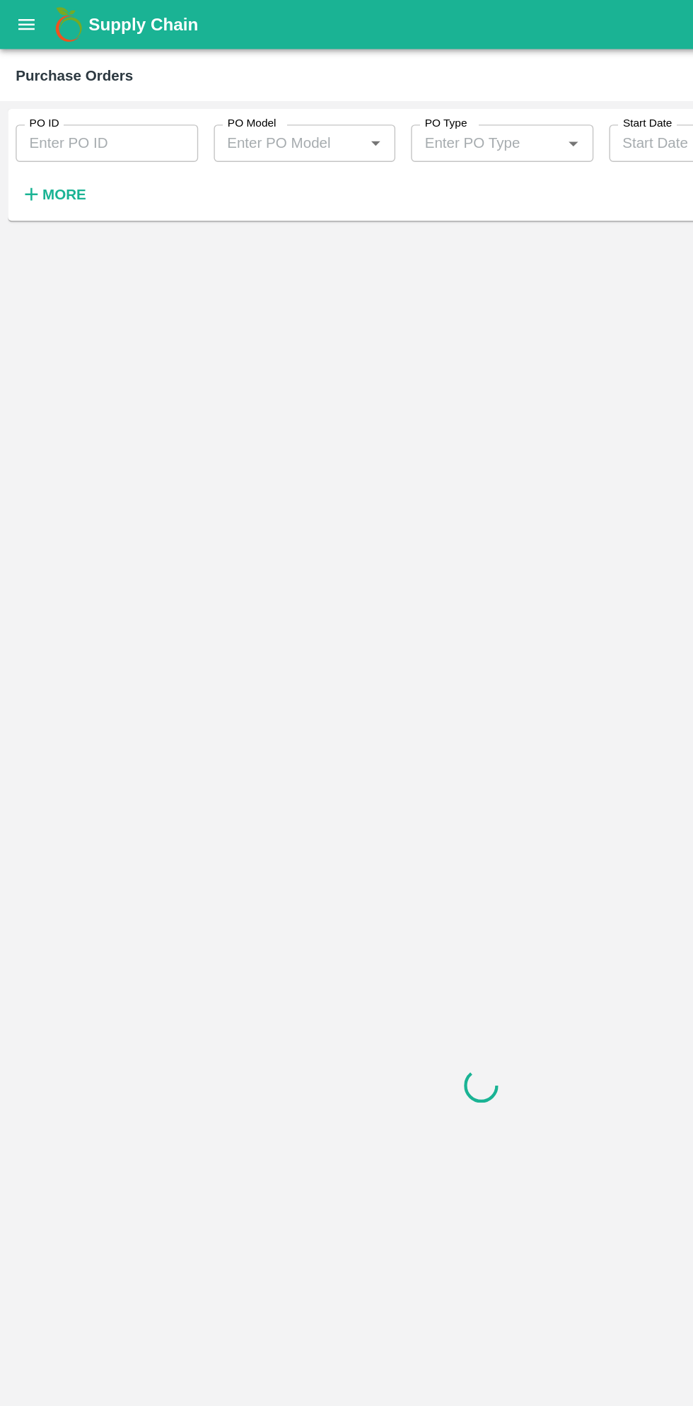
click at [84, 144] on div "PO ID PO ID PO Model PO Model   * PO Type PO Type   * Start Date Start Date More" at bounding box center [285, 116] width 570 height 74
click at [52, 147] on h6 "More" at bounding box center [46, 140] width 32 height 18
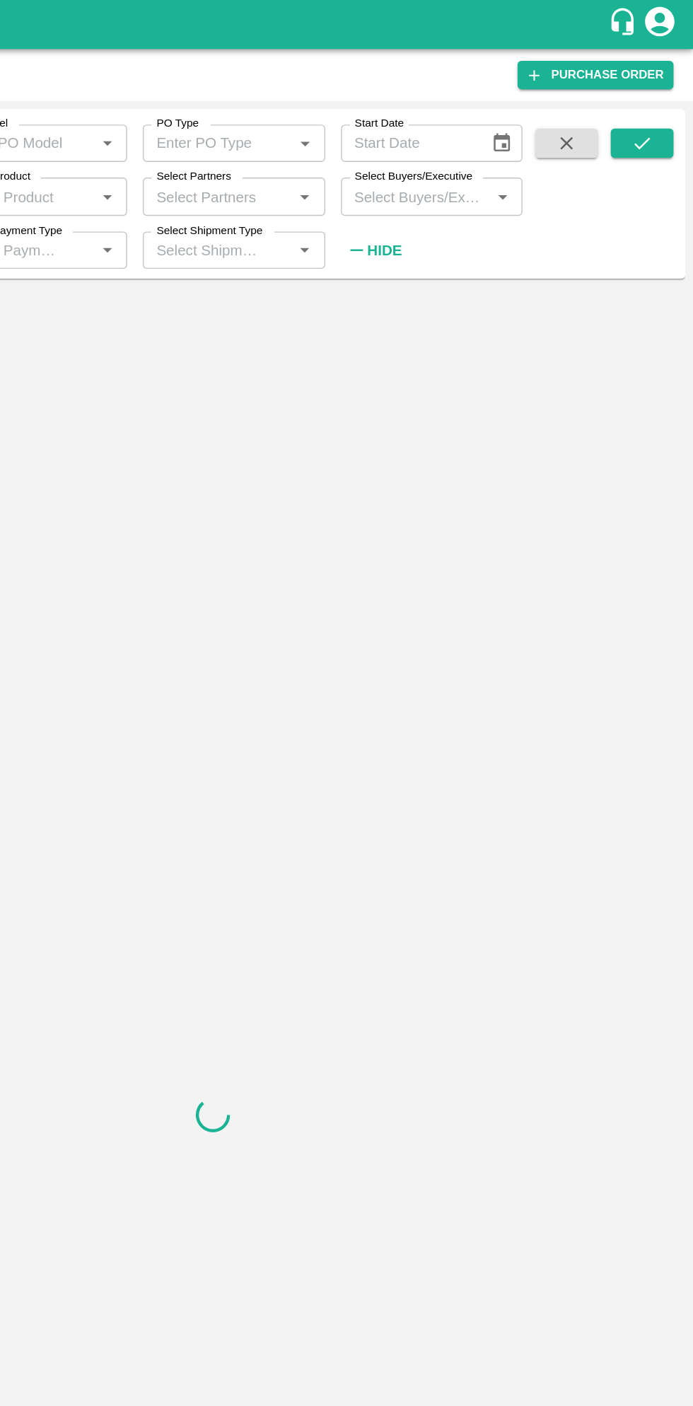
click at [492, 146] on input "Select Buyers/Executive" at bounding box center [493, 141] width 100 height 18
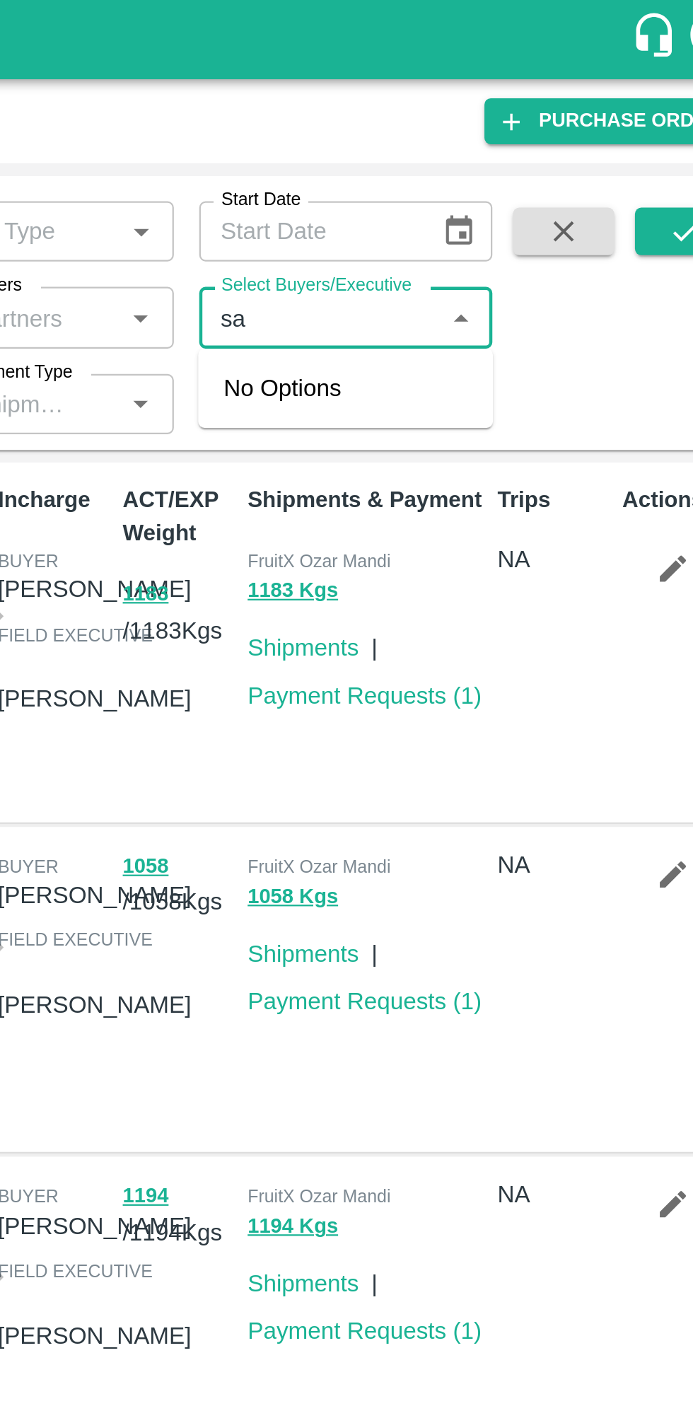
type input "s"
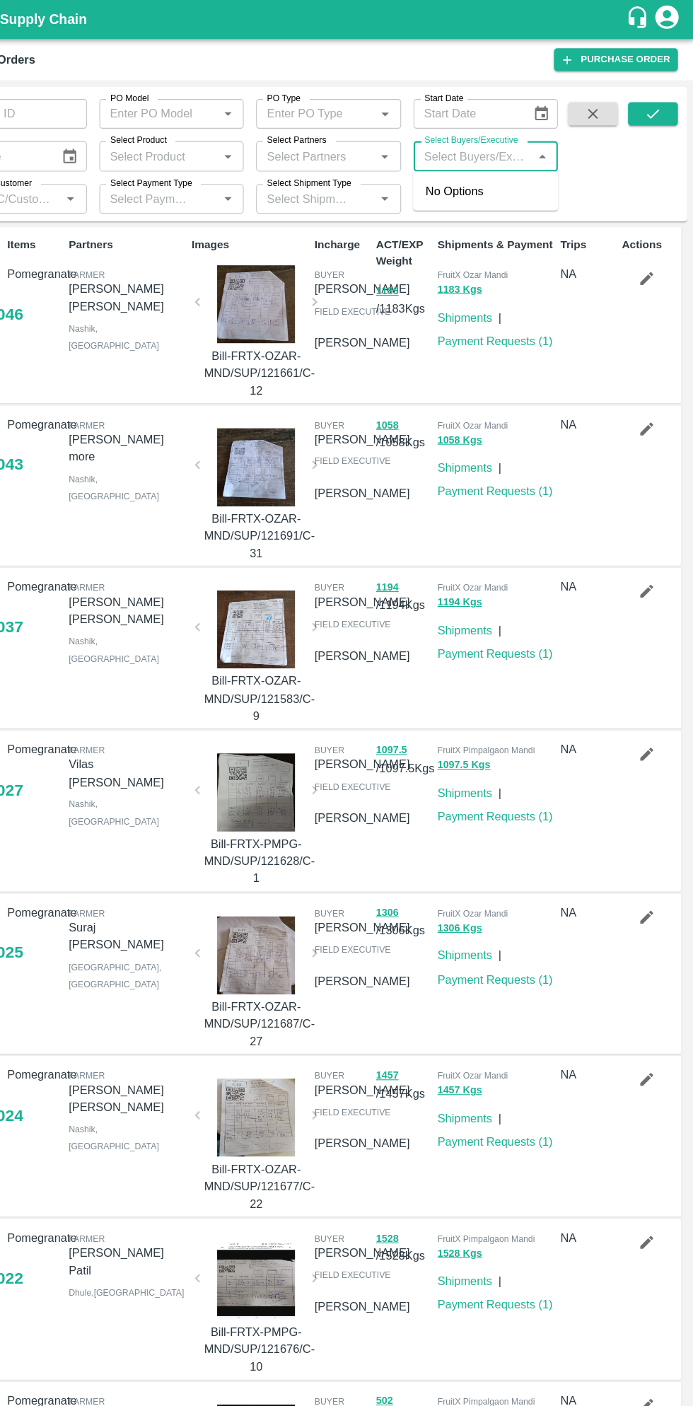
click at [504, 140] on input "Select Buyers/Executive" at bounding box center [493, 141] width 100 height 18
type input "saga"
click at [470, 221] on input "checkbox" at bounding box center [469, 213] width 28 height 28
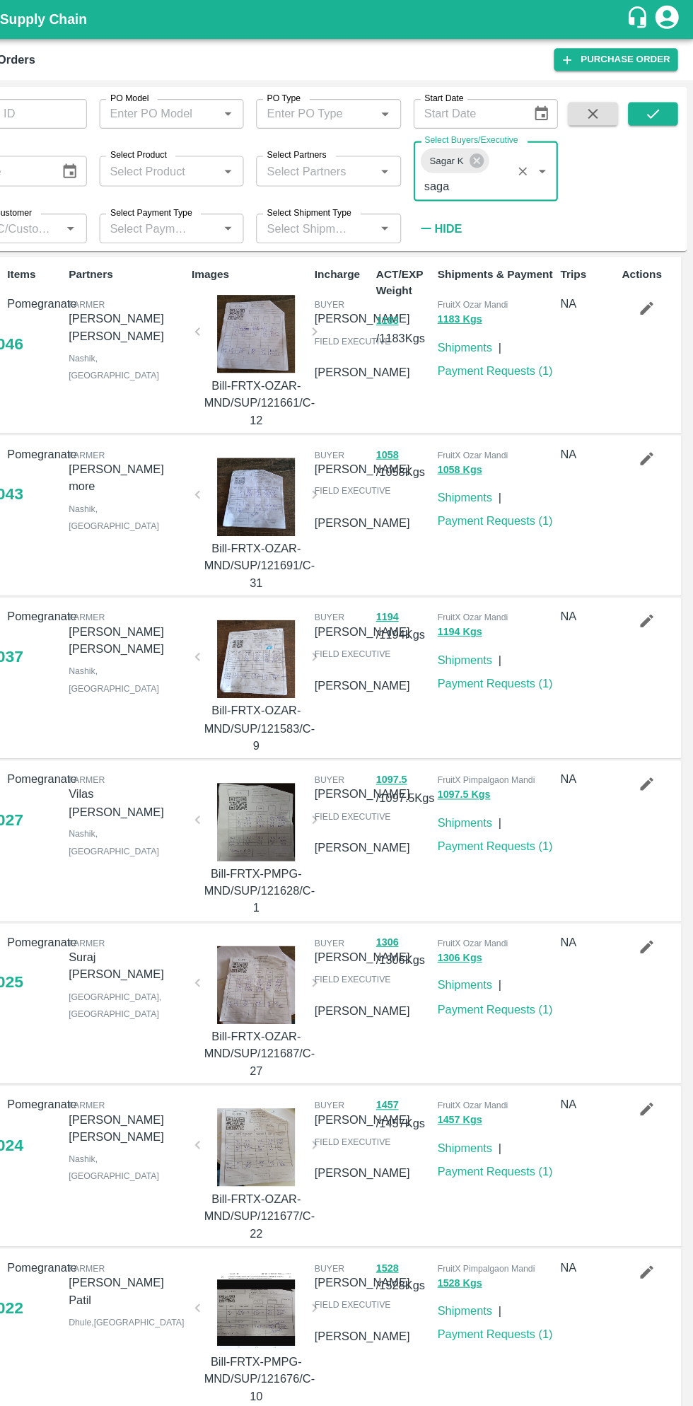
scroll to position [0, 0]
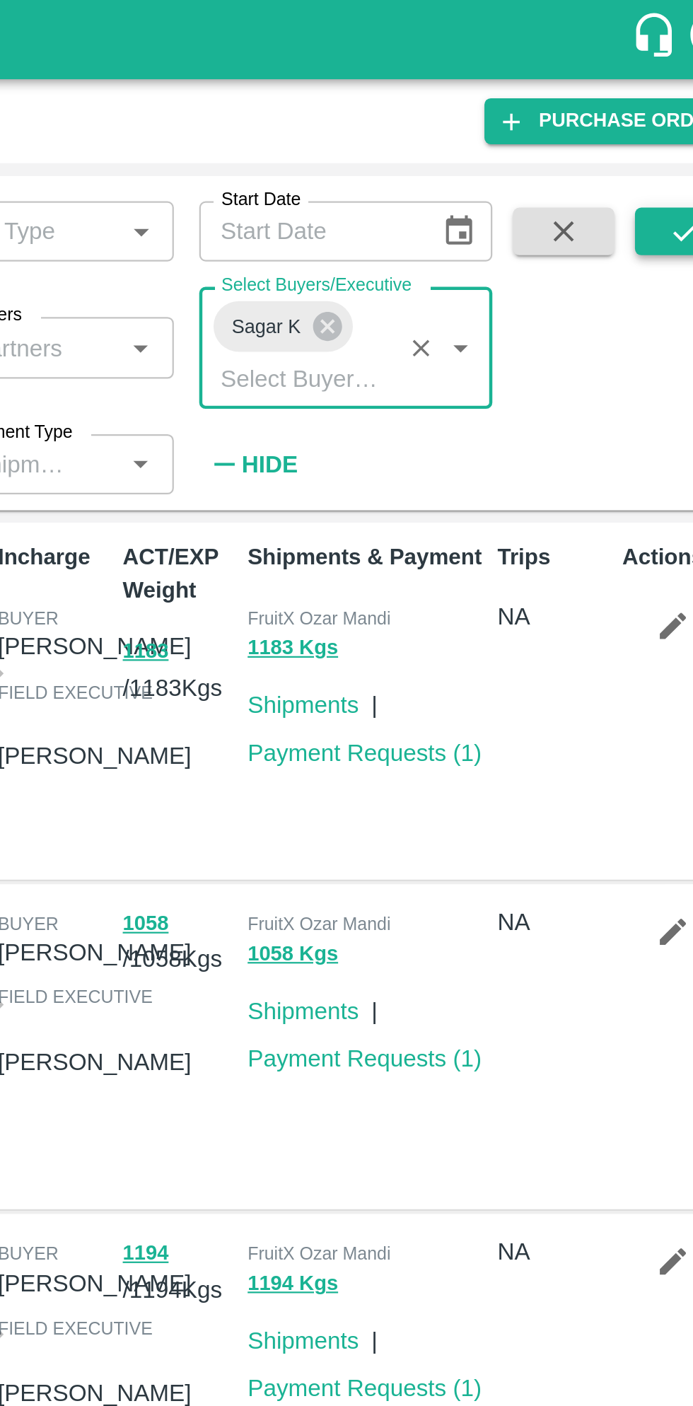
click at [652, 104] on icon "submit" at bounding box center [657, 103] width 16 height 16
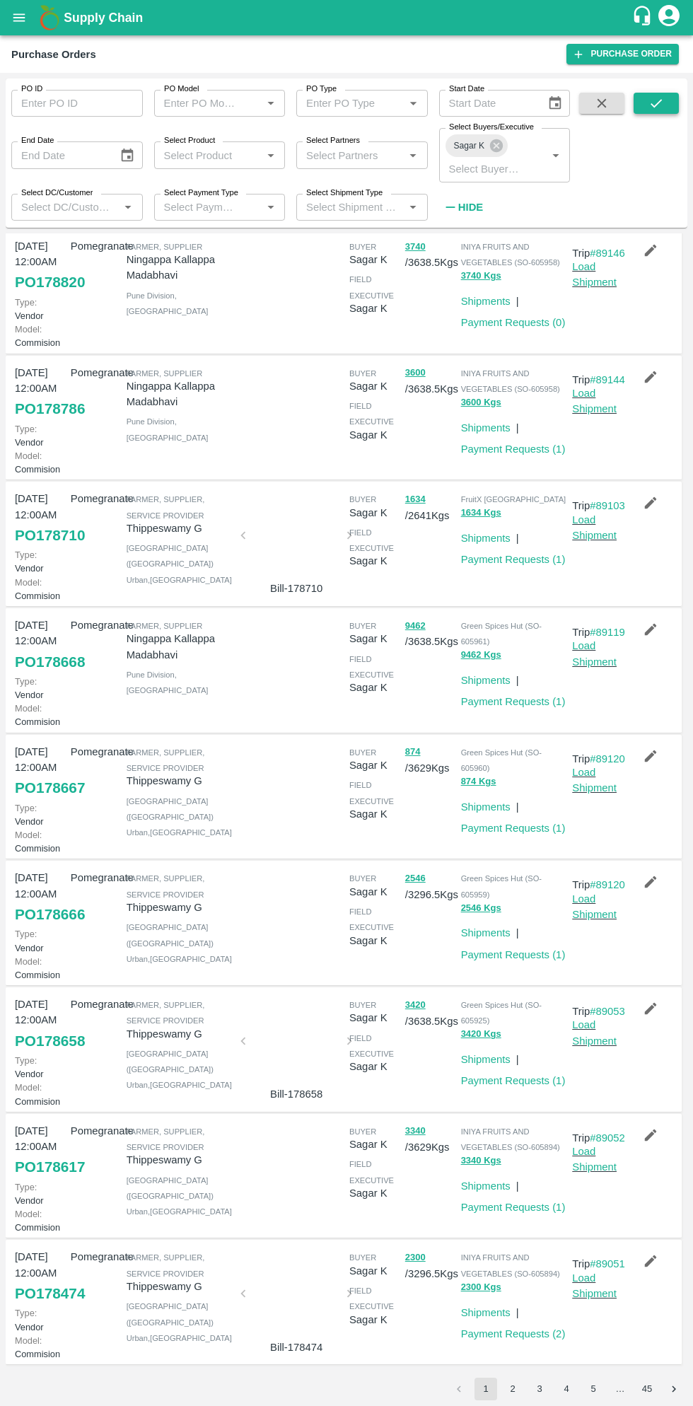
scroll to position [413, 0]
click at [516, 1202] on link "Payment Requests ( 1 )" at bounding box center [513, 1207] width 105 height 11
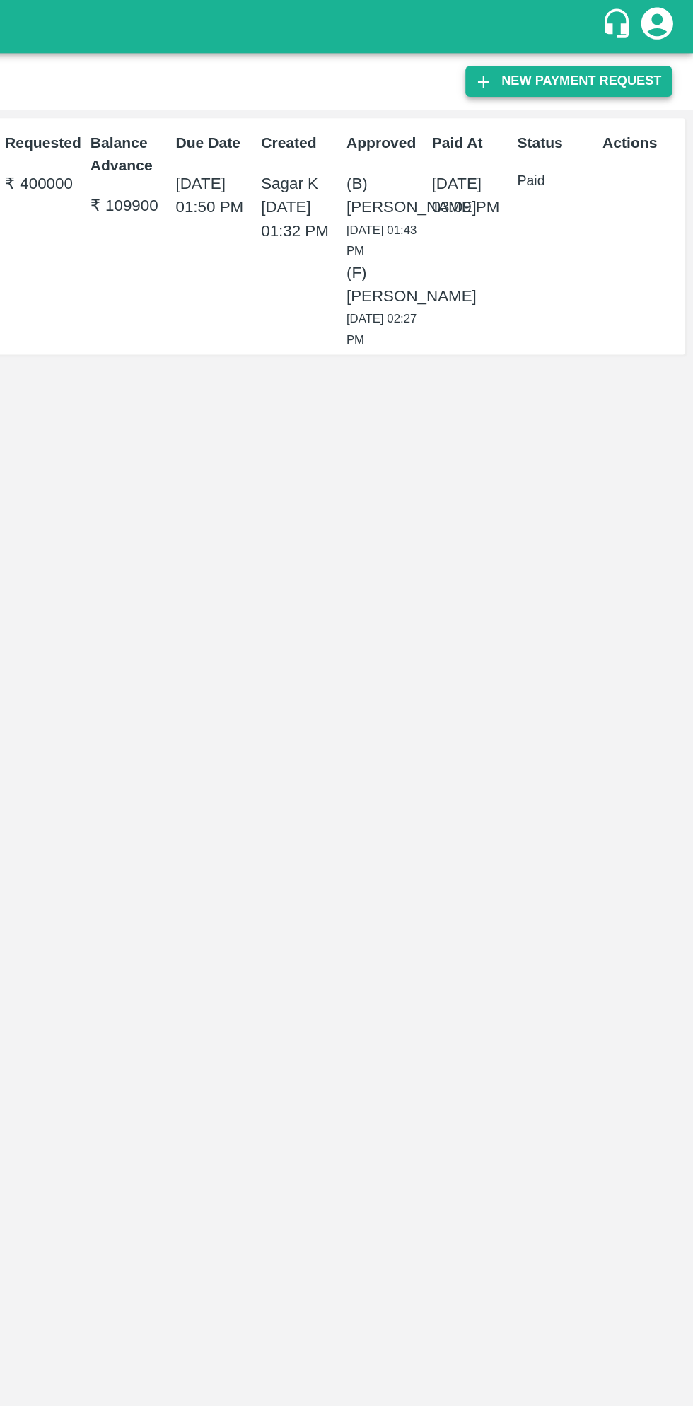
click at [619, 57] on button "New Payment Request" at bounding box center [610, 54] width 137 height 21
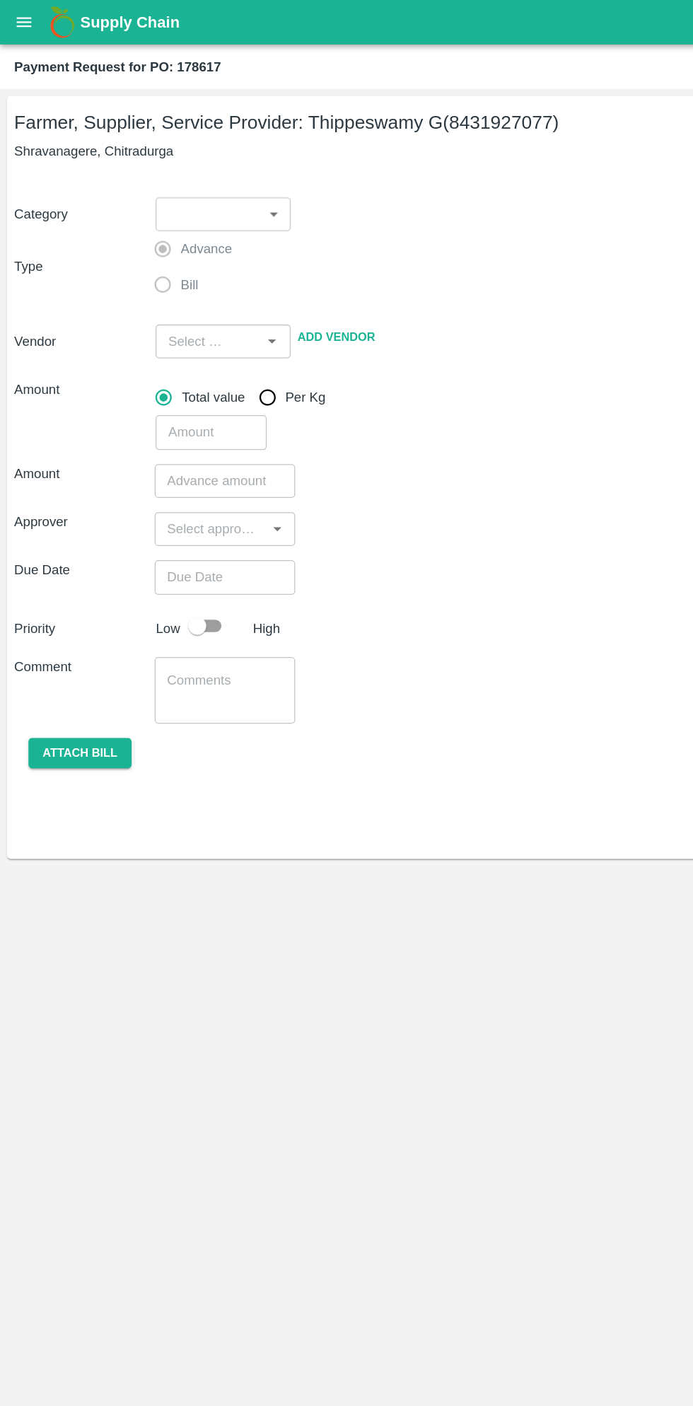
click at [187, 162] on body "Supply Chain Payment Request for PO: 178617 Farmer, Supplier, Service Provider:…" at bounding box center [346, 703] width 693 height 1406
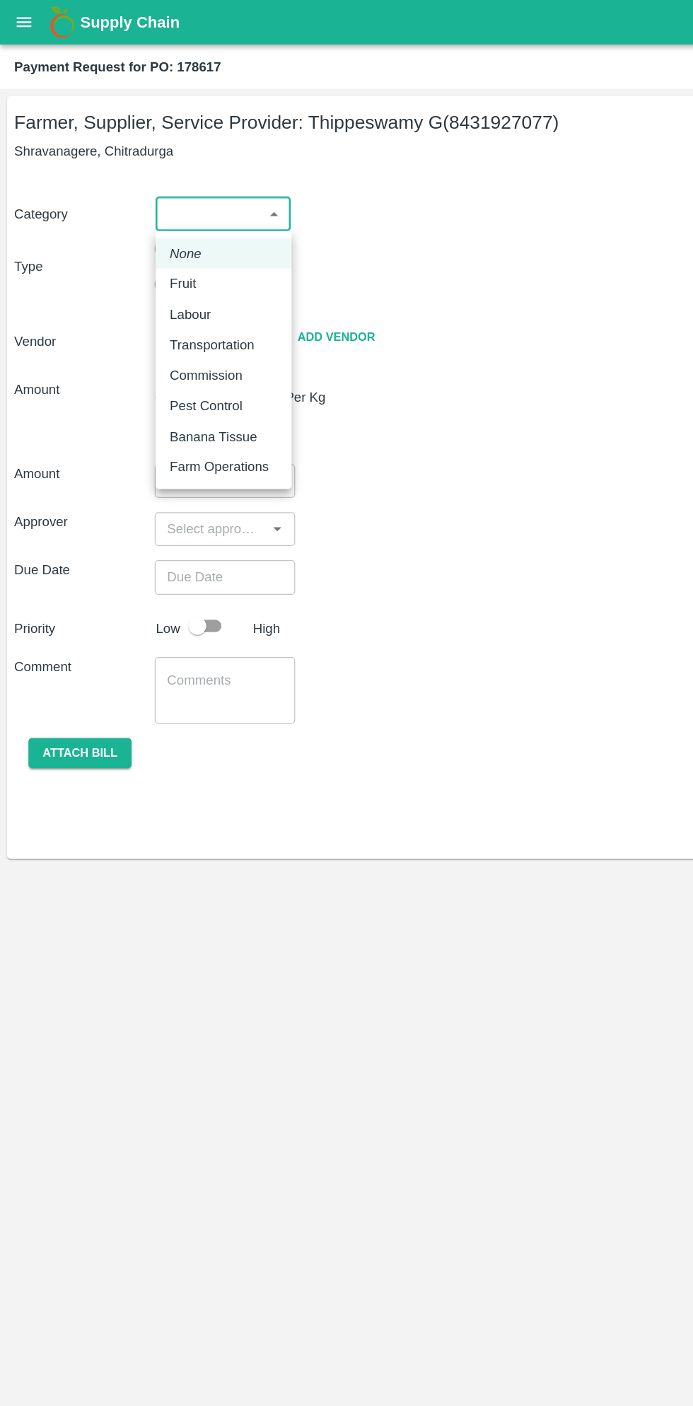
click at [156, 223] on div "Fruit" at bounding box center [149, 226] width 28 height 16
type input "1"
type input "[PERSON_NAME] G - 8431927077(Farmer, Supplier, Service Provider)"
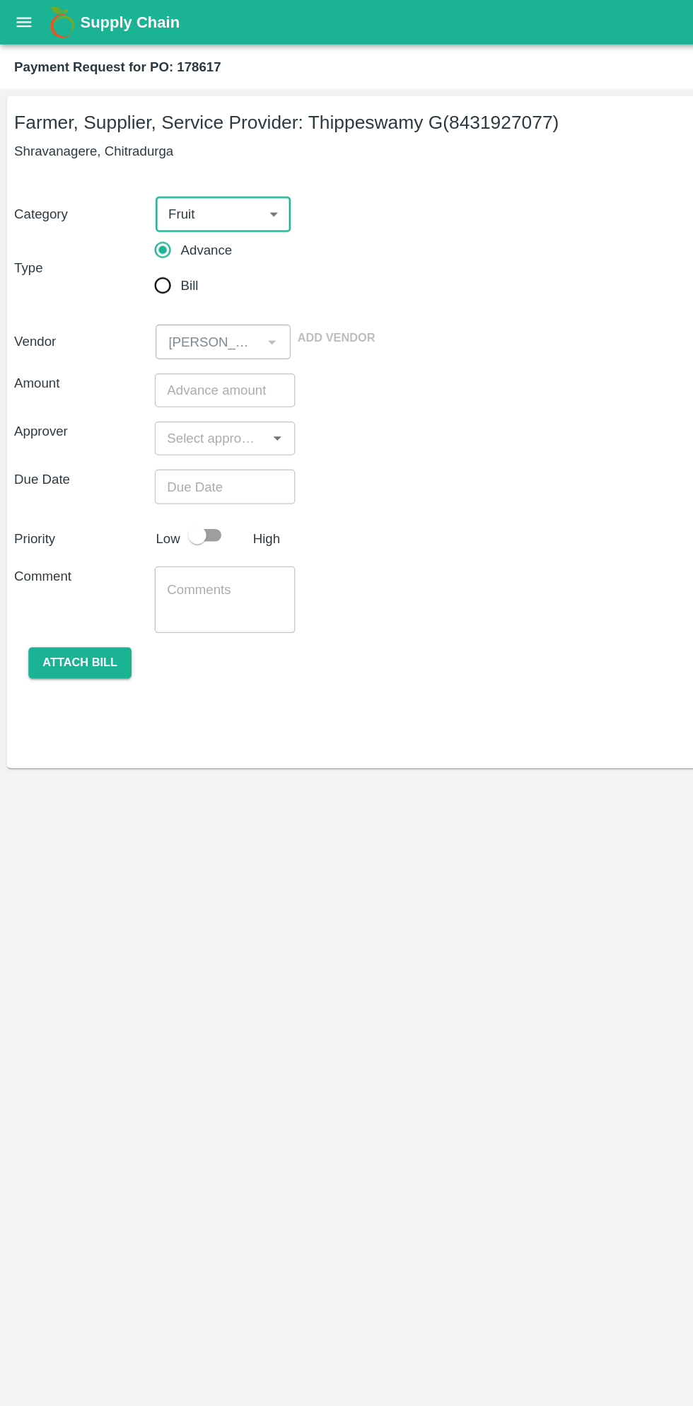
click at [138, 238] on input "Bill" at bounding box center [129, 227] width 28 height 28
radio input "true"
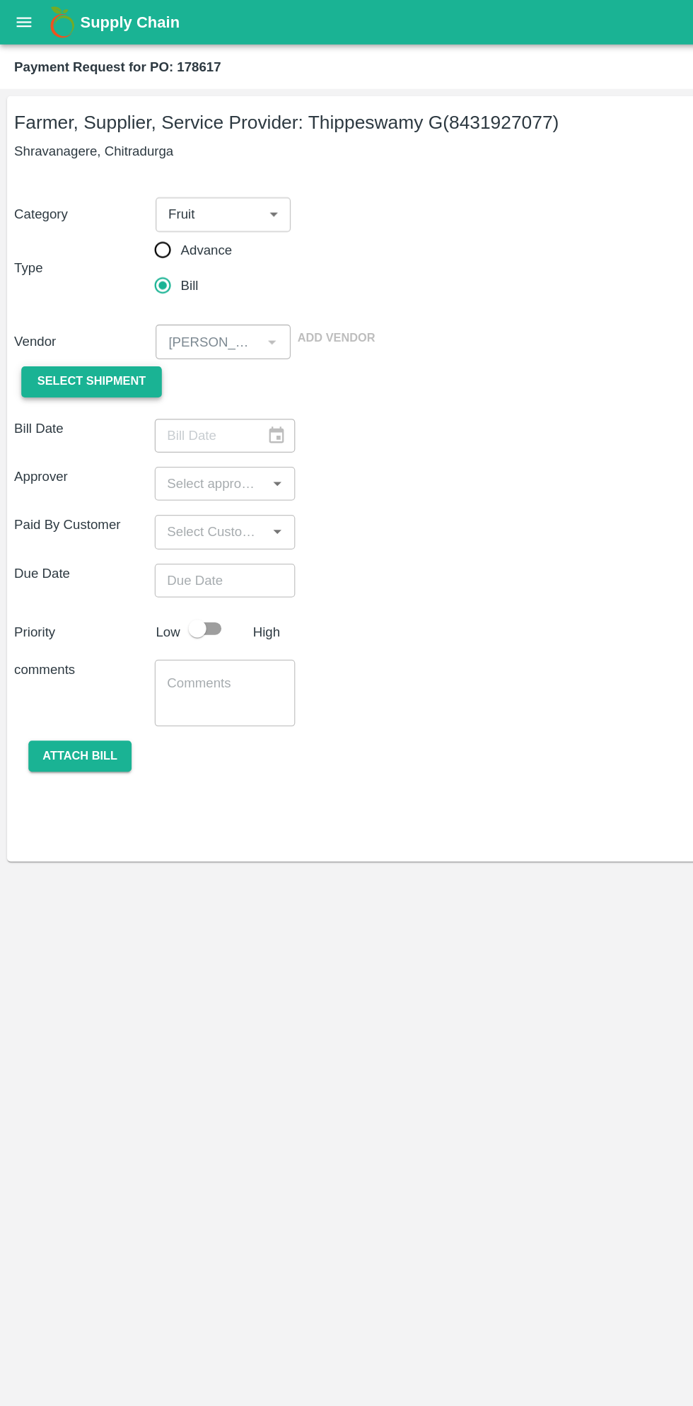
click at [95, 299] on span "Select Shipment" at bounding box center [73, 304] width 86 height 16
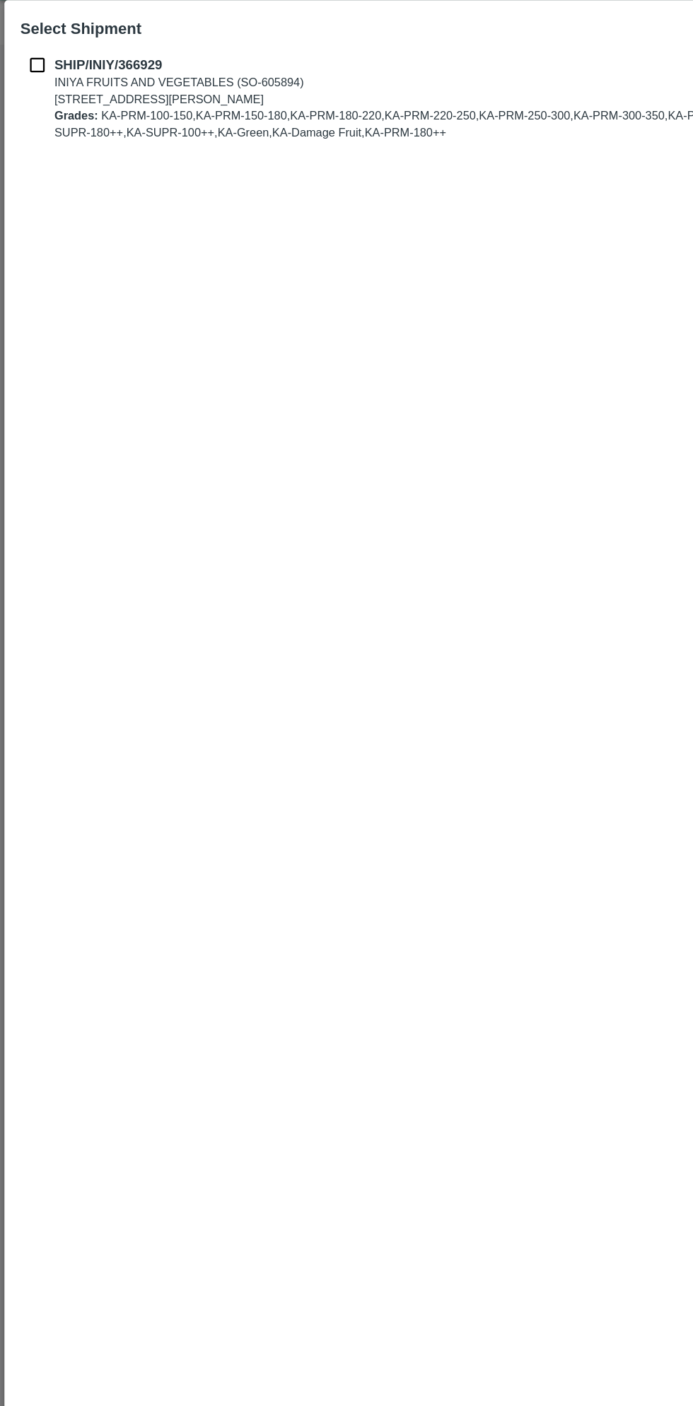
click at [45, 86] on b "SHIP/INIY/366929" at bounding box center [86, 86] width 86 height 11
checkbox input "true"
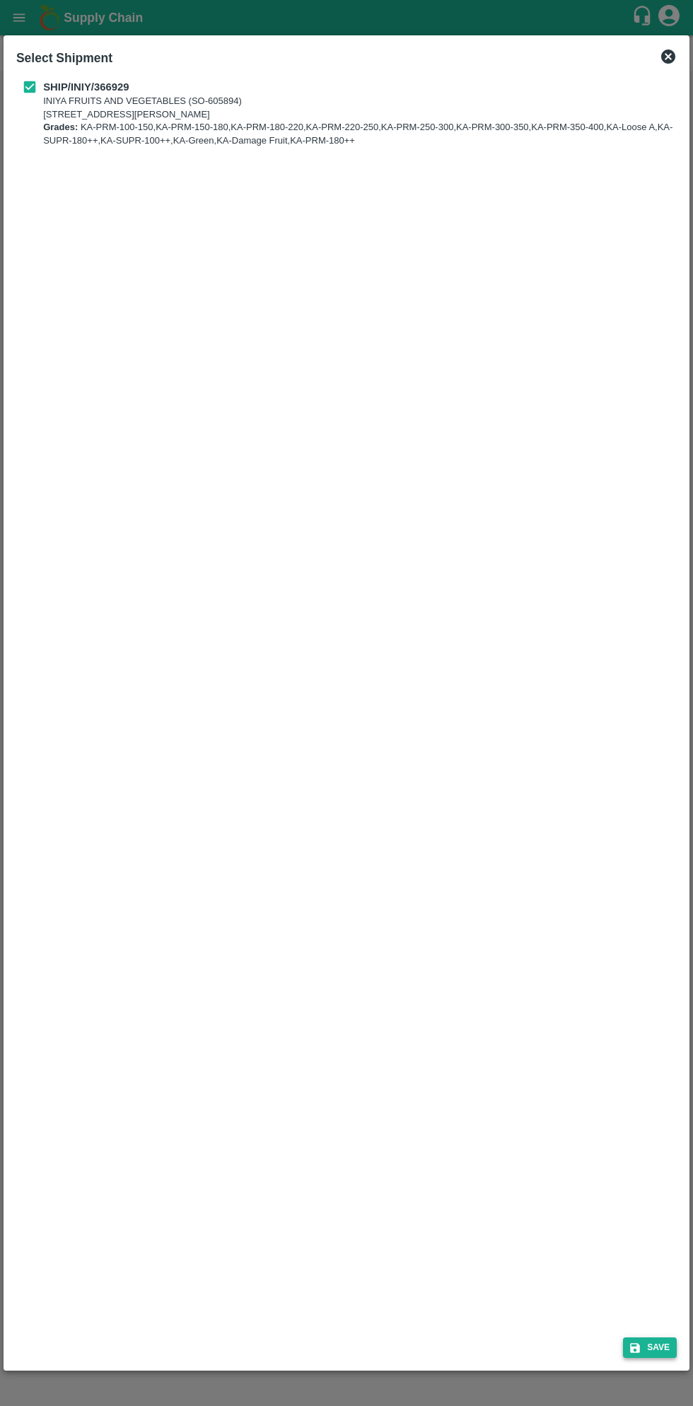
click at [659, 1347] on button "Save" at bounding box center [650, 1347] width 54 height 21
type input "[DATE]"
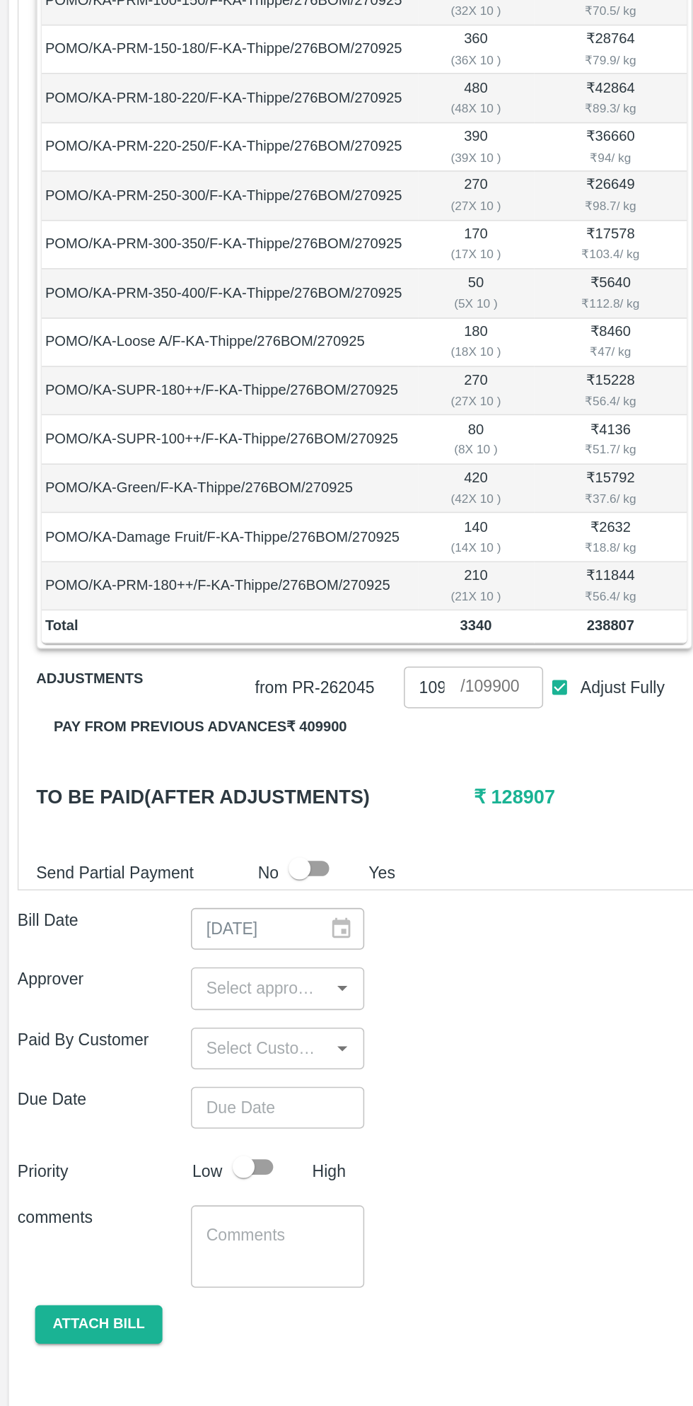
click at [193, 852] on button "Pay from previous advances ₹ 409900" at bounding box center [128, 864] width 211 height 25
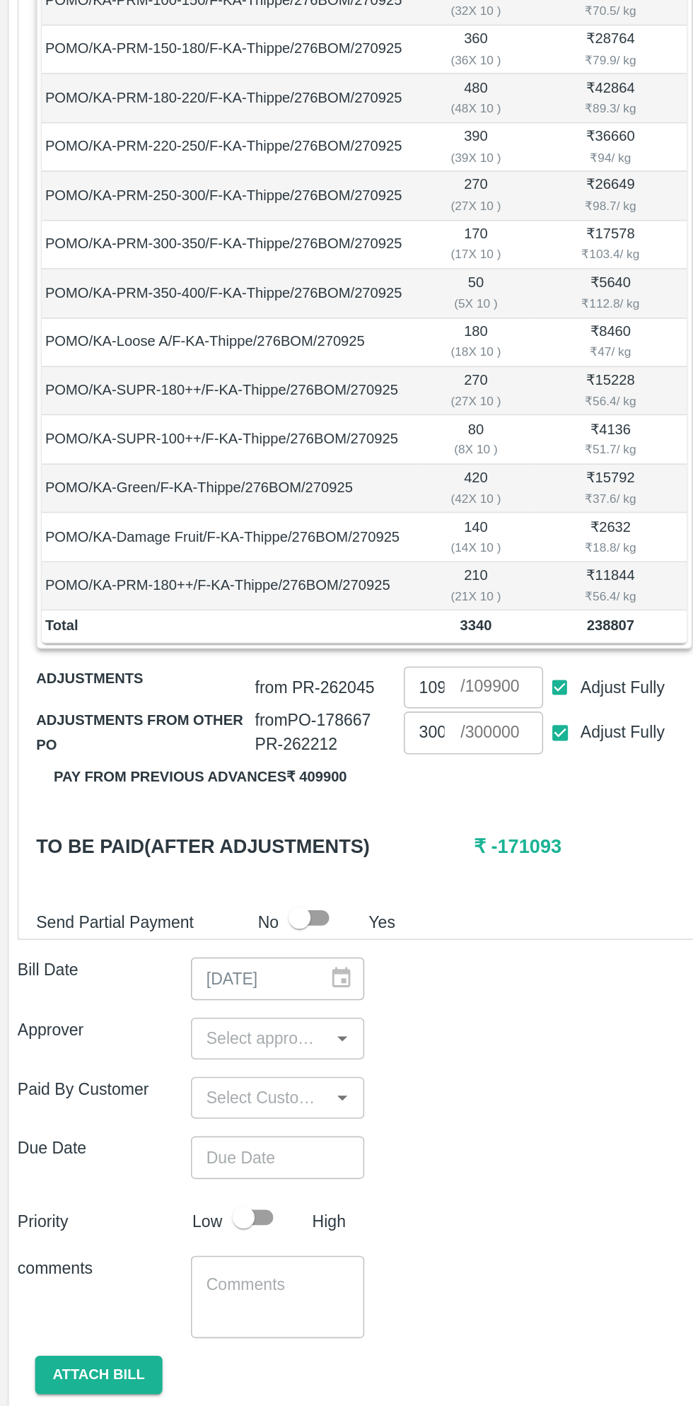
click at [364, 826] on input "Adjust Fully" at bounding box center [361, 839] width 26 height 26
checkbox input "false"
type input "0"
click at [364, 855] on input "Adjust Fully" at bounding box center [361, 868] width 26 height 26
checkbox input "false"
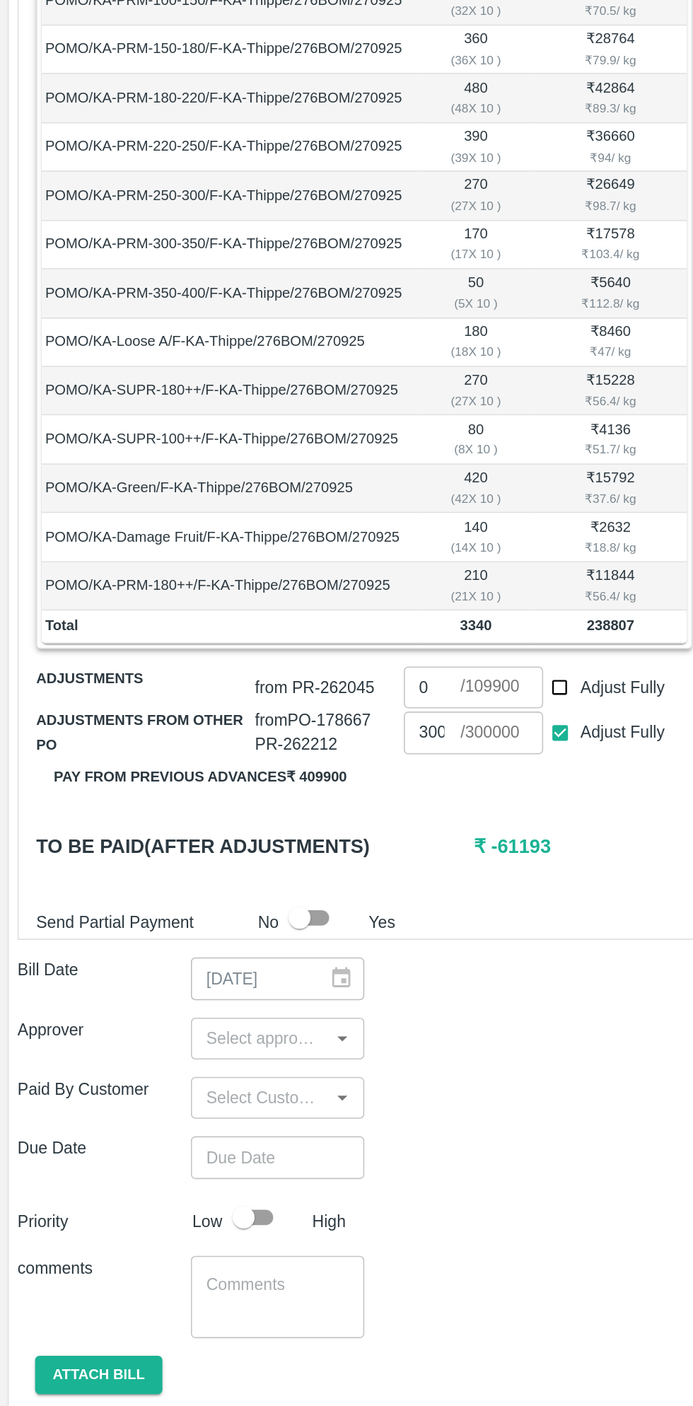
type input "0"
click at [365, 826] on input "Adjust Fully" at bounding box center [361, 839] width 26 height 26
checkbox input "true"
type input "109900"
click at [284, 854] on input "0" at bounding box center [278, 867] width 37 height 27
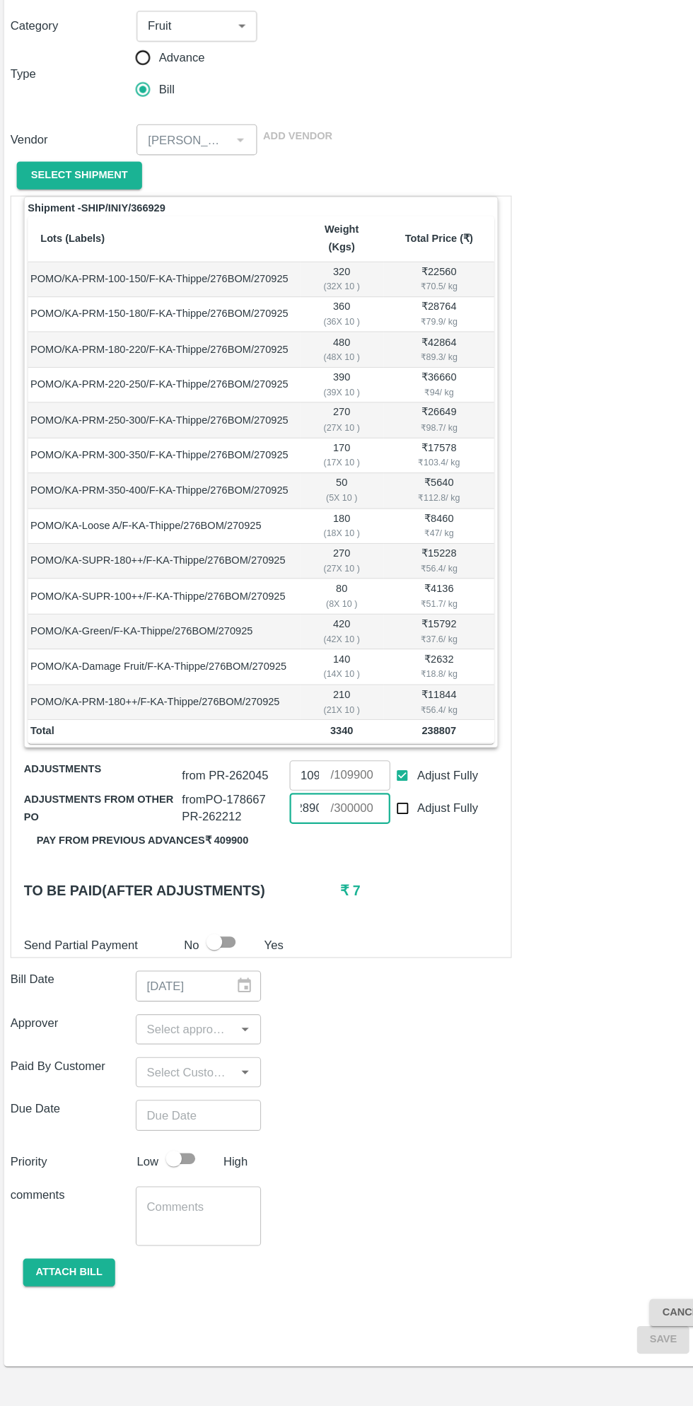
type input "128900"
click at [168, 1056] on input "input" at bounding box center [167, 1065] width 80 height 18
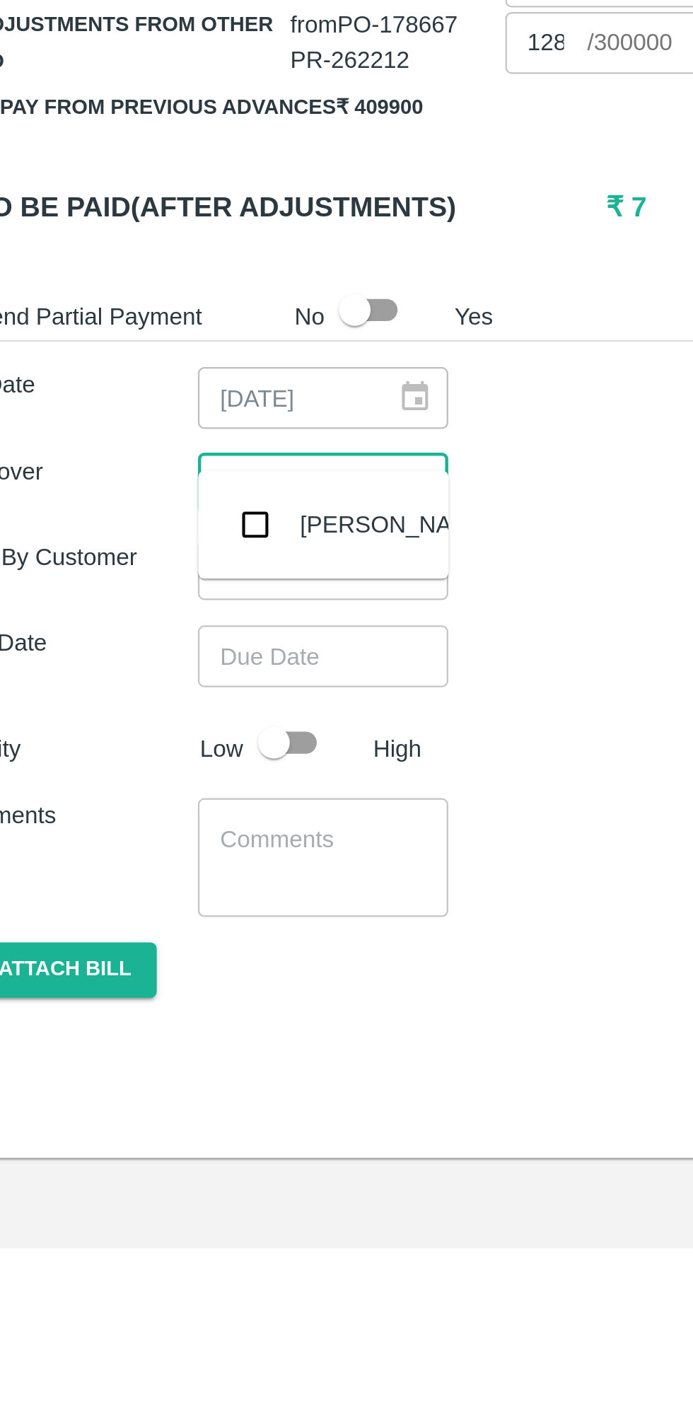
type input "muku"
click at [151, 1094] on input "checkbox" at bounding box center [148, 1083] width 28 height 28
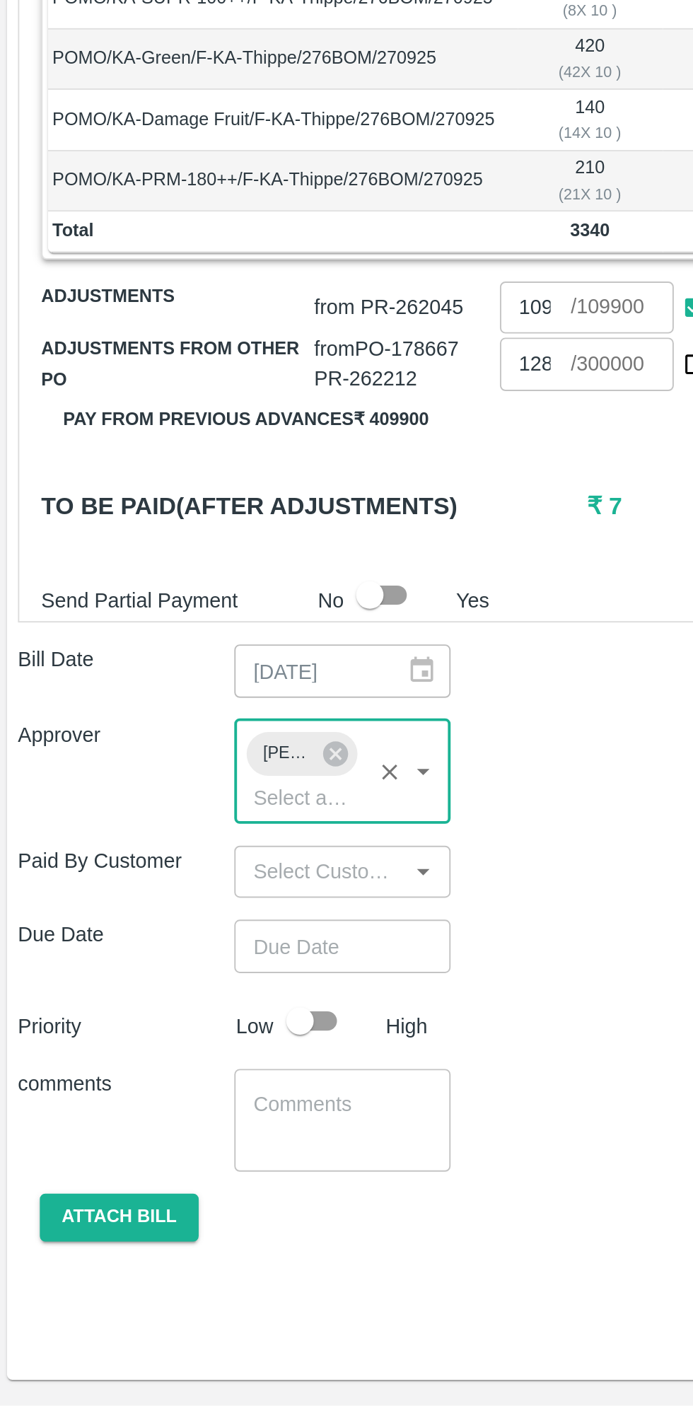
click at [180, 1155] on input "Choose date" at bounding box center [174, 1168] width 102 height 27
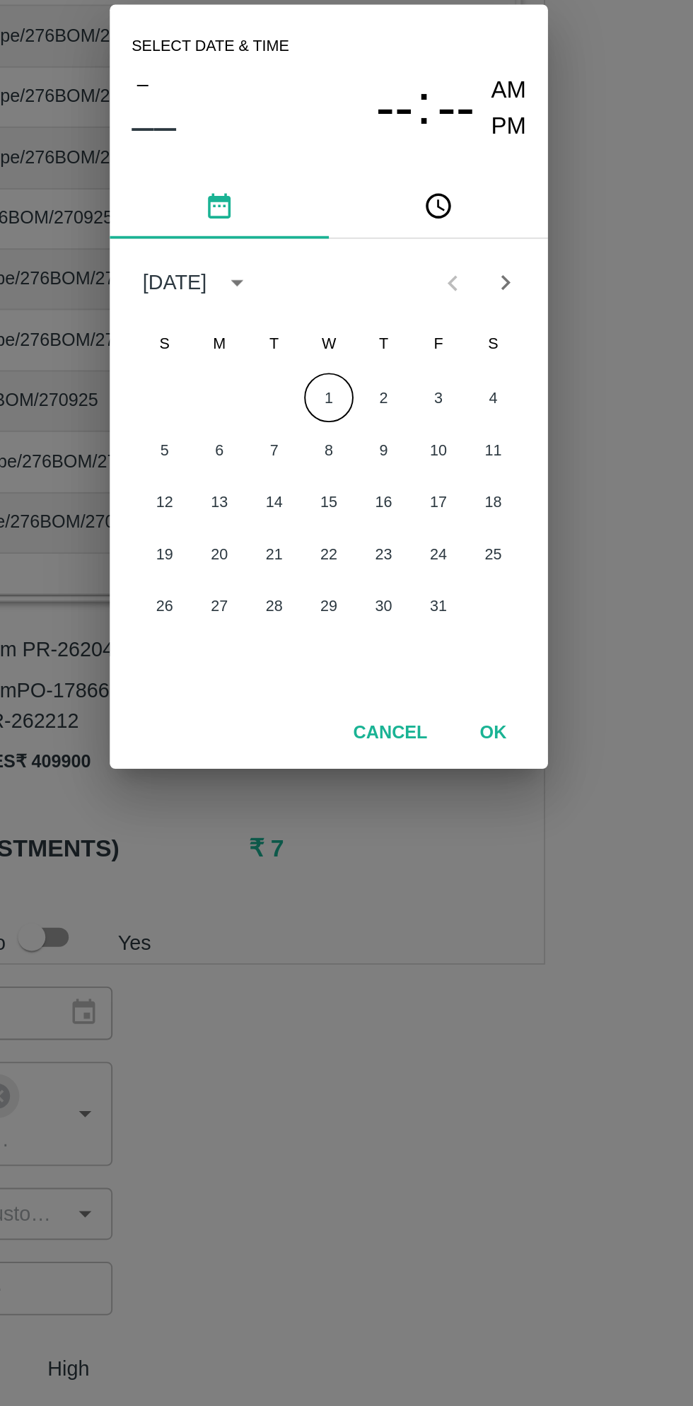
click at [347, 715] on button "1" at bounding box center [346, 708] width 25 height 25
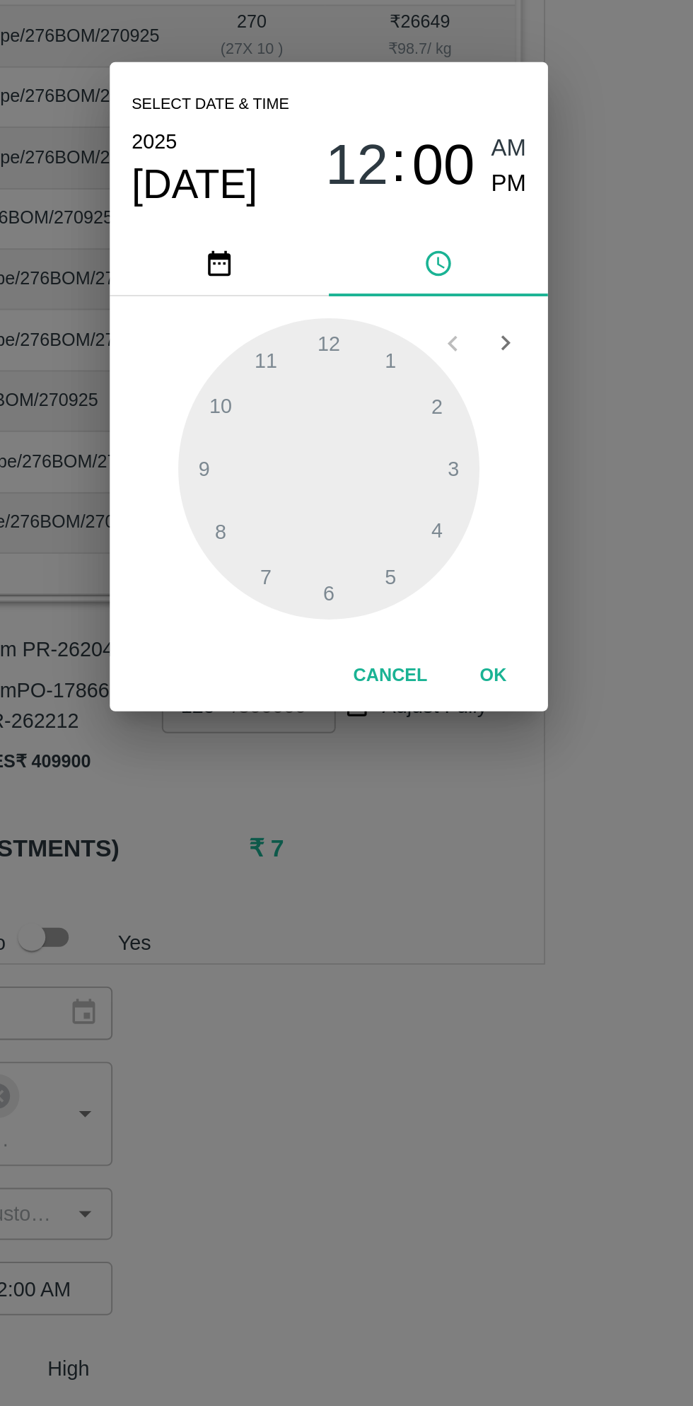
click at [441, 603] on span "PM" at bounding box center [440, 598] width 18 height 19
click at [383, 694] on div at bounding box center [347, 746] width 156 height 156
click at [318, 687] on div at bounding box center [347, 746] width 156 height 156
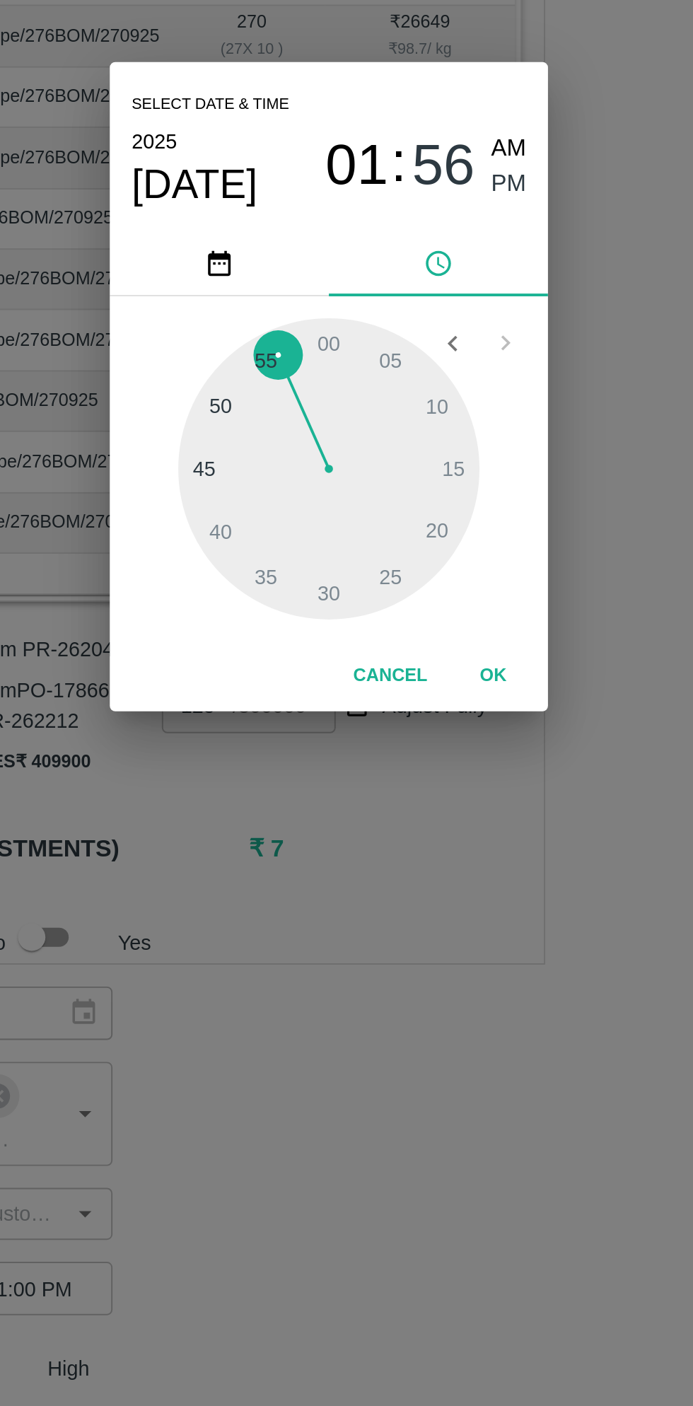
type input "[DATE] 01:56 PM"
click at [437, 855] on button "OK" at bounding box center [431, 852] width 45 height 25
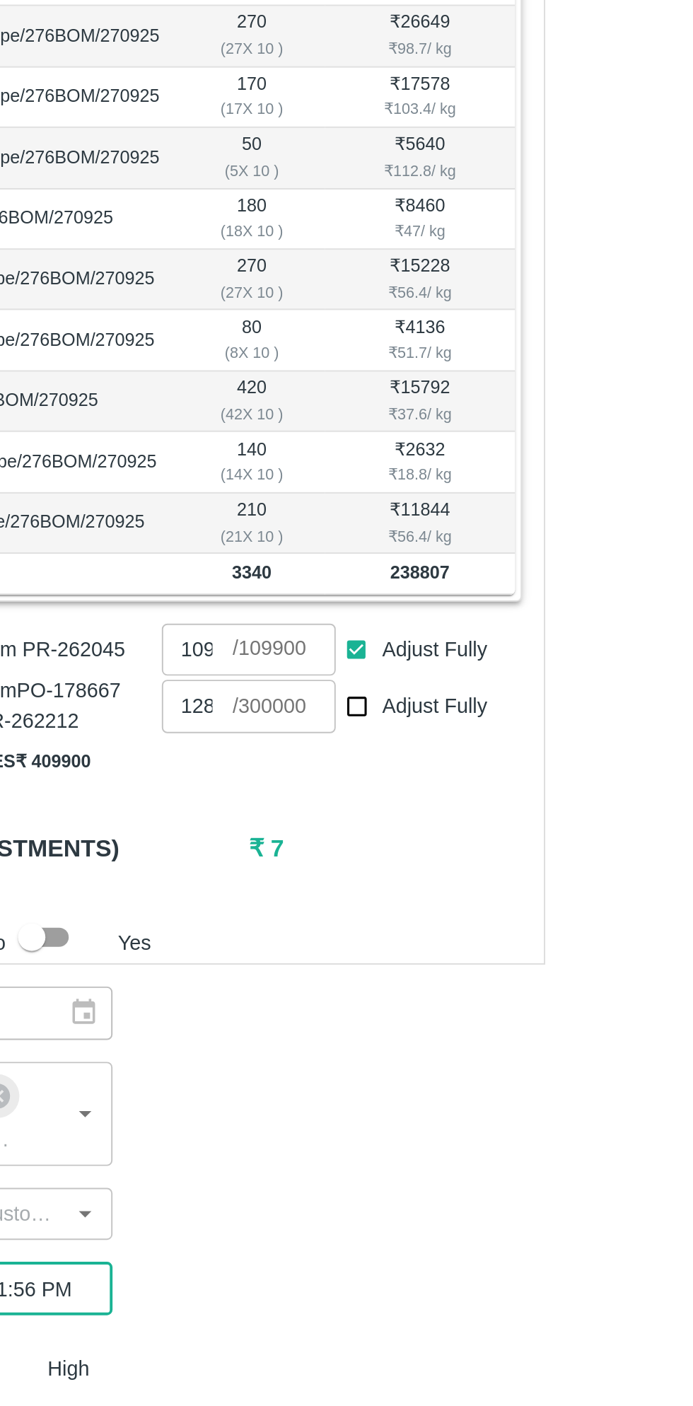
scroll to position [0, 11]
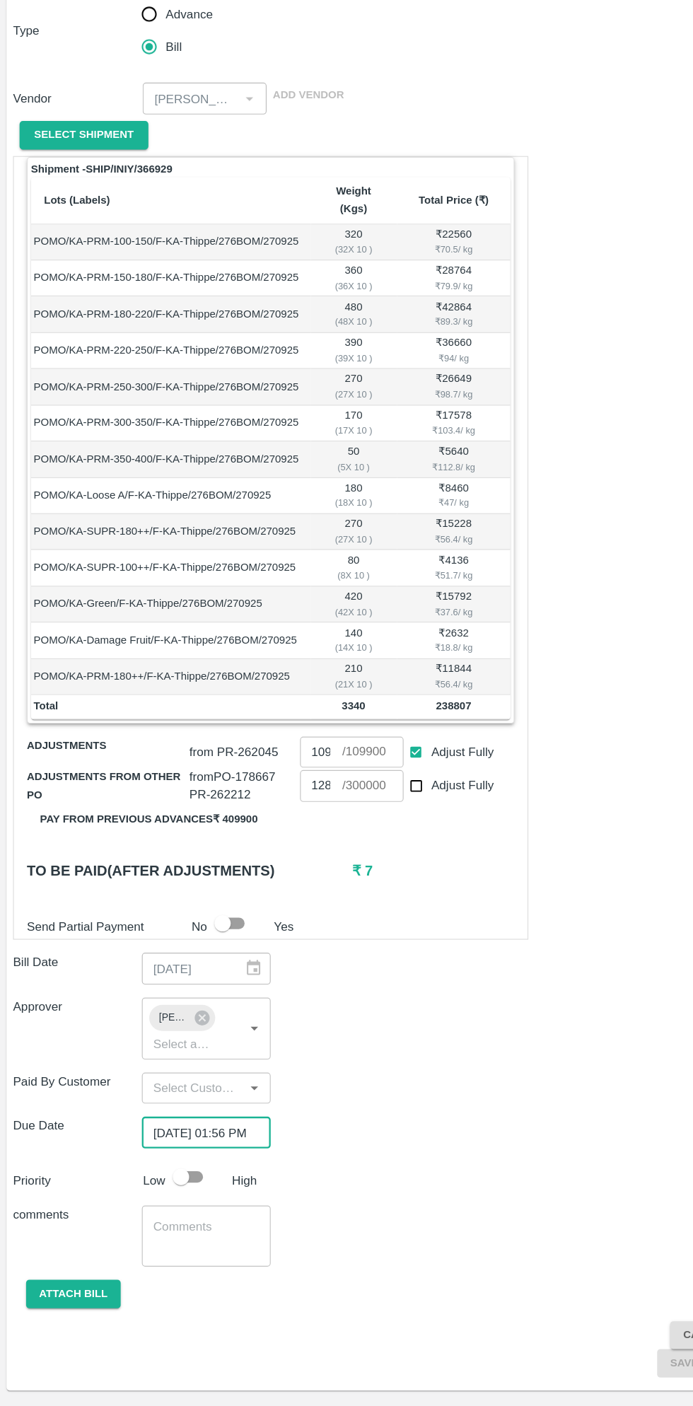
click at [163, 1195] on input "checkbox" at bounding box center [157, 1207] width 81 height 27
checkbox input "true"
click at [75, 1296] on button "Attach bill" at bounding box center [64, 1308] width 82 height 25
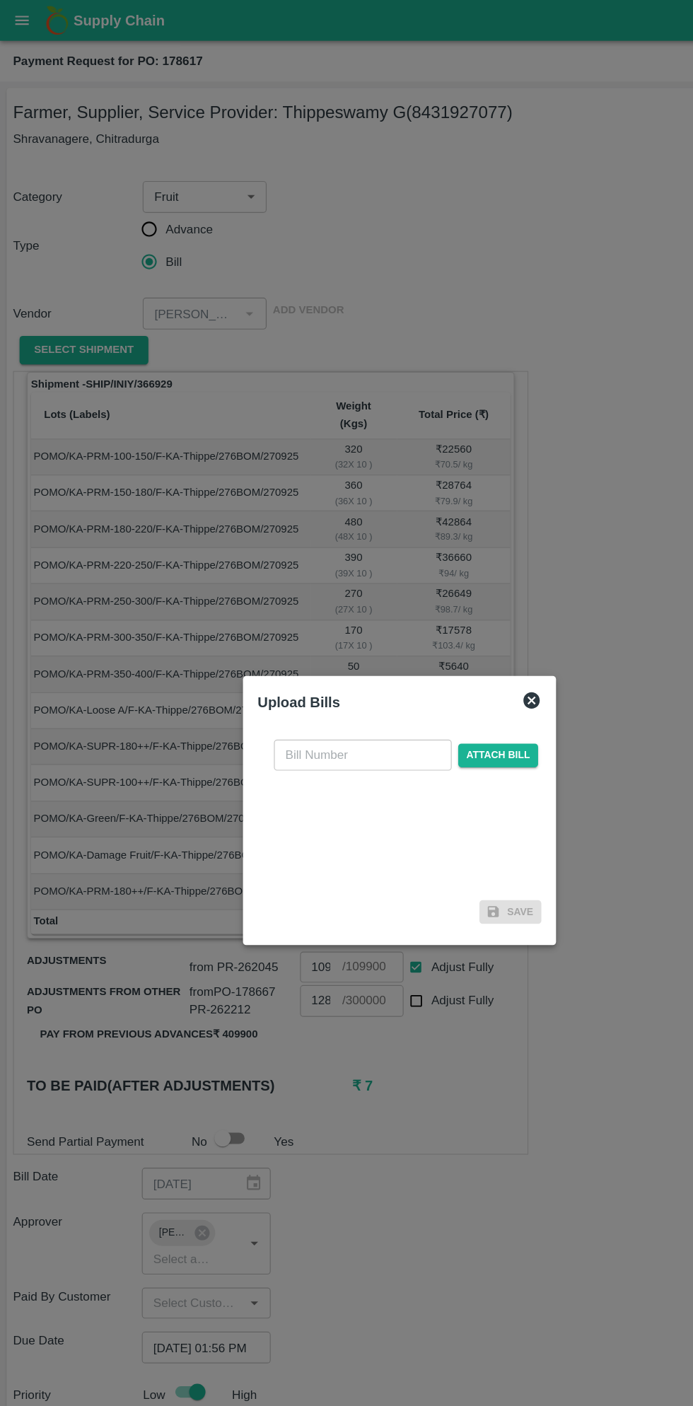
click at [314, 654] on input "text" at bounding box center [315, 654] width 154 height 27
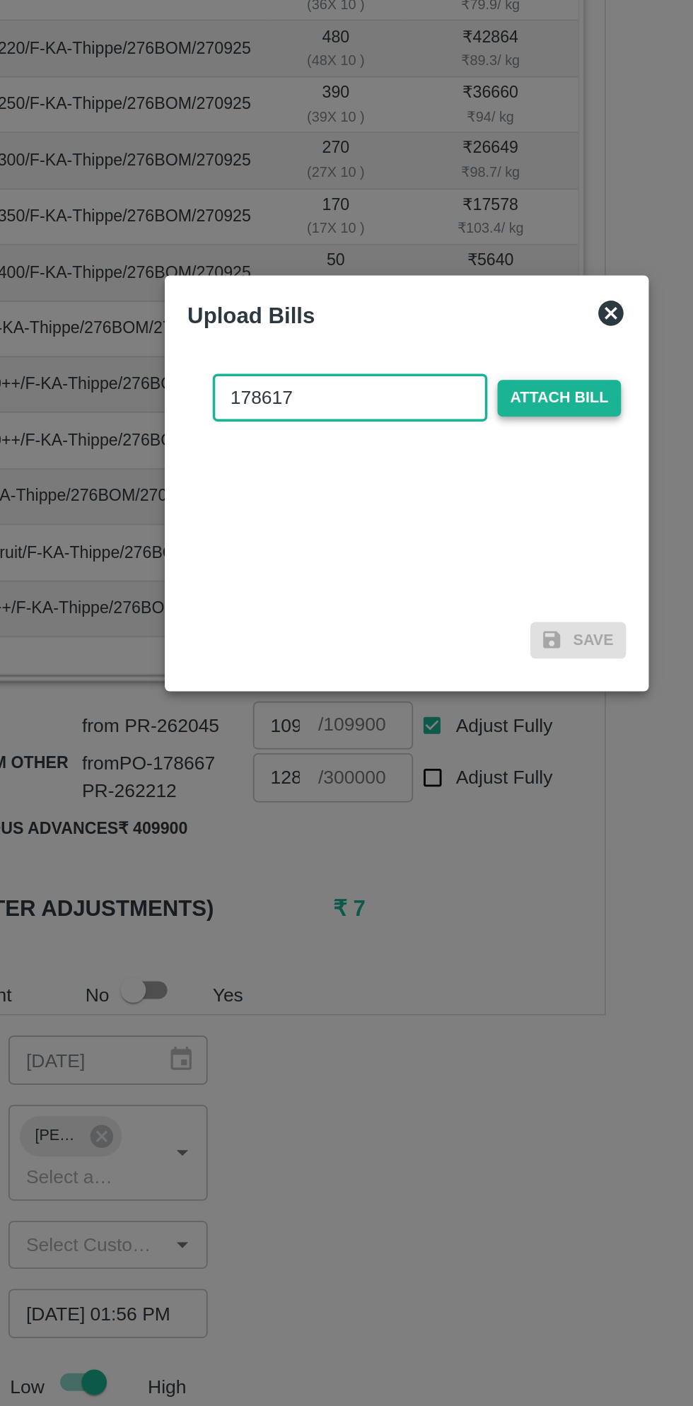
type input "178617"
click at [449, 658] on span "Attach bill" at bounding box center [431, 655] width 69 height 21
click at [0, 0] on input "Attach bill" at bounding box center [0, 0] width 0 height 0
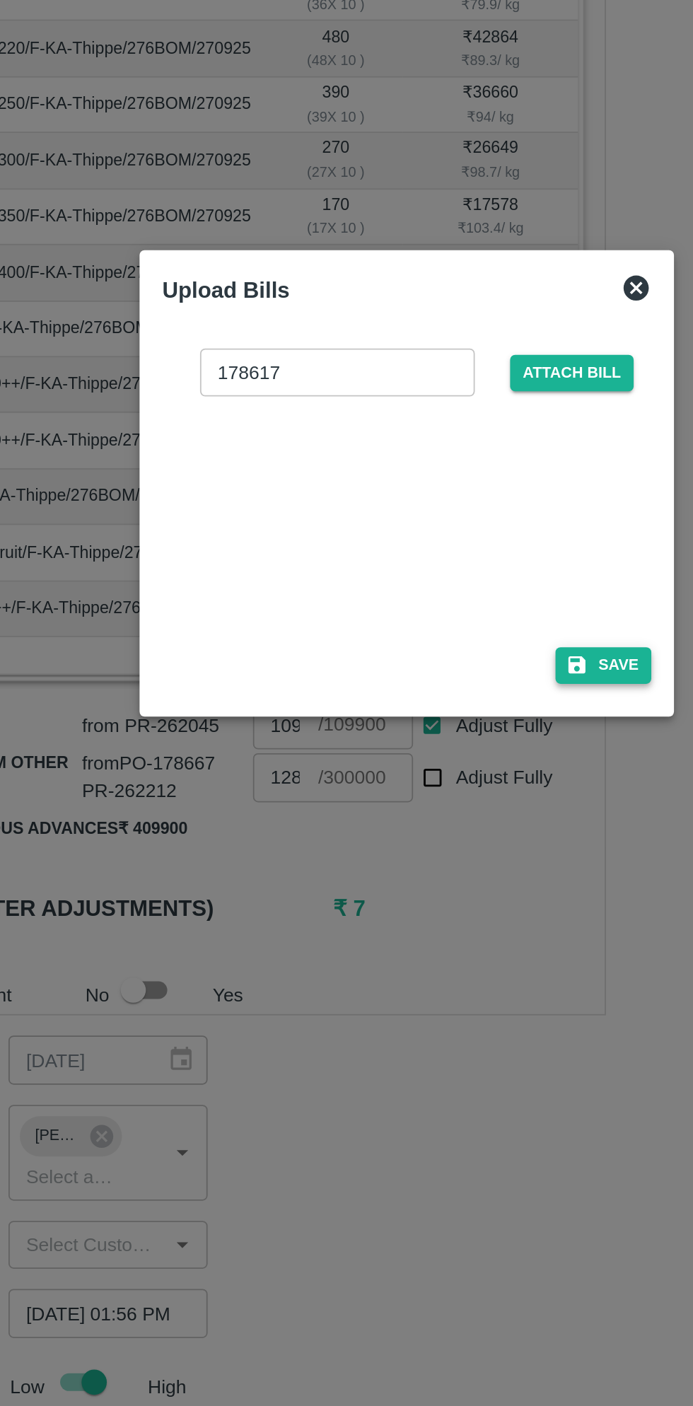
click at [464, 807] on button "Save" at bounding box center [457, 805] width 54 height 21
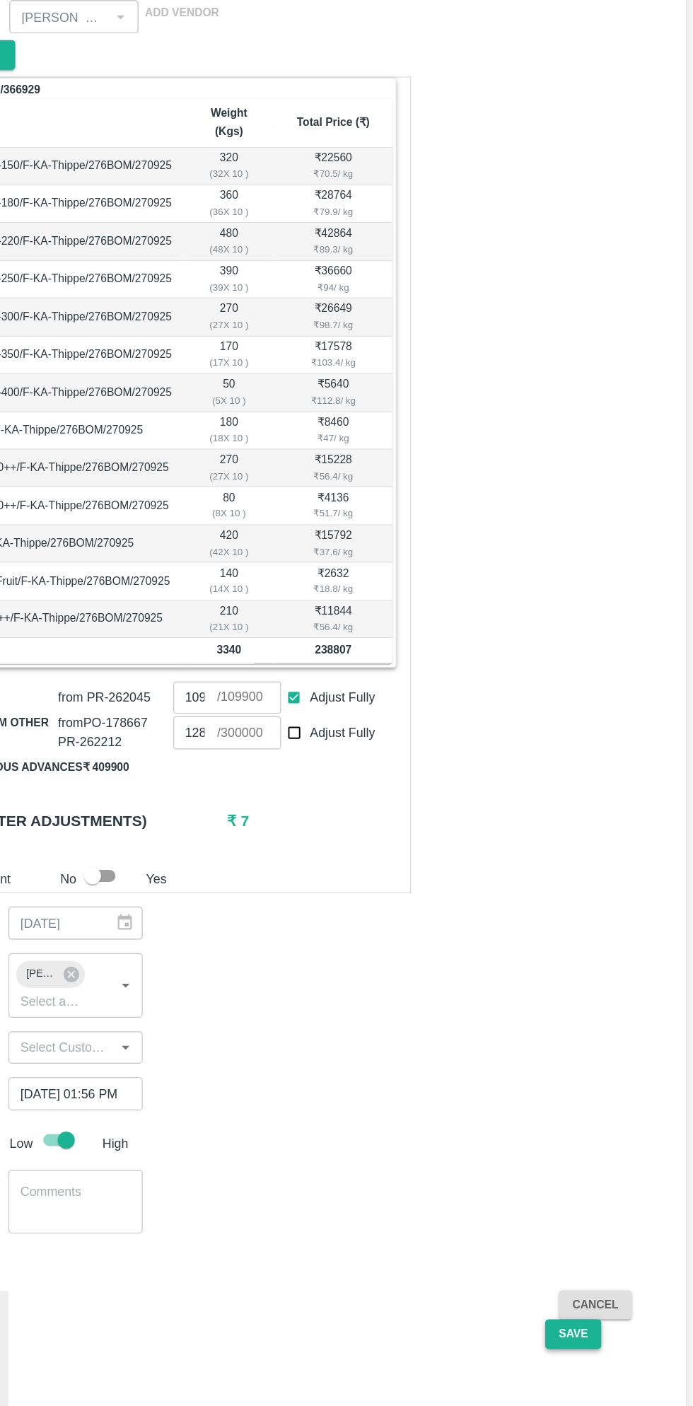
click at [589, 1334] on button "Save" at bounding box center [593, 1346] width 47 height 25
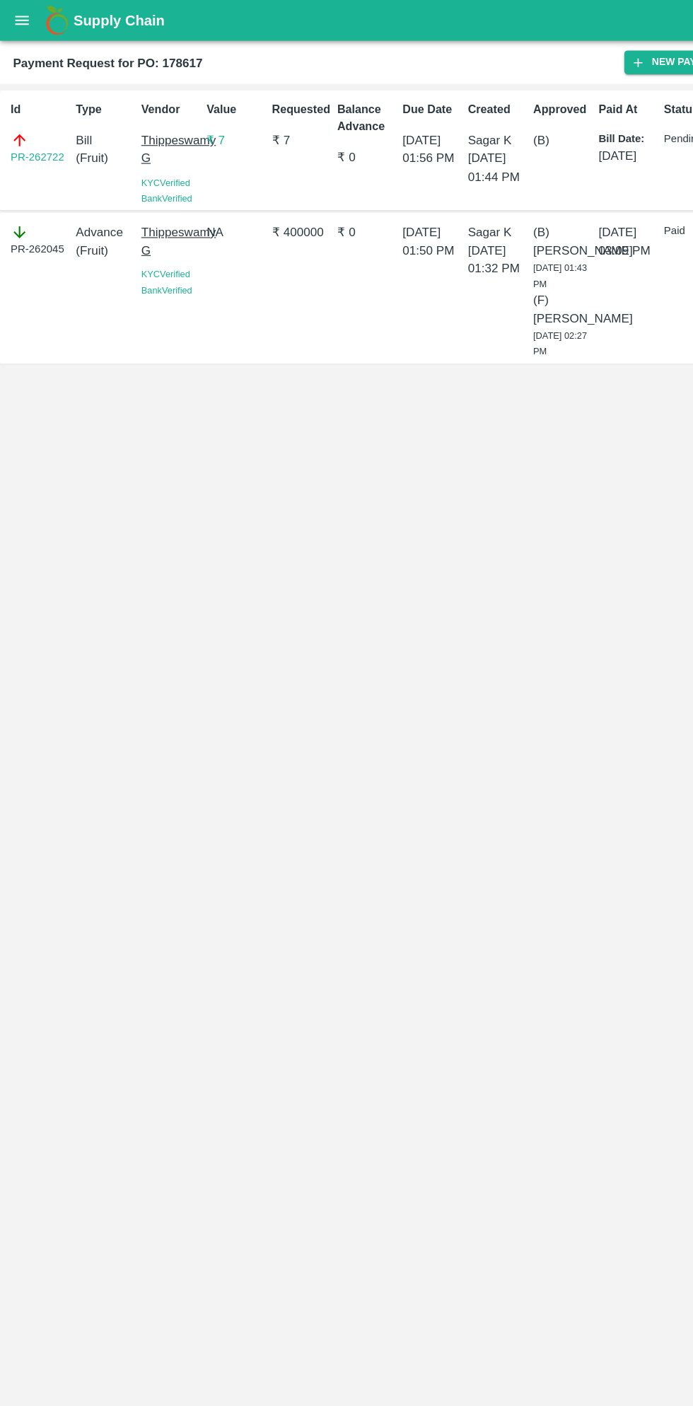
click at [32, 25] on button "open drawer" at bounding box center [19, 17] width 33 height 33
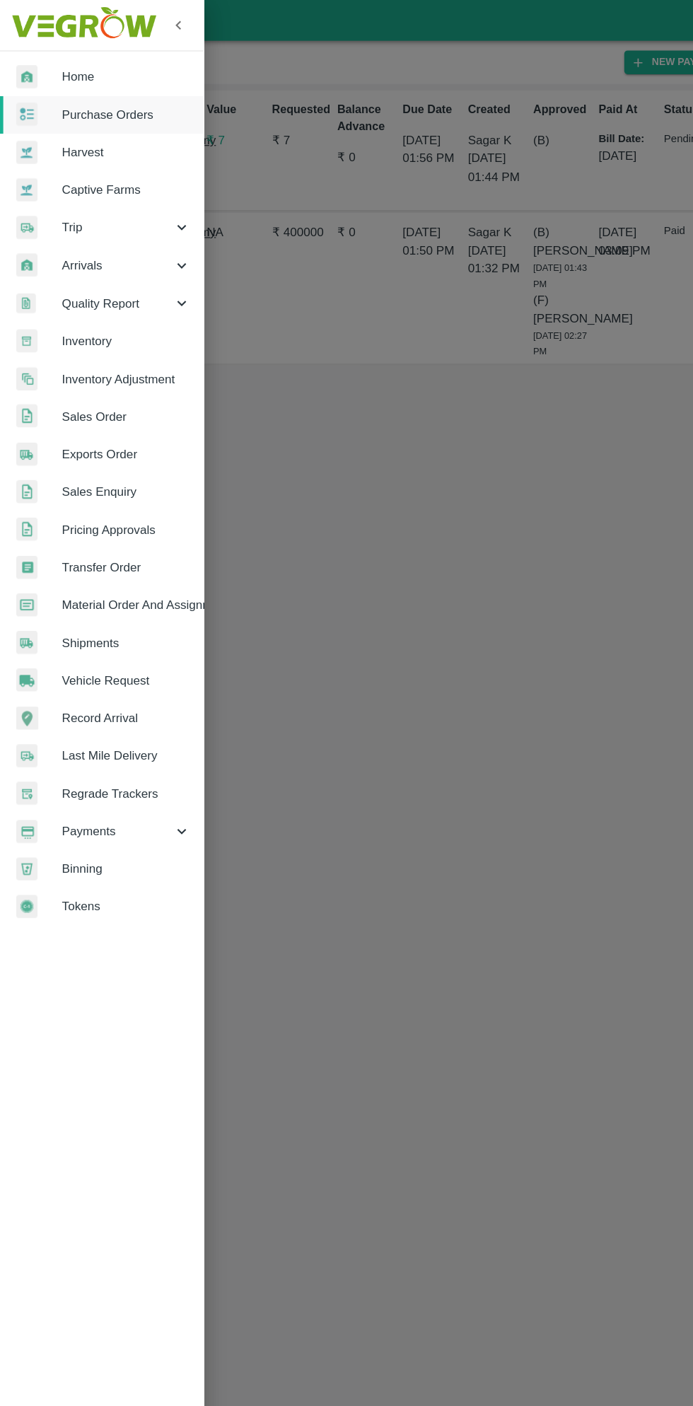
click at [121, 100] on span "Purchase Orders" at bounding box center [110, 100] width 112 height 16
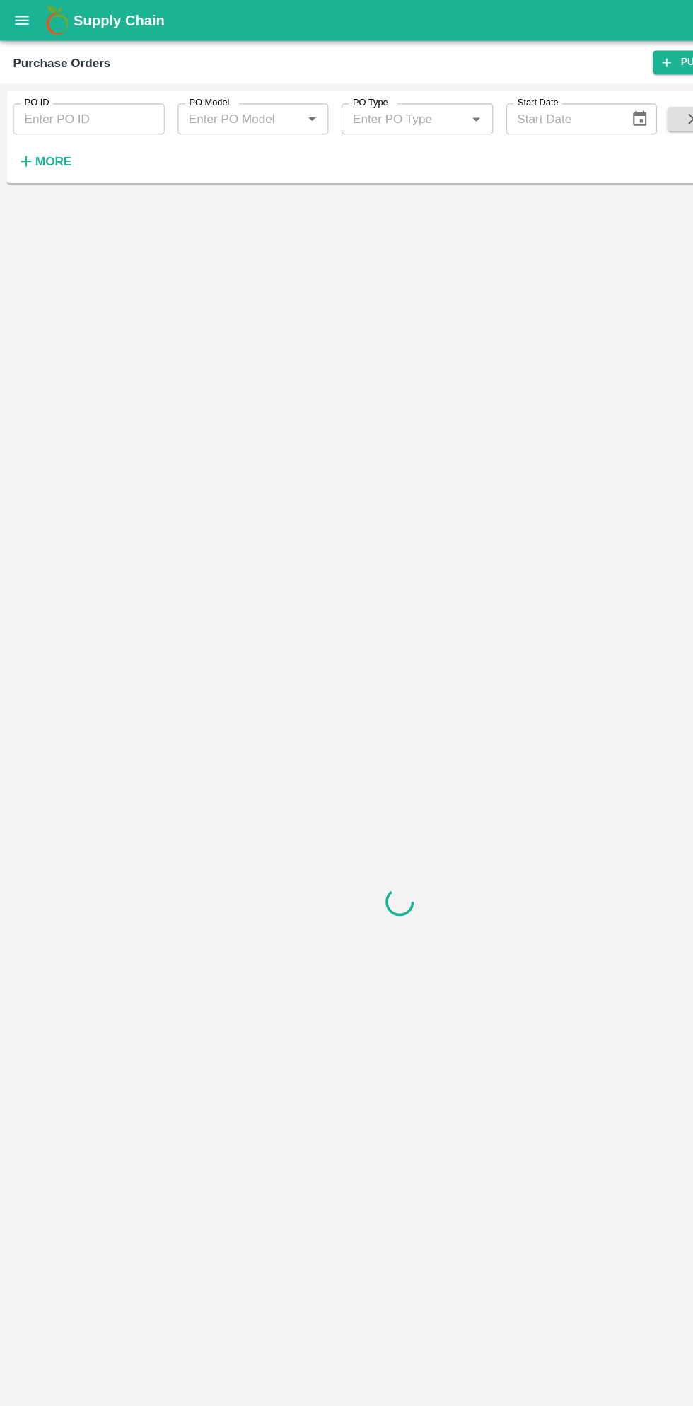
click at [46, 140] on strong "More" at bounding box center [46, 139] width 32 height 11
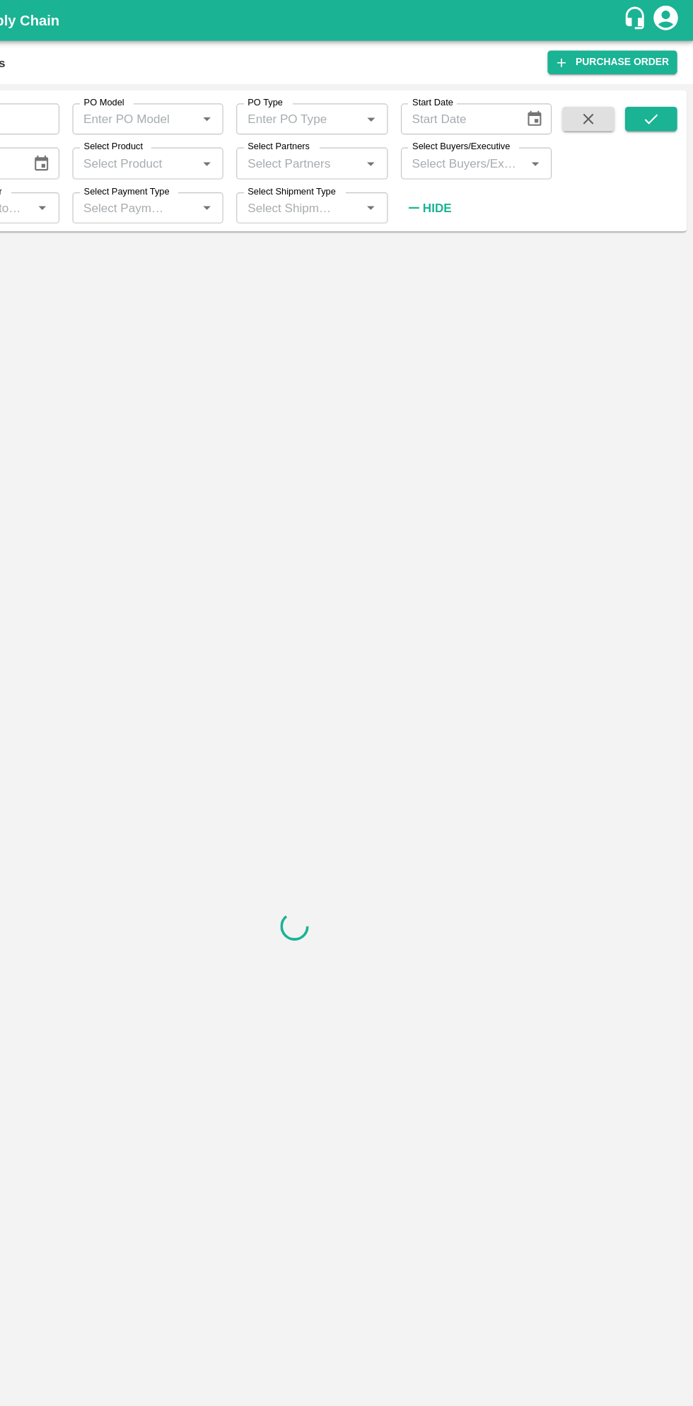
click at [504, 137] on input "Select Buyers/Executive" at bounding box center [493, 141] width 100 height 18
type input "sagar"
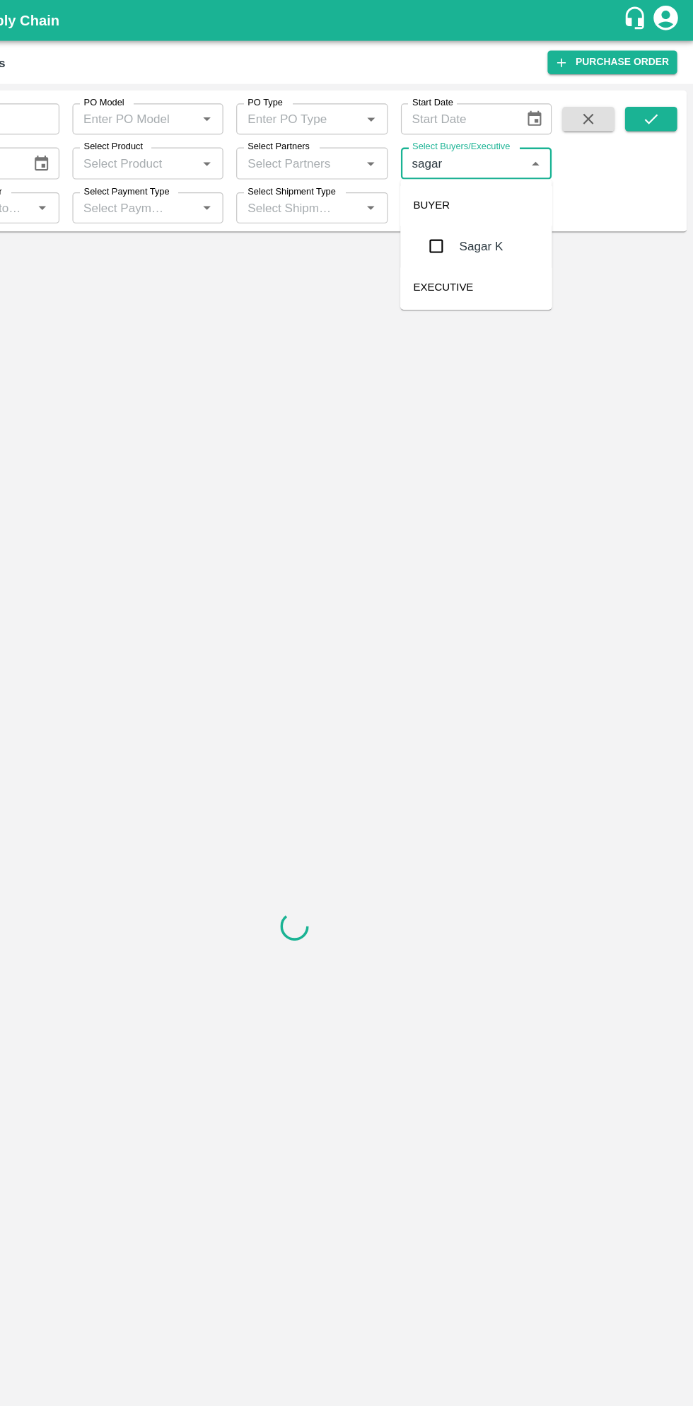
click at [470, 225] on input "checkbox" at bounding box center [469, 213] width 28 height 28
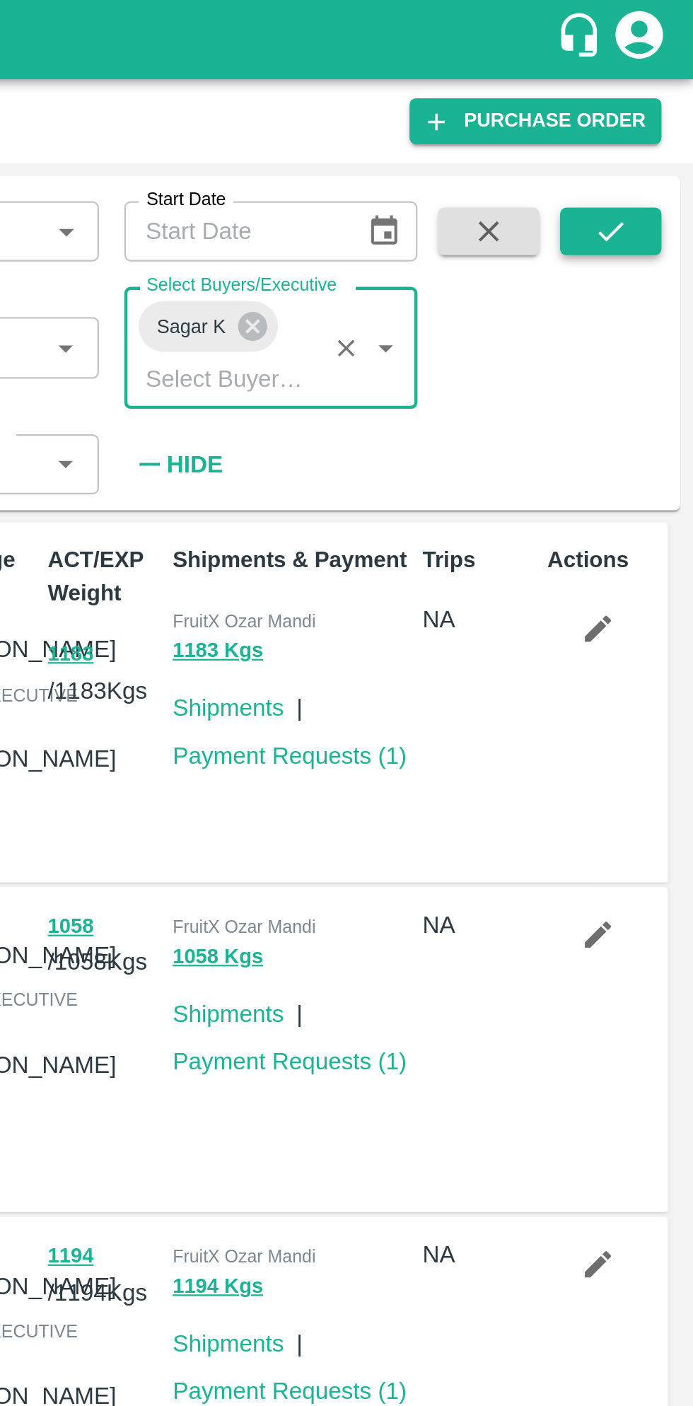
click at [661, 98] on icon "submit" at bounding box center [657, 103] width 16 height 16
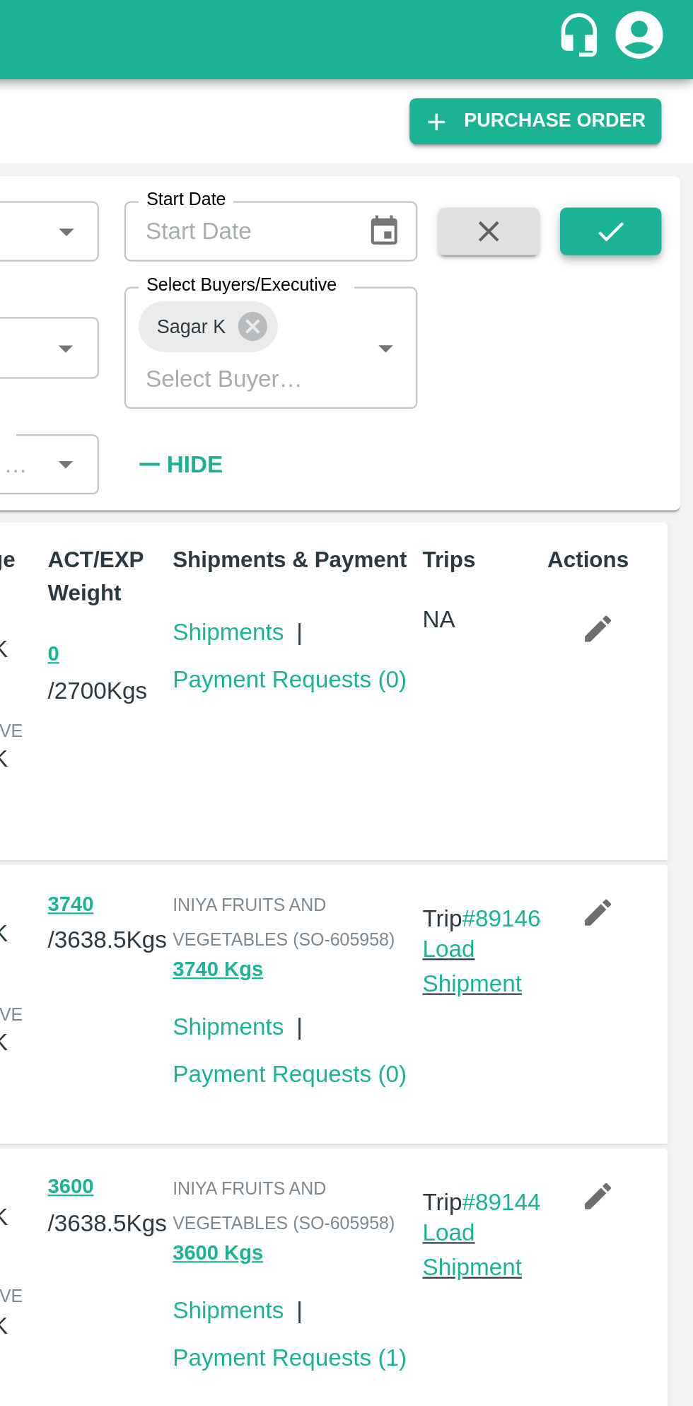
click at [655, 112] on button "submit" at bounding box center [656, 103] width 45 height 21
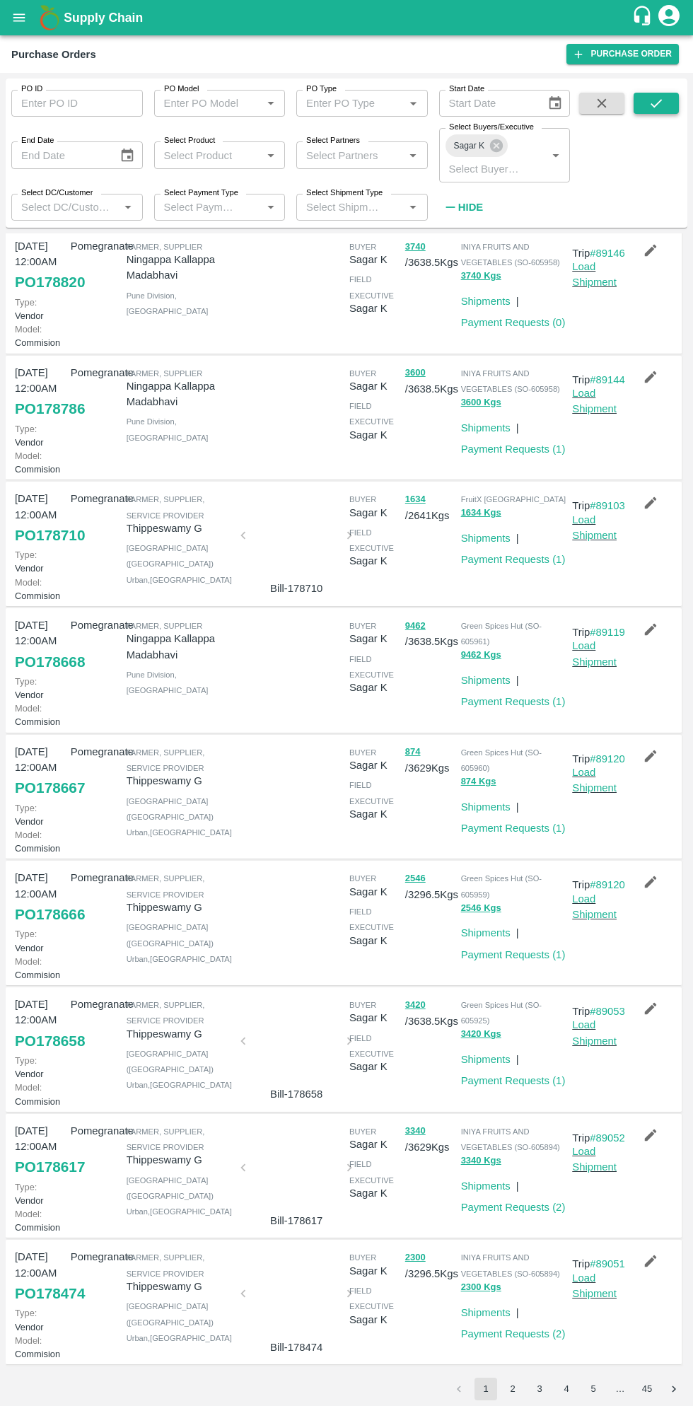
scroll to position [186, 0]
click at [522, 960] on link "Payment Requests ( 1 )" at bounding box center [513, 954] width 105 height 11
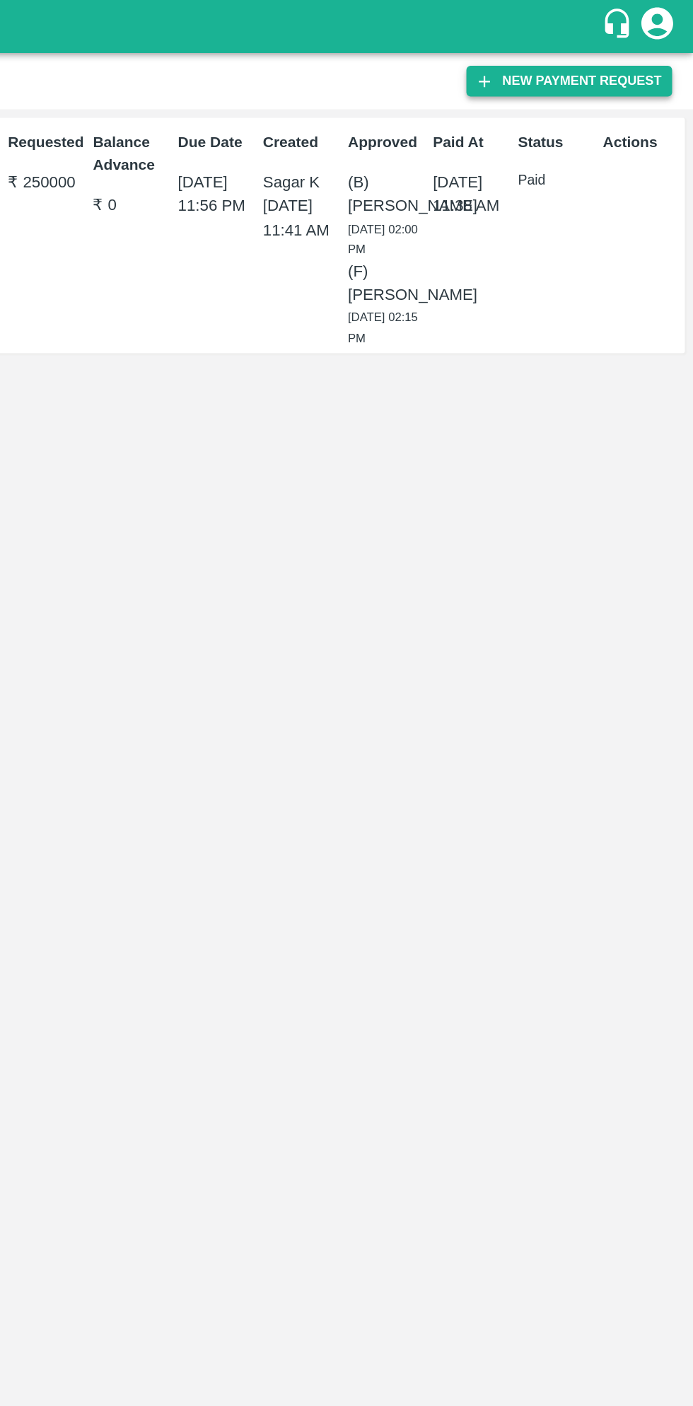
click at [615, 51] on button "New Payment Request" at bounding box center [610, 54] width 137 height 21
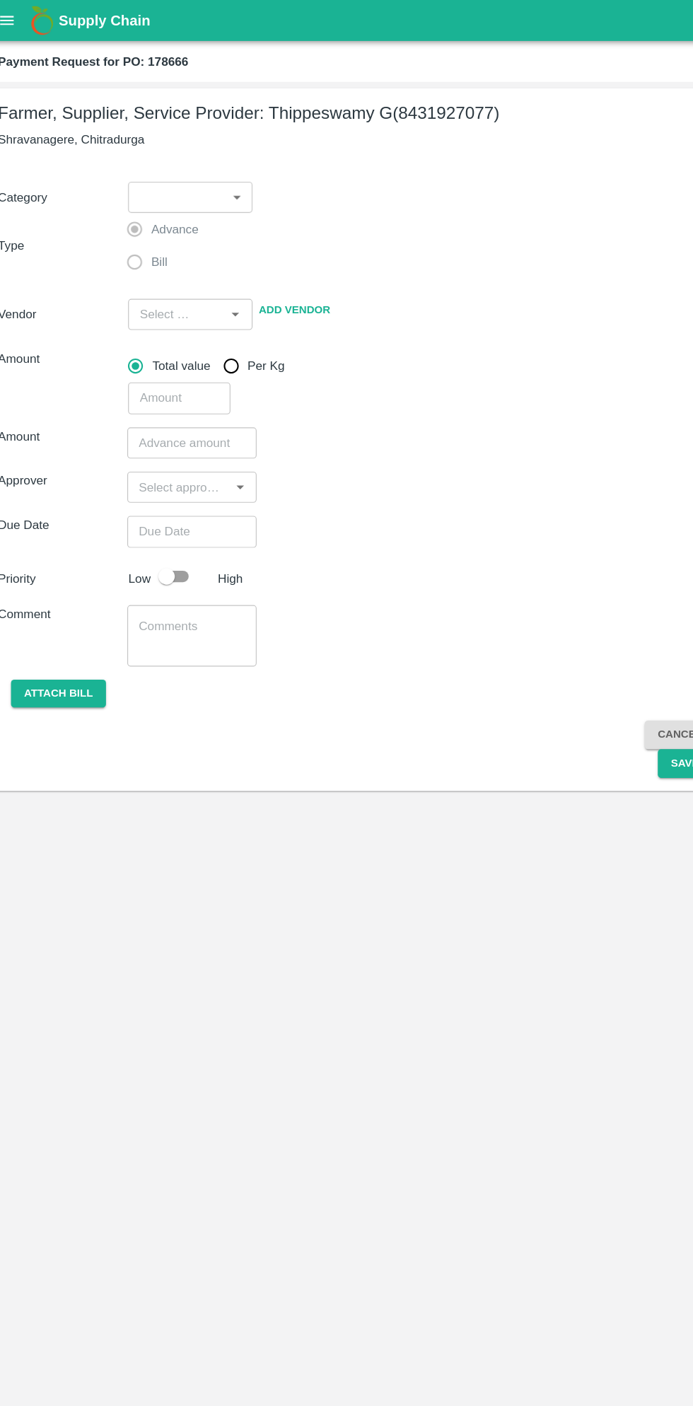
click at [187, 169] on body "Supply Chain Payment Request for PO: 178666 Farmer, Supplier, Service Provider:…" at bounding box center [346, 703] width 693 height 1406
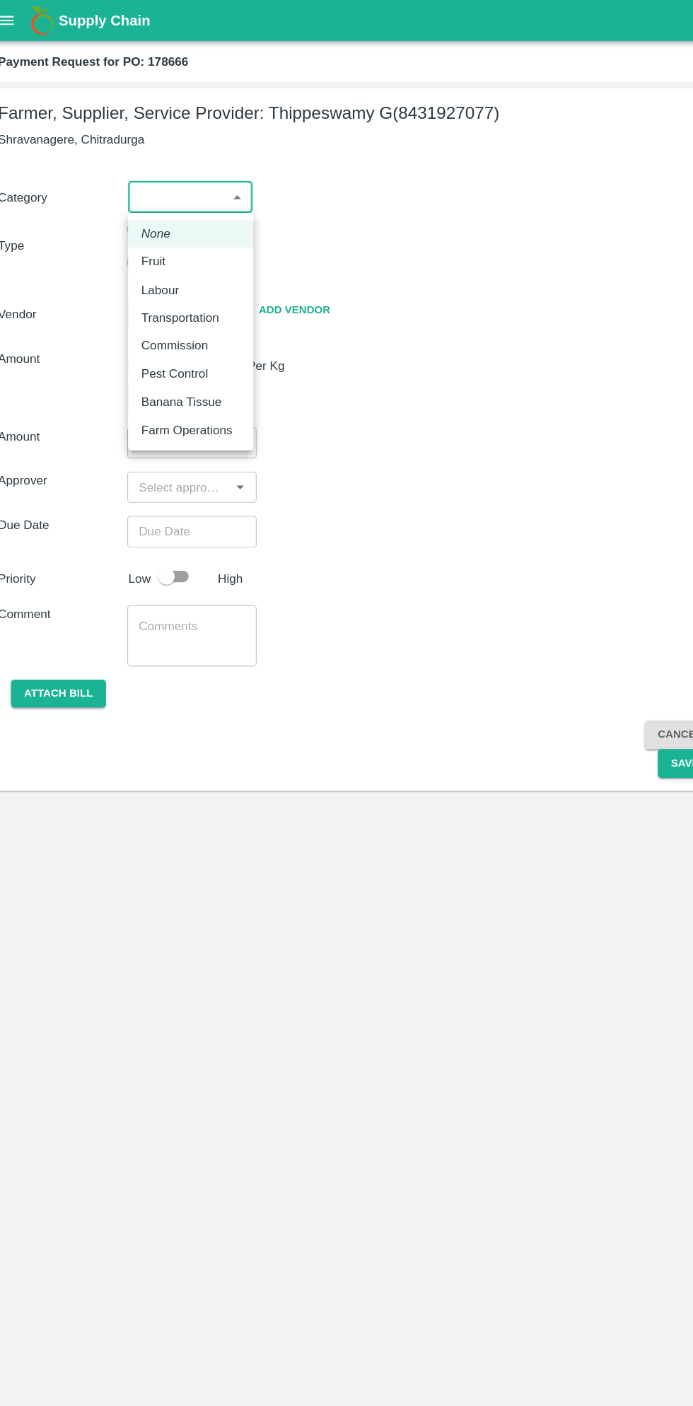
click at [145, 226] on p "Fruit" at bounding box center [145, 226] width 21 height 16
type input "1"
type input "[PERSON_NAME] G - 8431927077(Farmer, Supplier, Service Provider)"
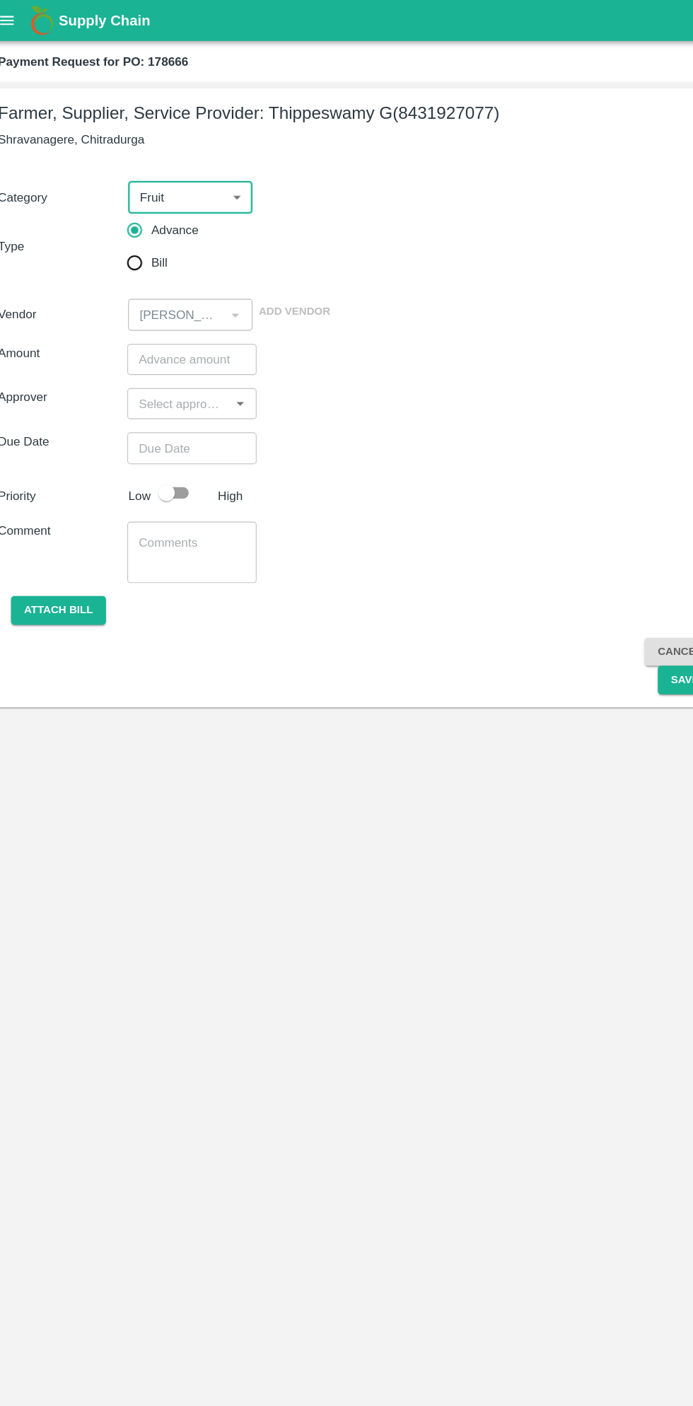
click at [135, 234] on input "Bill" at bounding box center [129, 227] width 28 height 28
radio input "true"
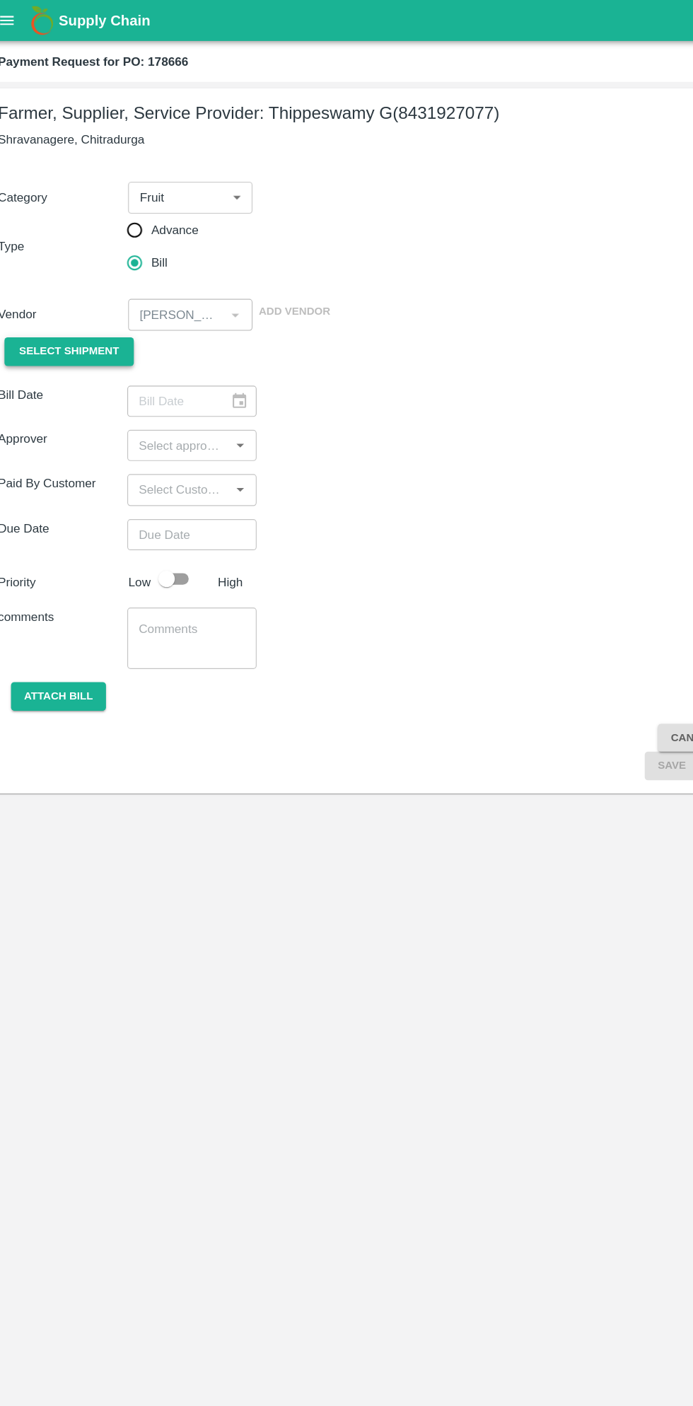
click at [108, 308] on span "Select Shipment" at bounding box center [73, 304] width 86 height 16
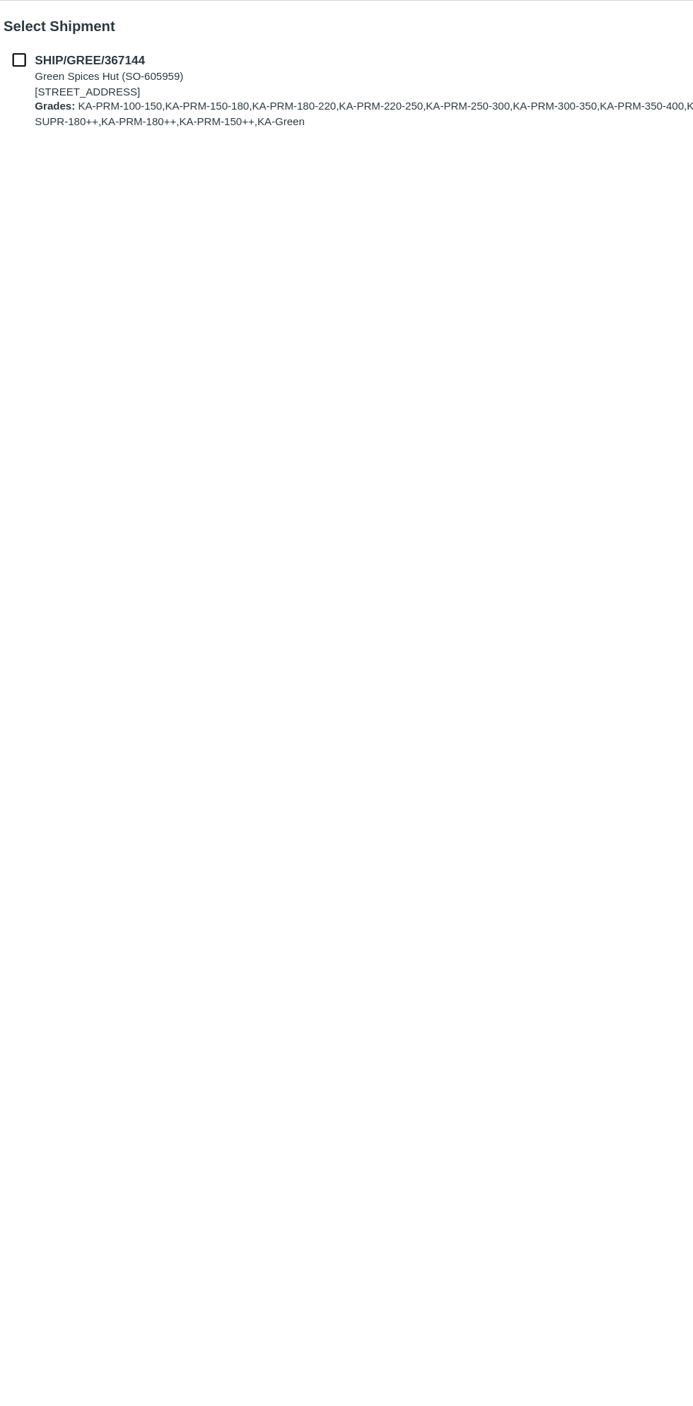
click at [45, 88] on b "SHIP/GREE/367144" at bounding box center [90, 86] width 95 height 11
checkbox input "true"
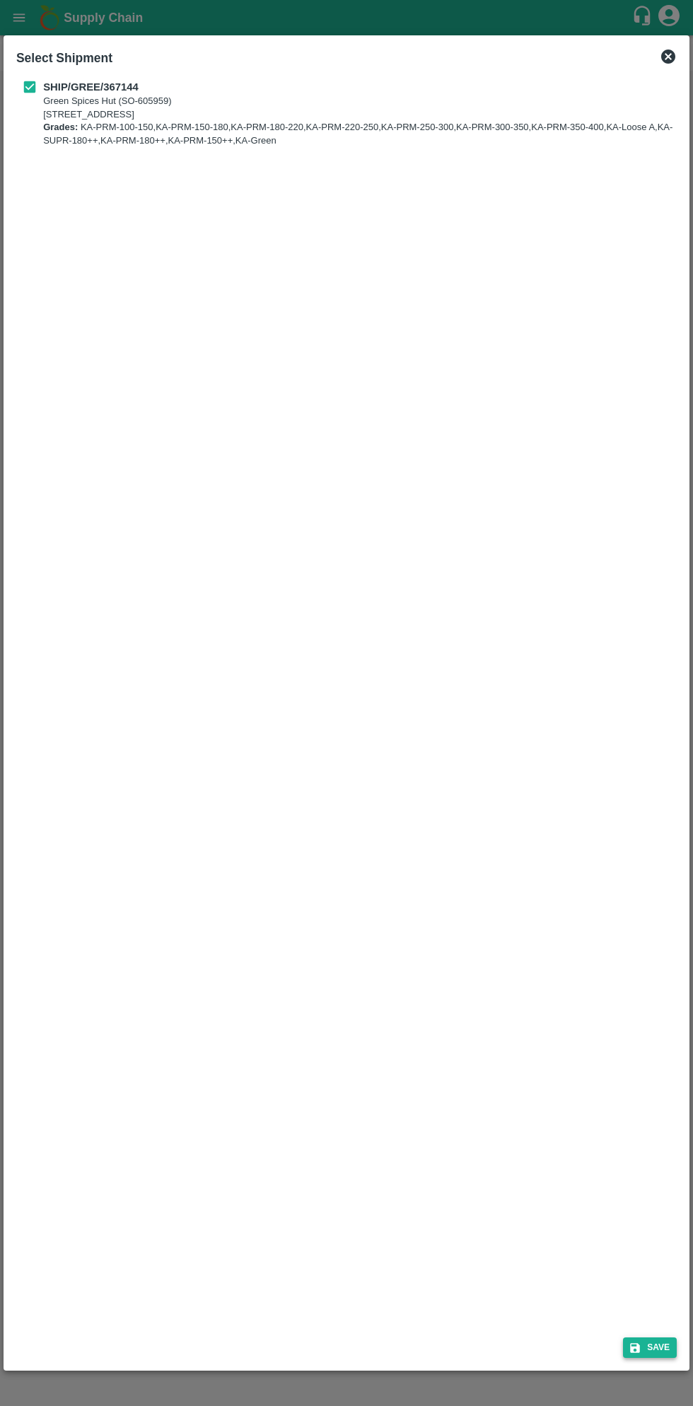
click at [656, 1349] on button "Save" at bounding box center [650, 1347] width 54 height 21
type input "28/09/2025"
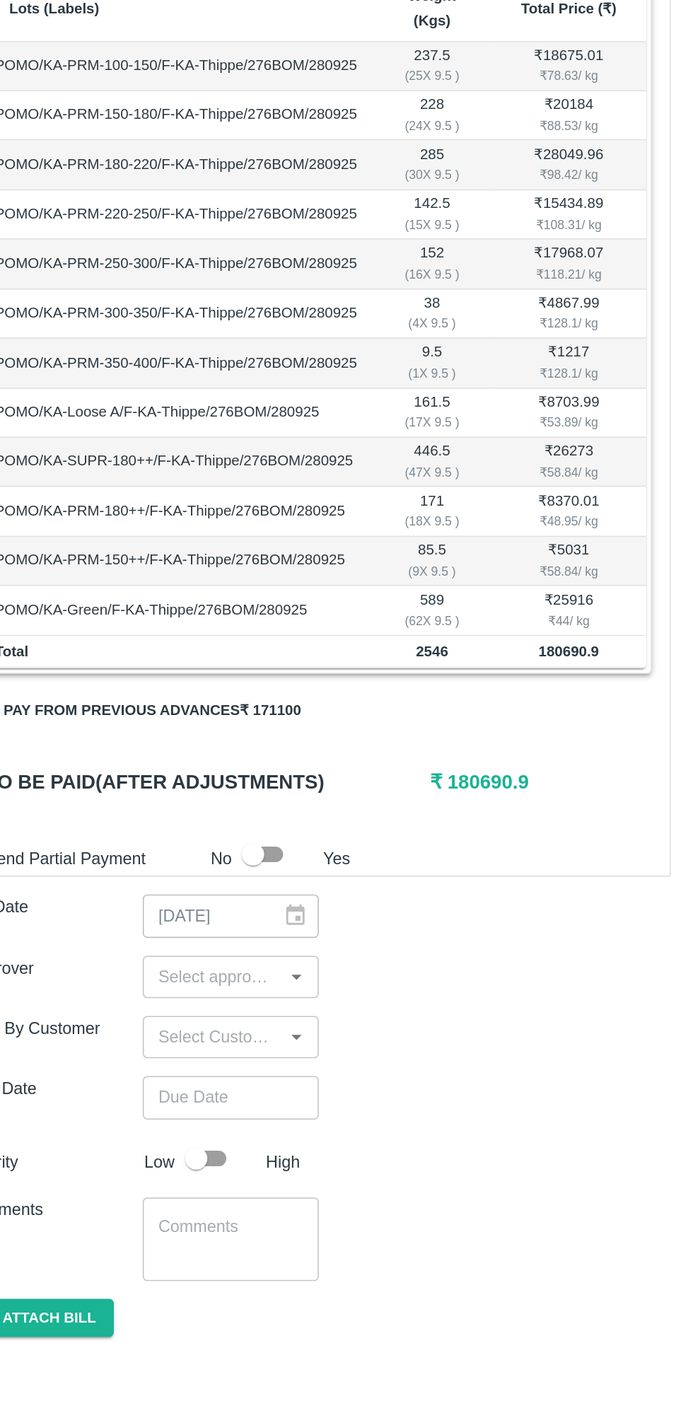
click at [193, 794] on button "Pay from previous advances ₹ 171100" at bounding box center [128, 806] width 211 height 25
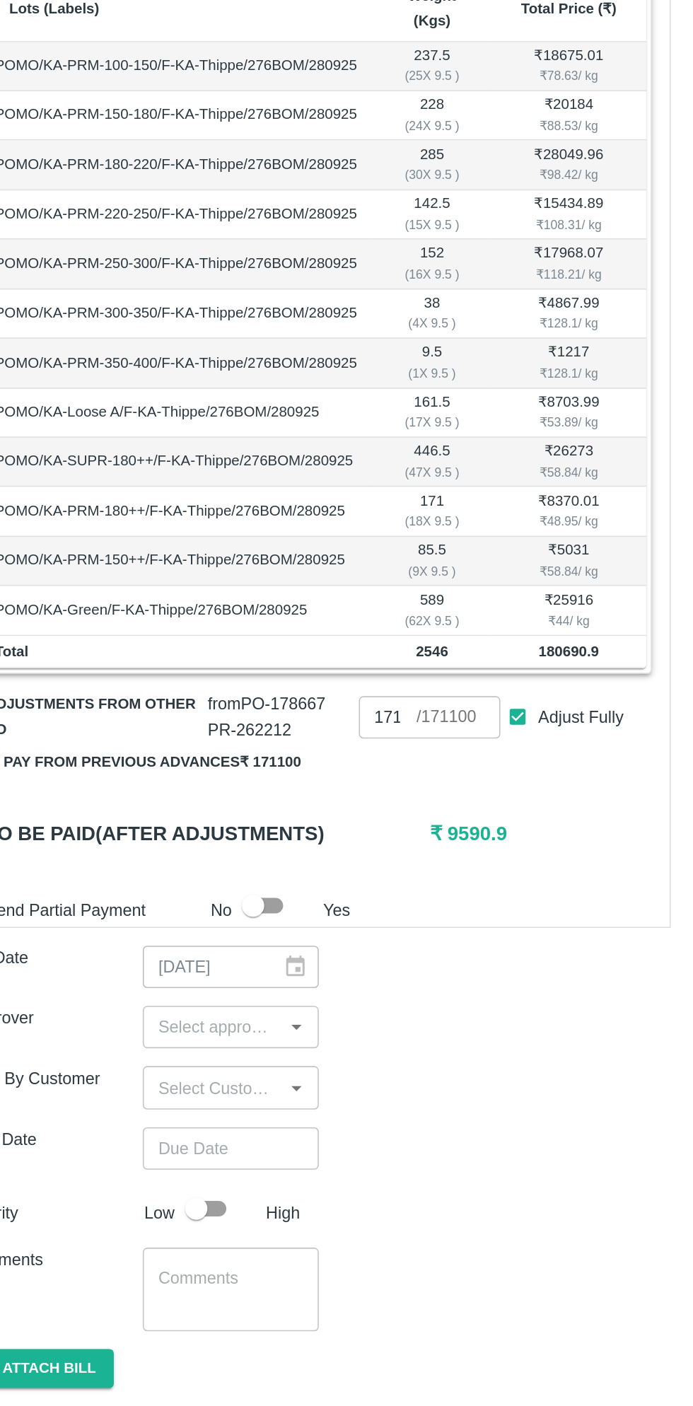
click at [361, 796] on input "Adjust Fully" at bounding box center [361, 809] width 26 height 26
checkbox input "false"
type input "0"
click at [277, 796] on input "0" at bounding box center [278, 809] width 37 height 27
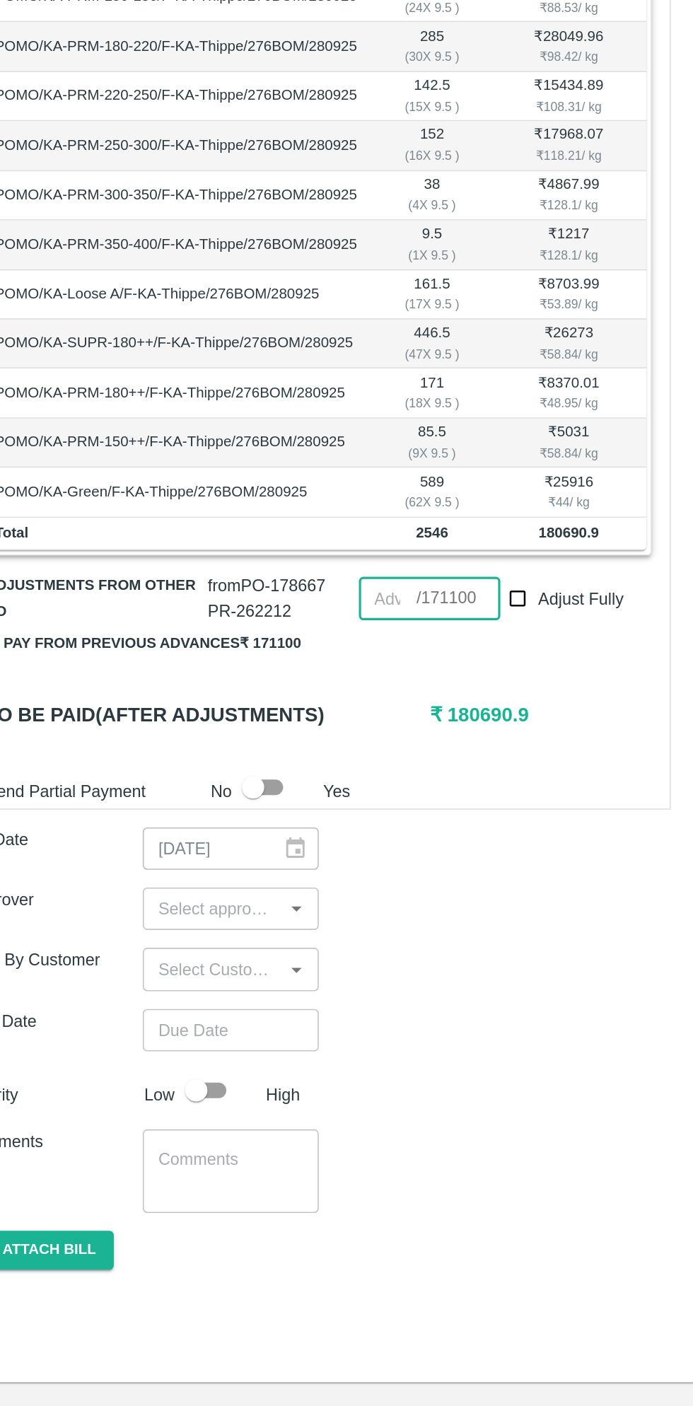
click at [283, 796] on input "number" at bounding box center [278, 809] width 37 height 27
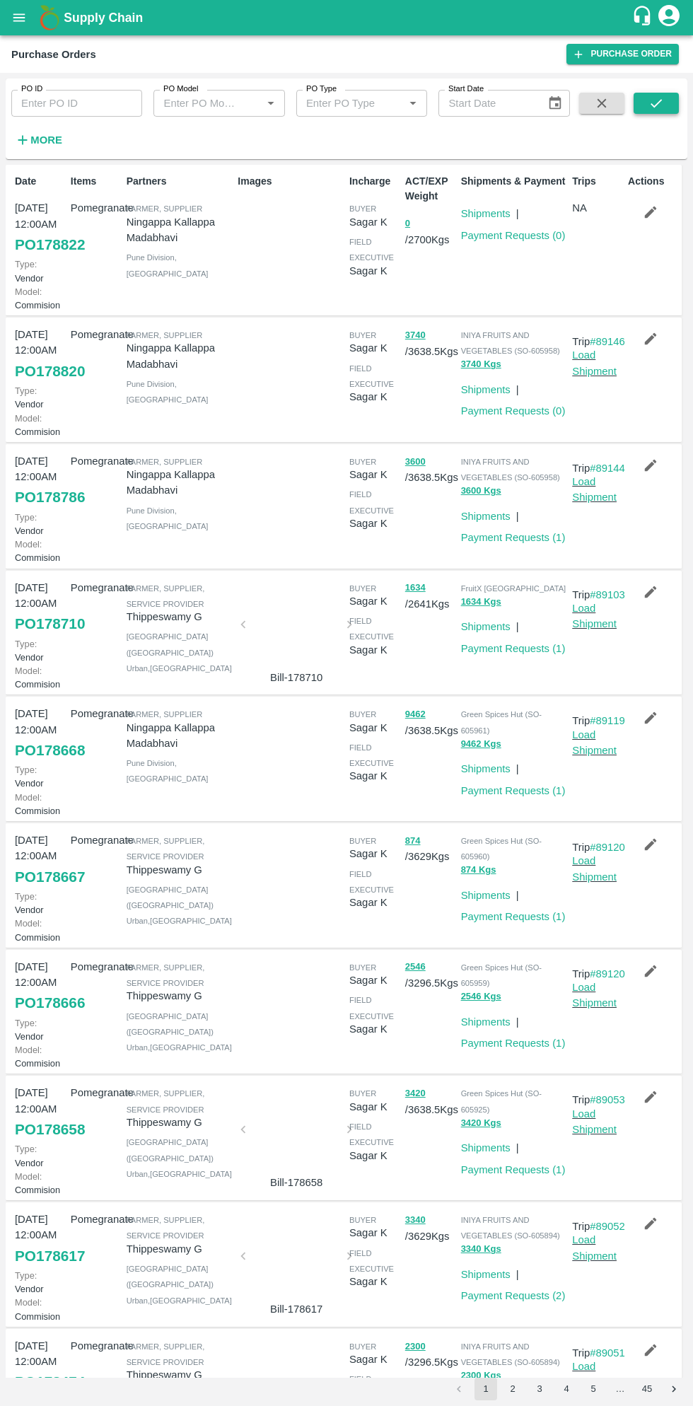
click at [657, 95] on icon "submit" at bounding box center [657, 103] width 16 height 16
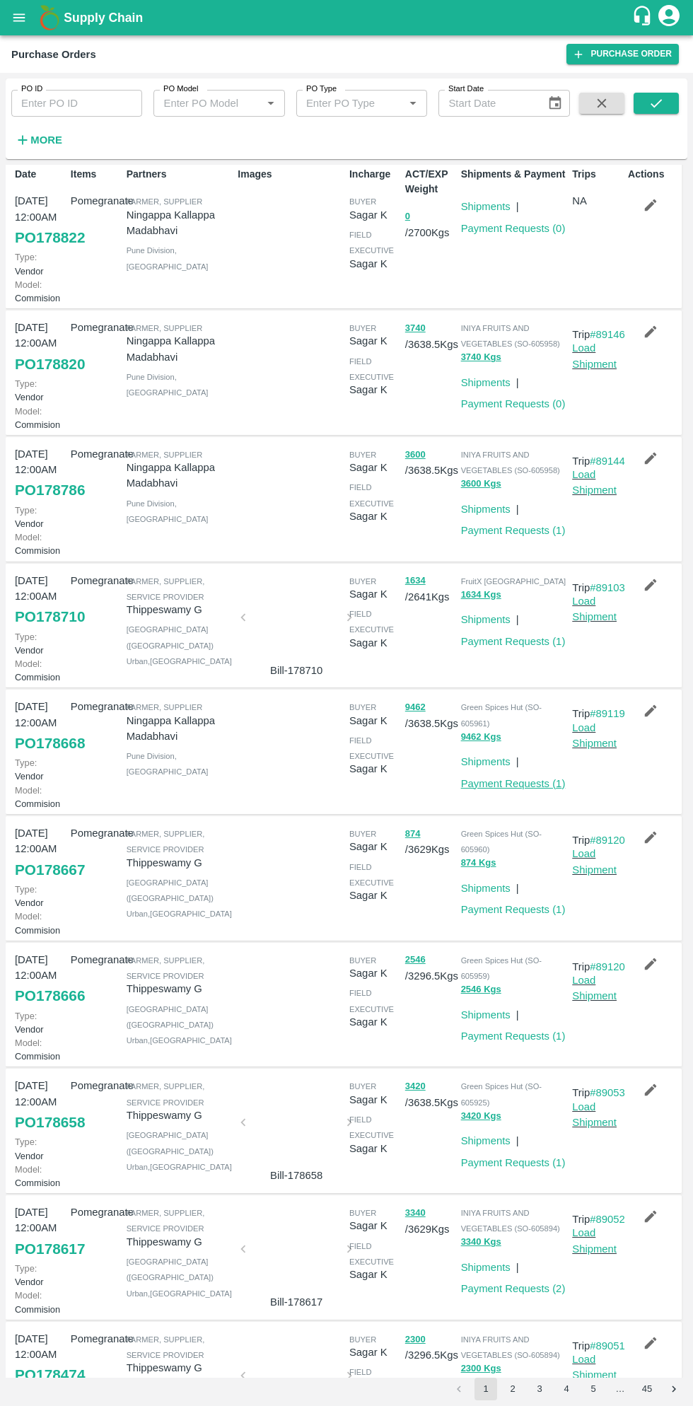
click at [521, 789] on link "Payment Requests ( 1 )" at bounding box center [513, 783] width 105 height 11
click at [529, 915] on link "Payment Requests ( 1 )" at bounding box center [513, 909] width 105 height 11
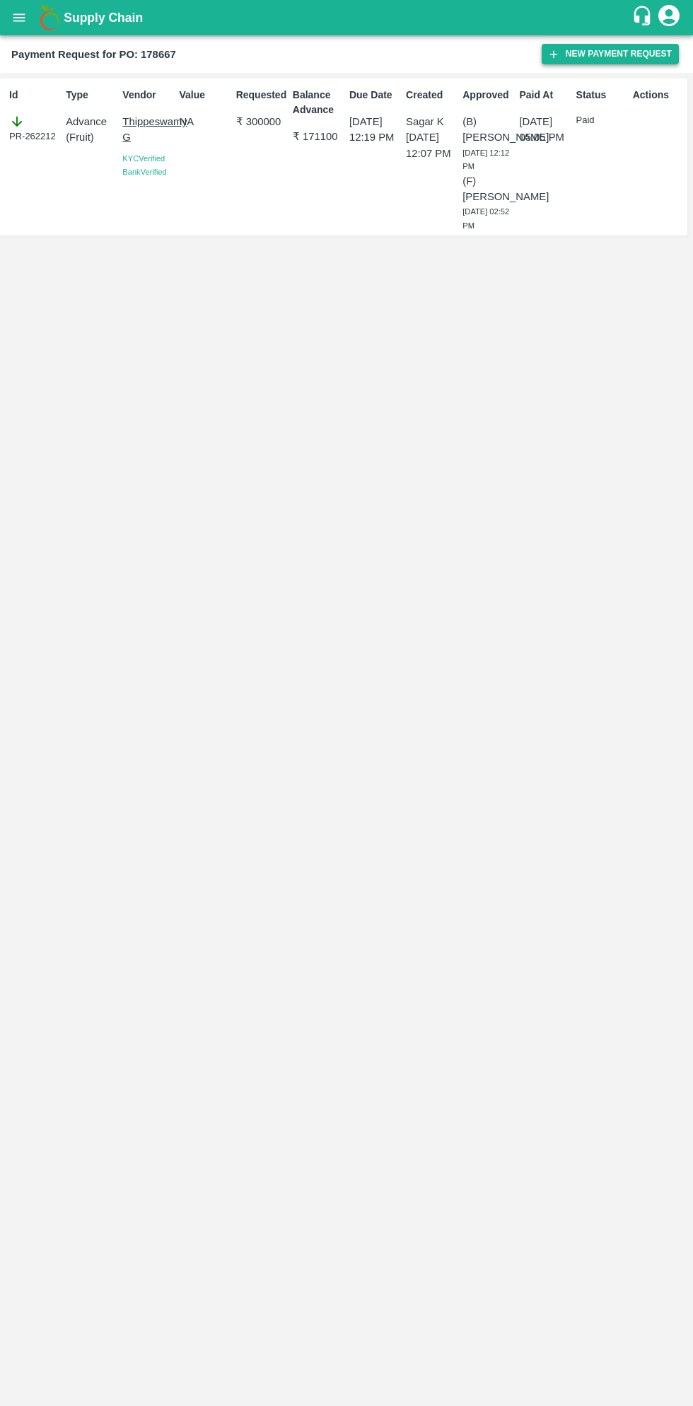
click at [598, 54] on button "New Payment Request" at bounding box center [610, 54] width 137 height 21
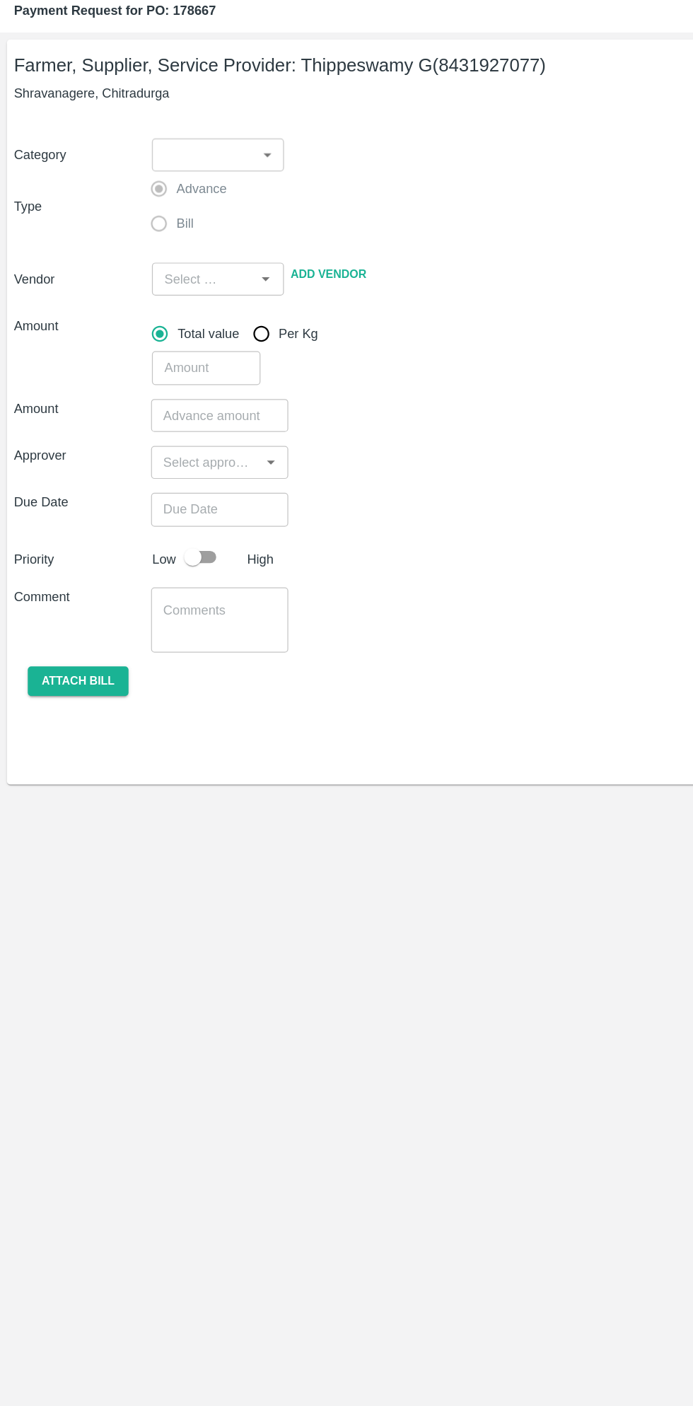
click at [182, 174] on body "Supply Chain Payment Request for PO: 178667 Farmer, Supplier, Service Provider:…" at bounding box center [346, 703] width 693 height 1406
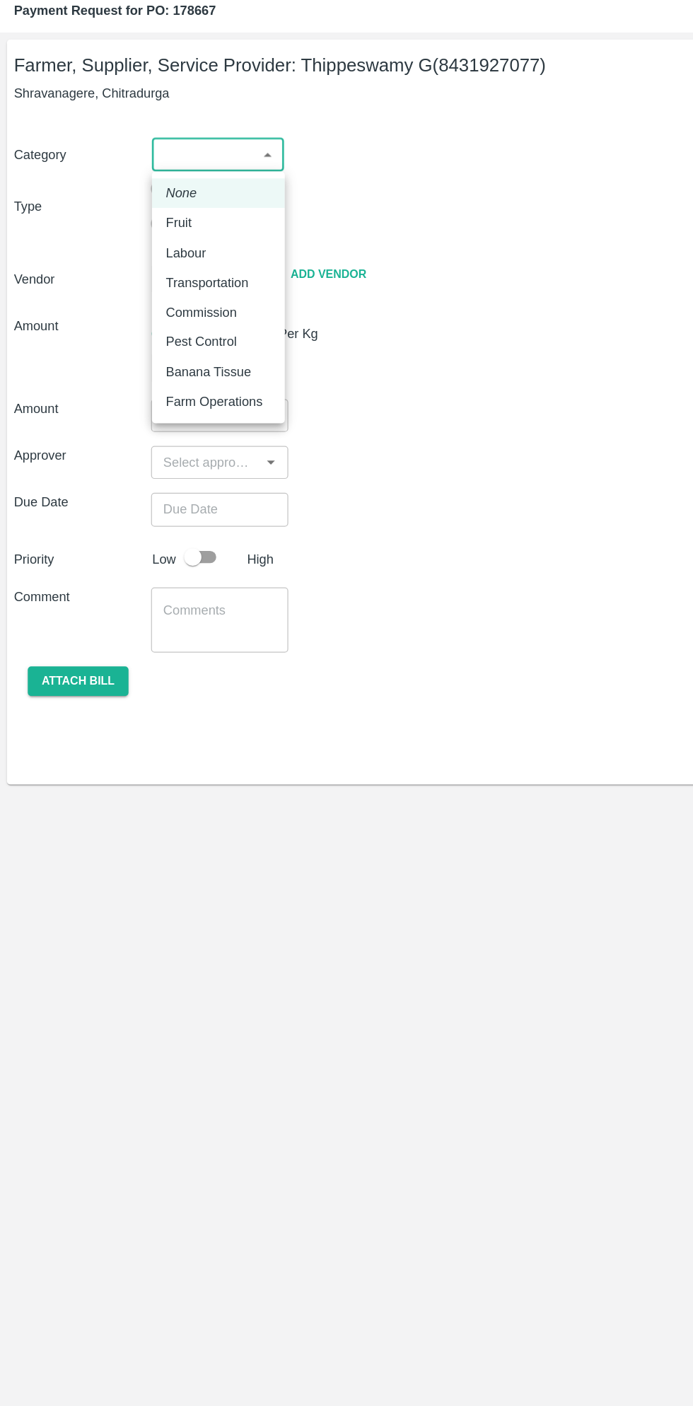
click at [154, 227] on p "Fruit" at bounding box center [145, 226] width 21 height 16
type input "1"
type input "[PERSON_NAME] G - 8431927077(Farmer, Supplier, Service Provider)"
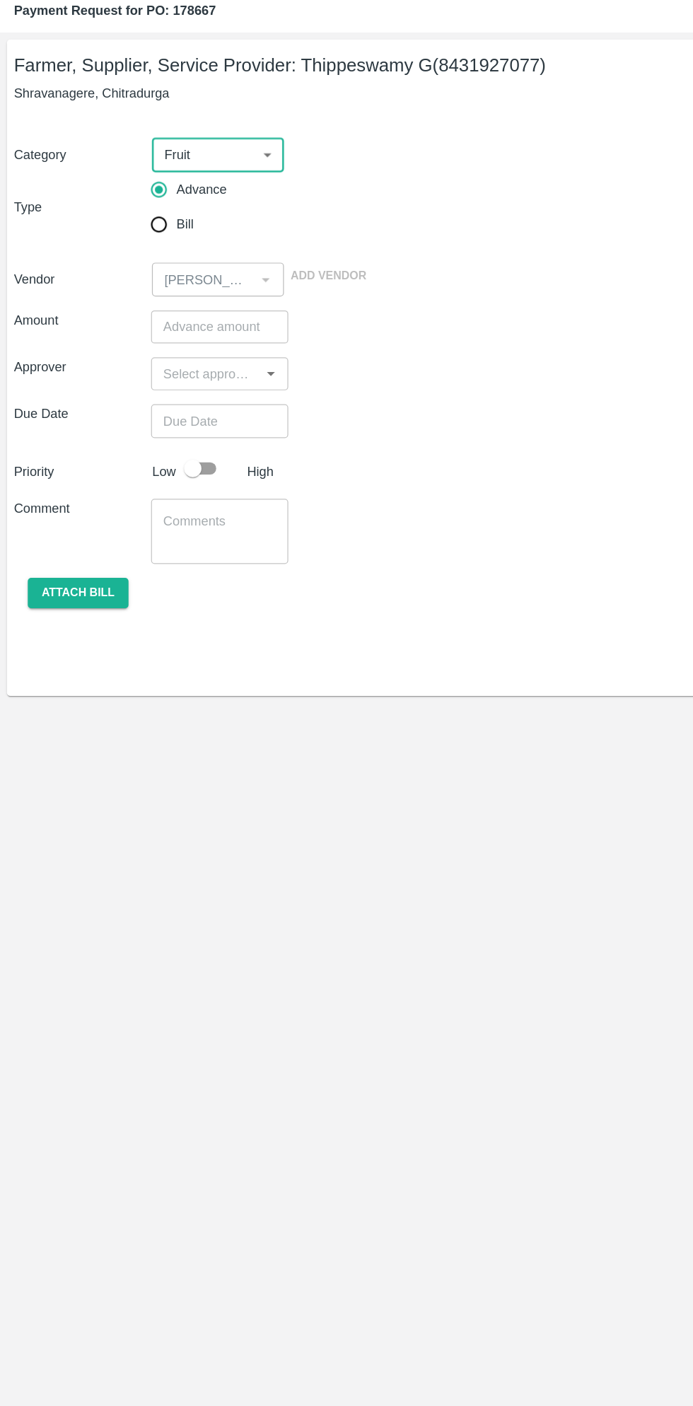
click at [137, 236] on input "Bill" at bounding box center [129, 227] width 28 height 28
radio input "true"
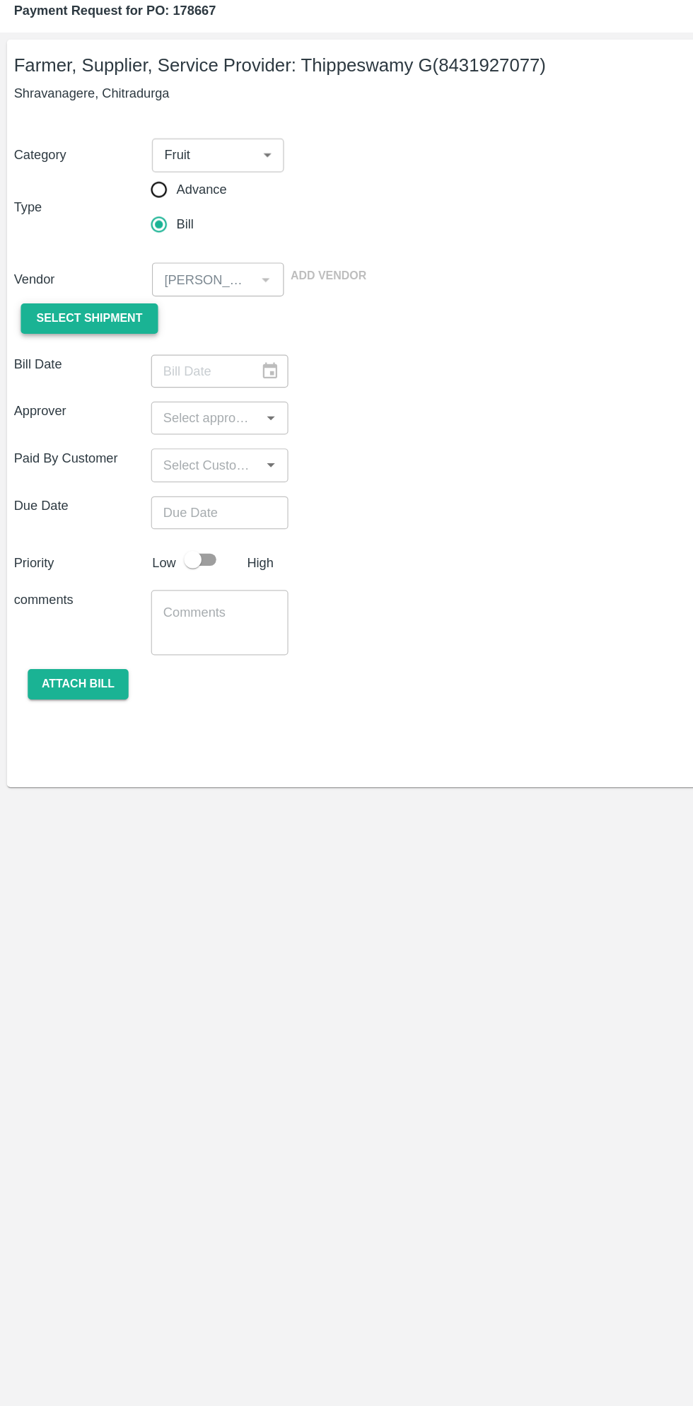
click at [94, 306] on span "Select Shipment" at bounding box center [73, 304] width 86 height 16
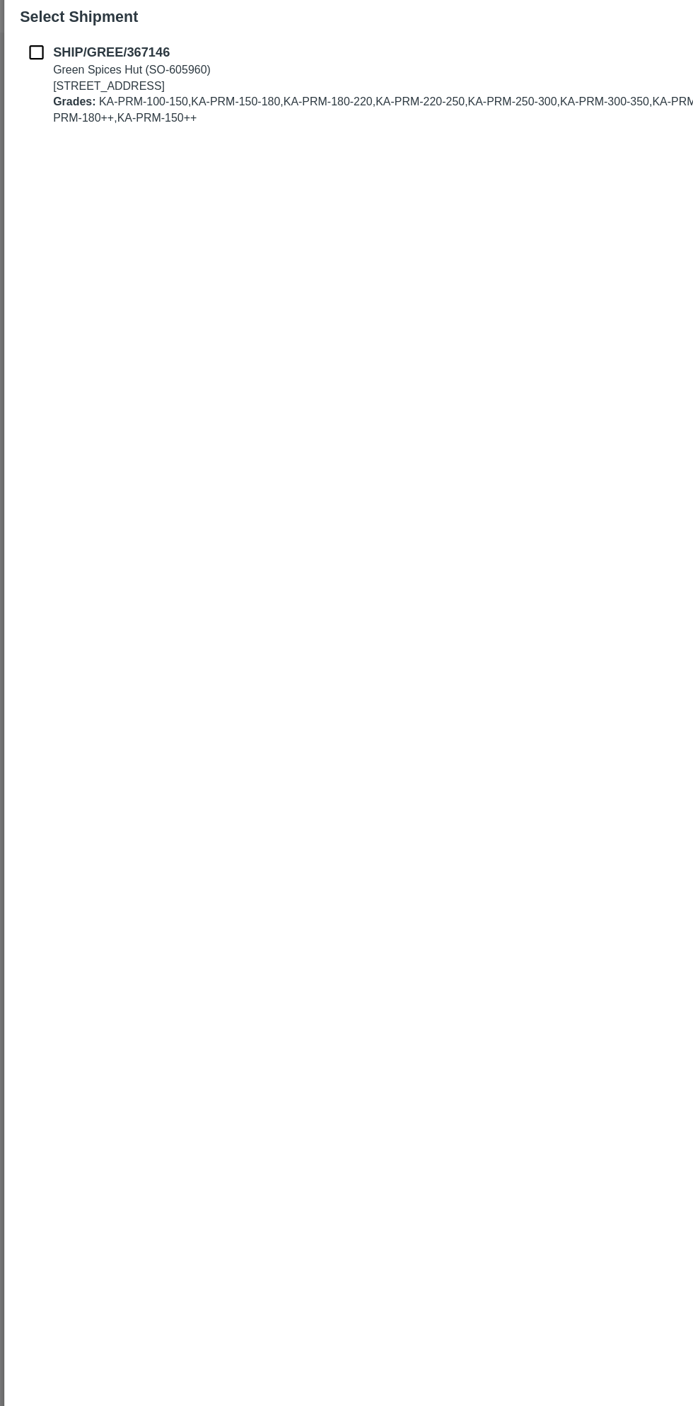
click at [49, 91] on b "SHIP/GREE/367146" at bounding box center [90, 86] width 95 height 11
checkbox input "true"
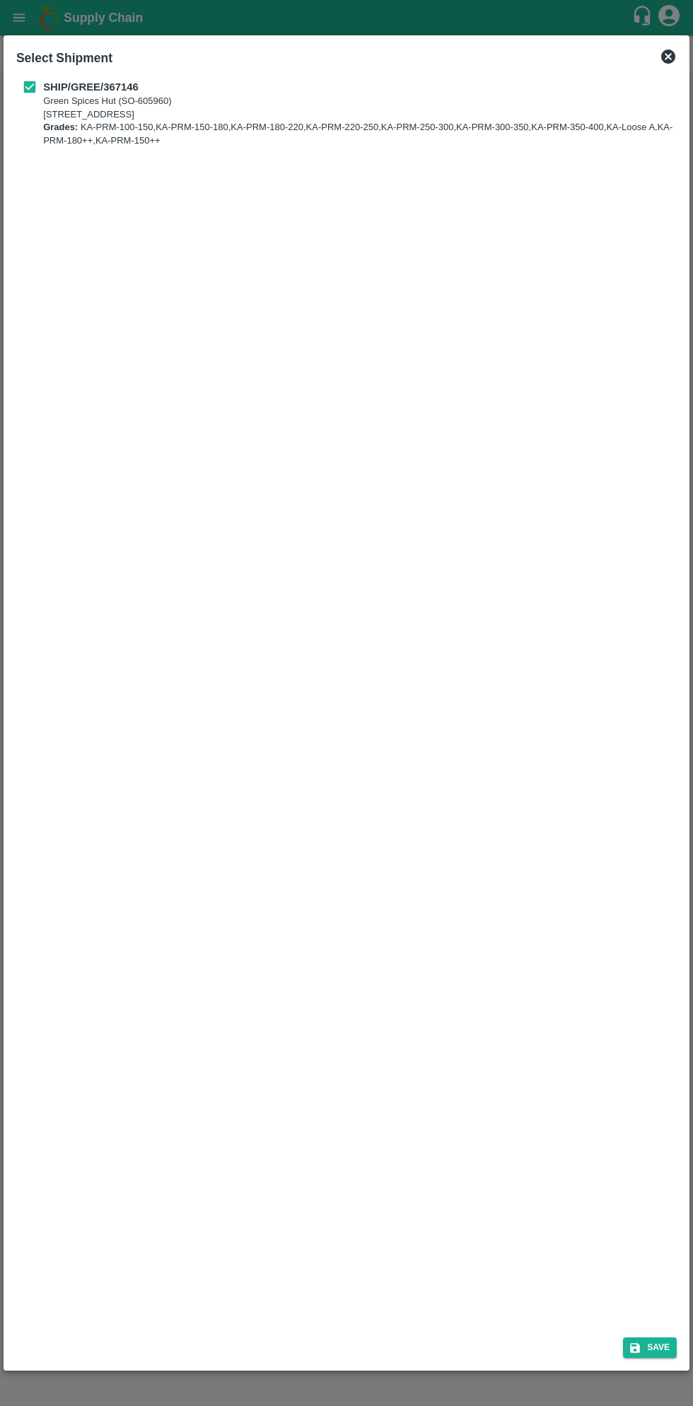
click at [665, 1358] on div "Save" at bounding box center [347, 1344] width 672 height 37
click at [661, 1345] on button "Save" at bounding box center [650, 1347] width 54 height 21
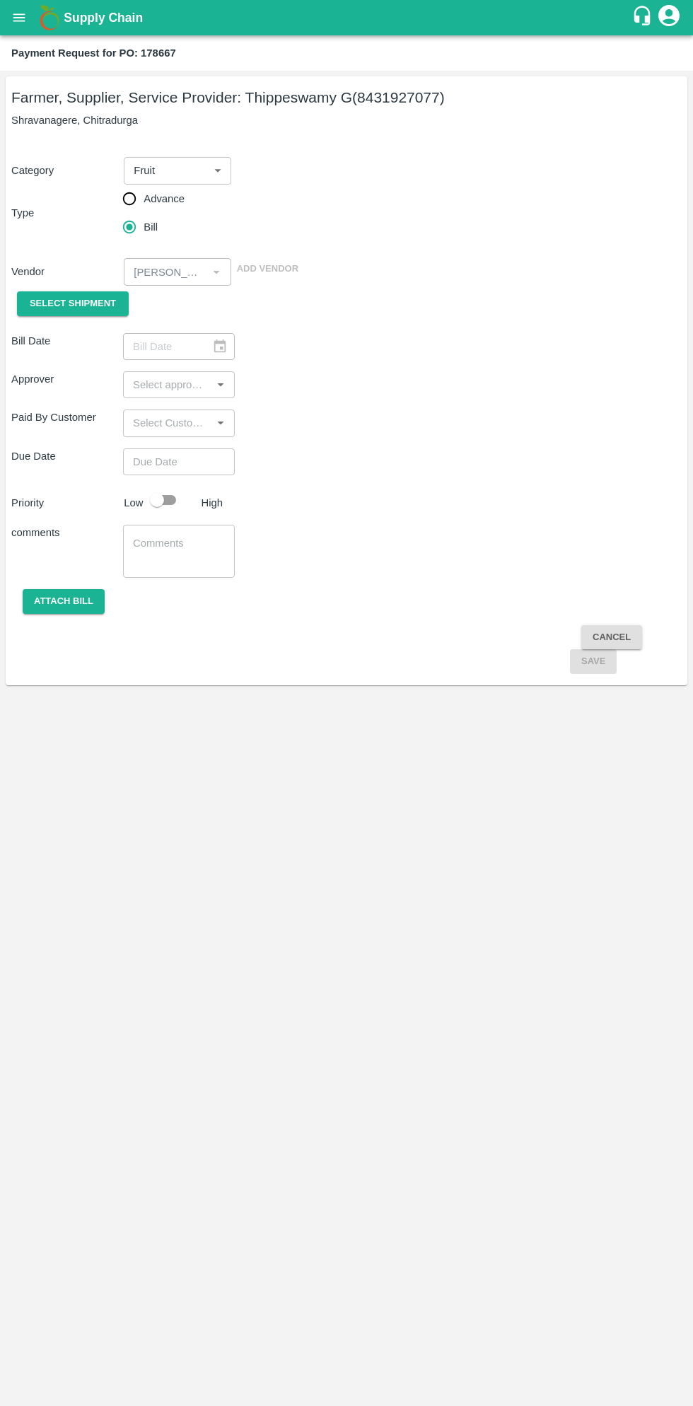
type input "[DATE]"
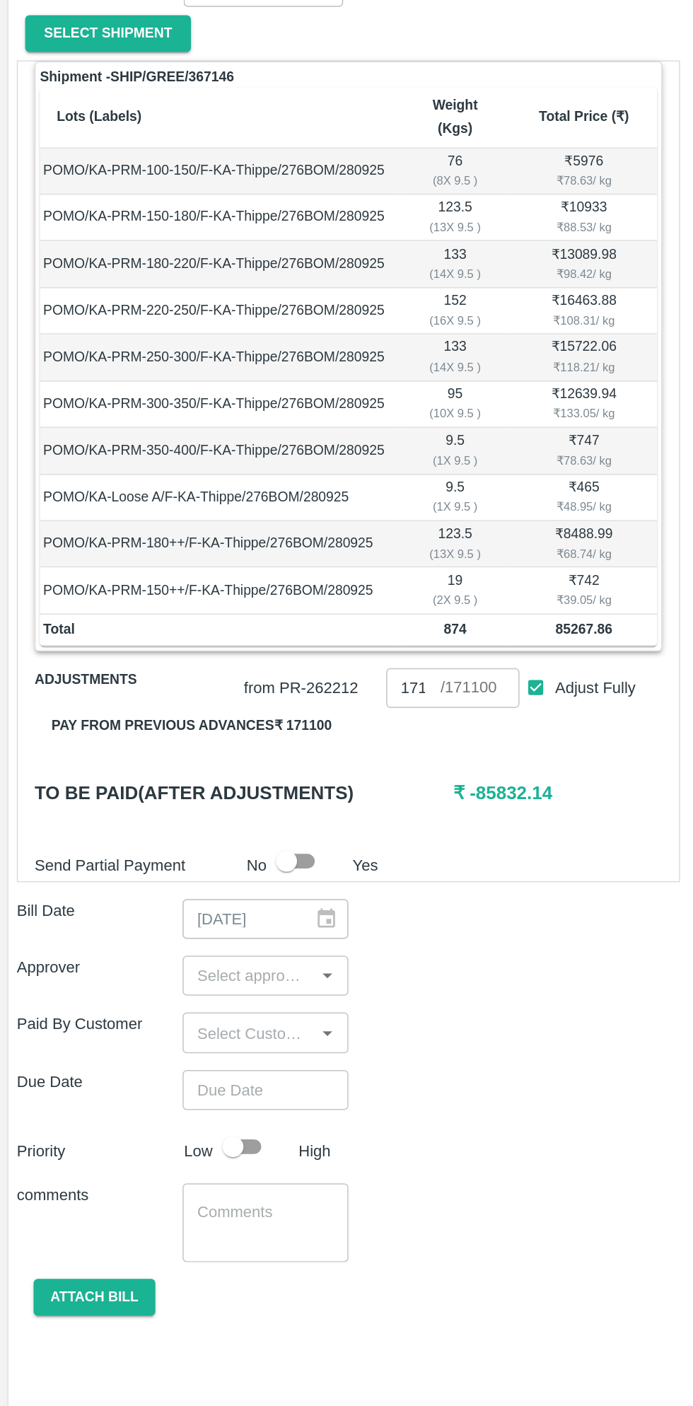
click at [357, 735] on input "Adjust Fully" at bounding box center [361, 744] width 26 height 26
checkbox input "false"
type input "0"
click at [279, 731] on input "0" at bounding box center [278, 744] width 37 height 27
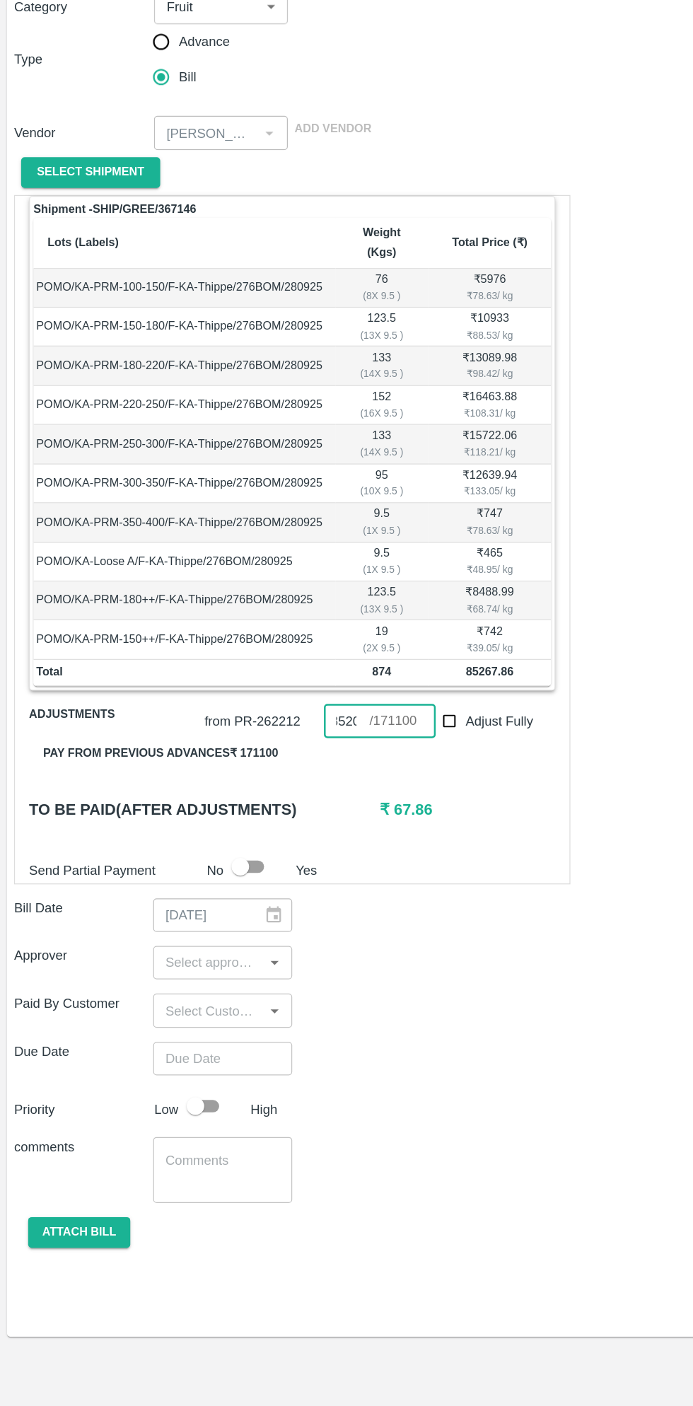
type input "85200"
click at [177, 929] on input "input" at bounding box center [167, 938] width 80 height 18
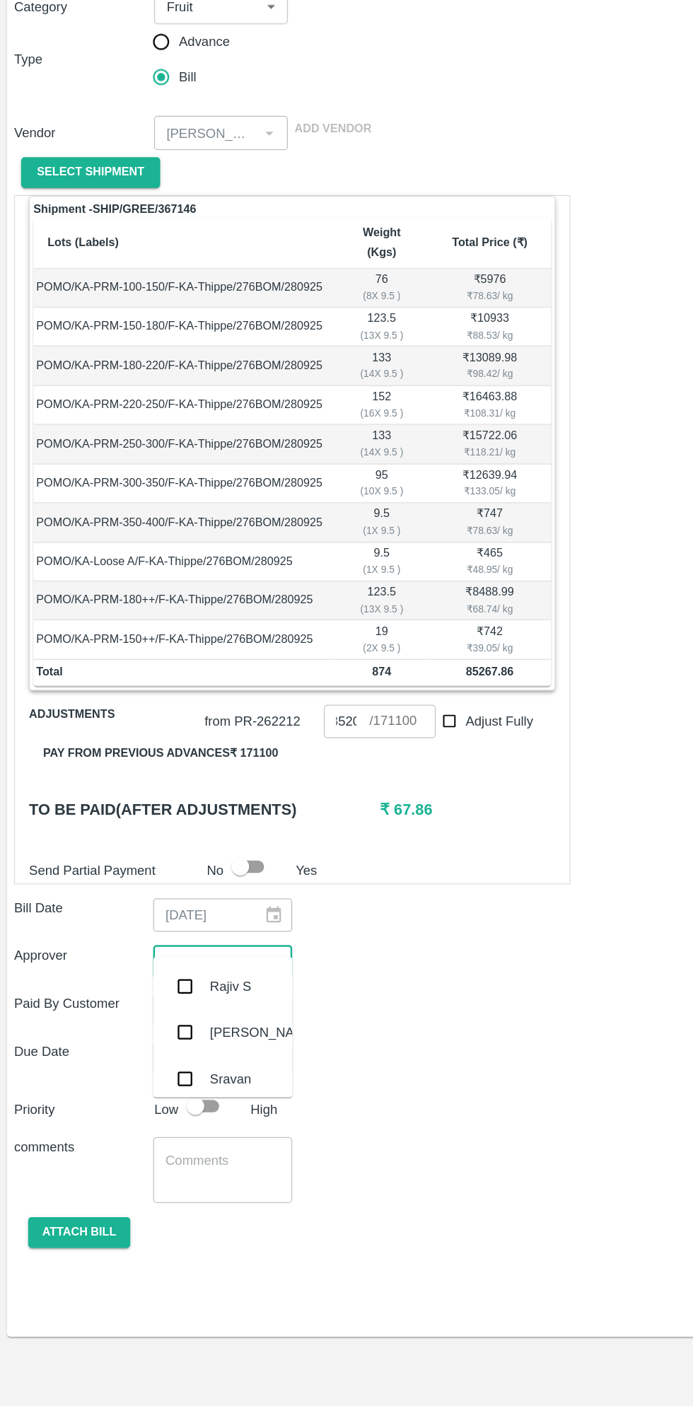
scroll to position [0, 0]
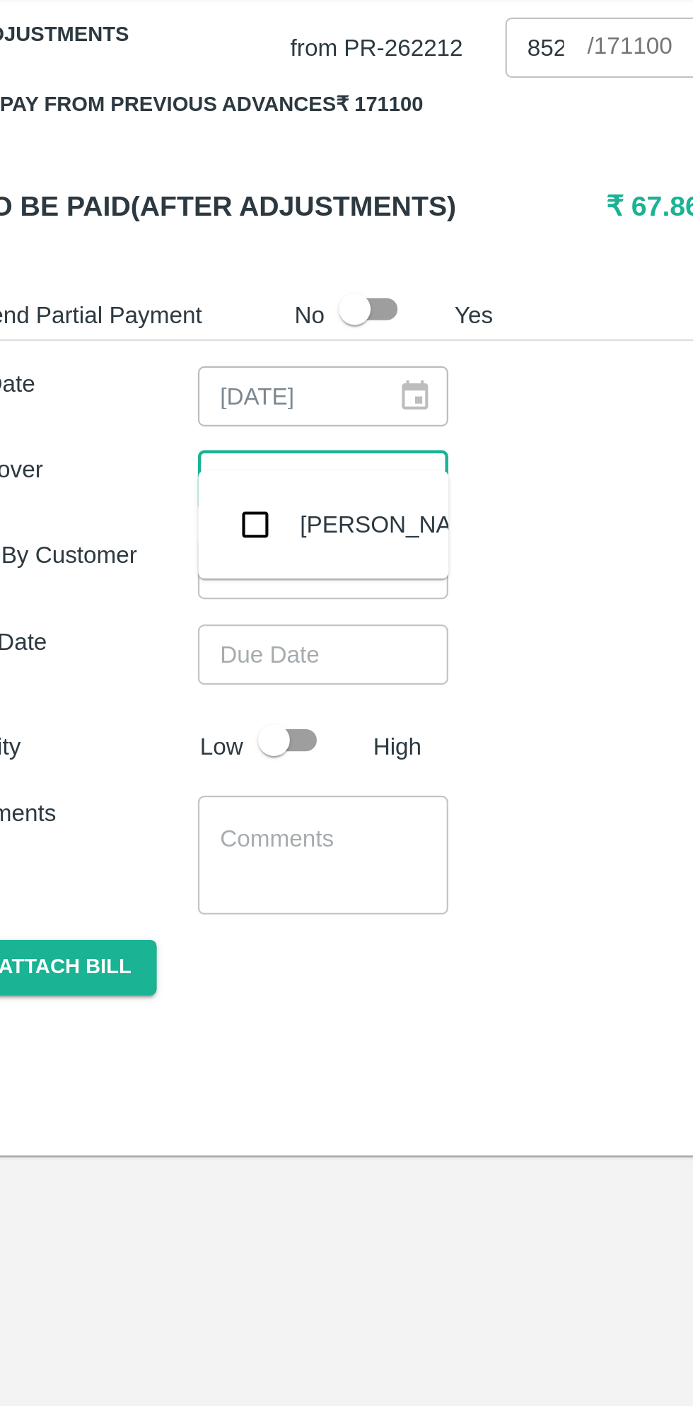
type input "muku"
click at [151, 966] on input "checkbox" at bounding box center [148, 958] width 28 height 28
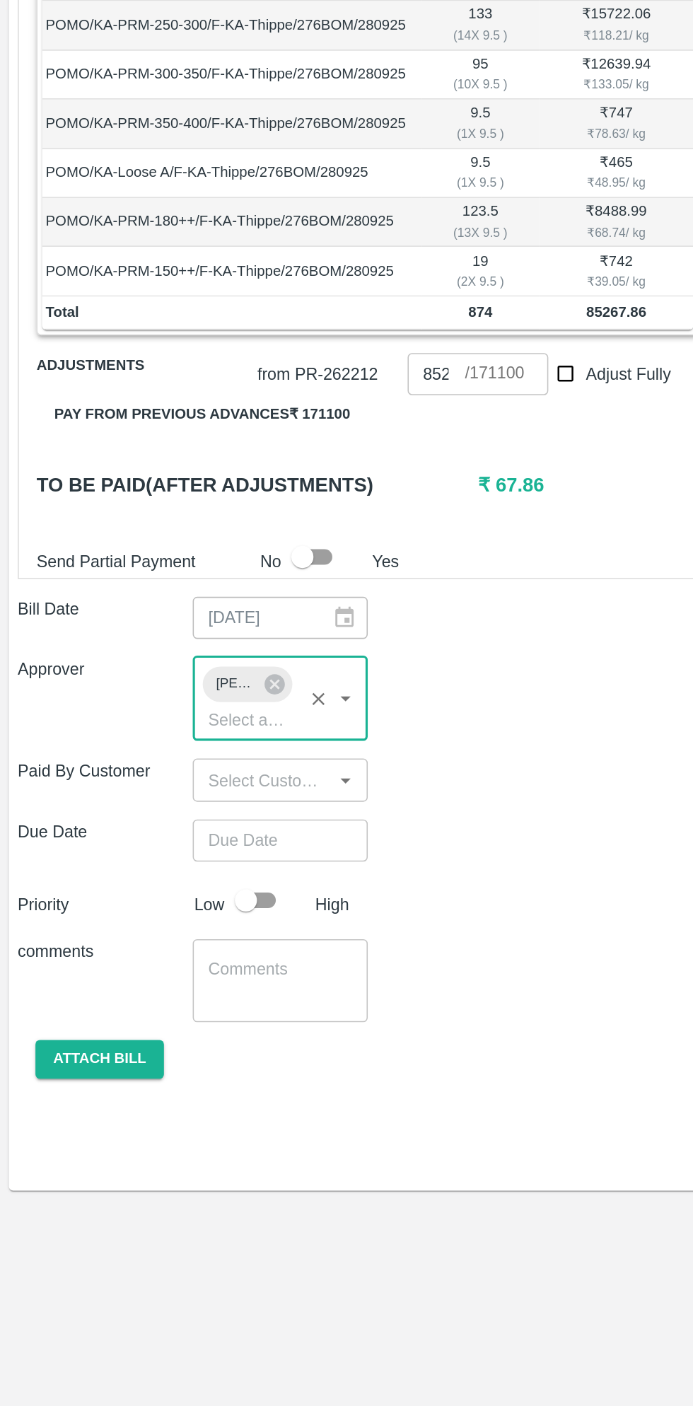
click at [199, 1029] on input "Choose date" at bounding box center [174, 1042] width 102 height 27
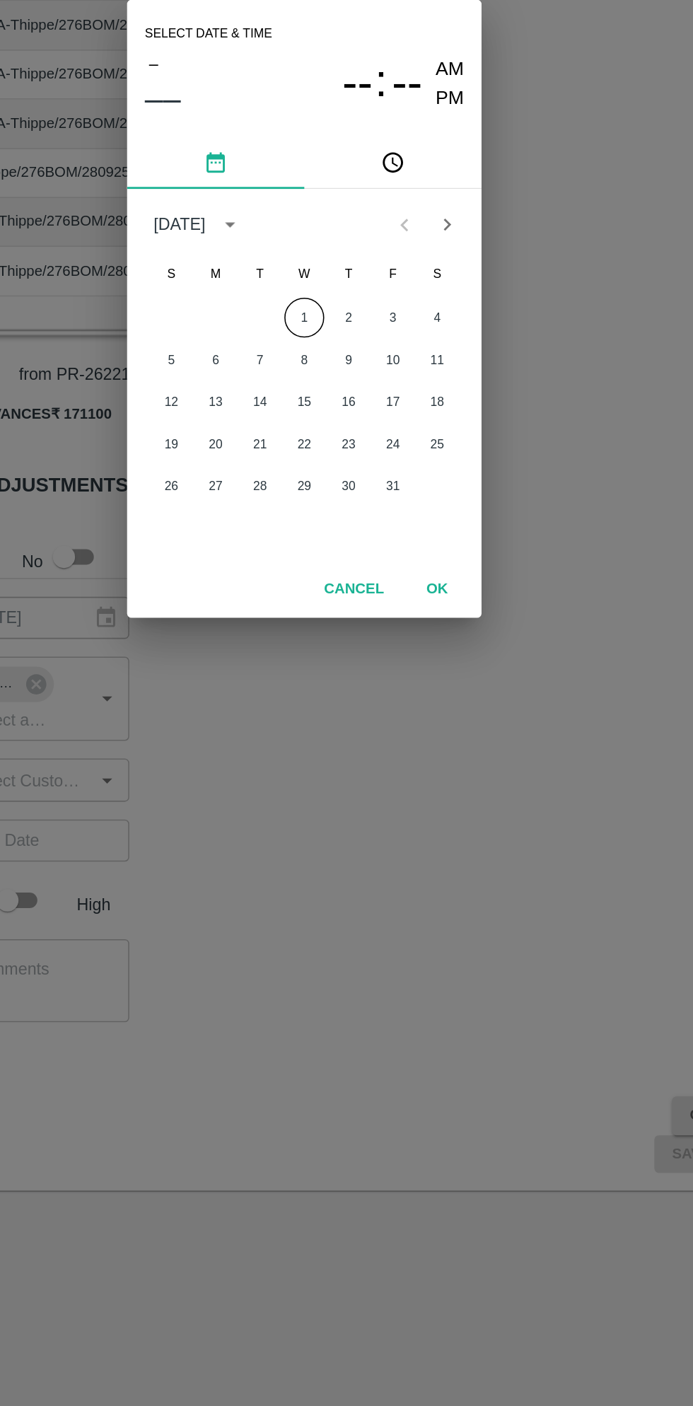
click at [346, 709] on button "1" at bounding box center [346, 708] width 25 height 25
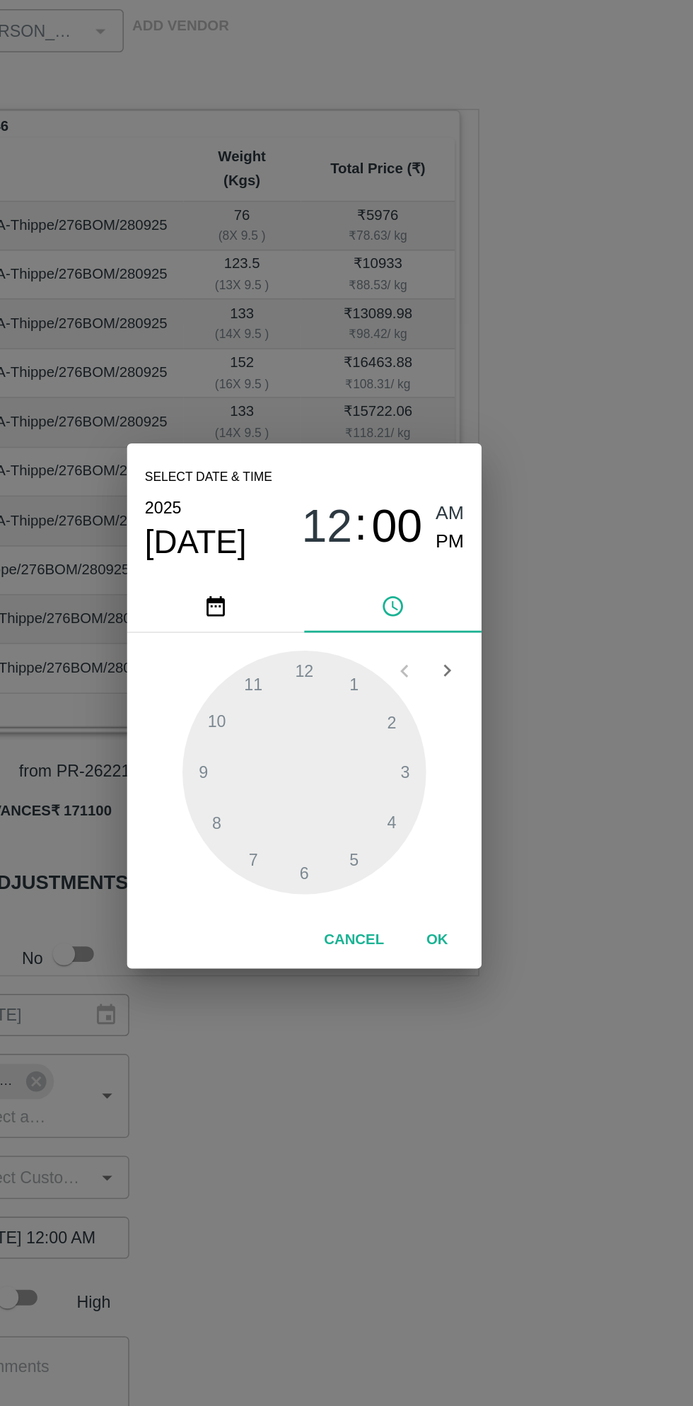
click at [443, 598] on span "PM" at bounding box center [440, 598] width 18 height 19
click at [400, 712] on div at bounding box center [347, 746] width 156 height 156
click at [376, 801] on div at bounding box center [347, 746] width 156 height 156
type input "[DATE] 02:25 PM"
click at [431, 852] on button "OK" at bounding box center [431, 852] width 45 height 25
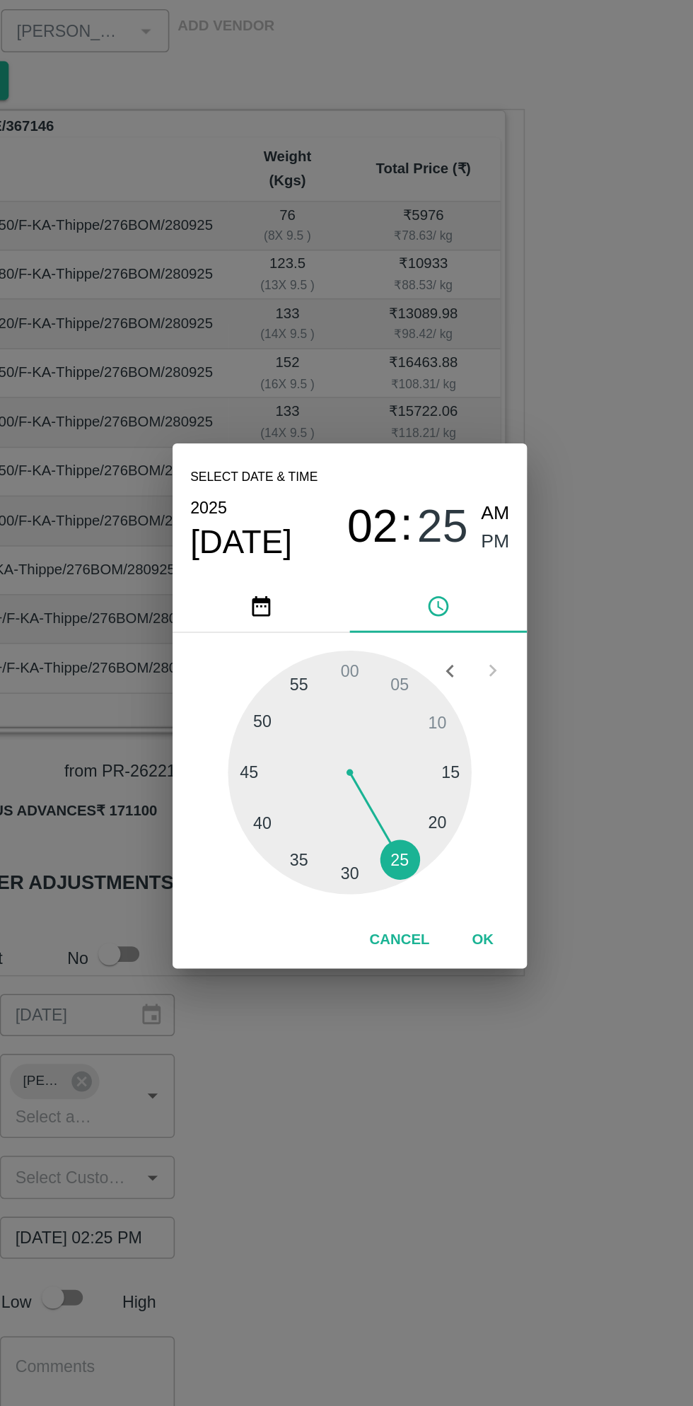
scroll to position [0, 11]
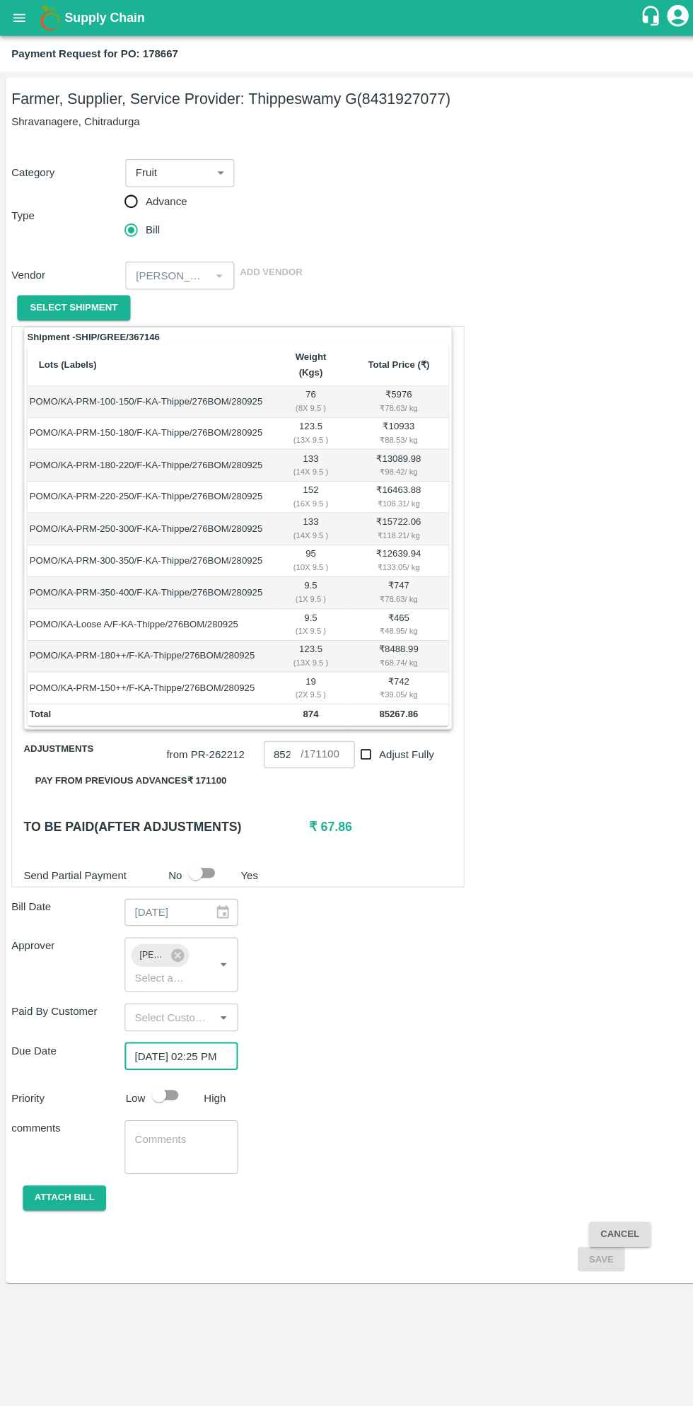
click at [155, 1067] on input "checkbox" at bounding box center [157, 1080] width 81 height 27
checkbox input "true"
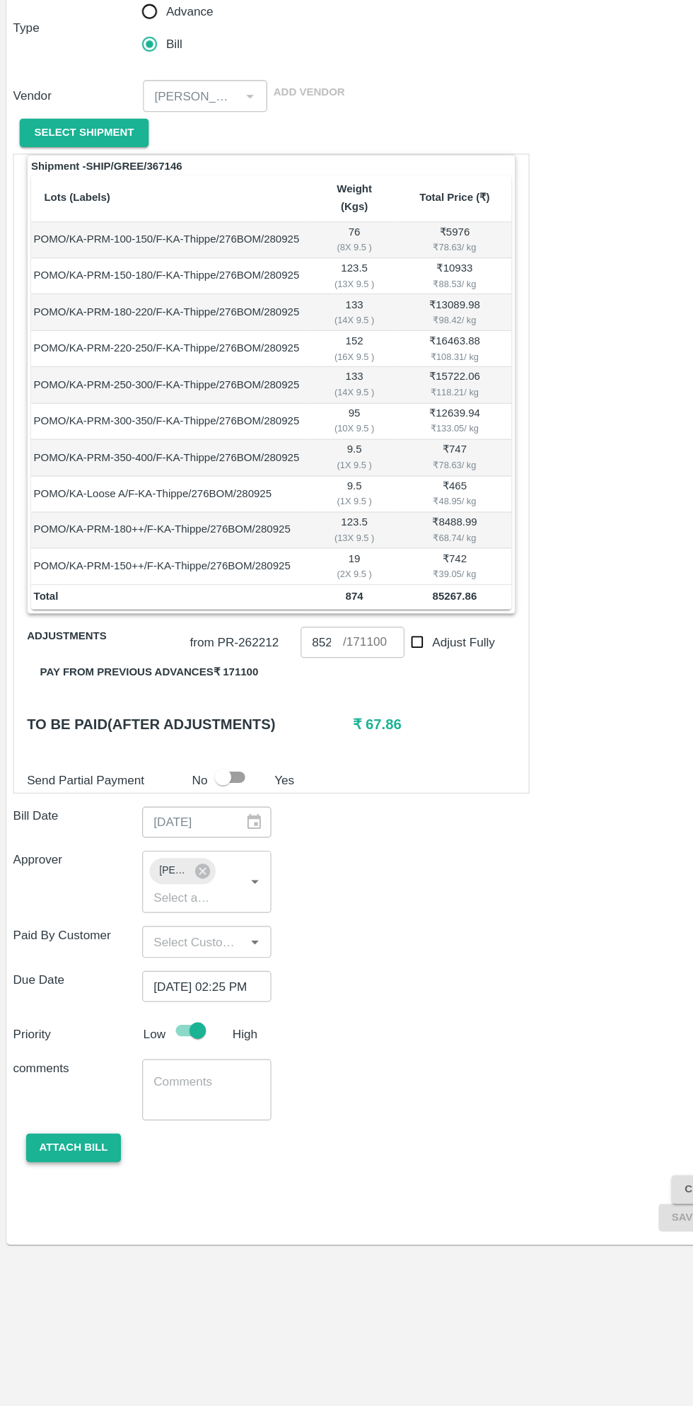
click at [79, 1170] on button "Attach bill" at bounding box center [64, 1182] width 82 height 25
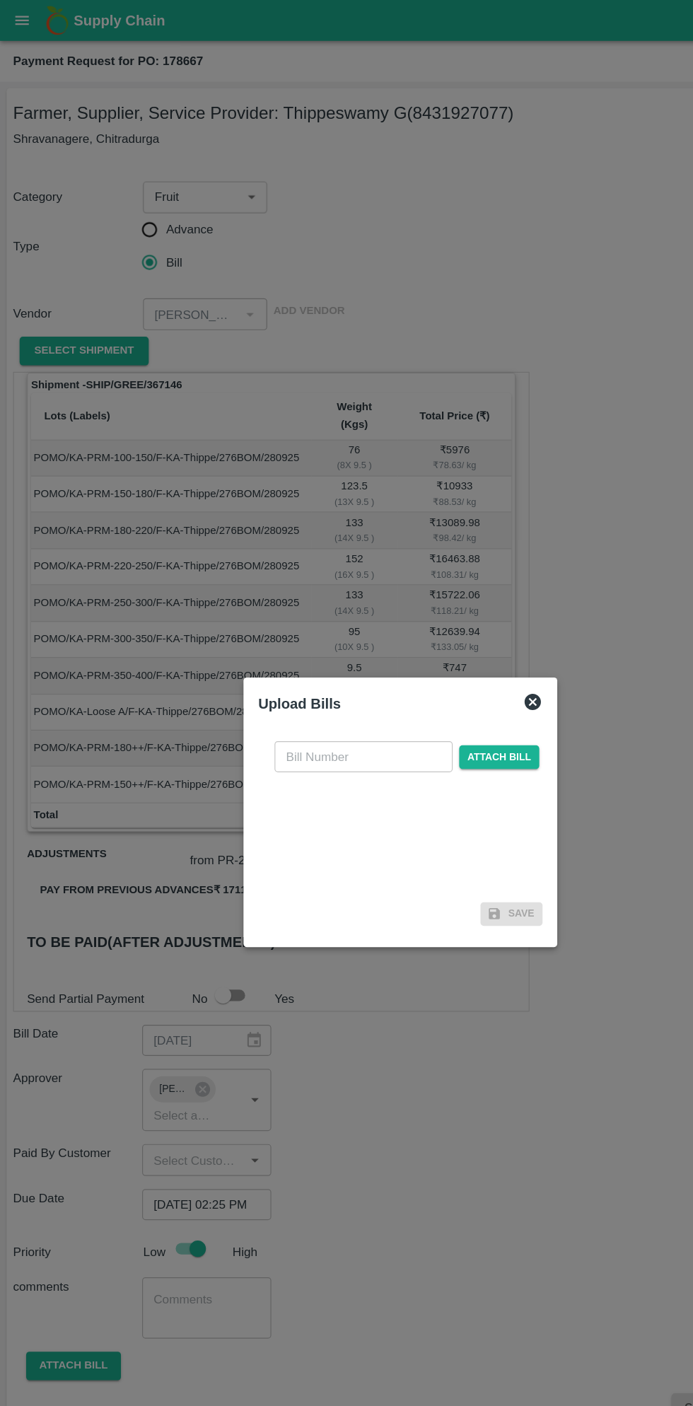
click at [327, 652] on input "text" at bounding box center [315, 654] width 154 height 27
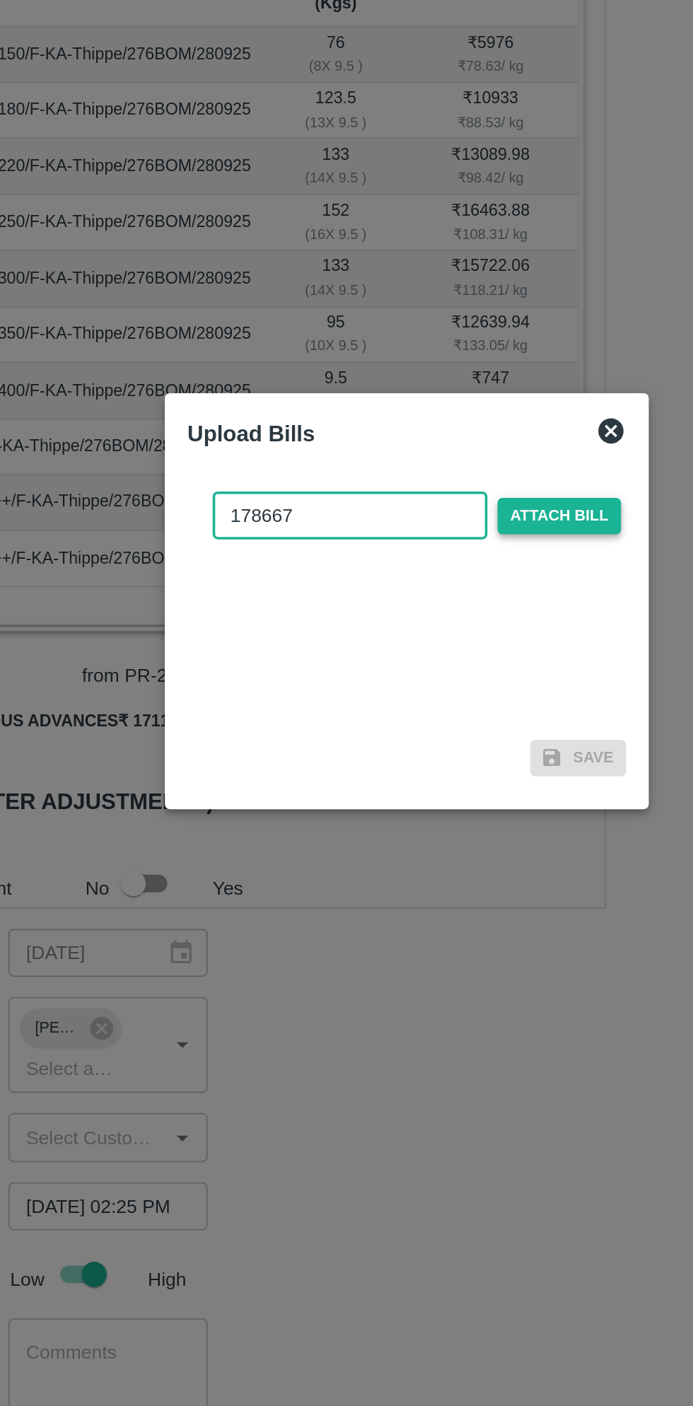
type input "178667"
click at [436, 656] on span "Attach bill" at bounding box center [431, 655] width 69 height 21
click at [0, 0] on input "Attach bill" at bounding box center [0, 0] width 0 height 0
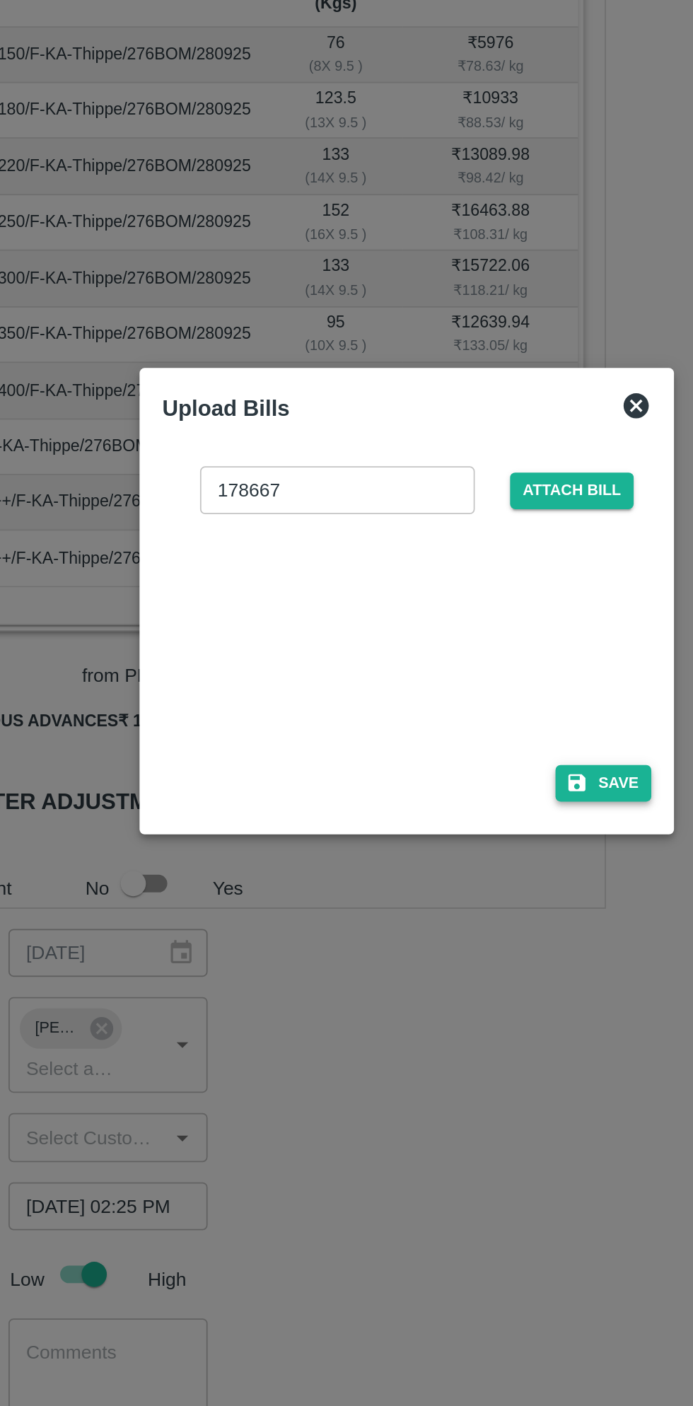
click at [459, 811] on button "Save" at bounding box center [457, 805] width 54 height 21
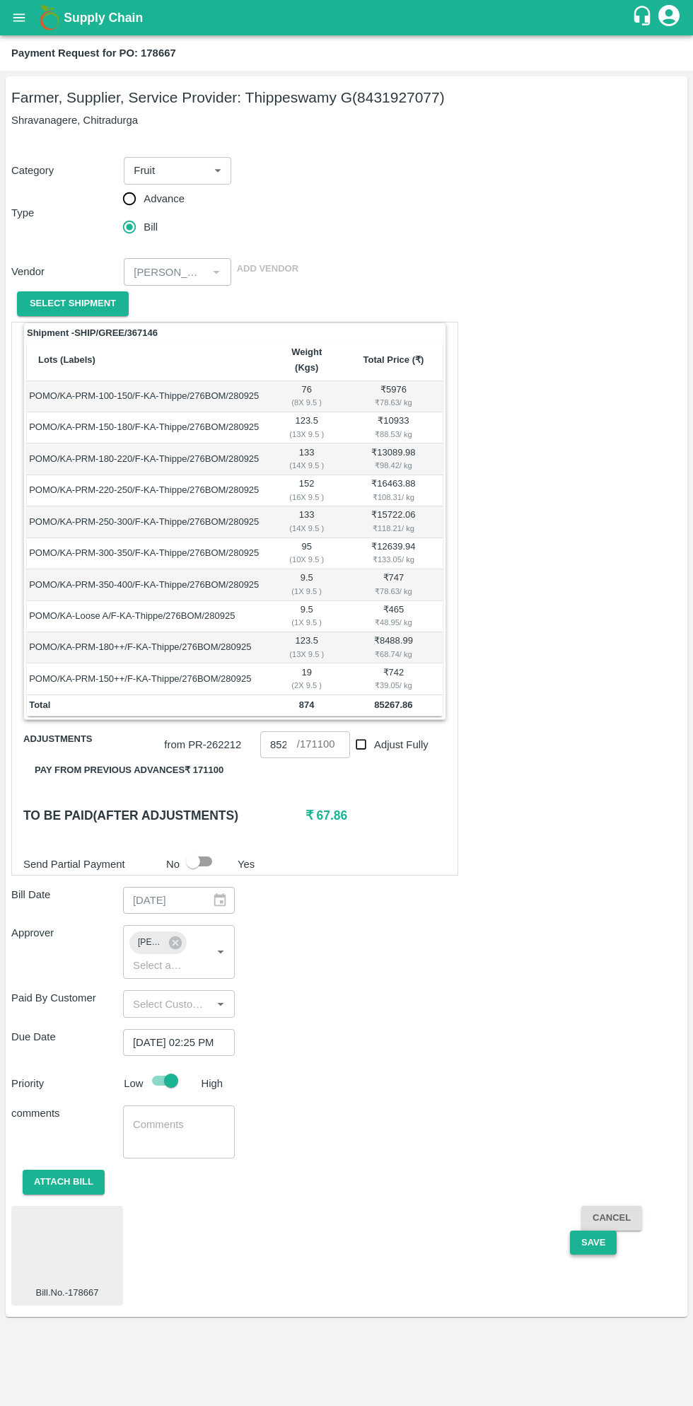
click at [592, 1231] on button "Save" at bounding box center [593, 1243] width 47 height 25
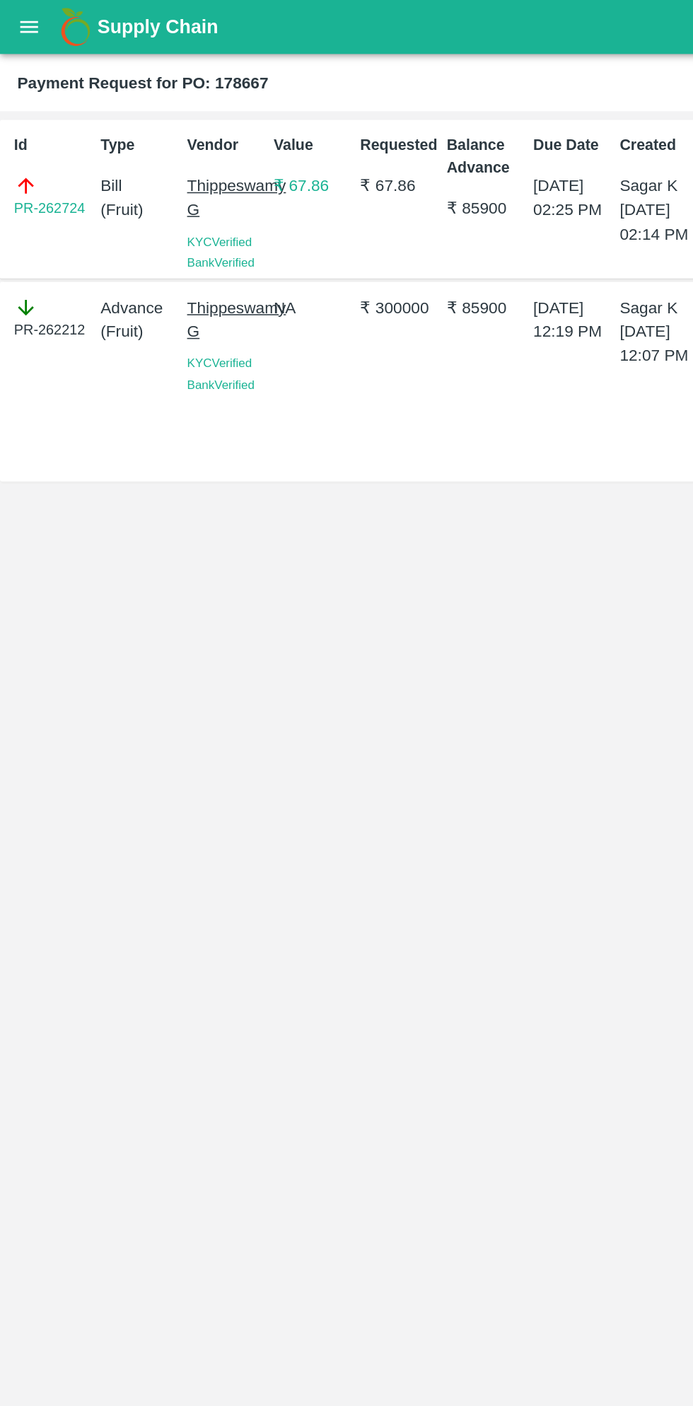
click at [31, 24] on button "open drawer" at bounding box center [19, 17] width 33 height 33
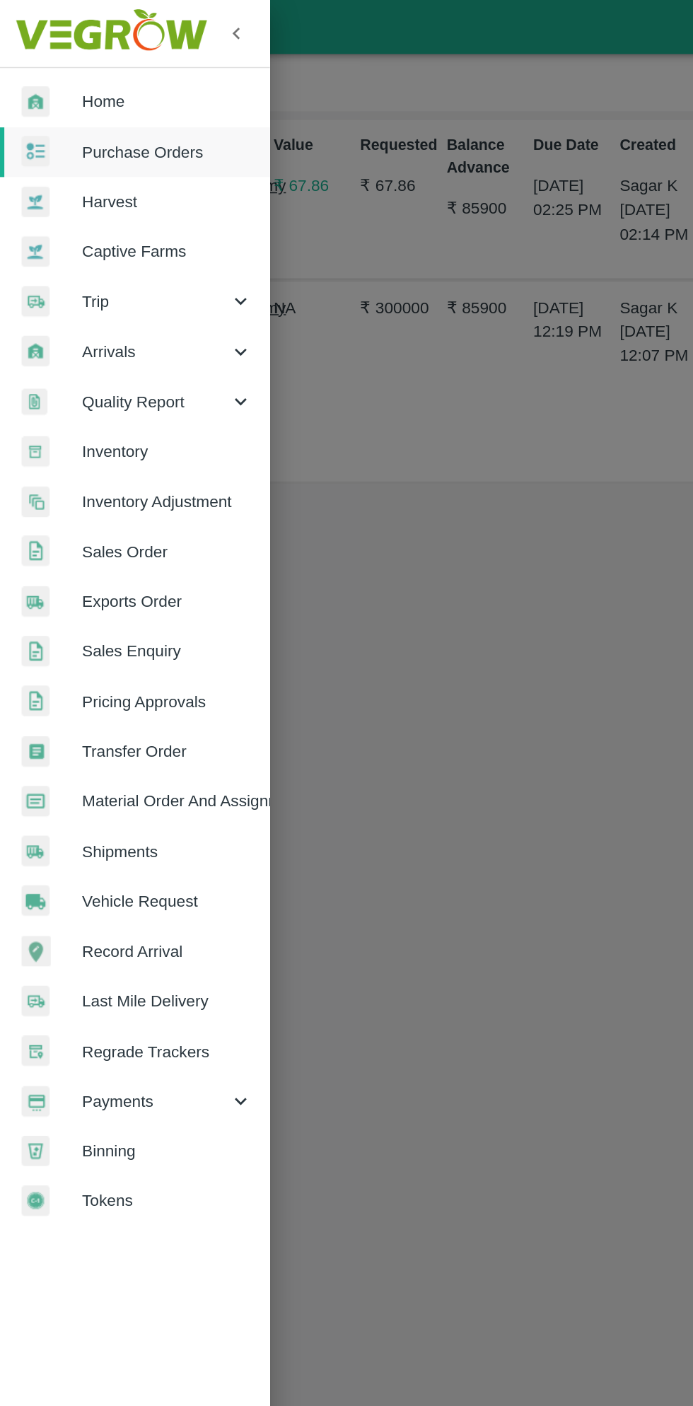
click at [111, 103] on span "Purchase Orders" at bounding box center [110, 100] width 112 height 16
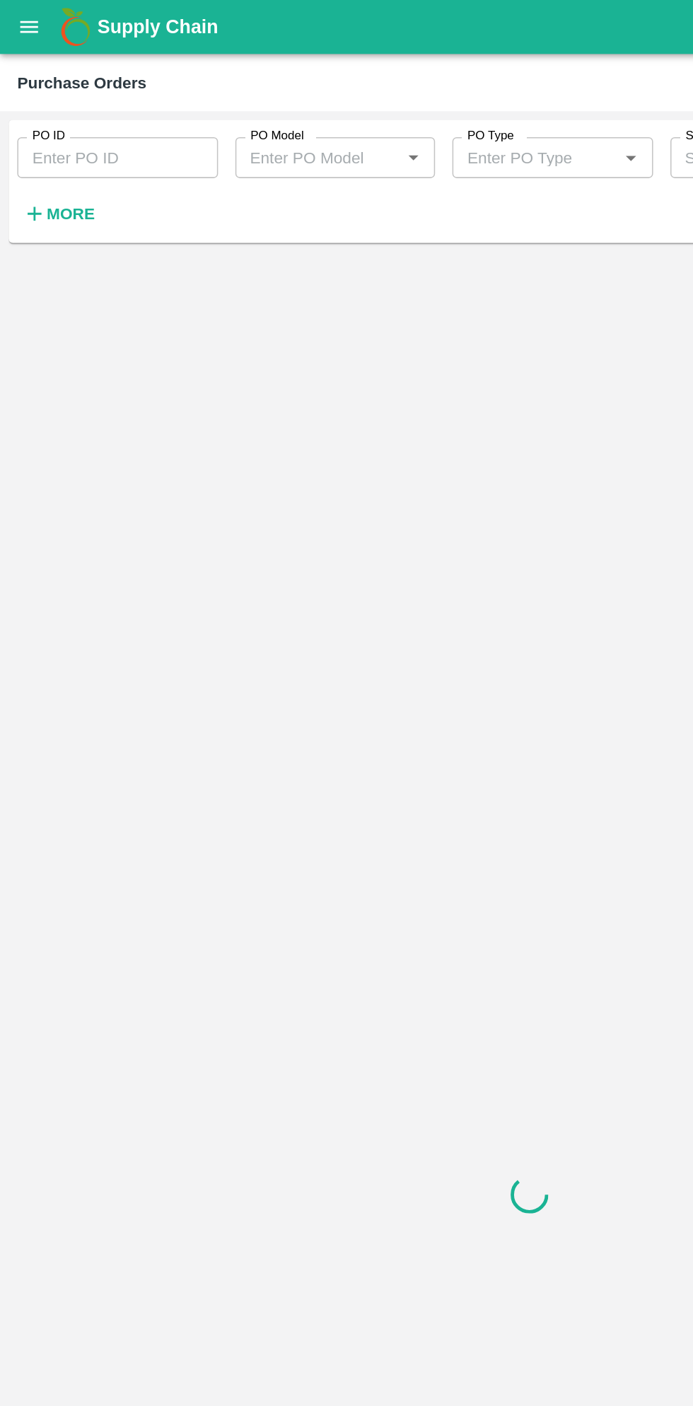
click at [46, 140] on strong "More" at bounding box center [46, 139] width 32 height 11
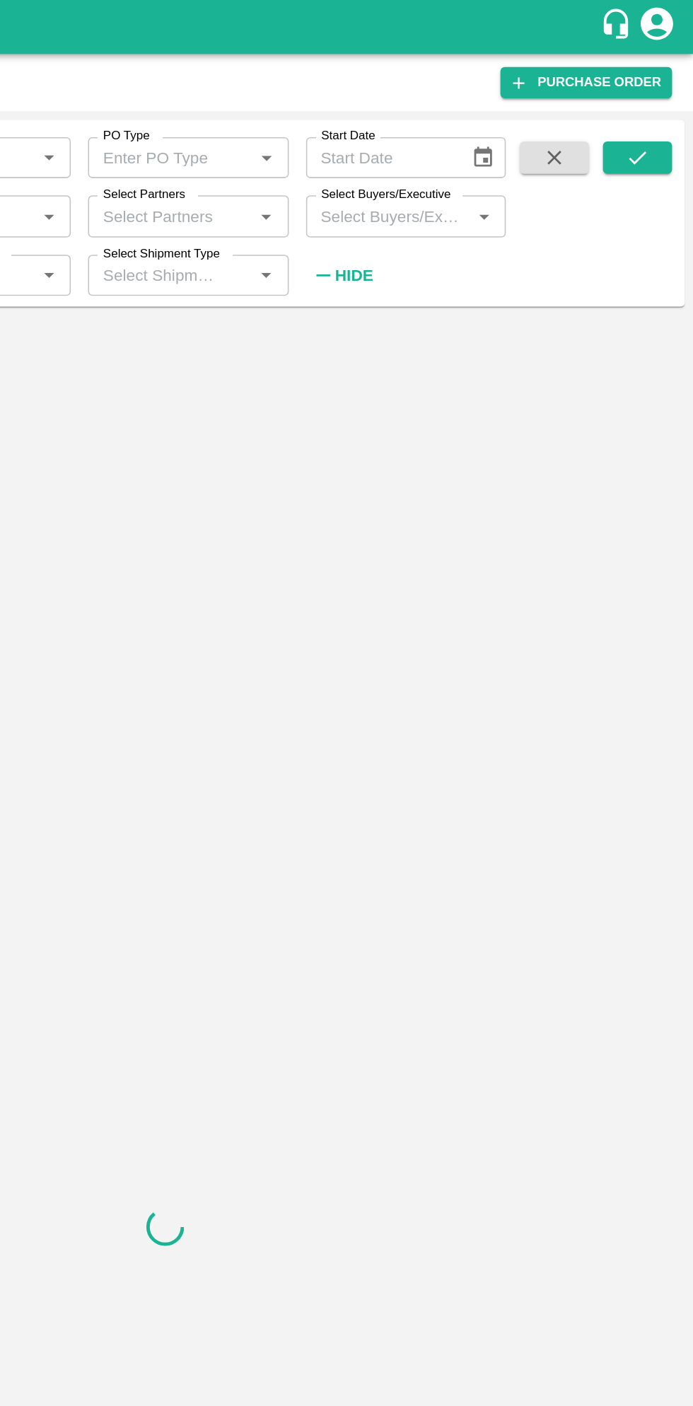
click at [518, 137] on input "Select Buyers/Executive" at bounding box center [493, 141] width 100 height 18
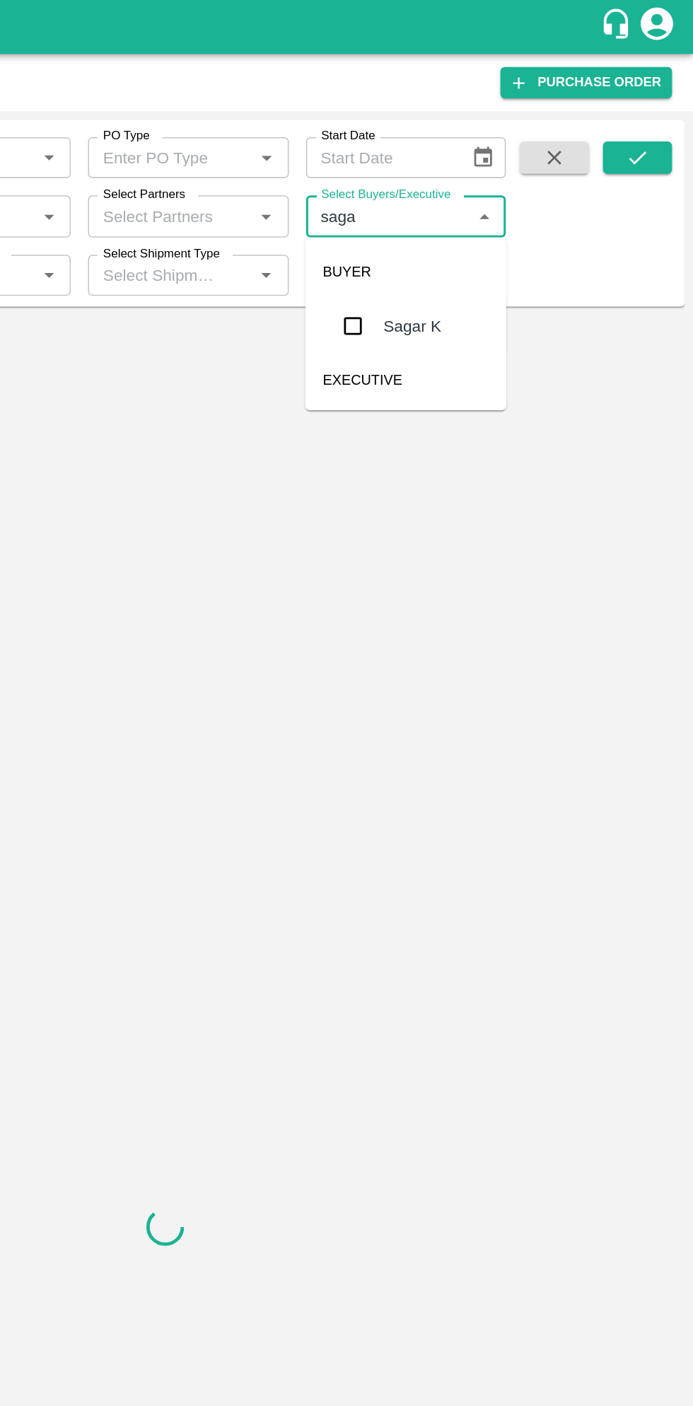
type input "sagar"
click at [473, 215] on input "checkbox" at bounding box center [469, 213] width 28 height 28
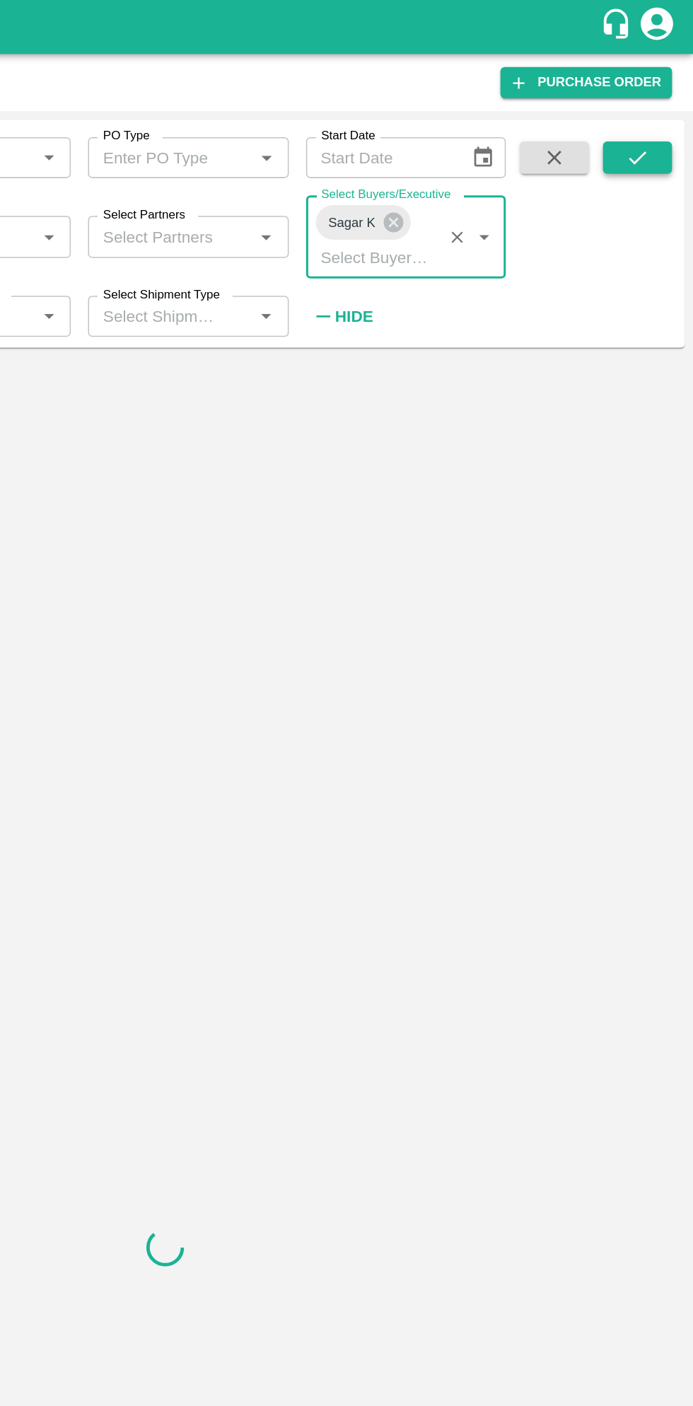
click at [654, 106] on icon "submit" at bounding box center [656, 103] width 11 height 8
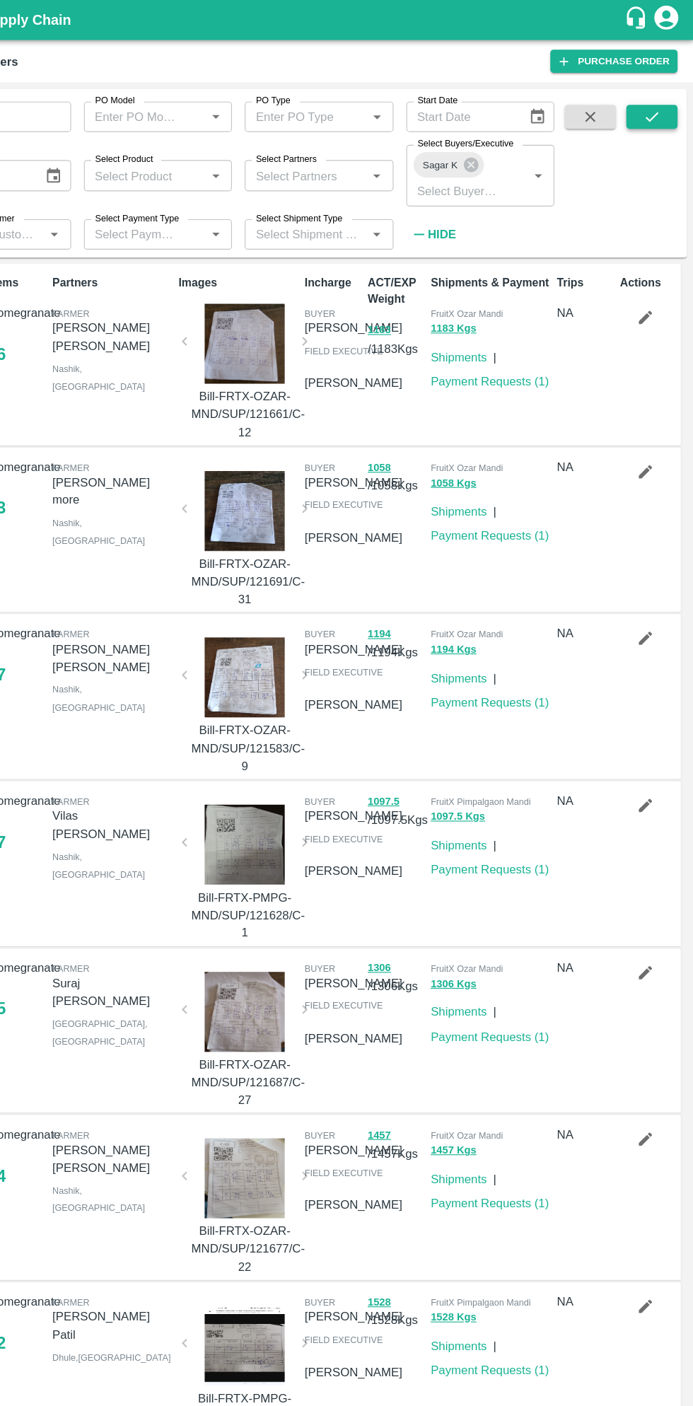
click at [650, 102] on icon "submit" at bounding box center [657, 103] width 16 height 16
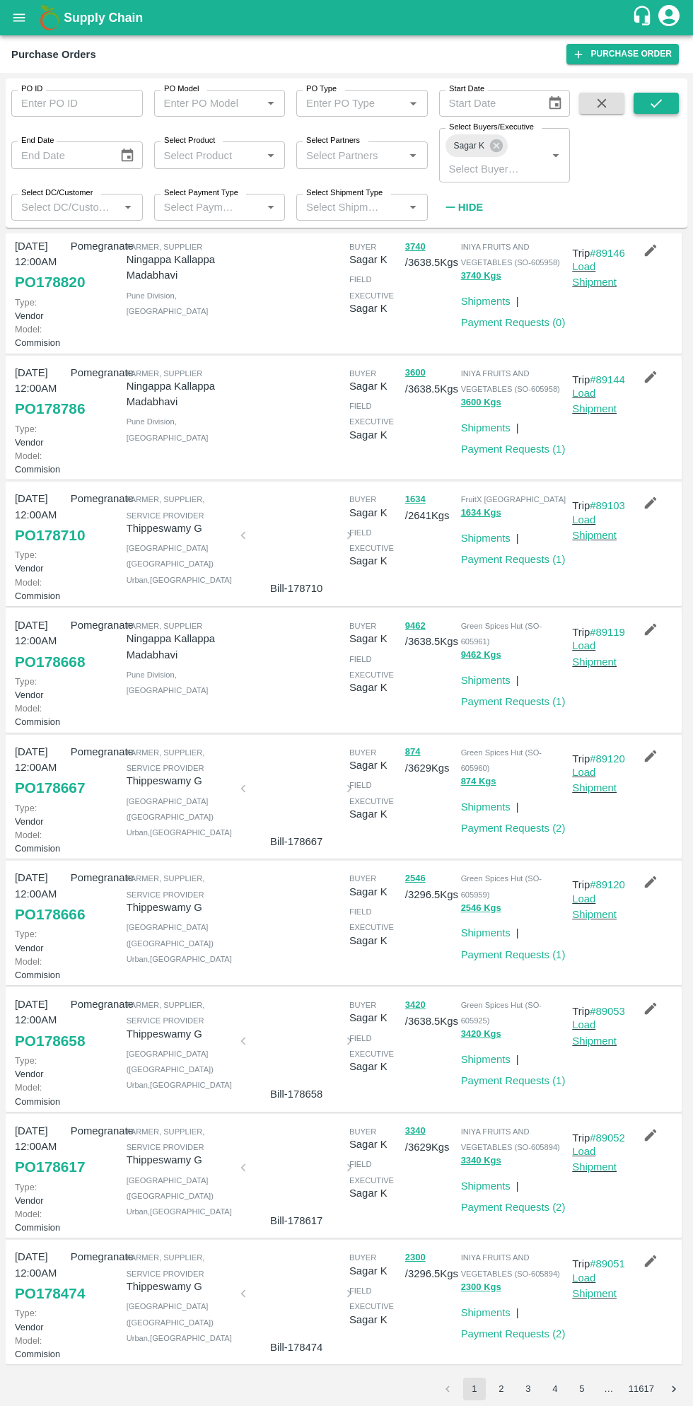
scroll to position [413, 0]
click at [534, 949] on link "Payment Requests ( 1 )" at bounding box center [513, 954] width 105 height 11
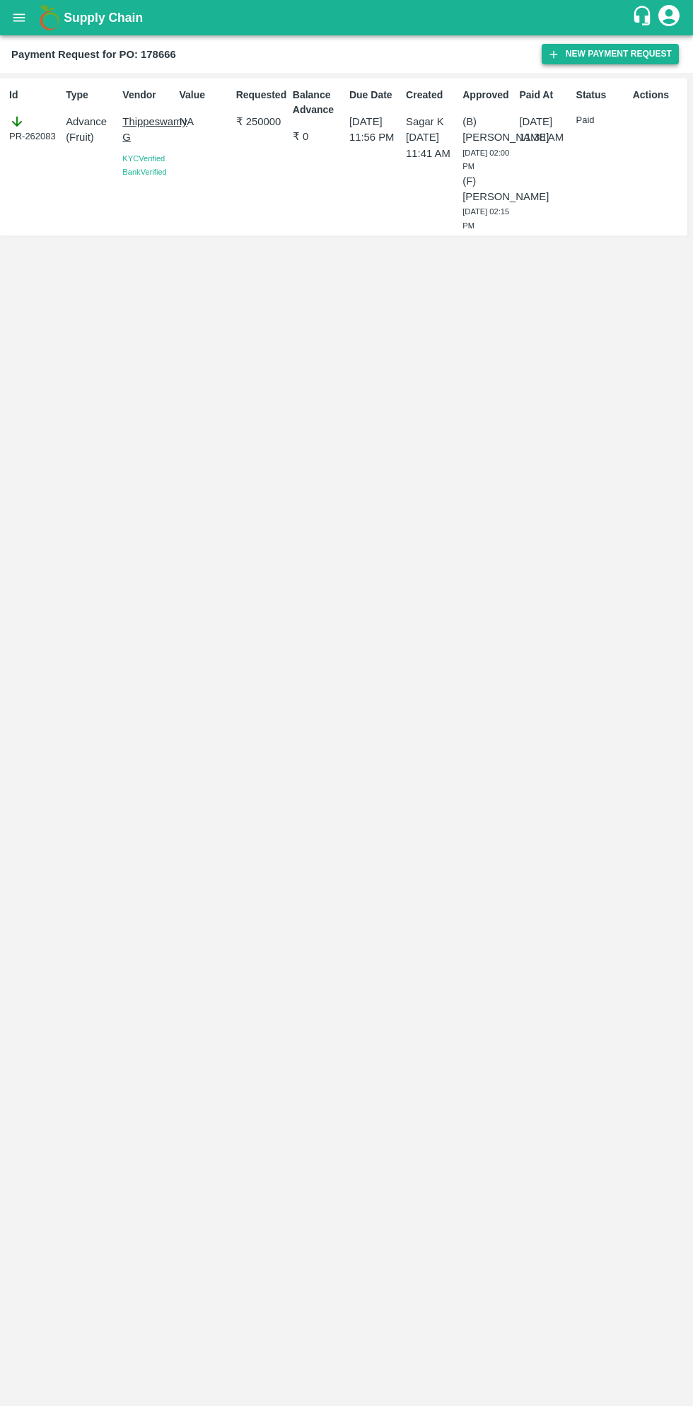
click at [580, 57] on button "New Payment Request" at bounding box center [610, 54] width 137 height 21
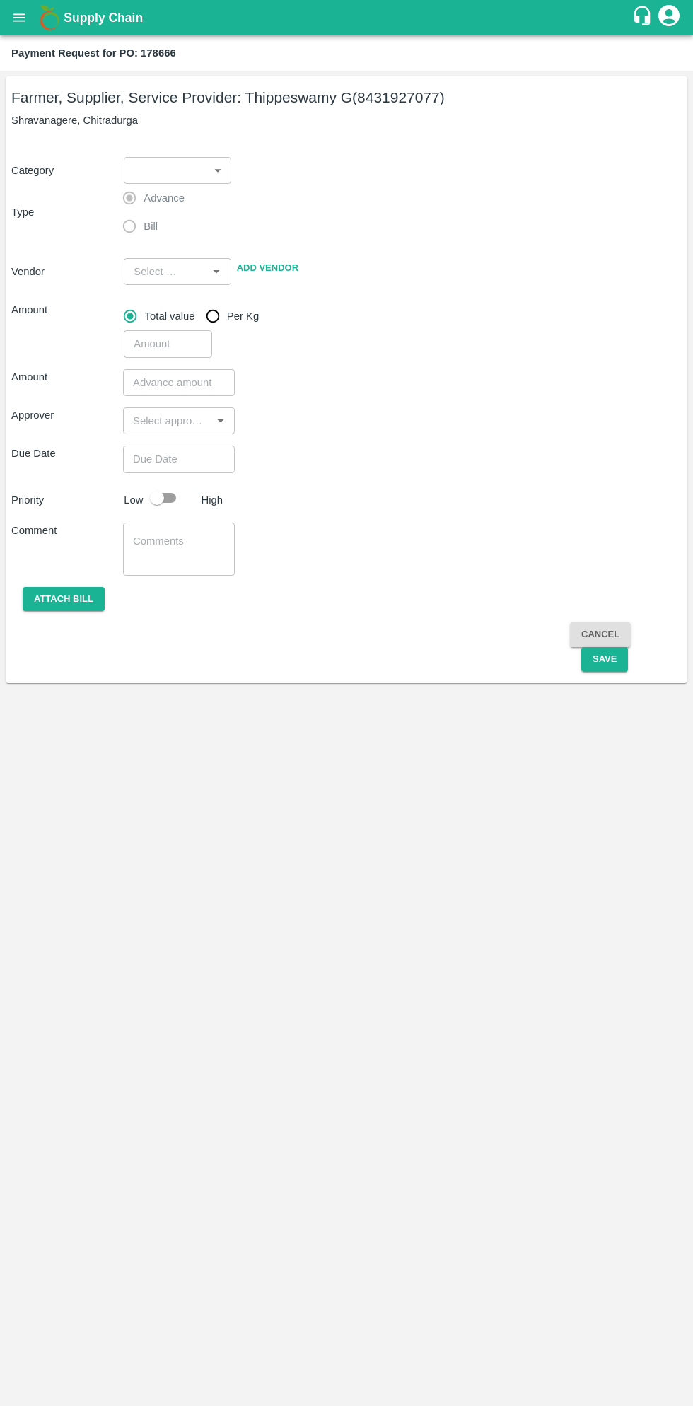
click at [177, 179] on body "Supply Chain Payment Request for PO: 178666 Farmer, Supplier, Service Provider:…" at bounding box center [346, 703] width 693 height 1406
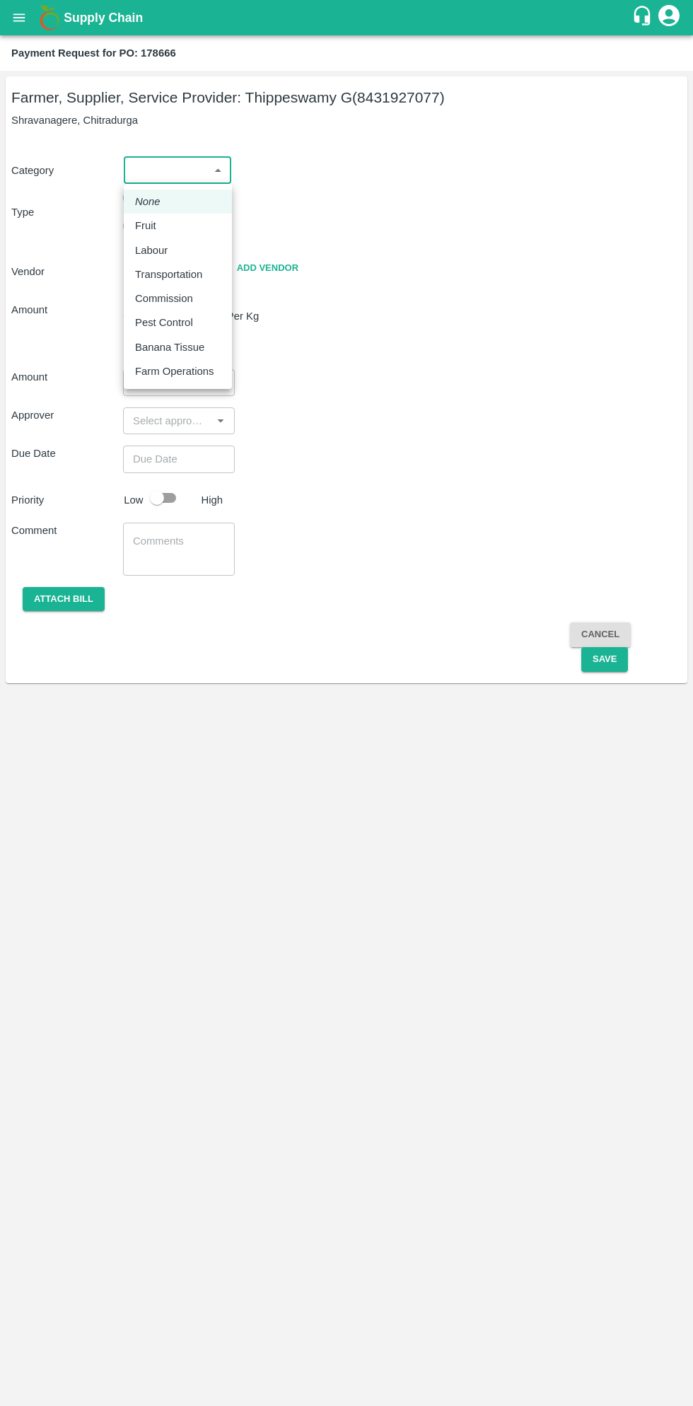
click at [160, 226] on div "Fruit" at bounding box center [149, 226] width 28 height 16
type input "1"
type input "[PERSON_NAME] G - 8431927077(Farmer, Supplier, Service Provider)"
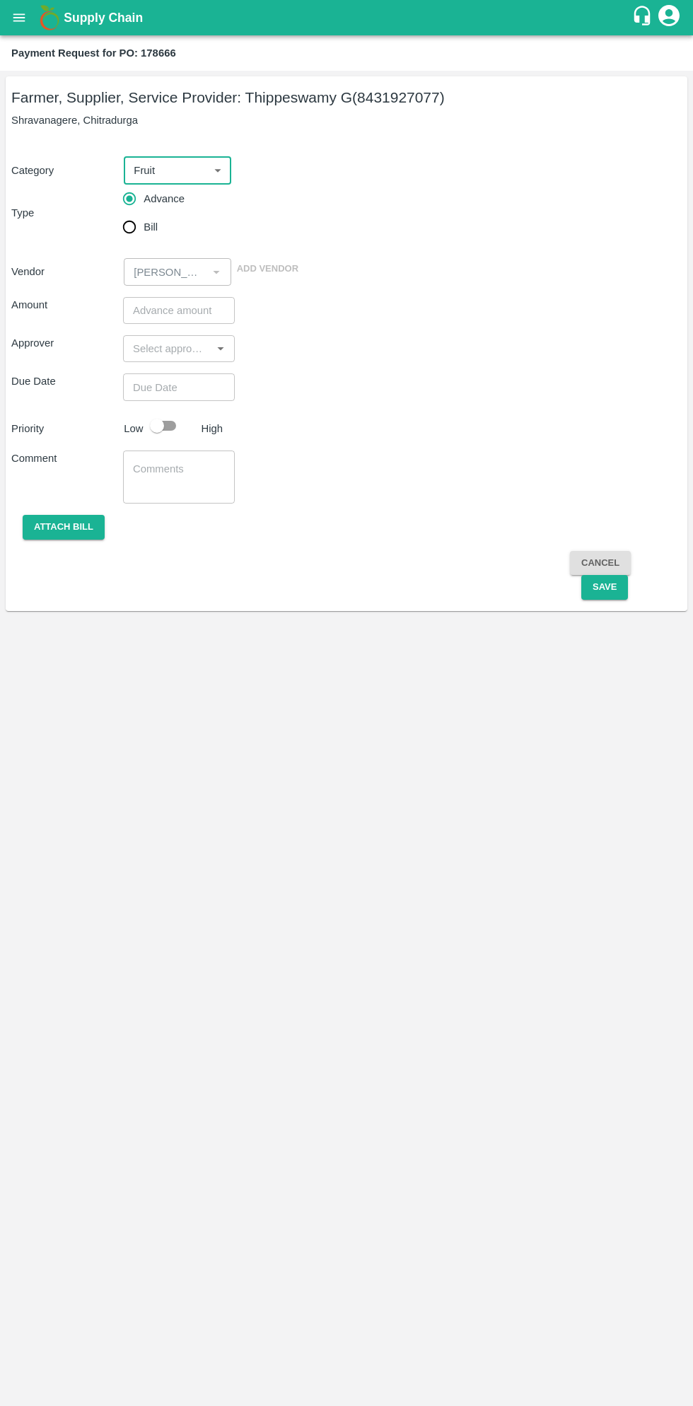
click at [134, 226] on input "Bill" at bounding box center [129, 227] width 28 height 28
radio input "true"
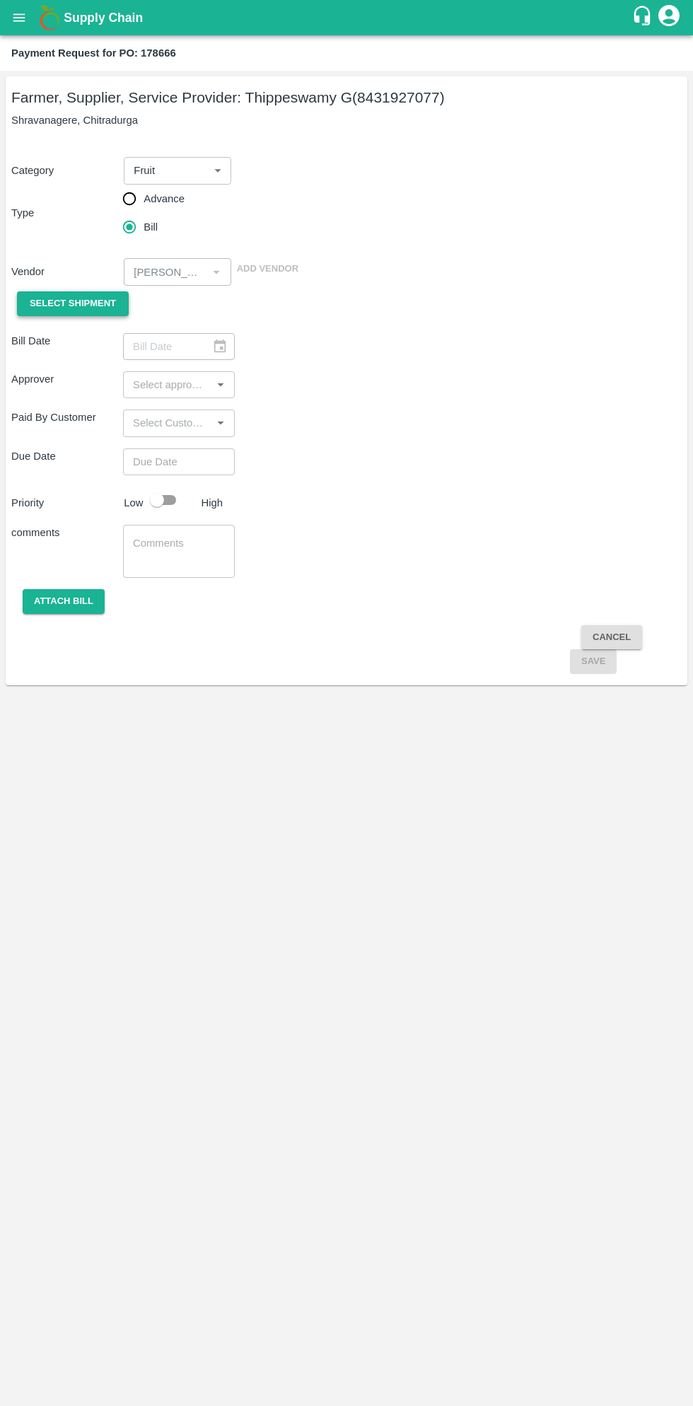
click at [79, 303] on span "Select Shipment" at bounding box center [73, 304] width 86 height 16
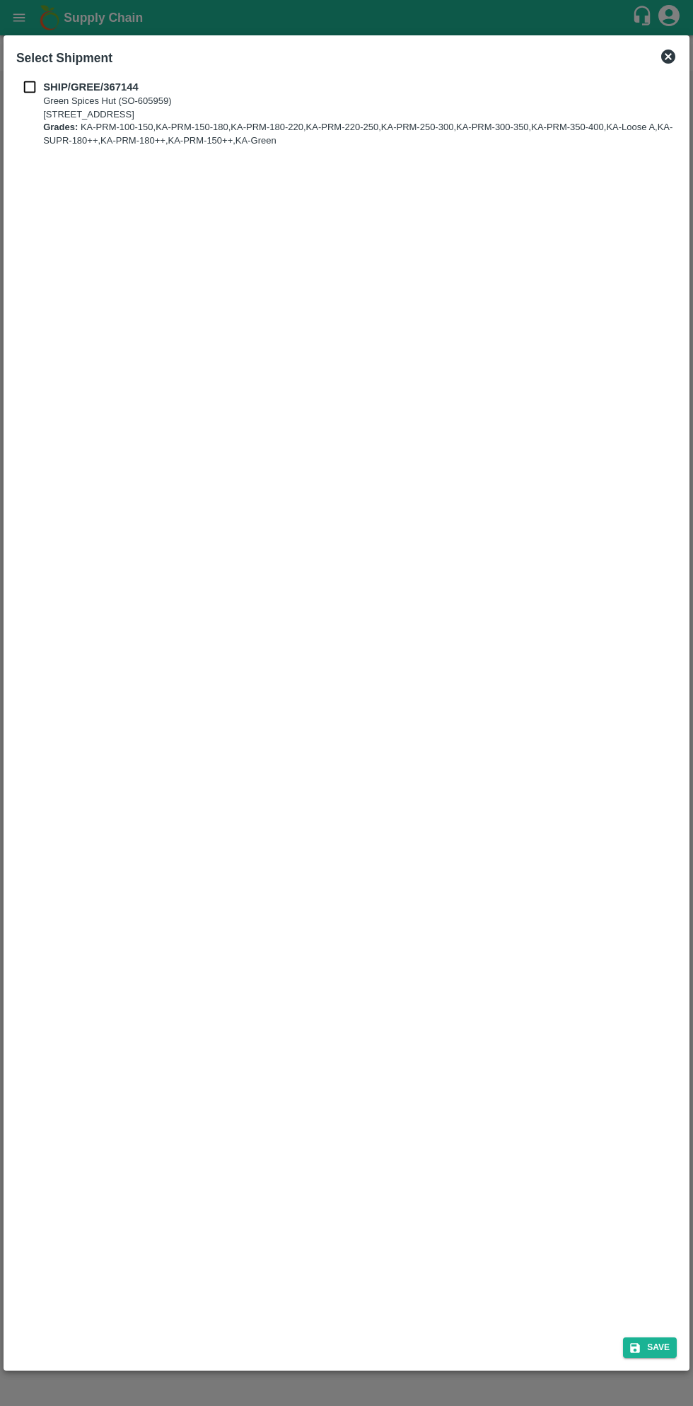
click at [35, 90] on input "checkbox" at bounding box center [29, 87] width 27 height 16
checkbox input "true"
click at [651, 1343] on button "Save" at bounding box center [650, 1347] width 54 height 21
type input "[DATE]"
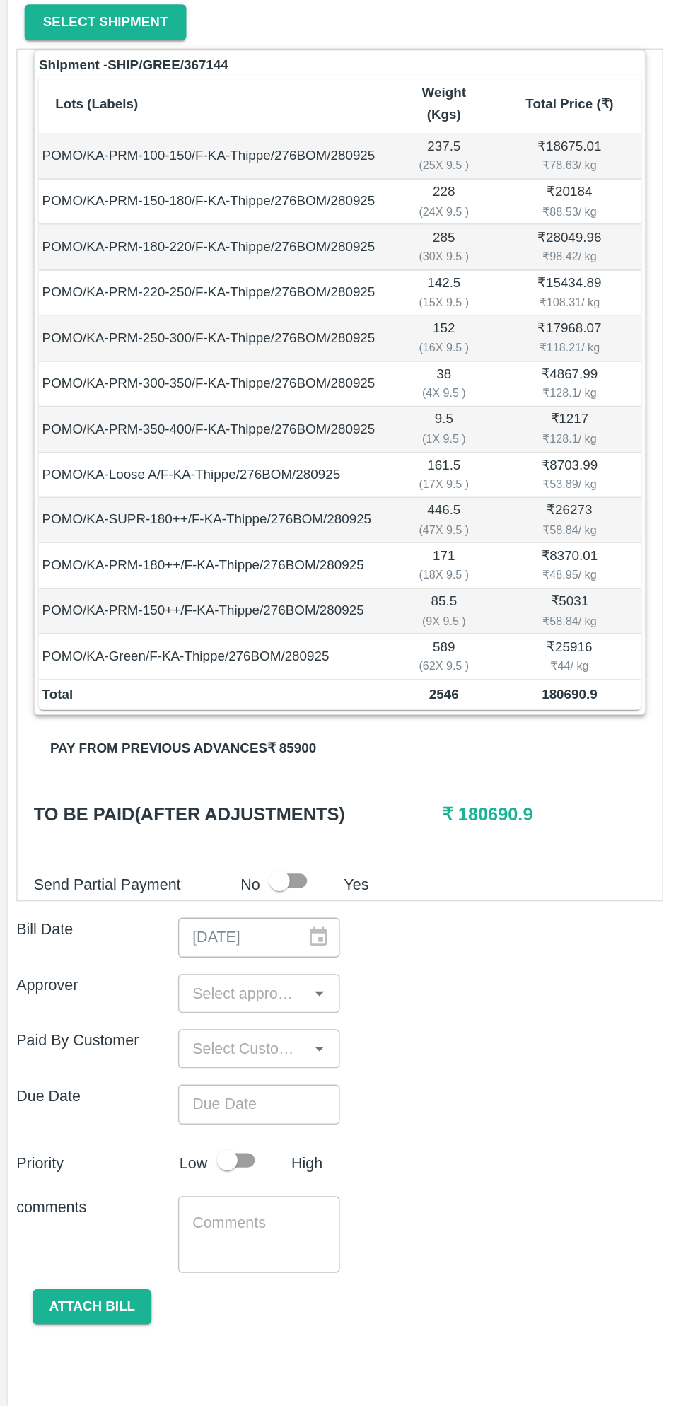
click at [180, 794] on button "Pay from previous advances ₹ 85900" at bounding box center [126, 806] width 207 height 25
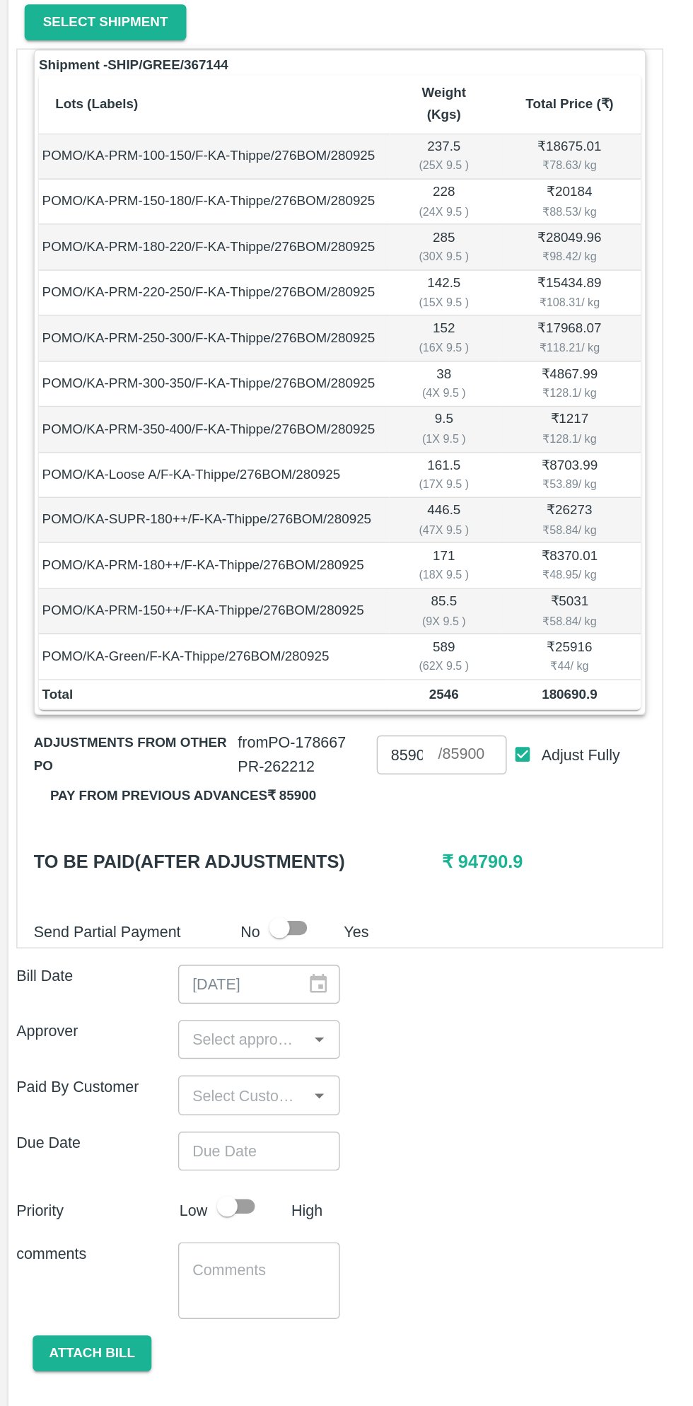
click at [358, 796] on input "Adjust Fully" at bounding box center [361, 809] width 26 height 26
checkbox input "false"
type input "0"
click at [292, 796] on input "0" at bounding box center [281, 809] width 42 height 27
type input "3"
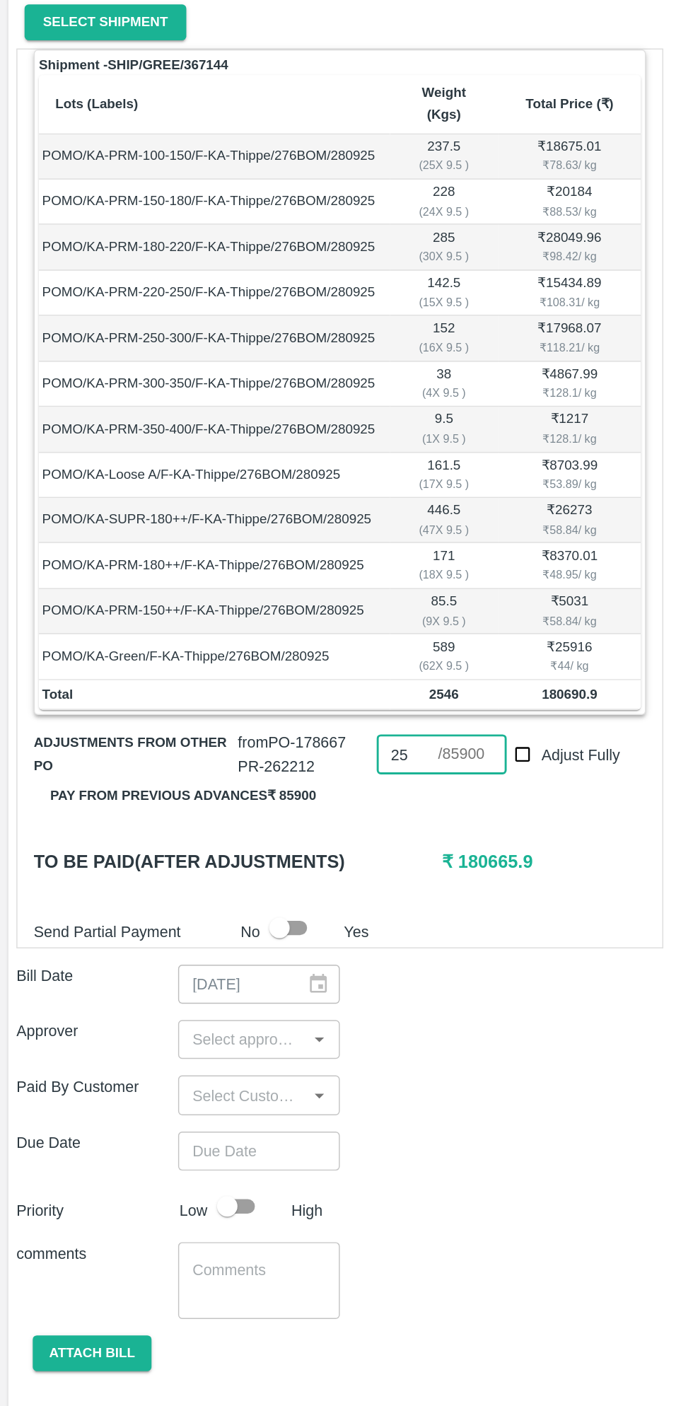
type input "2"
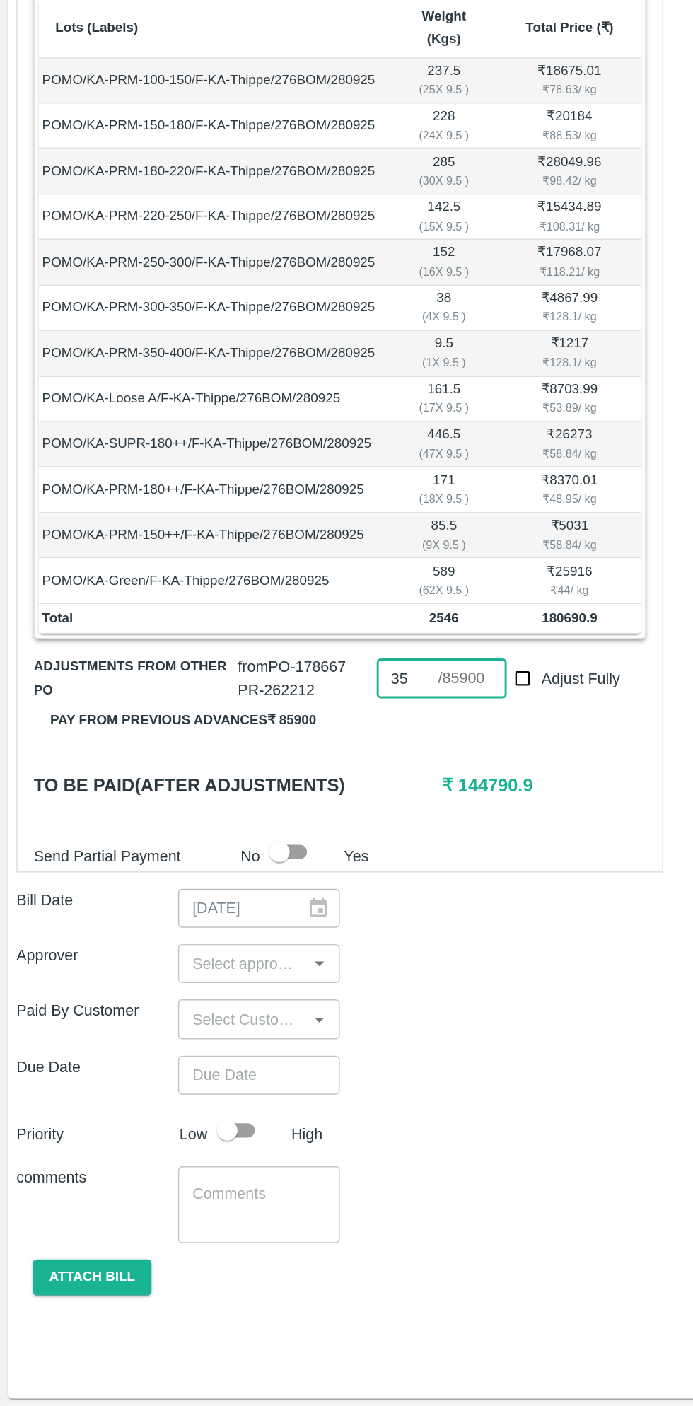
type input "3"
type input "35900"
click at [376, 1031] on div "Paid By Customer ​" at bounding box center [346, 1044] width 670 height 27
click at [175, 997] on input "input" at bounding box center [167, 1006] width 80 height 18
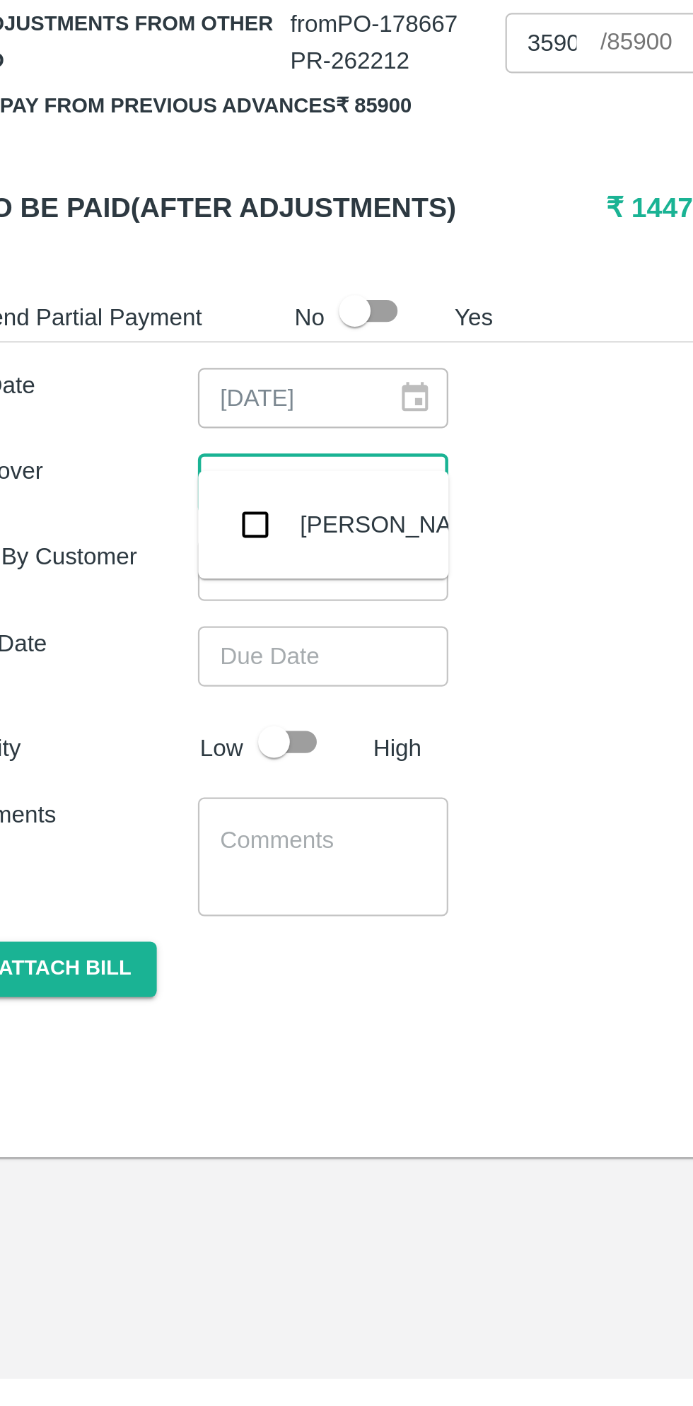
type input "muk"
click at [149, 1028] on input "checkbox" at bounding box center [148, 1025] width 28 height 28
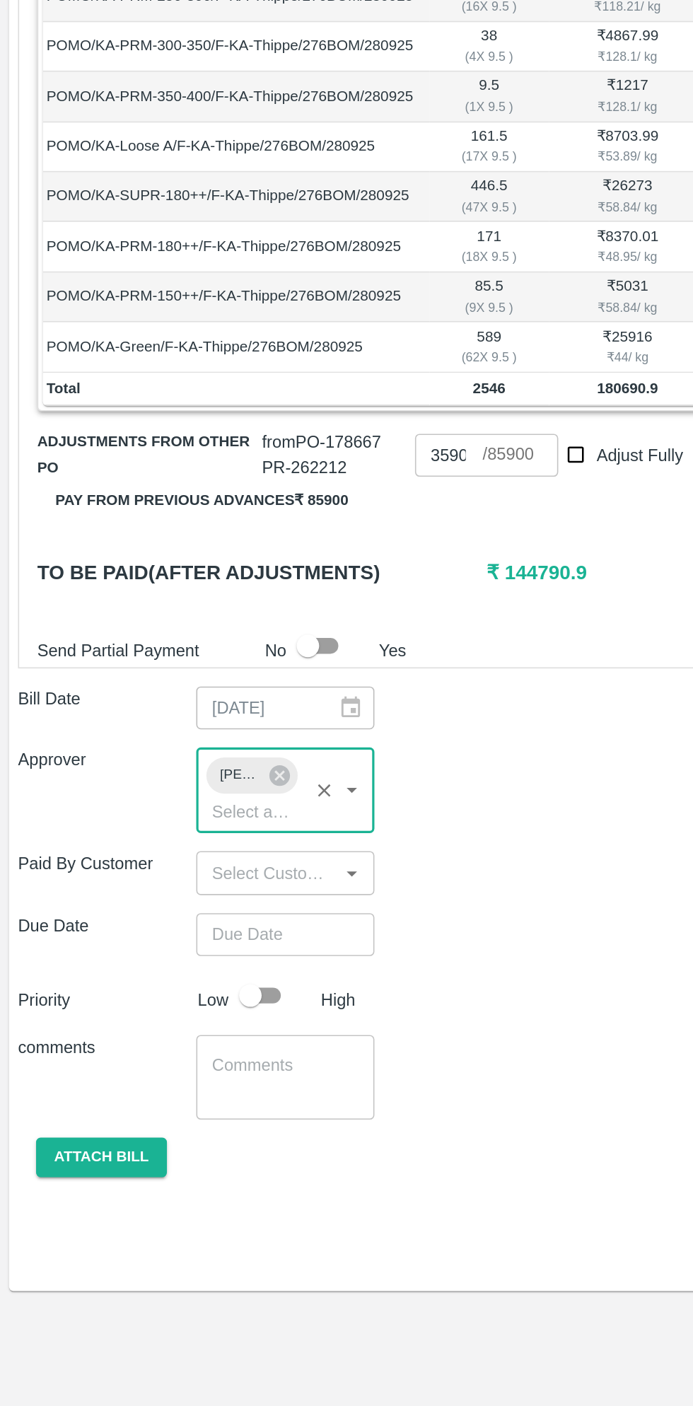
click at [209, 1097] on input "Choose date" at bounding box center [174, 1110] width 102 height 27
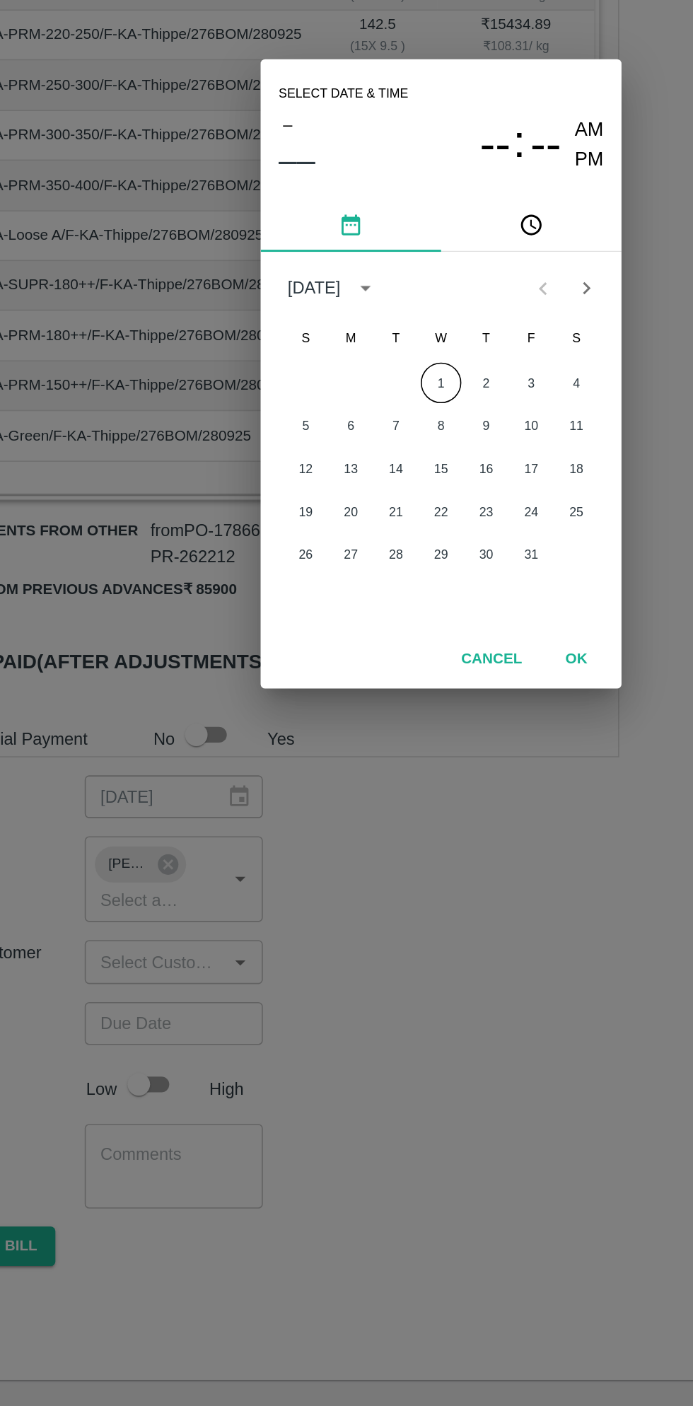
click at [346, 709] on button "1" at bounding box center [346, 708] width 25 height 25
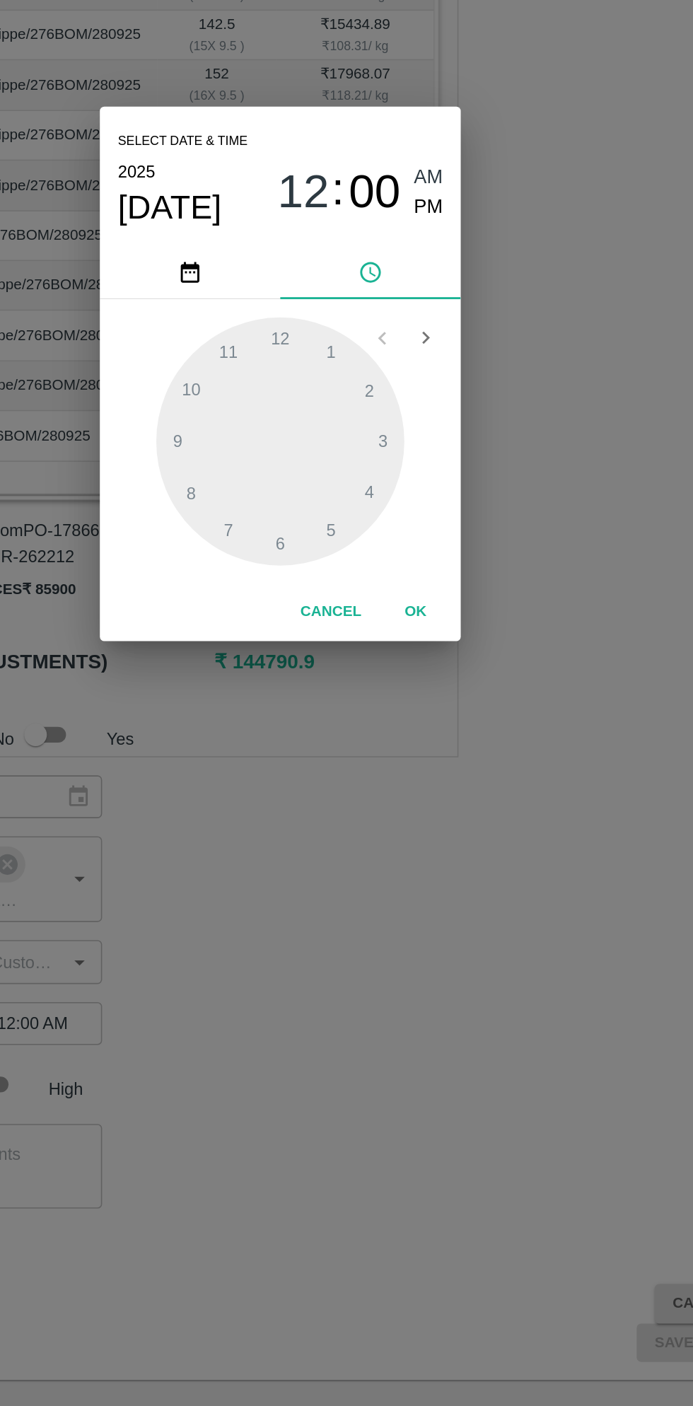
click at [446, 602] on span "PM" at bounding box center [440, 598] width 18 height 19
click at [395, 716] on div at bounding box center [347, 746] width 156 height 156
click at [378, 806] on div at bounding box center [347, 746] width 156 height 156
type input "[DATE] 02:25 PM"
click at [443, 852] on button "OK" at bounding box center [431, 852] width 45 height 25
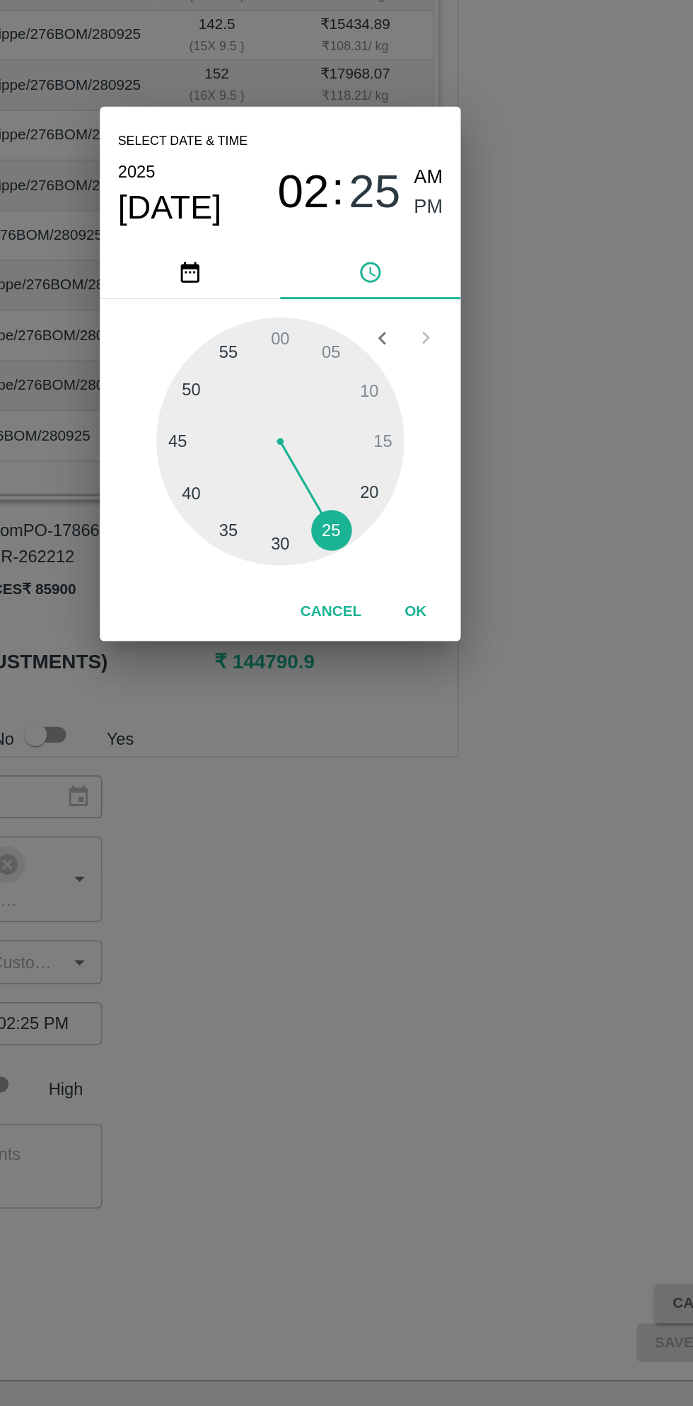
scroll to position [0, 11]
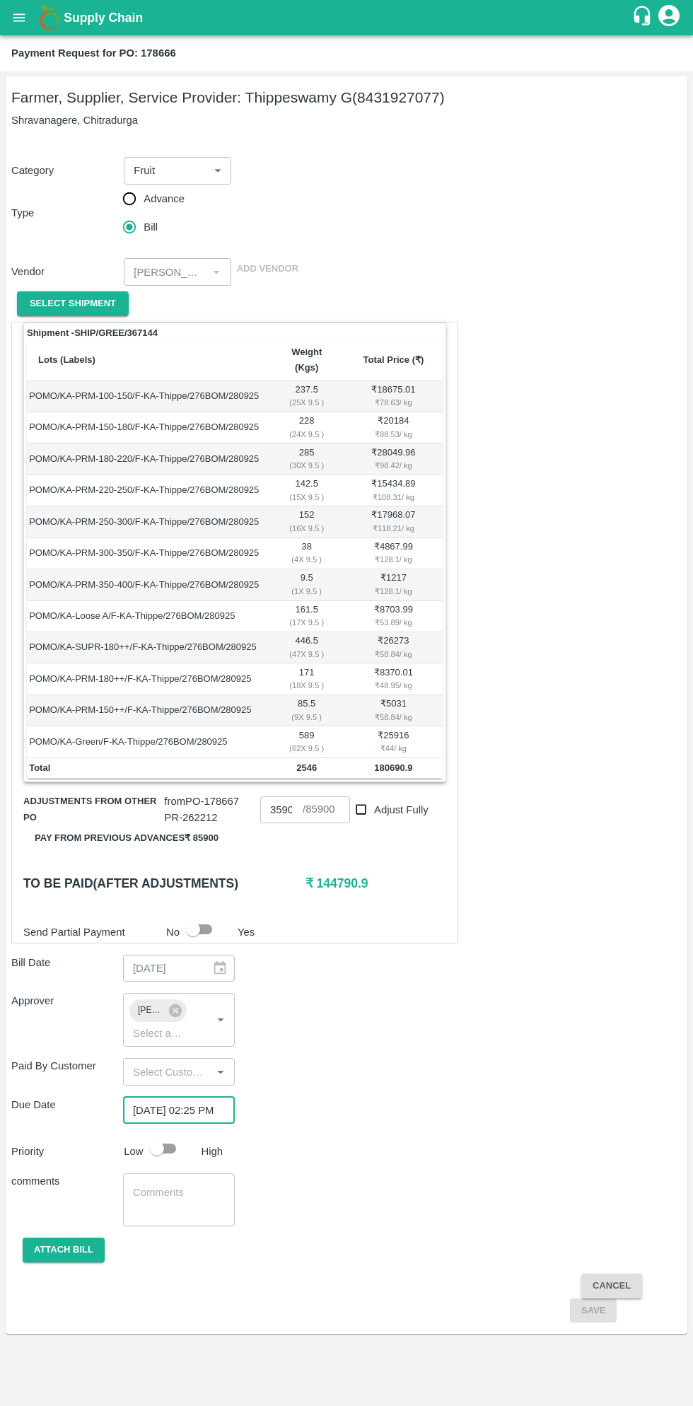
click at [170, 1135] on input "checkbox" at bounding box center [157, 1148] width 81 height 27
checkbox input "true"
click at [83, 1238] on button "Attach bill" at bounding box center [64, 1250] width 82 height 25
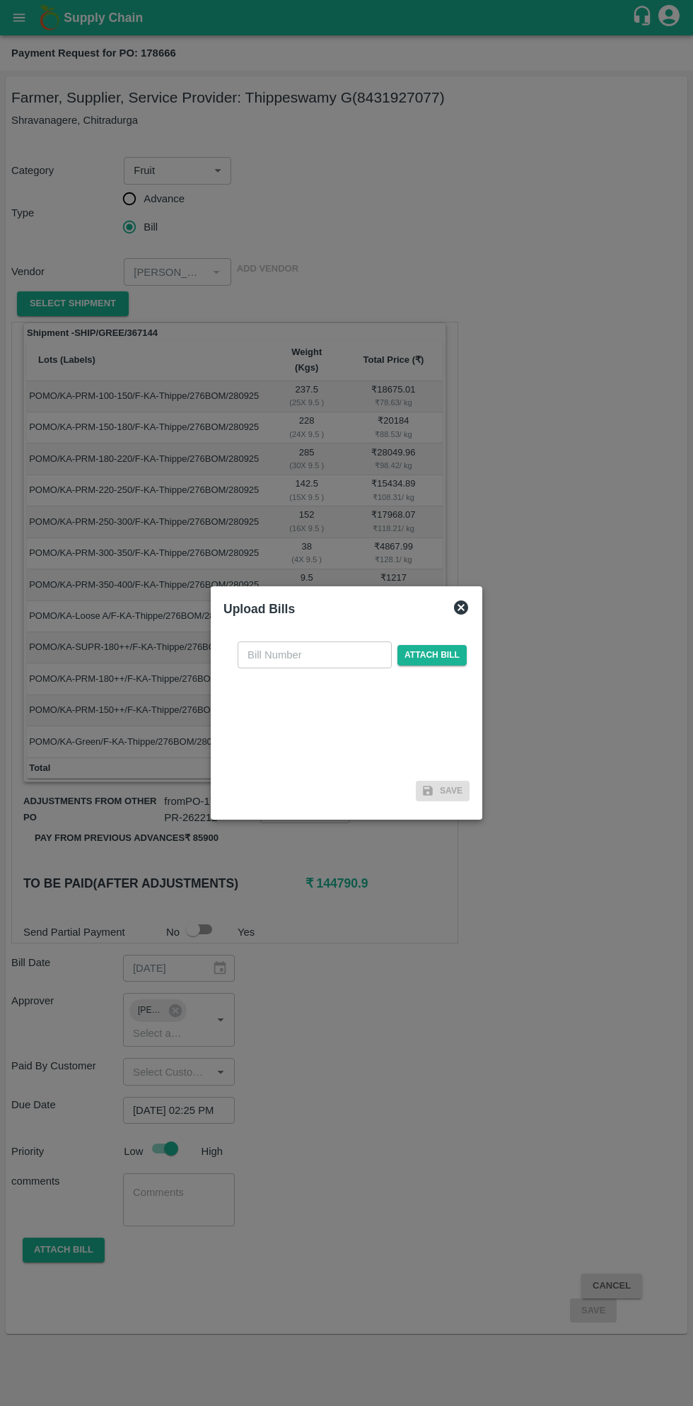
click at [323, 651] on input "text" at bounding box center [315, 654] width 154 height 27
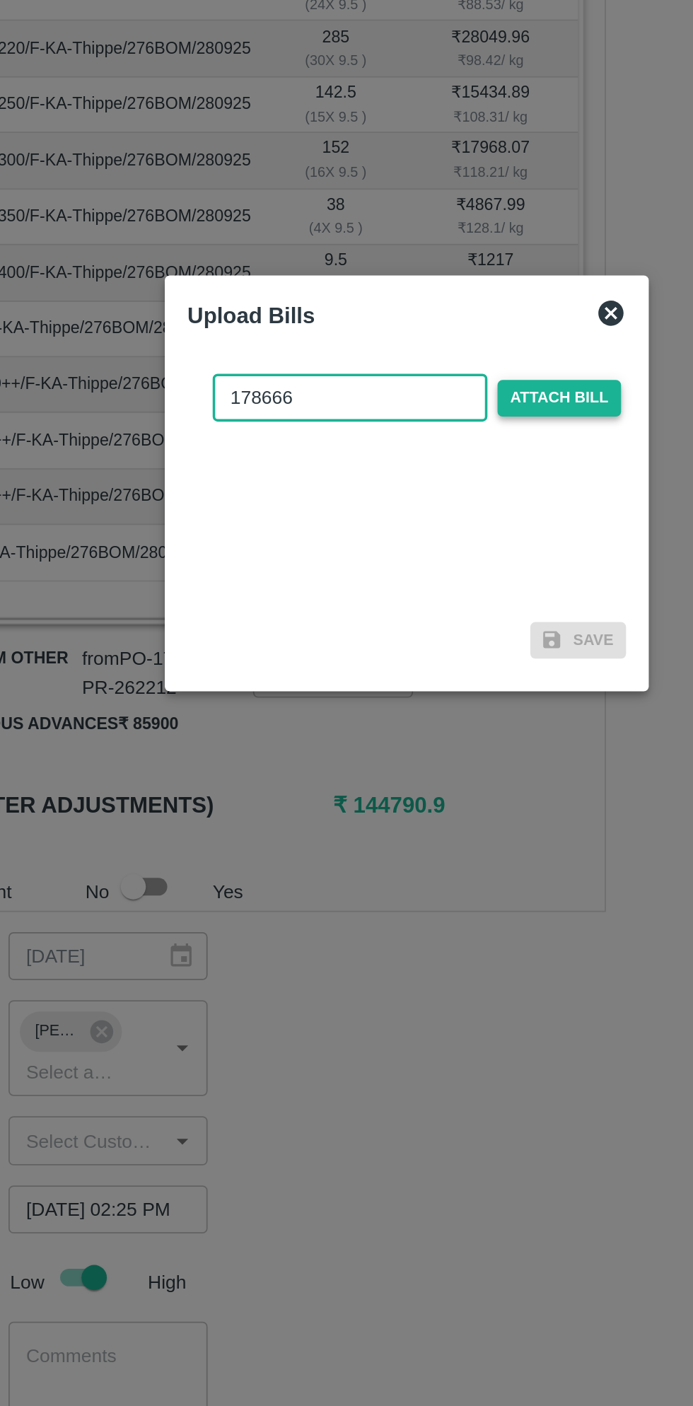
type input "178666"
click at [441, 658] on span "Attach bill" at bounding box center [431, 655] width 69 height 21
click at [0, 0] on input "Attach bill" at bounding box center [0, 0] width 0 height 0
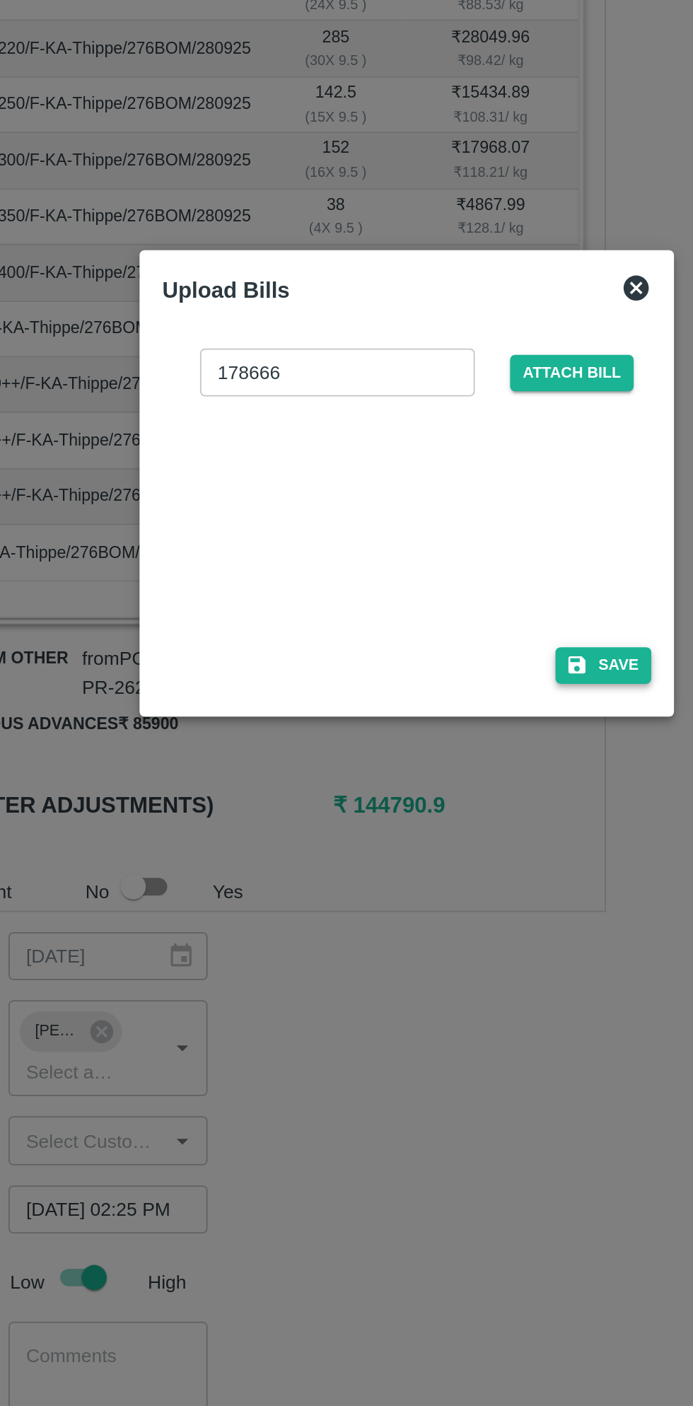
click at [465, 804] on button "Save" at bounding box center [457, 805] width 54 height 21
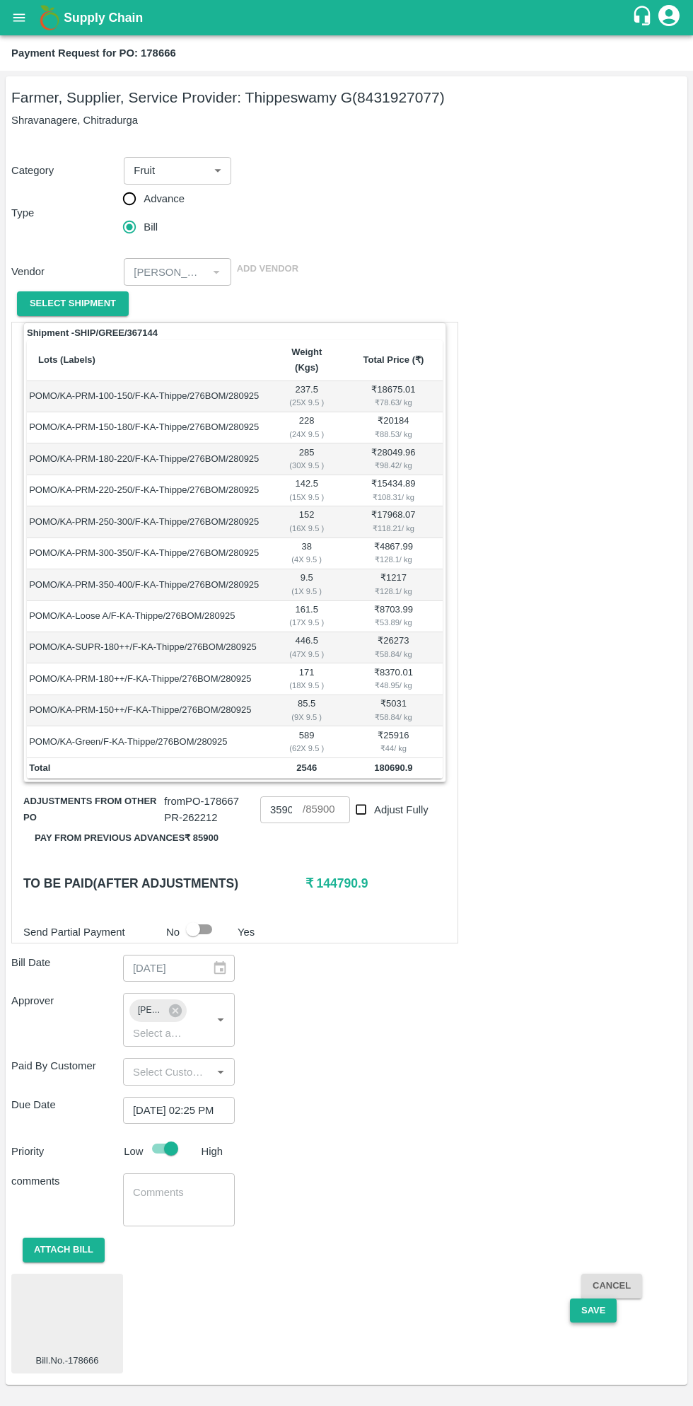
click at [592, 1299] on button "Save" at bounding box center [593, 1311] width 47 height 25
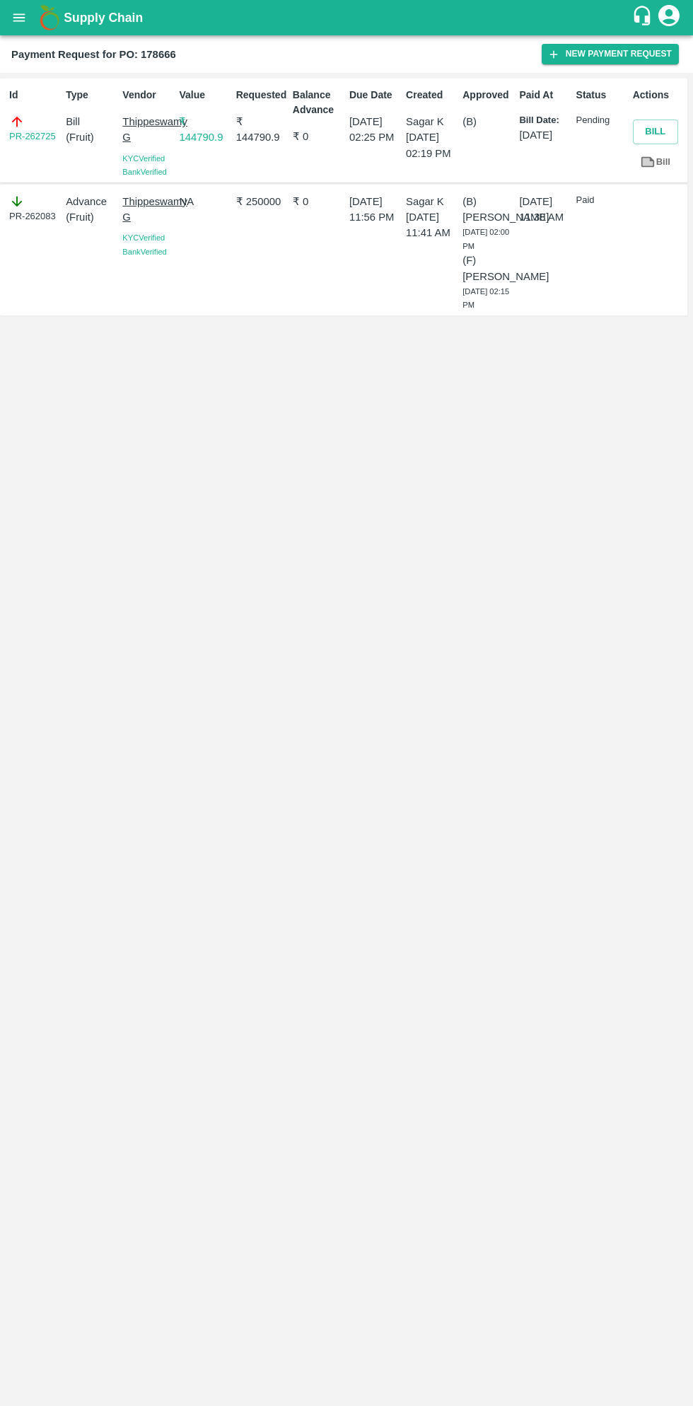
click at [30, 18] on button "open drawer" at bounding box center [19, 17] width 33 height 33
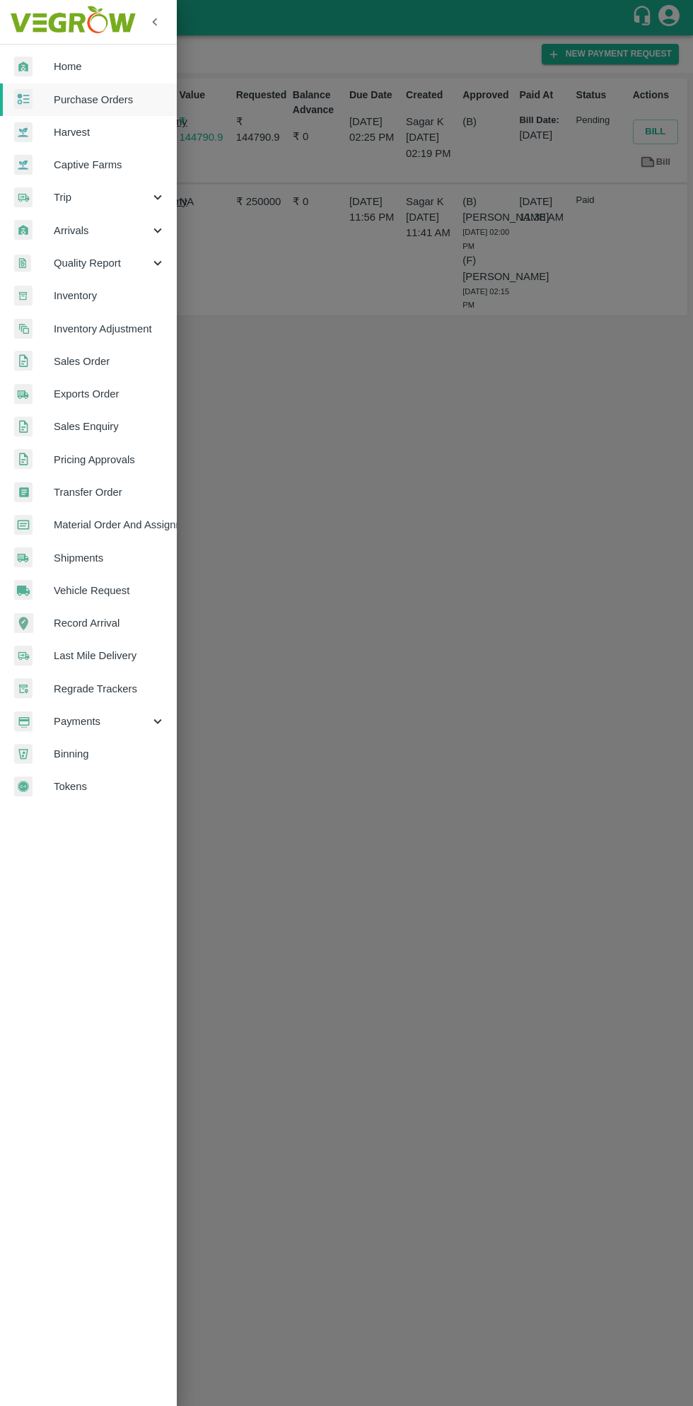
click at [92, 718] on span "Payments" at bounding box center [102, 722] width 96 height 16
click at [129, 759] on span "My Payment Requests" at bounding box center [115, 754] width 100 height 16
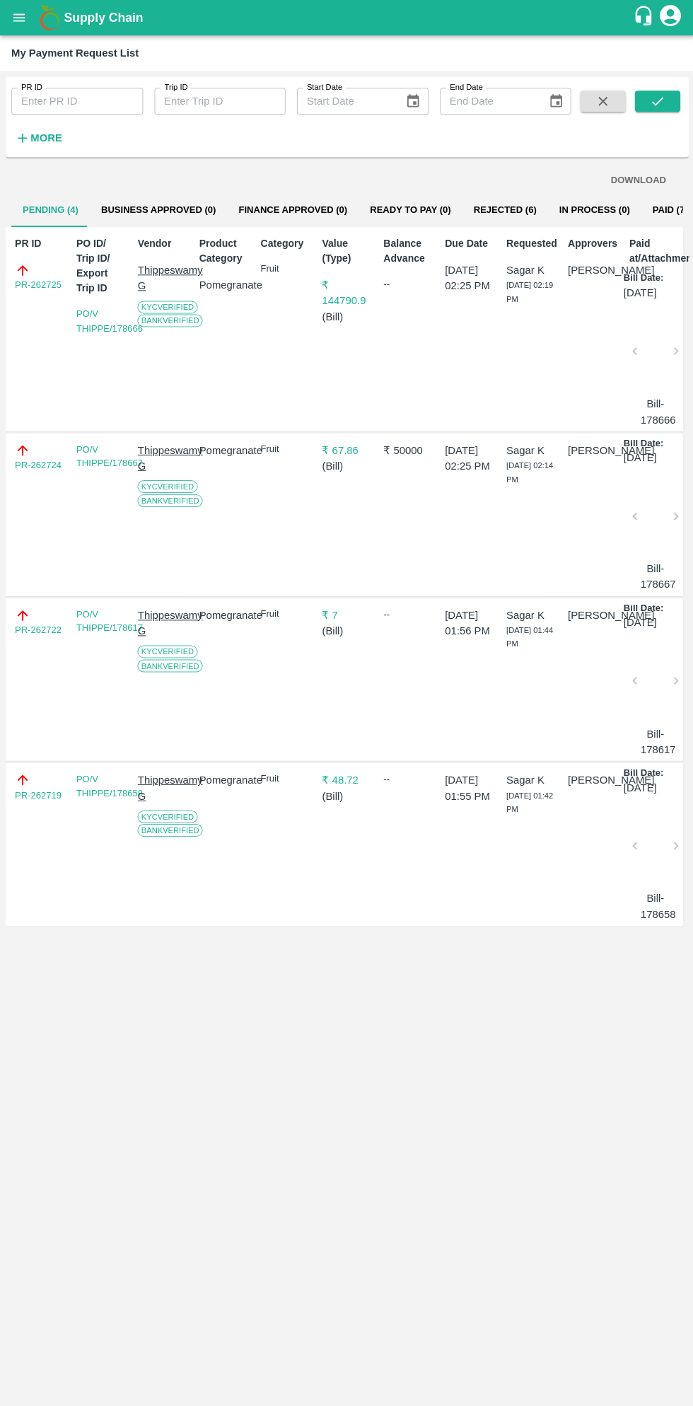
click at [32, 29] on div "Supply Chain" at bounding box center [346, 17] width 693 height 35
click at [29, 23] on button "open drawer" at bounding box center [19, 17] width 33 height 33
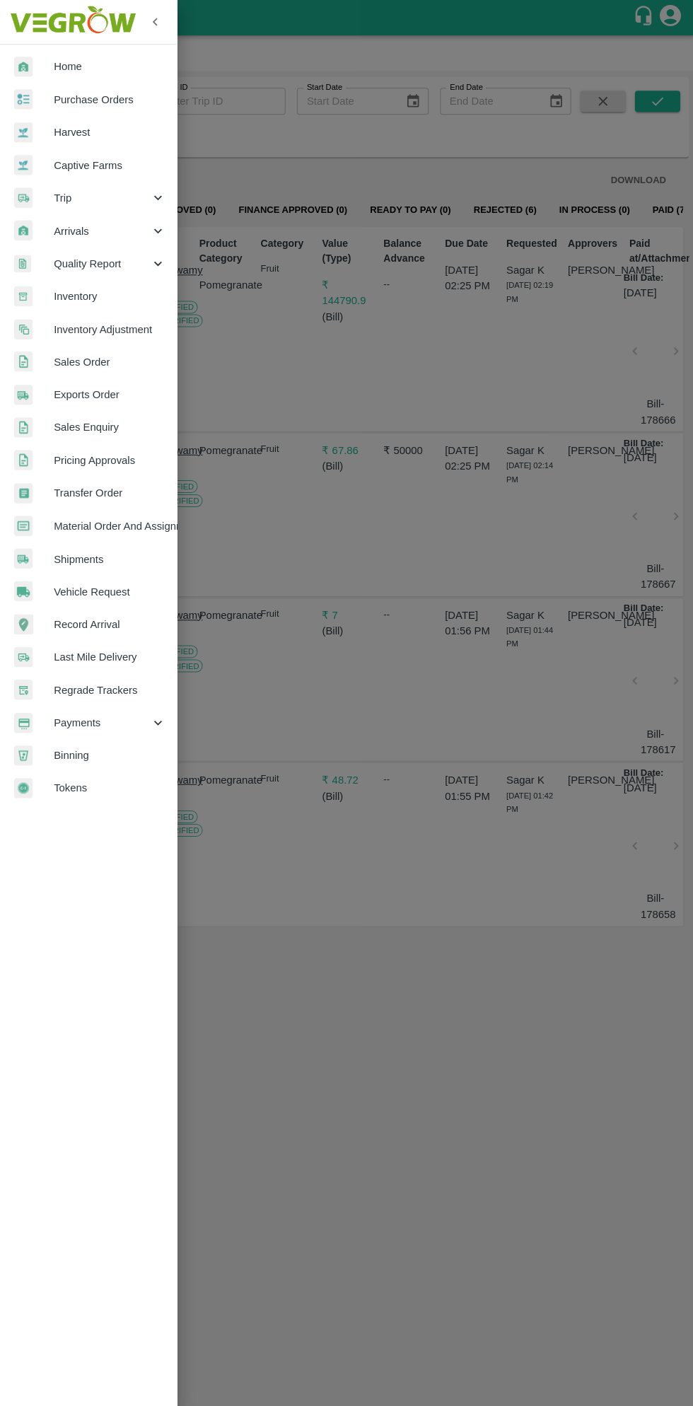
click at [117, 92] on span "Purchase Orders" at bounding box center [110, 100] width 112 height 16
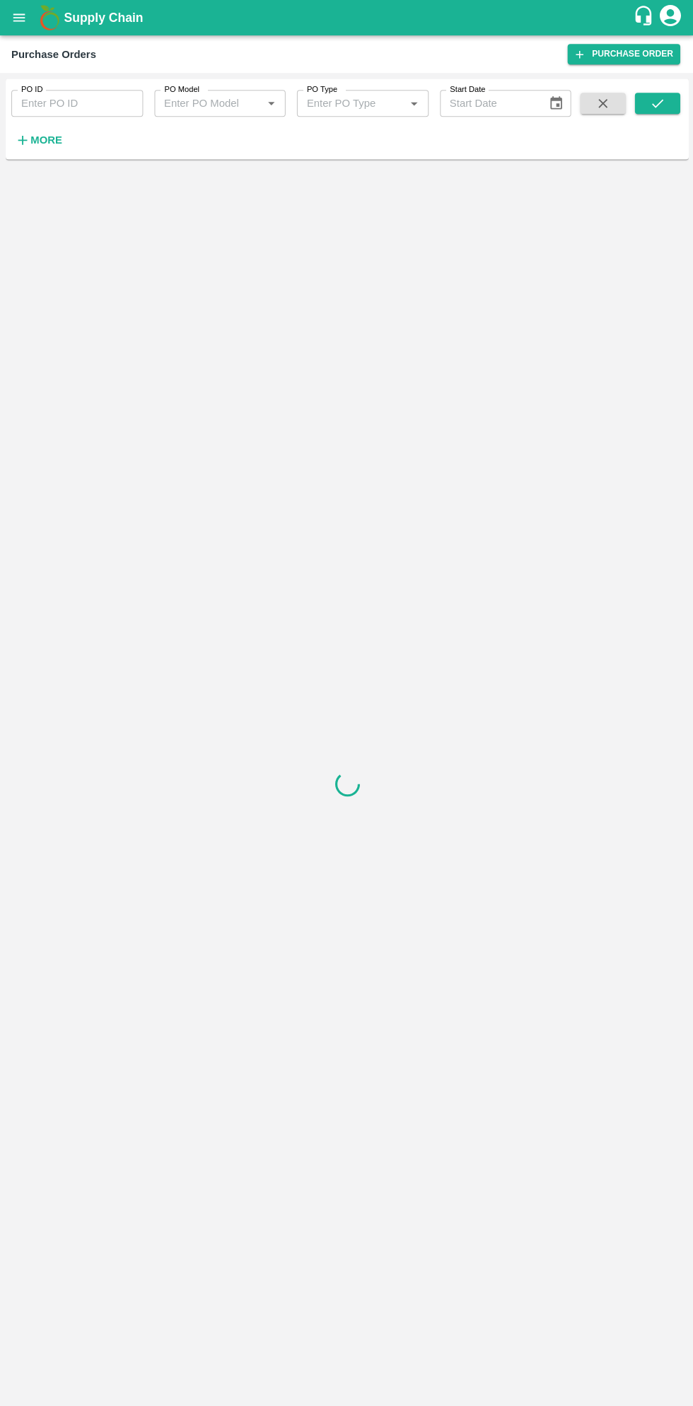
click at [62, 138] on button "More" at bounding box center [38, 140] width 54 height 24
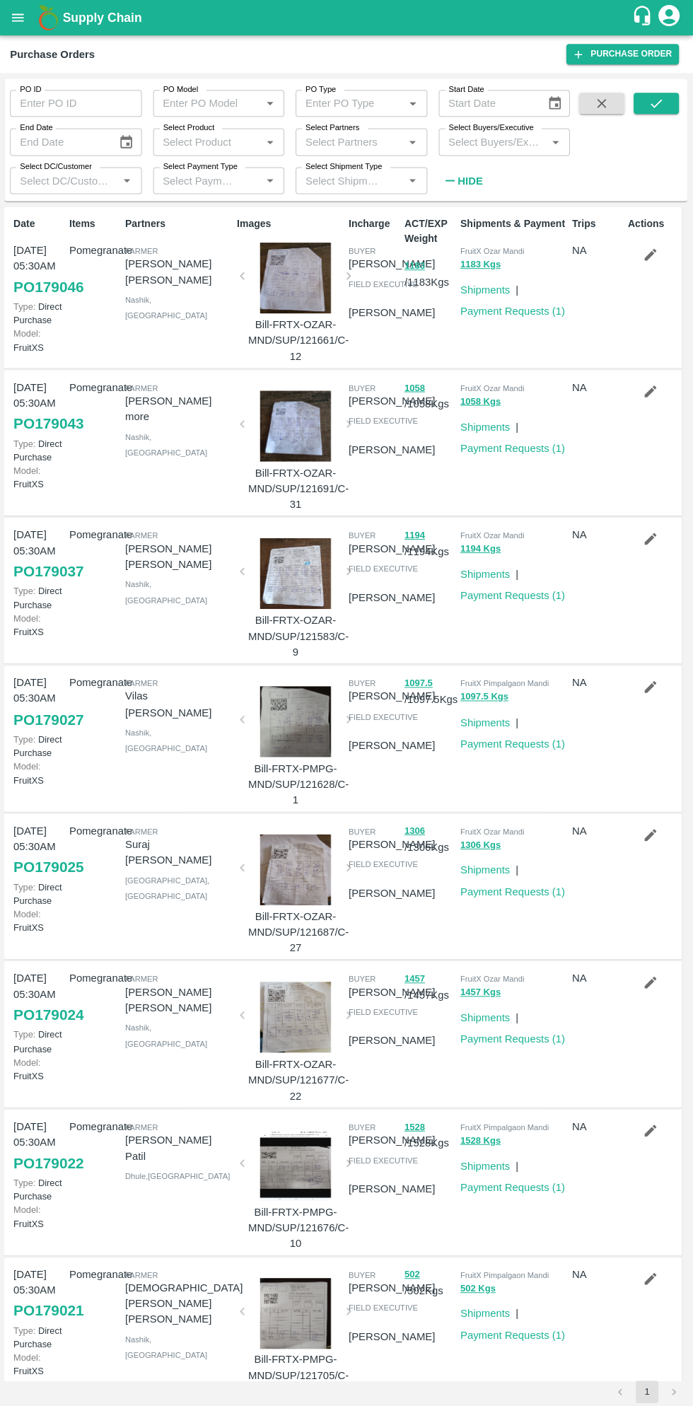
click at [516, 141] on input "Select Buyers/Executive" at bounding box center [493, 141] width 100 height 18
type input "sagar"
click at [478, 217] on input "checkbox" at bounding box center [469, 213] width 28 height 28
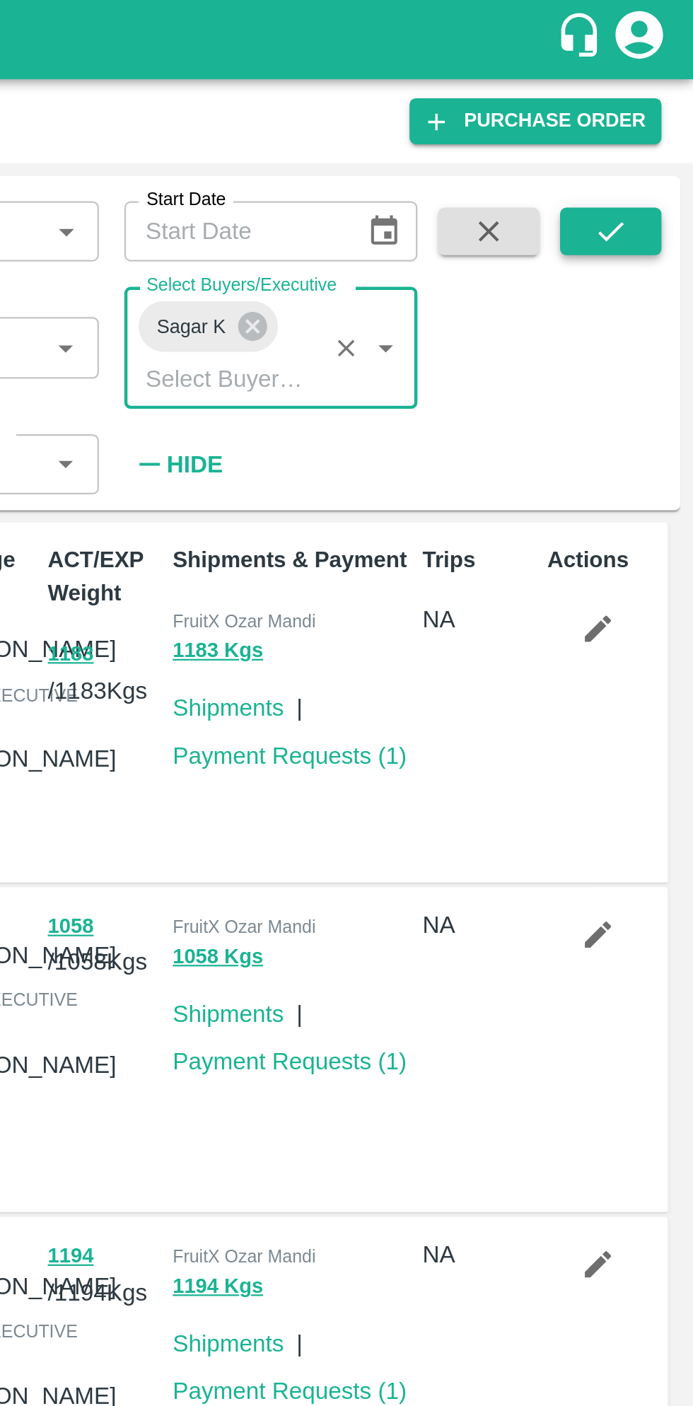
click at [654, 108] on icon "submit" at bounding box center [657, 103] width 16 height 16
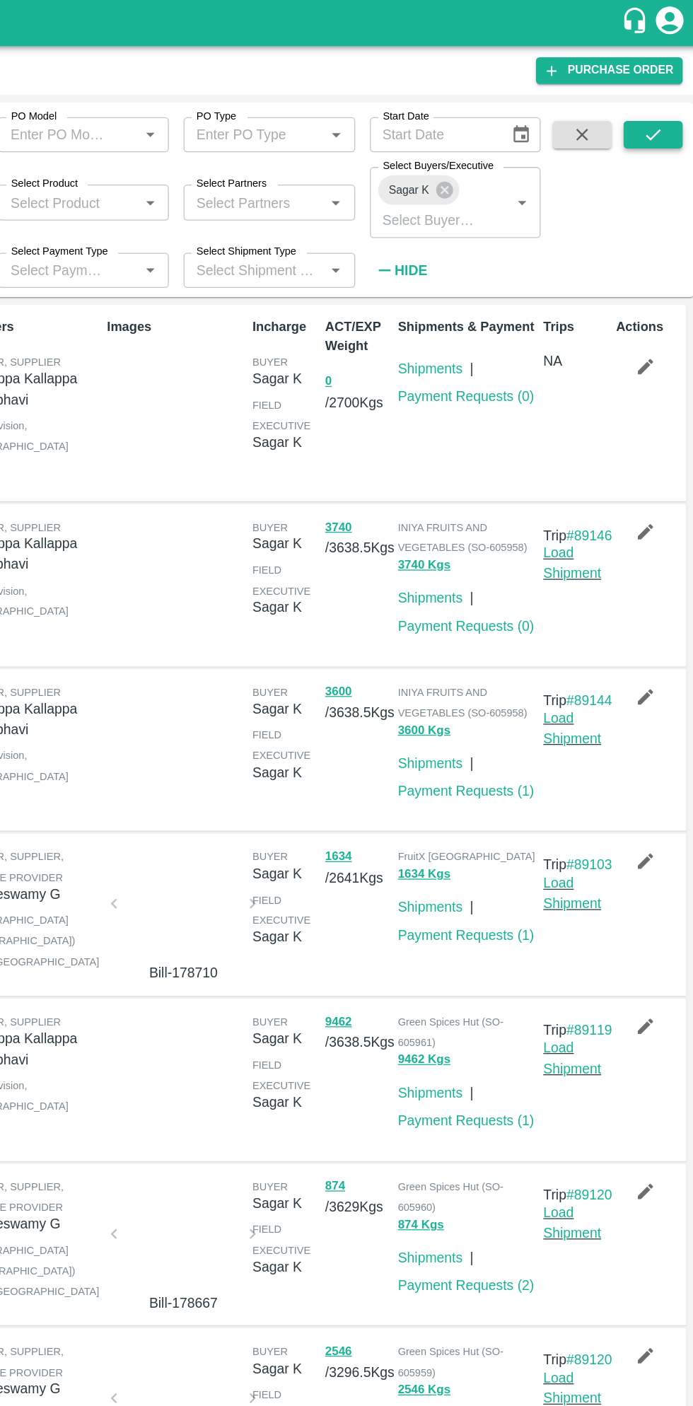
scroll to position [2, 0]
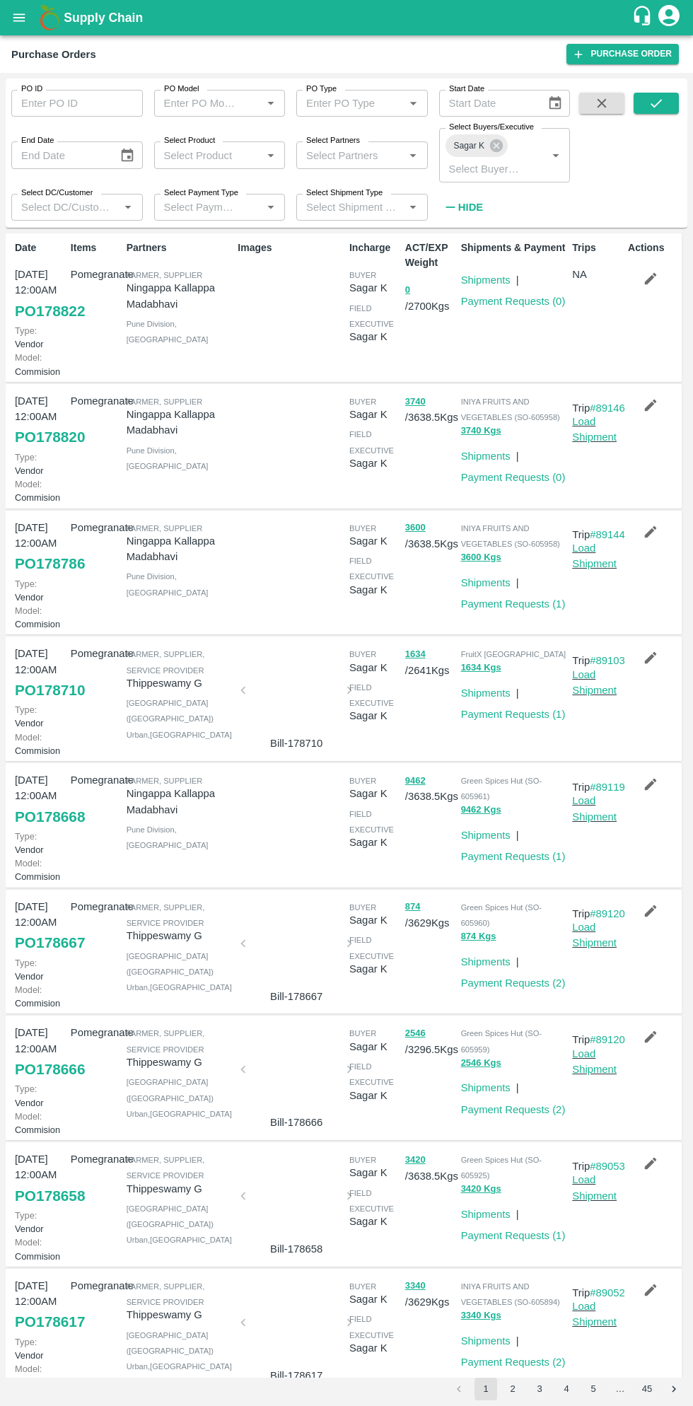
click at [61, 830] on link "PO 178668" at bounding box center [50, 816] width 70 height 25
click at [590, 822] on link "Load Shipment" at bounding box center [594, 808] width 45 height 27
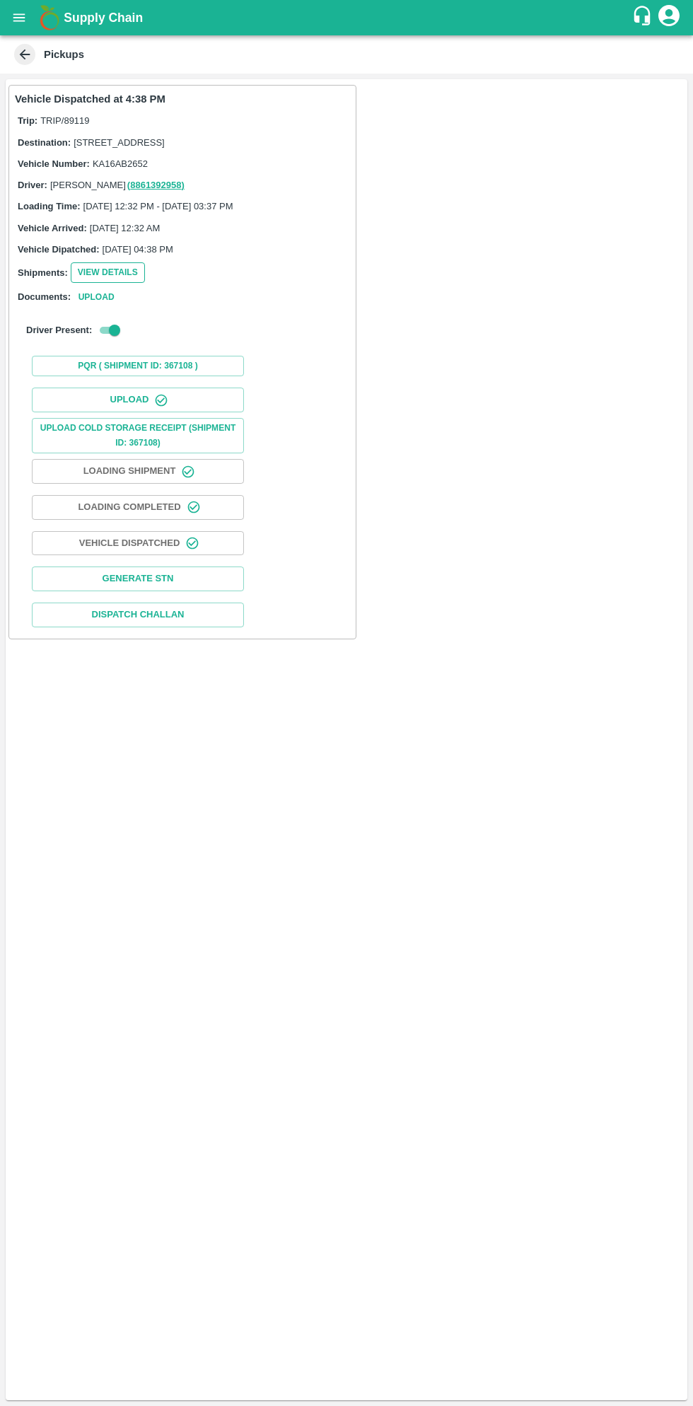
click at [118, 283] on button "View Details" at bounding box center [108, 272] width 74 height 21
